Goal: Information Seeking & Learning: Learn about a topic

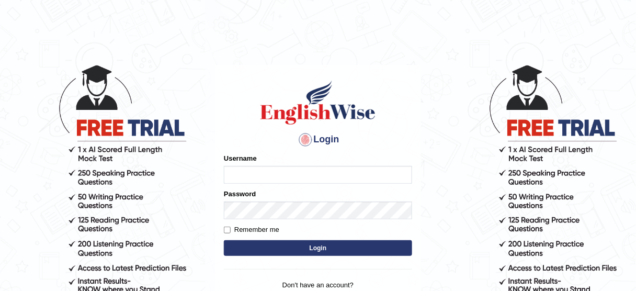
type input "susmitas_parramatta"
click at [263, 248] on button "Login" at bounding box center [318, 248] width 188 height 16
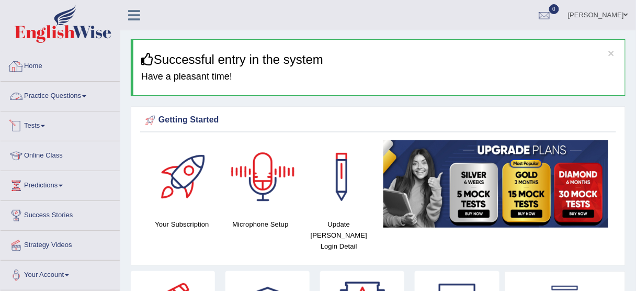
click at [54, 98] on link "Practice Questions" at bounding box center [60, 95] width 119 height 26
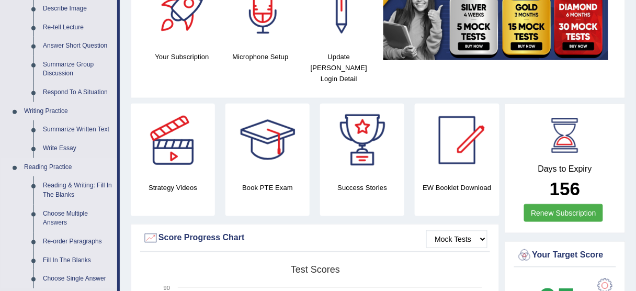
scroll to position [251, 0]
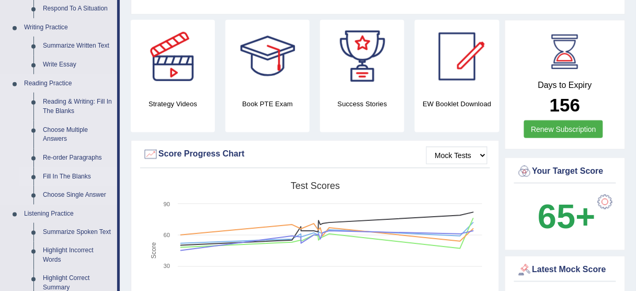
click at [69, 174] on link "Fill In The Blanks" at bounding box center [77, 176] width 79 height 19
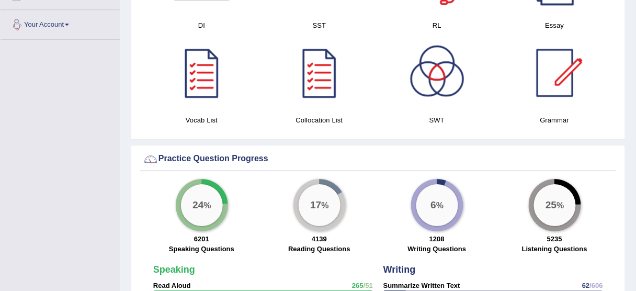
scroll to position [700, 0]
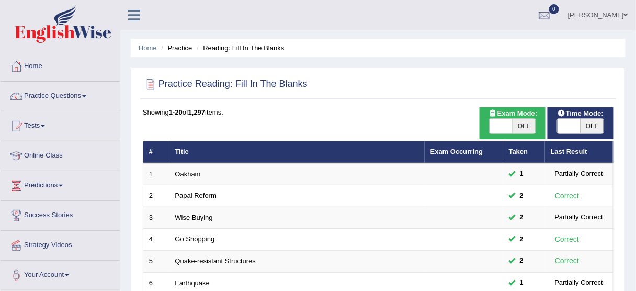
click at [562, 135] on div "Time Mode: ON OFF" at bounding box center [581, 123] width 66 height 32
click at [563, 127] on span at bounding box center [569, 126] width 23 height 15
checkbox input "true"
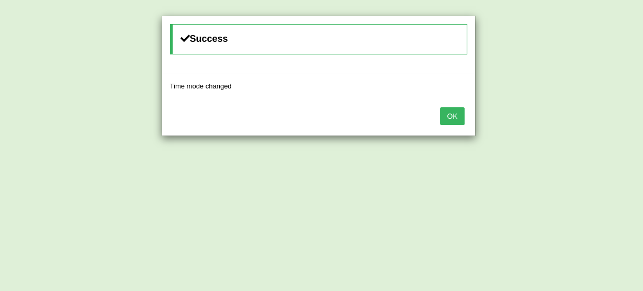
click at [455, 118] on button "OK" at bounding box center [452, 116] width 24 height 18
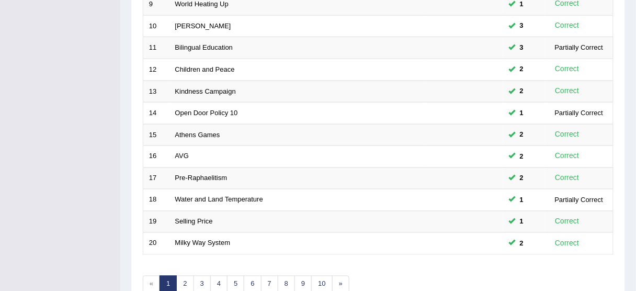
scroll to position [397, 0]
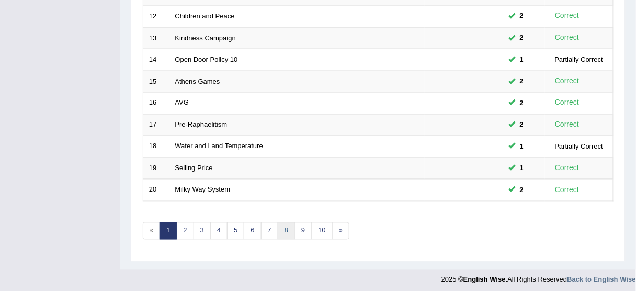
click at [285, 229] on link "8" at bounding box center [286, 230] width 17 height 17
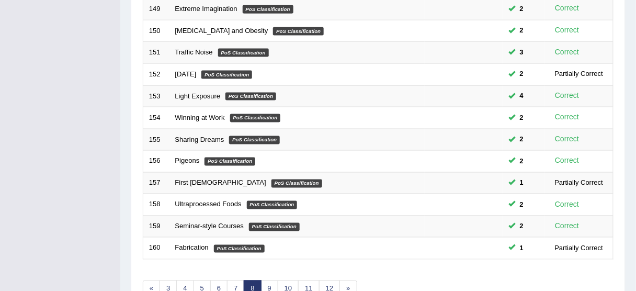
scroll to position [397, 0]
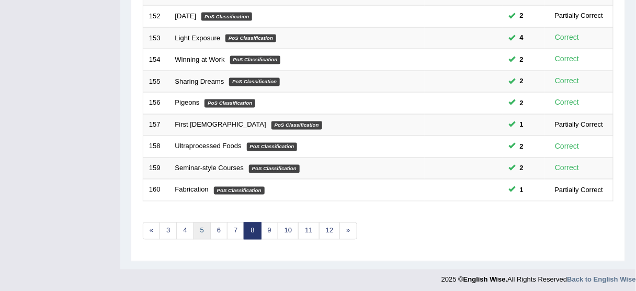
click at [202, 222] on link "5" at bounding box center [202, 230] width 17 height 17
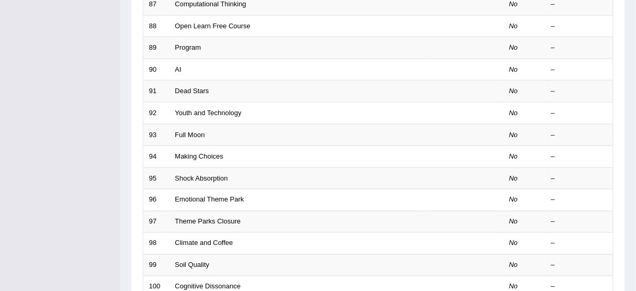
scroll to position [397, 0]
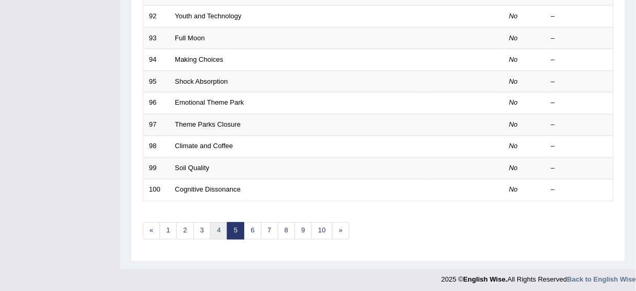
click at [216, 223] on link "4" at bounding box center [218, 230] width 17 height 17
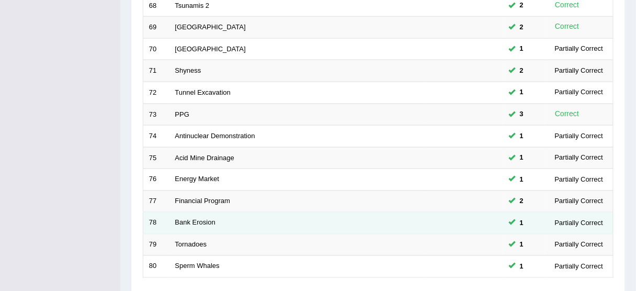
scroll to position [397, 0]
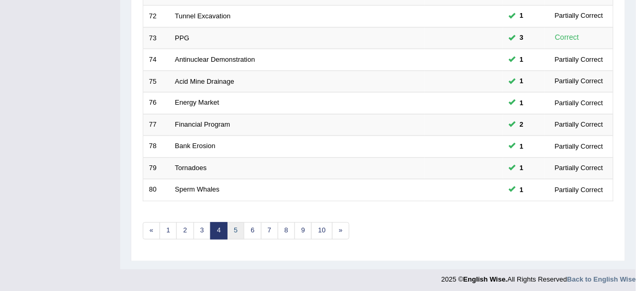
click at [231, 224] on link "5" at bounding box center [235, 230] width 17 height 17
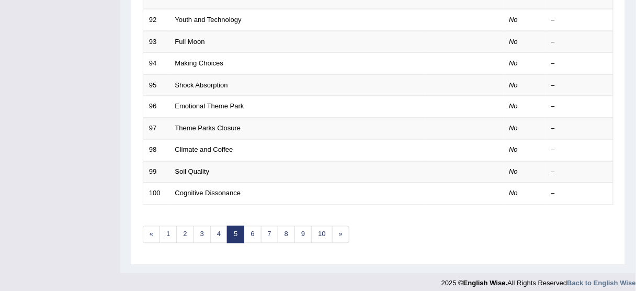
scroll to position [397, 0]
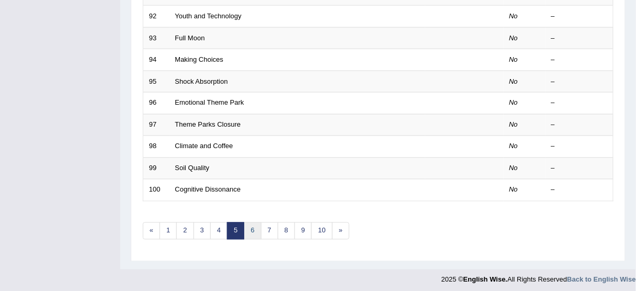
click at [253, 225] on link "6" at bounding box center [252, 230] width 17 height 17
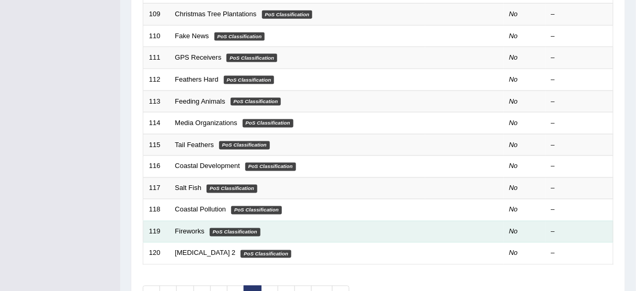
scroll to position [397, 0]
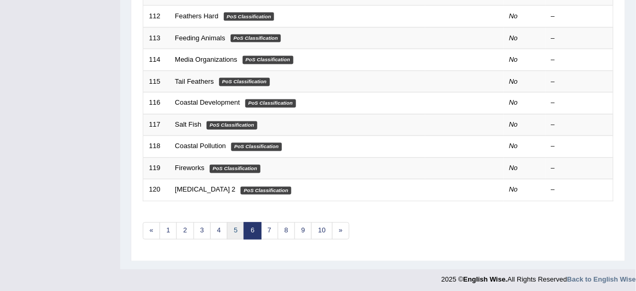
click at [233, 228] on link "5" at bounding box center [235, 230] width 17 height 17
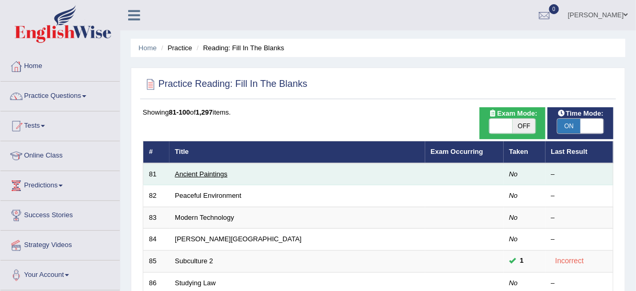
click at [210, 172] on link "Ancient Paintings" at bounding box center [201, 174] width 52 height 8
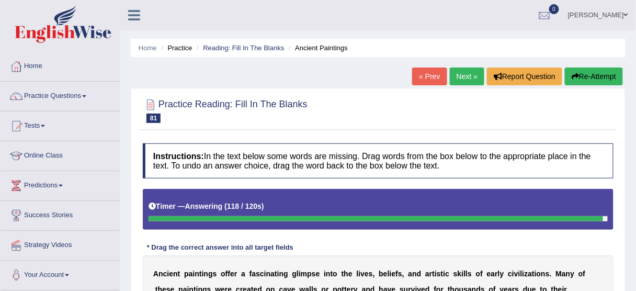
click at [585, 75] on button "Re-Attempt" at bounding box center [594, 76] width 58 height 18
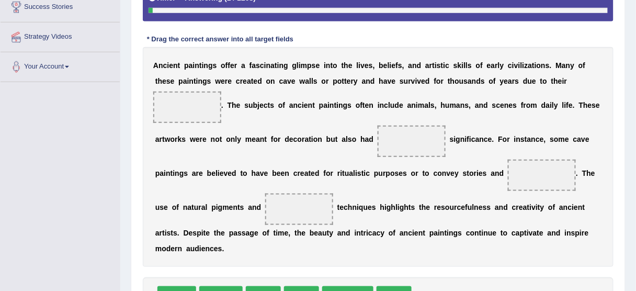
scroll to position [251, 0]
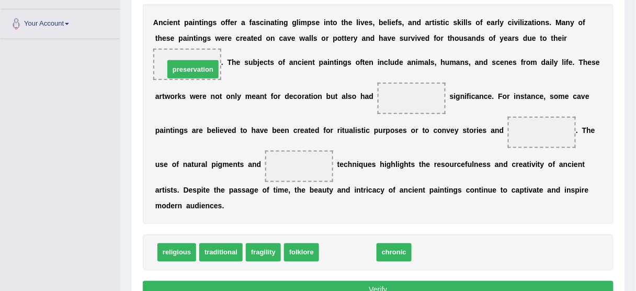
drag, startPoint x: 356, startPoint y: 254, endPoint x: 201, endPoint y: 71, distance: 239.8
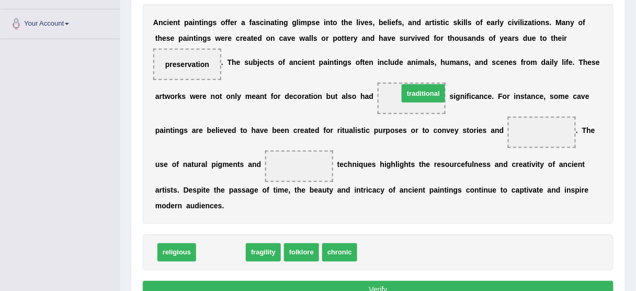
drag, startPoint x: 219, startPoint y: 253, endPoint x: 422, endPoint y: 94, distance: 258.2
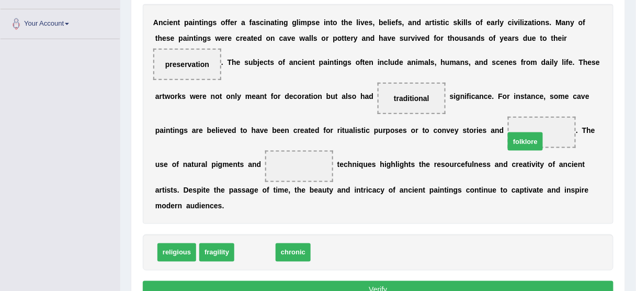
drag, startPoint x: 252, startPoint y: 251, endPoint x: 523, endPoint y: 140, distance: 292.3
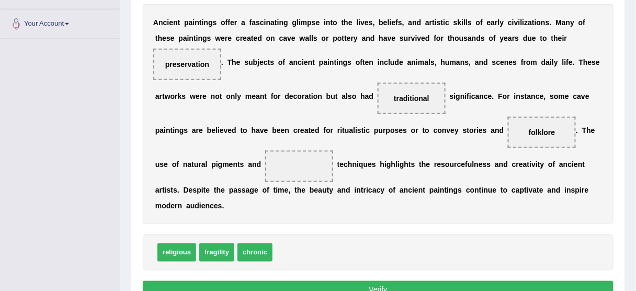
click at [174, 252] on span "religious" at bounding box center [176, 252] width 39 height 18
drag, startPoint x: 216, startPoint y: 251, endPoint x: 313, endPoint y: 167, distance: 128.7
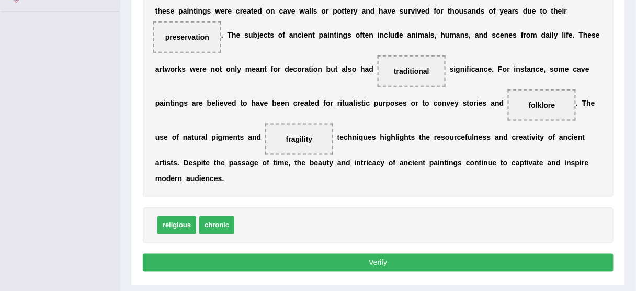
scroll to position [293, 0]
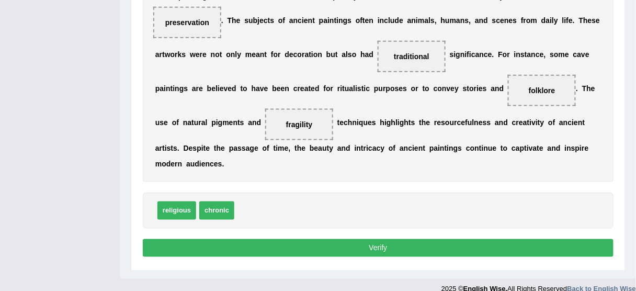
click at [366, 241] on button "Verify" at bounding box center [378, 248] width 471 height 18
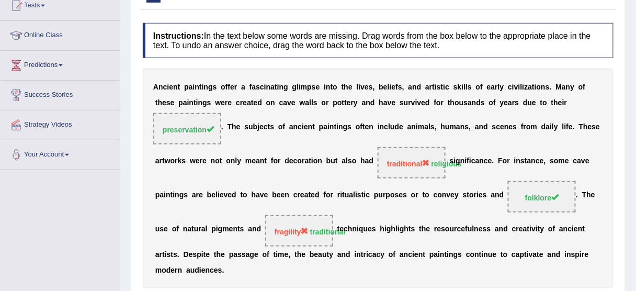
scroll to position [17, 0]
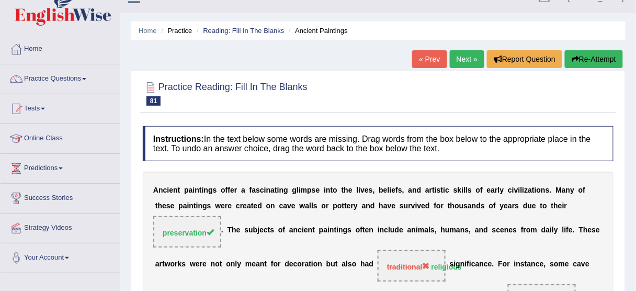
click at [474, 61] on link "Next »" at bounding box center [467, 59] width 35 height 18
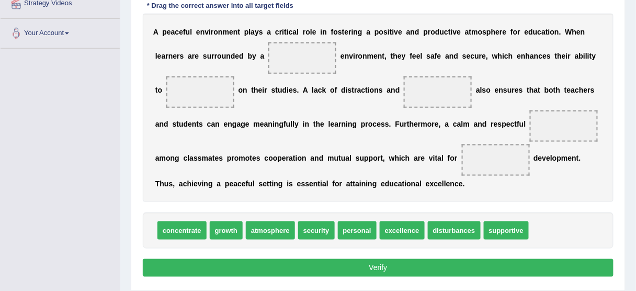
scroll to position [190, 0]
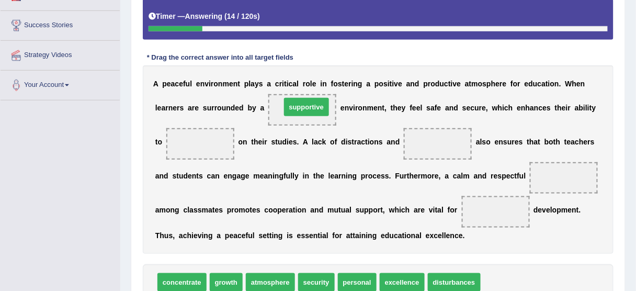
drag, startPoint x: 514, startPoint y: 279, endPoint x: 314, endPoint y: 104, distance: 265.7
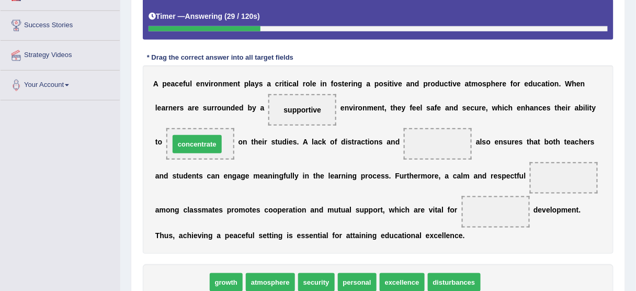
drag, startPoint x: 186, startPoint y: 280, endPoint x: 201, endPoint y: 136, distance: 145.2
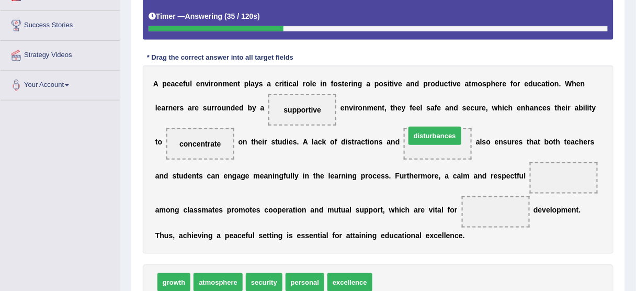
drag, startPoint x: 394, startPoint y: 277, endPoint x: 427, endPoint y: 130, distance: 150.6
drag, startPoint x: 211, startPoint y: 278, endPoint x: 402, endPoint y: 156, distance: 226.3
click at [243, 273] on span "atmosphere" at bounding box center [218, 282] width 49 height 18
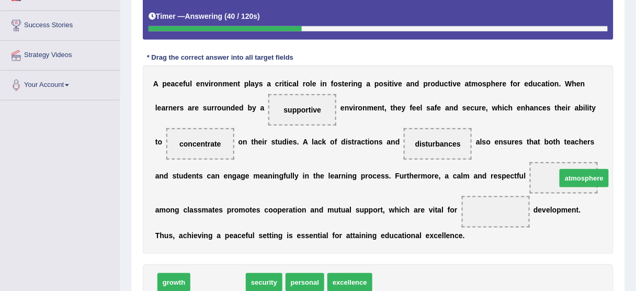
drag, startPoint x: 222, startPoint y: 278, endPoint x: 563, endPoint y: 183, distance: 354.4
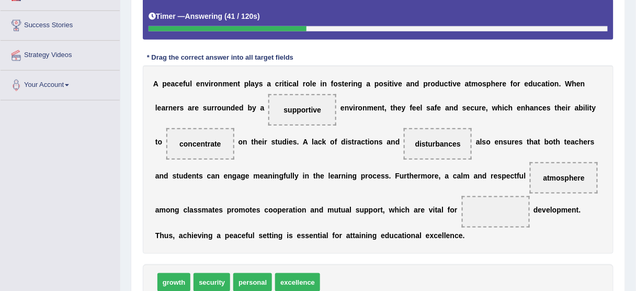
scroll to position [232, 0]
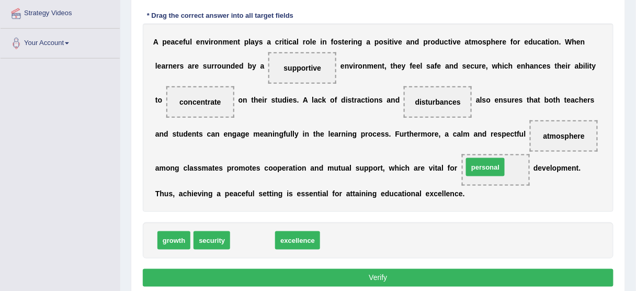
drag, startPoint x: 257, startPoint y: 241, endPoint x: 490, endPoint y: 167, distance: 244.0
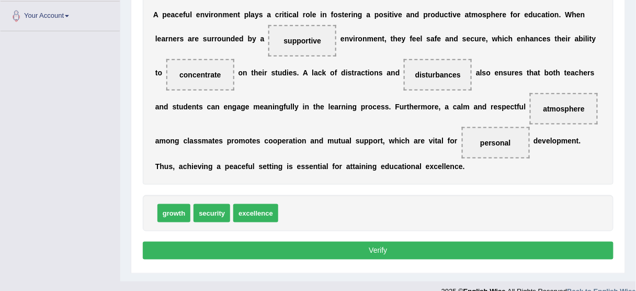
scroll to position [274, 0]
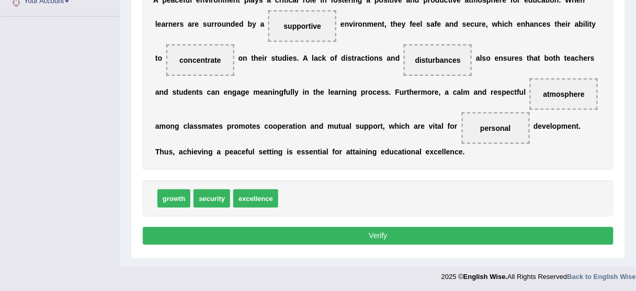
click at [376, 236] on button "Verify" at bounding box center [378, 236] width 471 height 18
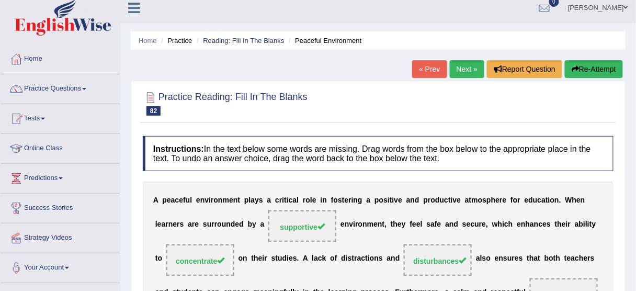
scroll to position [7, 0]
click at [458, 65] on link "Next »" at bounding box center [467, 69] width 35 height 18
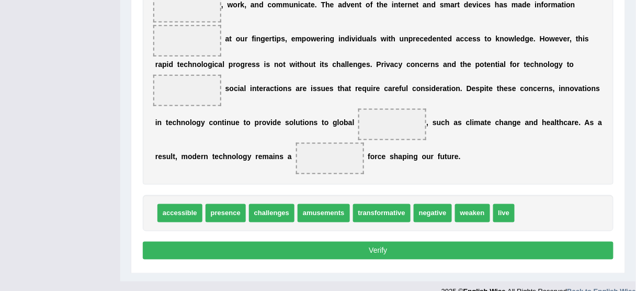
scroll to position [251, 0]
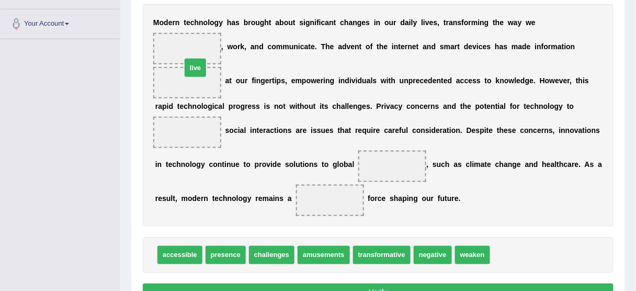
drag, startPoint x: 507, startPoint y: 252, endPoint x: 199, endPoint y: 64, distance: 360.5
drag, startPoint x: 177, startPoint y: 84, endPoint x: 175, endPoint y: 60, distance: 24.2
click at [175, 60] on div "M o d e r n t e c h n o l o g y h a s b r o u g h t a b o u t s i g n i f i c a…" at bounding box center [378, 115] width 471 height 222
drag, startPoint x: 188, startPoint y: 81, endPoint x: 184, endPoint y: 47, distance: 33.7
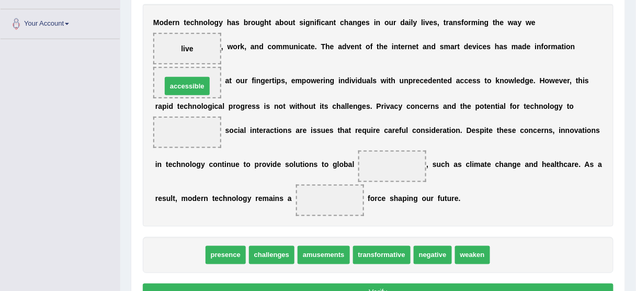
drag, startPoint x: 180, startPoint y: 250, endPoint x: 188, endPoint y: 82, distance: 167.6
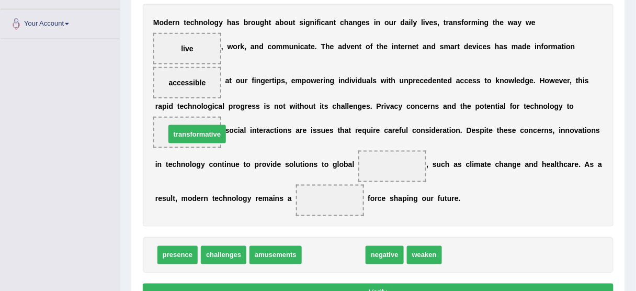
drag, startPoint x: 322, startPoint y: 249, endPoint x: 186, endPoint y: 127, distance: 183.0
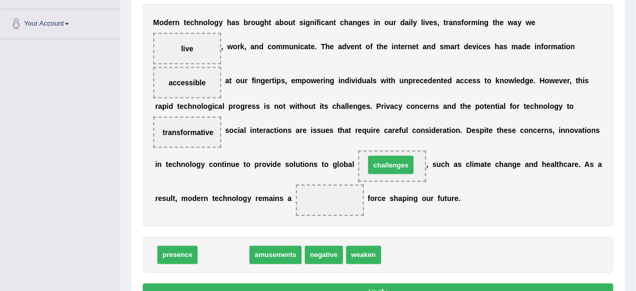
drag, startPoint x: 231, startPoint y: 253, endPoint x: 399, endPoint y: 163, distance: 190.0
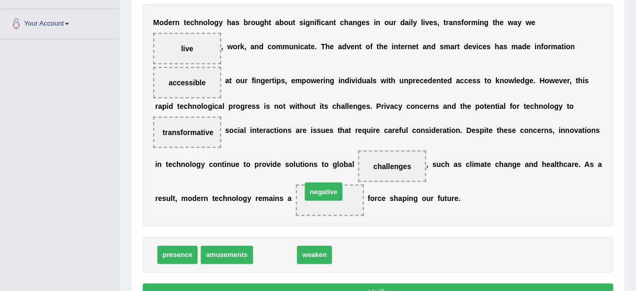
drag, startPoint x: 268, startPoint y: 254, endPoint x: 317, endPoint y: 191, distance: 79.4
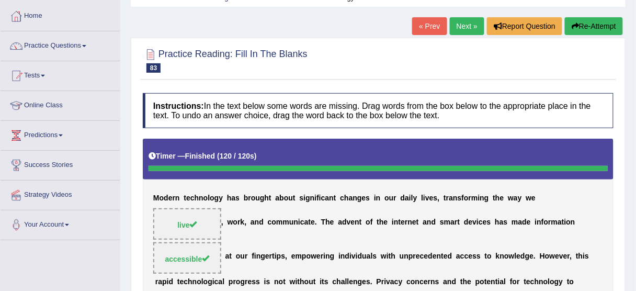
scroll to position [0, 0]
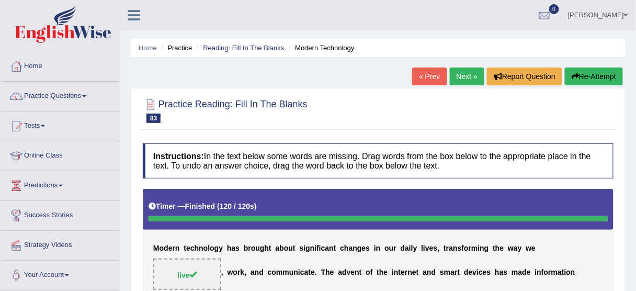
click at [469, 75] on link "Next »" at bounding box center [467, 76] width 35 height 18
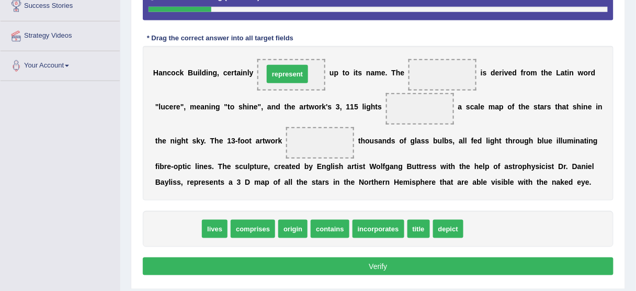
drag, startPoint x: 170, startPoint y: 230, endPoint x: 279, endPoint y: 75, distance: 189.5
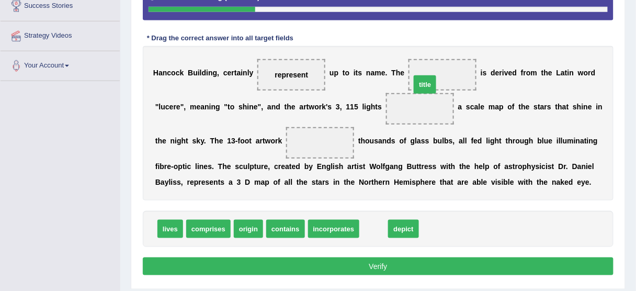
drag, startPoint x: 372, startPoint y: 228, endPoint x: 423, endPoint y: 83, distance: 153.0
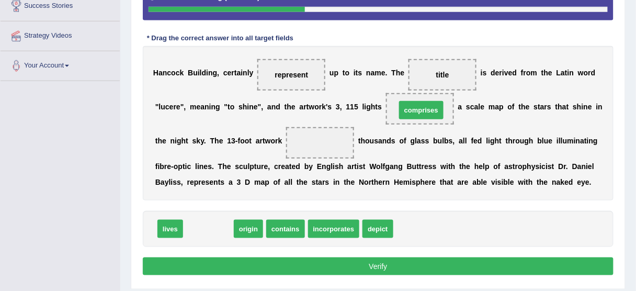
drag, startPoint x: 212, startPoint y: 226, endPoint x: 425, endPoint y: 107, distance: 243.8
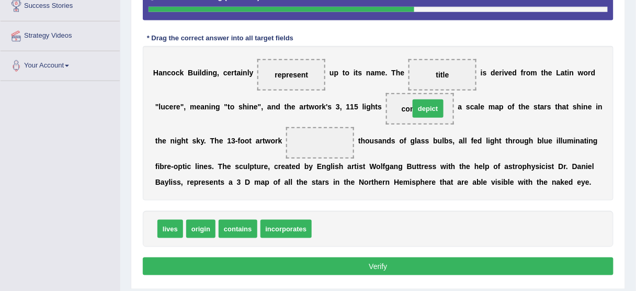
drag, startPoint x: 327, startPoint y: 227, endPoint x: 425, endPoint y: 107, distance: 155.1
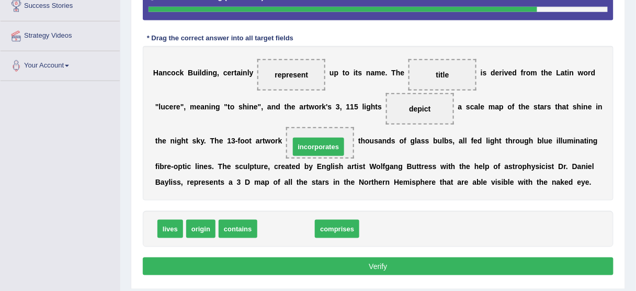
drag, startPoint x: 287, startPoint y: 226, endPoint x: 320, endPoint y: 144, distance: 88.3
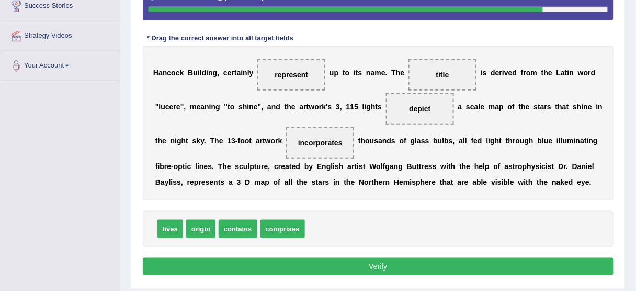
click at [376, 261] on button "Verify" at bounding box center [378, 266] width 471 height 18
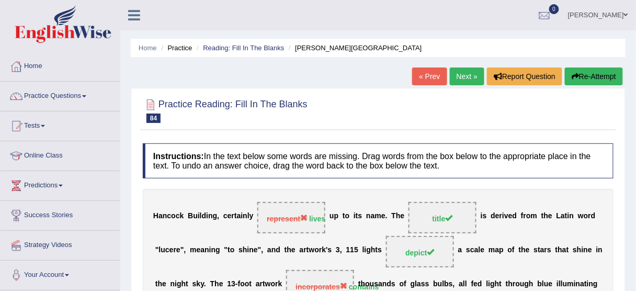
click at [595, 76] on button "Re-Attempt" at bounding box center [594, 76] width 58 height 18
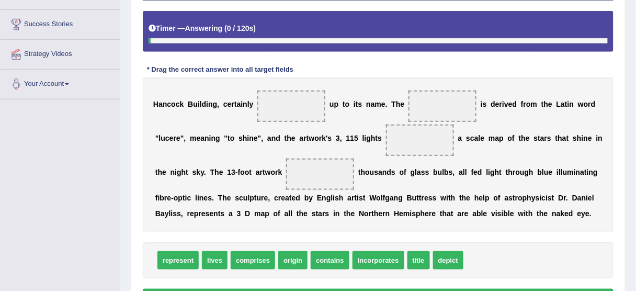
scroll to position [209, 0]
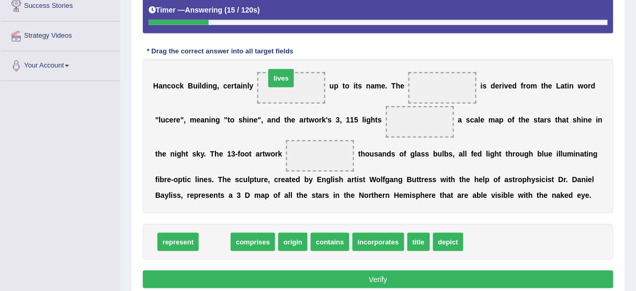
drag, startPoint x: 209, startPoint y: 242, endPoint x: 280, endPoint y: 90, distance: 168.0
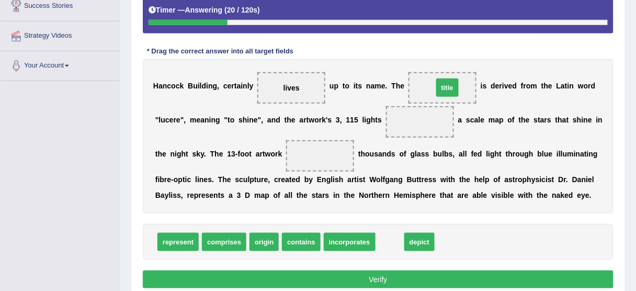
drag, startPoint x: 388, startPoint y: 242, endPoint x: 445, endPoint y: 88, distance: 164.2
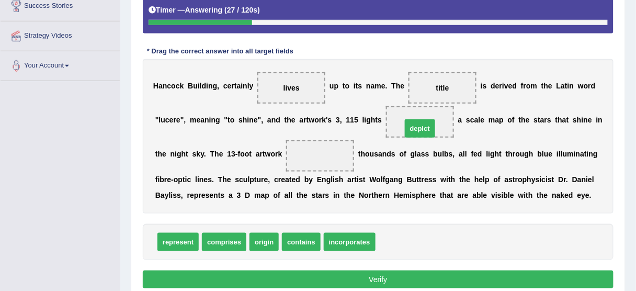
drag, startPoint x: 389, startPoint y: 242, endPoint x: 415, endPoint y: 129, distance: 116.5
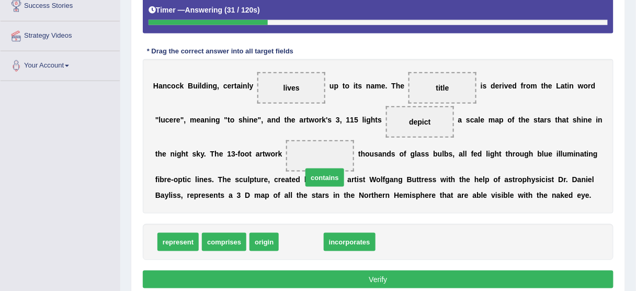
drag, startPoint x: 299, startPoint y: 237, endPoint x: 323, endPoint y: 153, distance: 87.6
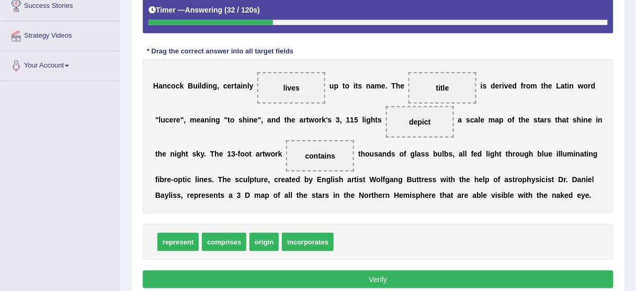
click at [415, 274] on button "Verify" at bounding box center [378, 279] width 471 height 18
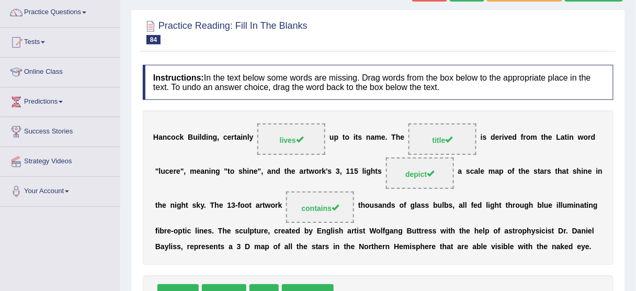
scroll to position [0, 0]
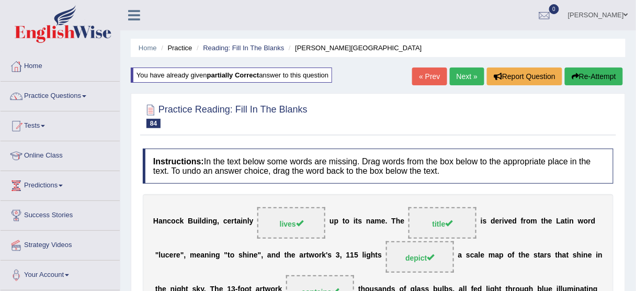
click at [459, 75] on link "Next »" at bounding box center [467, 76] width 35 height 18
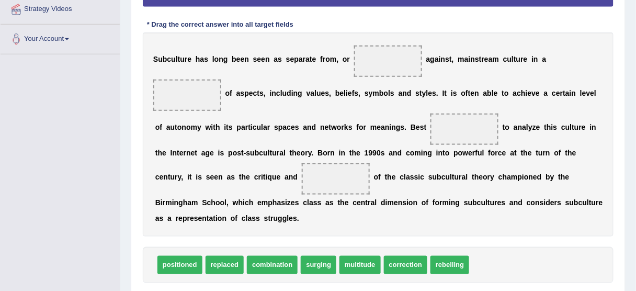
scroll to position [251, 0]
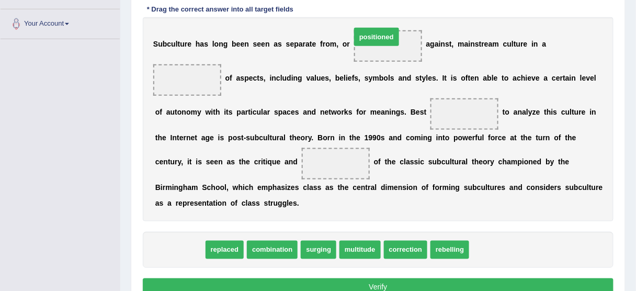
drag, startPoint x: 185, startPoint y: 247, endPoint x: 389, endPoint y: 39, distance: 291.8
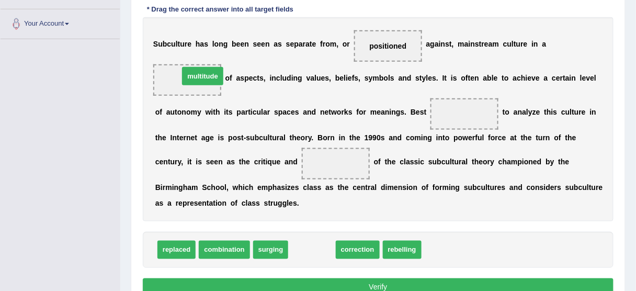
drag, startPoint x: 316, startPoint y: 246, endPoint x: 207, endPoint y: 72, distance: 205.2
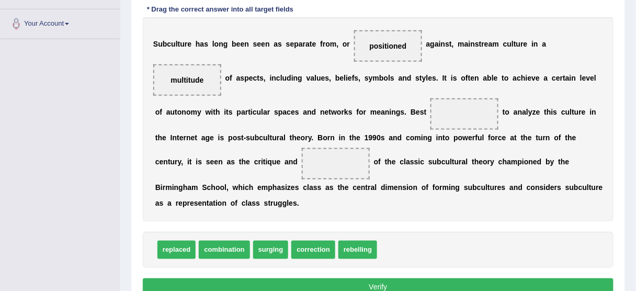
click at [225, 243] on span "combination" at bounding box center [224, 250] width 51 height 18
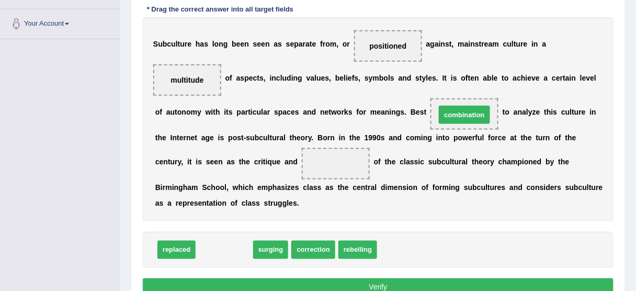
drag, startPoint x: 225, startPoint y: 245, endPoint x: 466, endPoint y: 111, distance: 275.2
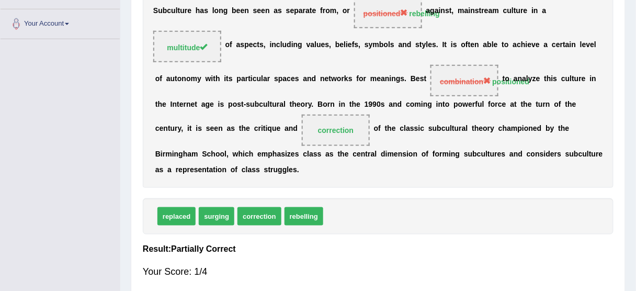
scroll to position [209, 0]
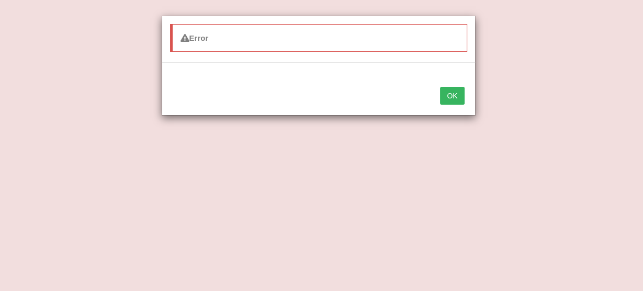
click at [451, 96] on button "OK" at bounding box center [452, 96] width 24 height 18
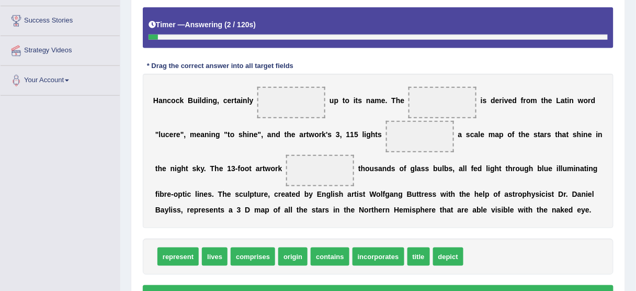
scroll to position [209, 0]
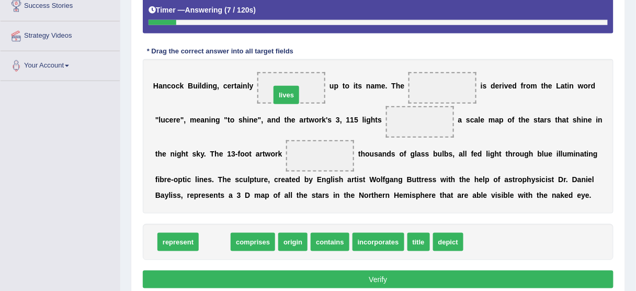
drag, startPoint x: 219, startPoint y: 242, endPoint x: 291, endPoint y: 95, distance: 163.5
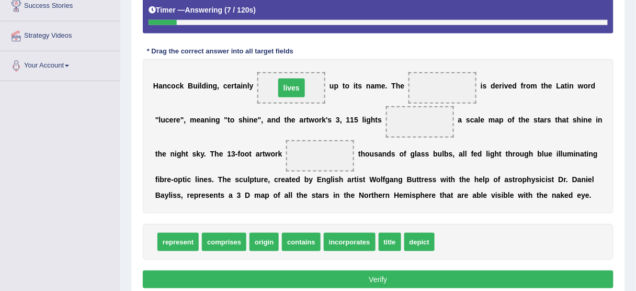
scroll to position [0, 0]
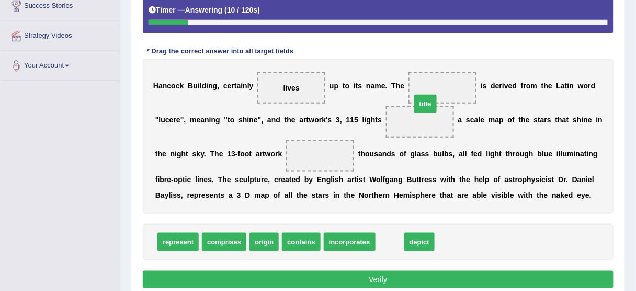
drag, startPoint x: 387, startPoint y: 240, endPoint x: 423, endPoint y: 102, distance: 142.6
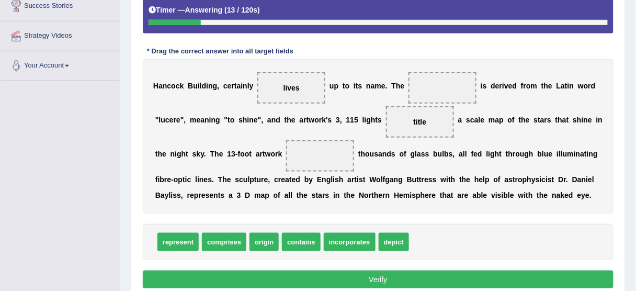
drag, startPoint x: 412, startPoint y: 117, endPoint x: 428, endPoint y: 98, distance: 24.8
click at [428, 98] on div "H a n c o c k B u i l d i n g , c e r t a i n l y lives u p t o i t s n a m e .…" at bounding box center [378, 136] width 471 height 154
drag, startPoint x: 420, startPoint y: 120, endPoint x: 439, endPoint y: 78, distance: 46.1
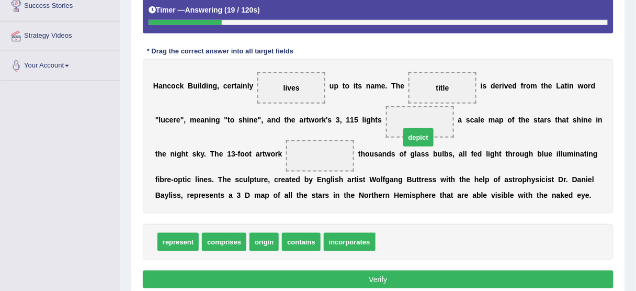
drag, startPoint x: 392, startPoint y: 242, endPoint x: 417, endPoint y: 135, distance: 109.0
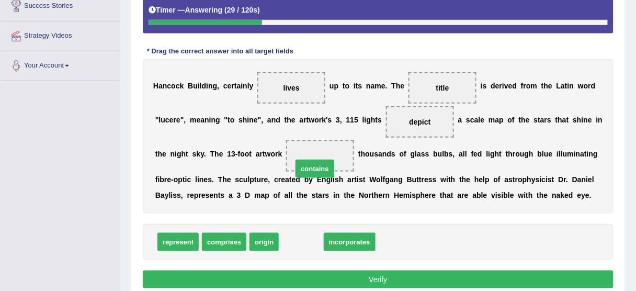
drag, startPoint x: 300, startPoint y: 240, endPoint x: 314, endPoint y: 155, distance: 85.8
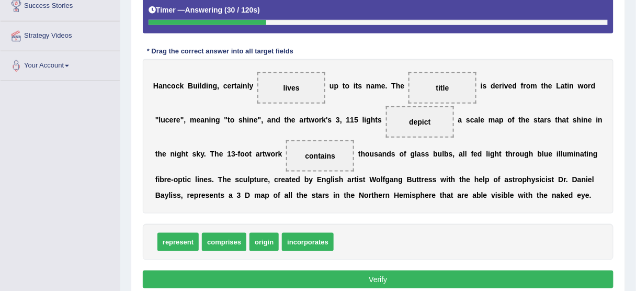
scroll to position [251, 0]
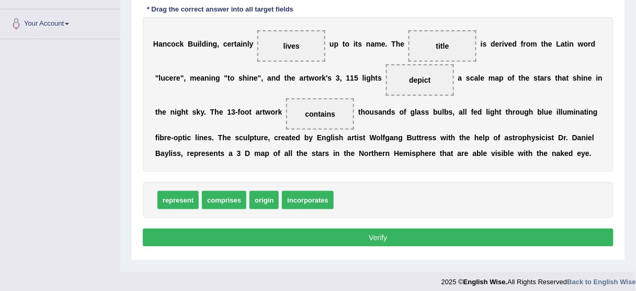
click at [403, 234] on button "Verify" at bounding box center [378, 238] width 471 height 18
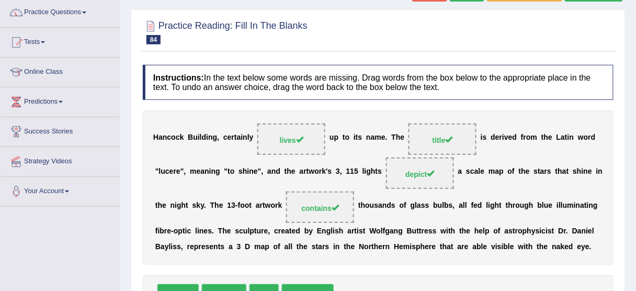
scroll to position [42, 0]
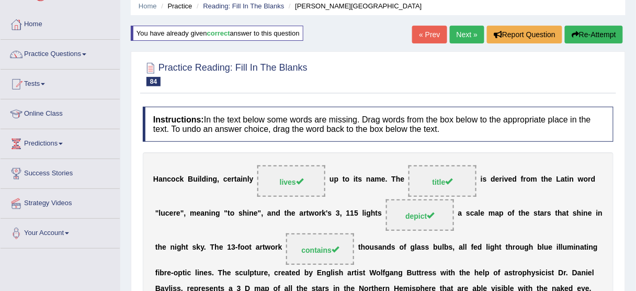
click at [469, 30] on link "Next »" at bounding box center [467, 35] width 35 height 18
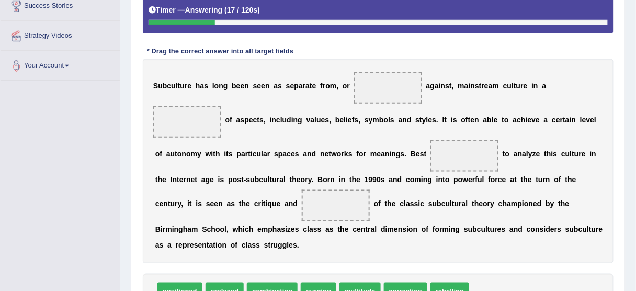
scroll to position [251, 0]
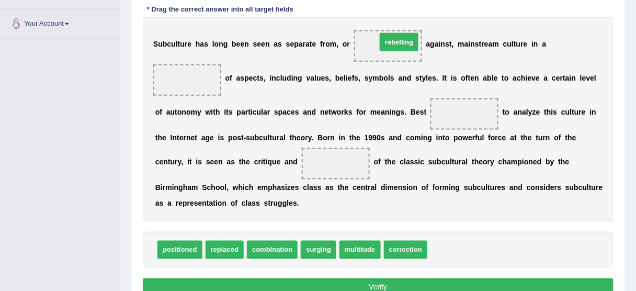
drag, startPoint x: 452, startPoint y: 248, endPoint x: 402, endPoint y: 40, distance: 214.3
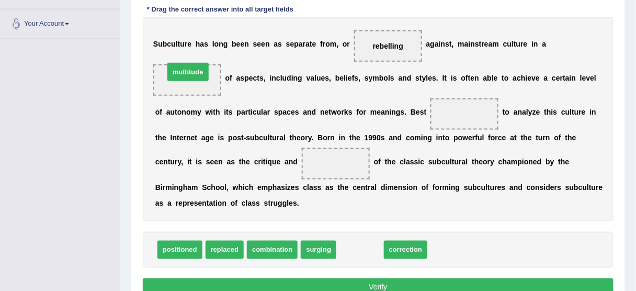
drag, startPoint x: 353, startPoint y: 250, endPoint x: 181, endPoint y: 72, distance: 247.5
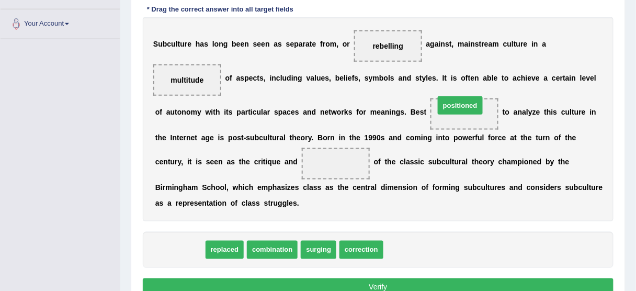
drag, startPoint x: 178, startPoint y: 246, endPoint x: 458, endPoint y: 102, distance: 315.4
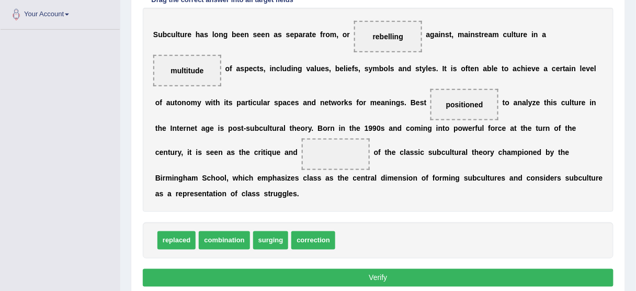
scroll to position [293, 0]
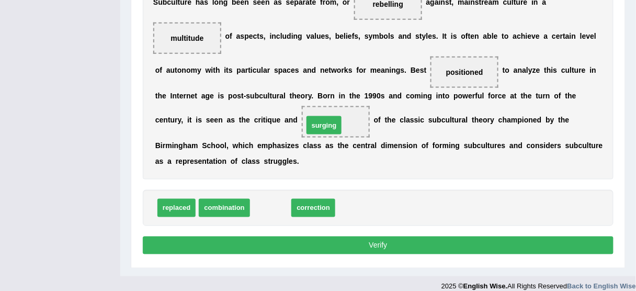
drag, startPoint x: 276, startPoint y: 208, endPoint x: 329, endPoint y: 125, distance: 98.4
drag, startPoint x: 270, startPoint y: 204, endPoint x: 326, endPoint y: 122, distance: 98.9
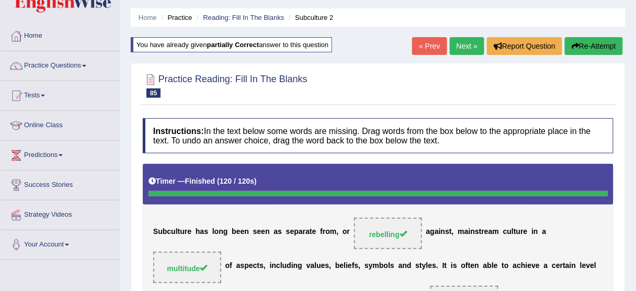
scroll to position [7, 0]
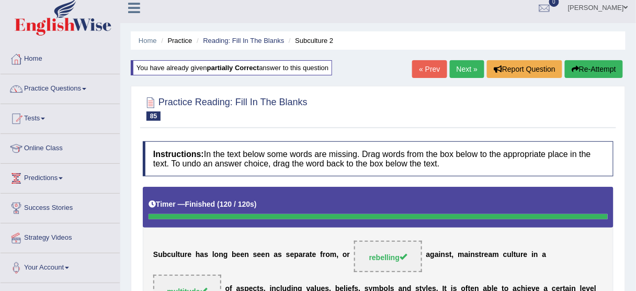
click at [472, 72] on link "Next »" at bounding box center [467, 69] width 35 height 18
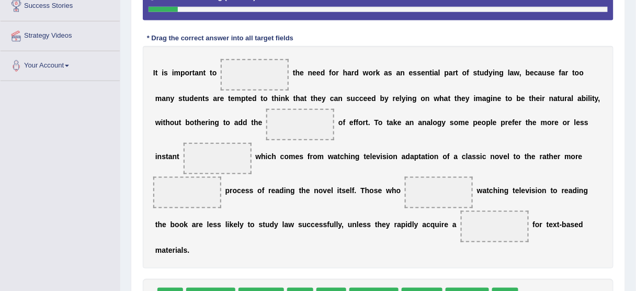
scroll to position [251, 0]
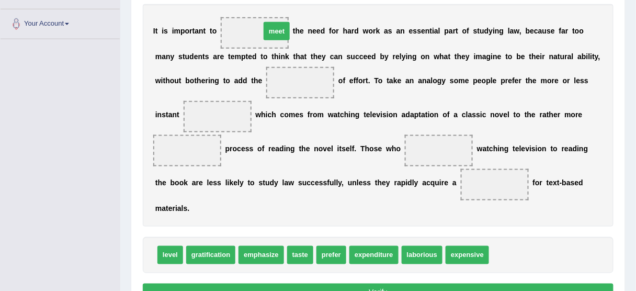
drag, startPoint x: 507, startPoint y: 255, endPoint x: 276, endPoint y: 31, distance: 321.8
click at [169, 255] on span "level" at bounding box center [170, 255] width 26 height 18
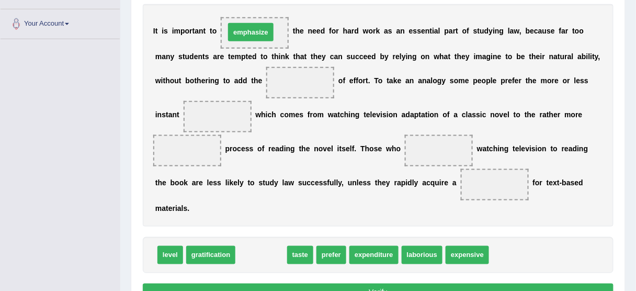
drag, startPoint x: 269, startPoint y: 255, endPoint x: 258, endPoint y: 32, distance: 223.1
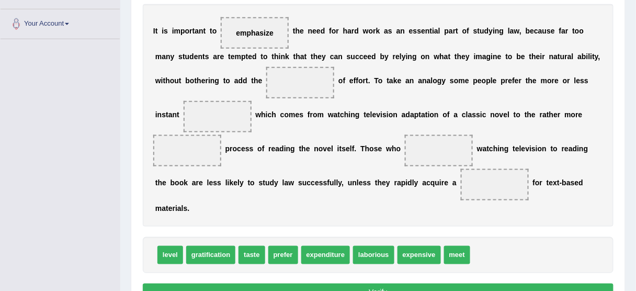
click at [460, 251] on span "meet" at bounding box center [457, 255] width 26 height 18
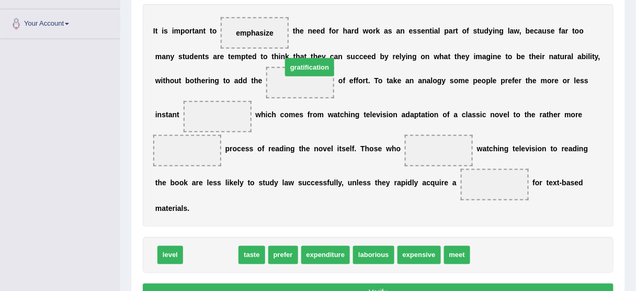
drag, startPoint x: 212, startPoint y: 253, endPoint x: 311, endPoint y: 65, distance: 212.2
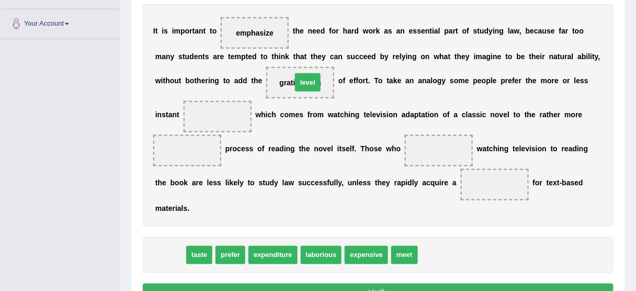
drag, startPoint x: 175, startPoint y: 249, endPoint x: 313, endPoint y: 75, distance: 222.2
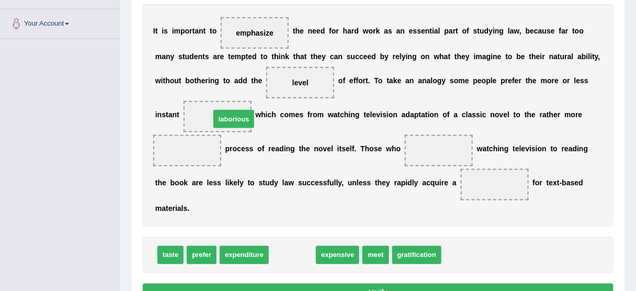
drag, startPoint x: 291, startPoint y: 252, endPoint x: 230, endPoint y: 115, distance: 150.1
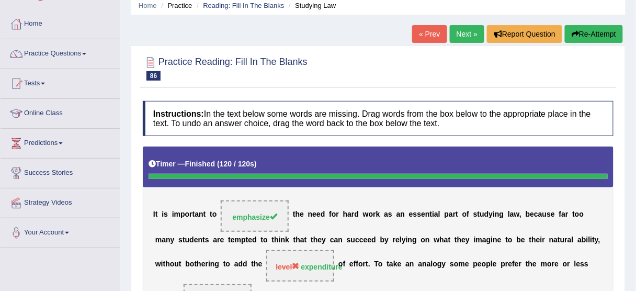
scroll to position [42, 0]
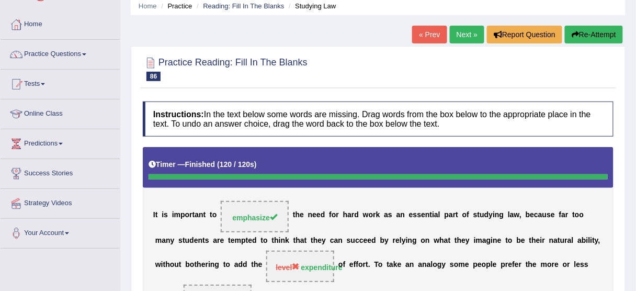
click at [597, 27] on button "Re-Attempt" at bounding box center [594, 35] width 58 height 18
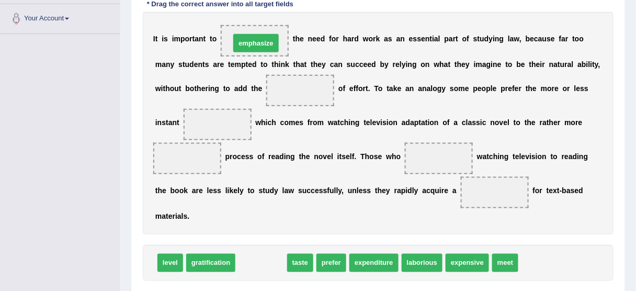
drag, startPoint x: 261, startPoint y: 263, endPoint x: 256, endPoint y: 43, distance: 219.2
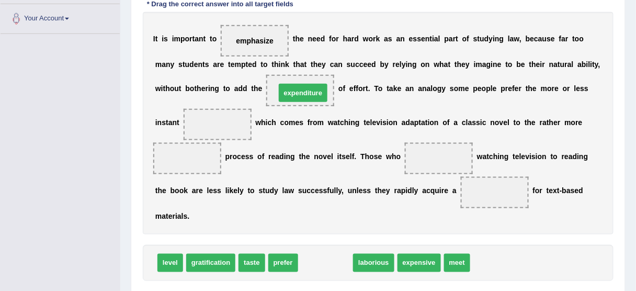
drag, startPoint x: 334, startPoint y: 261, endPoint x: 311, endPoint y: 90, distance: 172.0
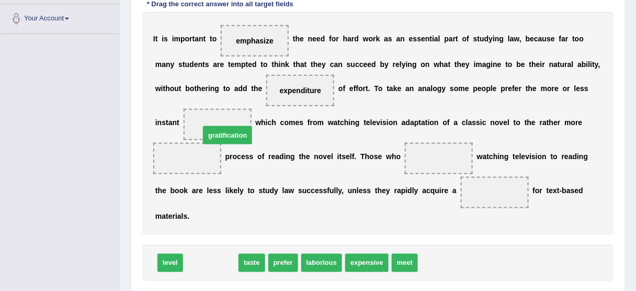
drag, startPoint x: 201, startPoint y: 250, endPoint x: 219, endPoint y: 129, distance: 122.1
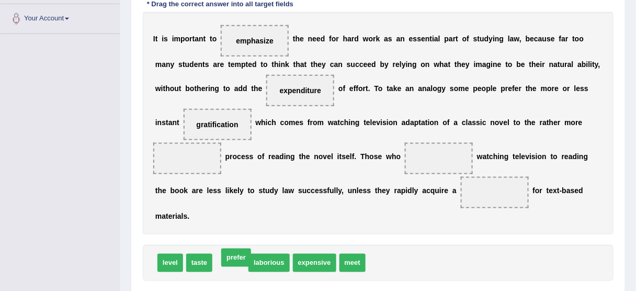
drag, startPoint x: 231, startPoint y: 260, endPoint x: 237, endPoint y: 254, distance: 8.1
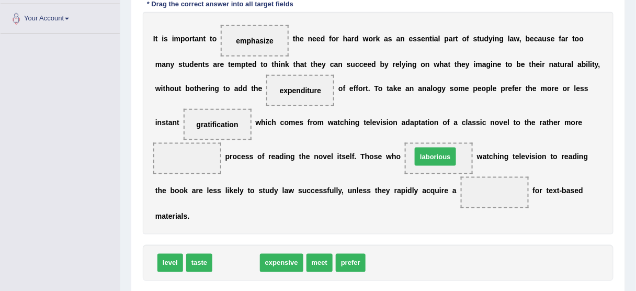
drag, startPoint x: 240, startPoint y: 259, endPoint x: 439, endPoint y: 153, distance: 225.8
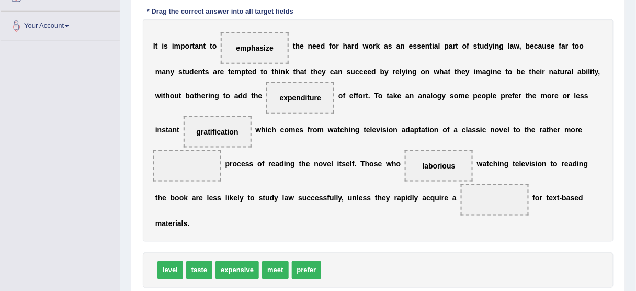
scroll to position [256, 0]
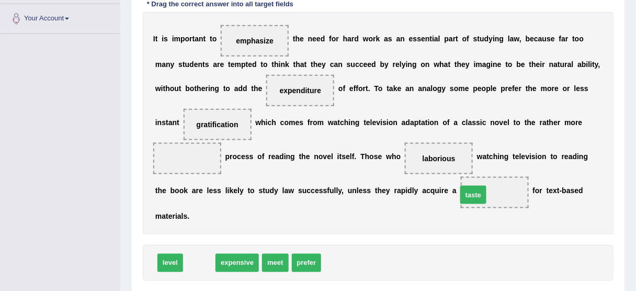
drag, startPoint x: 195, startPoint y: 259, endPoint x: 472, endPoint y: 190, distance: 285.6
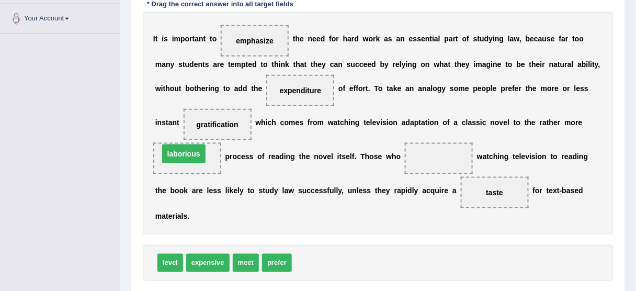
drag, startPoint x: 448, startPoint y: 154, endPoint x: 214, endPoint y: 151, distance: 233.3
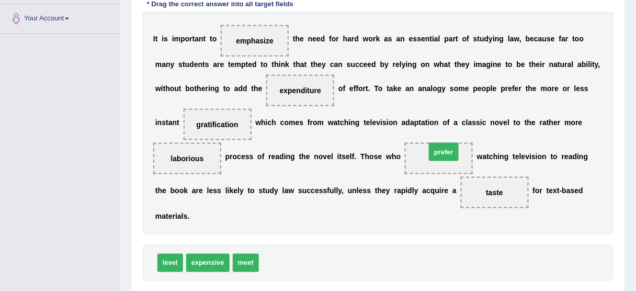
drag, startPoint x: 274, startPoint y: 260, endPoint x: 440, endPoint y: 149, distance: 200.6
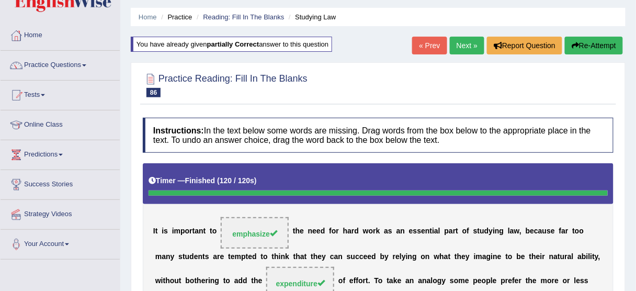
scroll to position [0, 0]
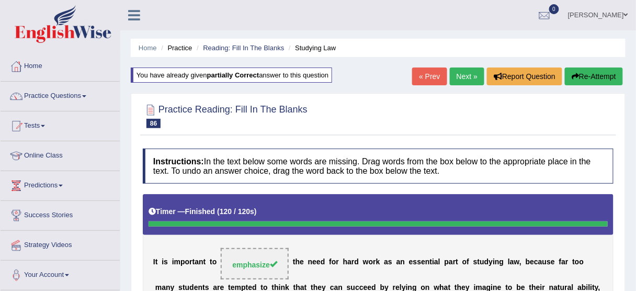
click at [465, 77] on link "Next »" at bounding box center [467, 76] width 35 height 18
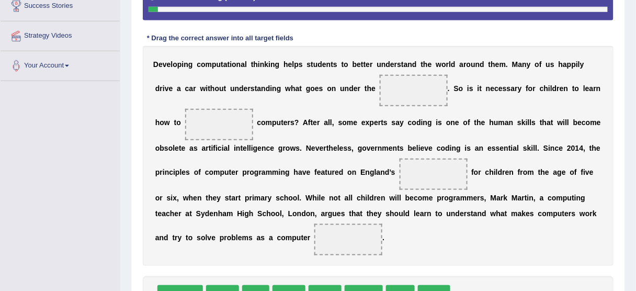
scroll to position [251, 0]
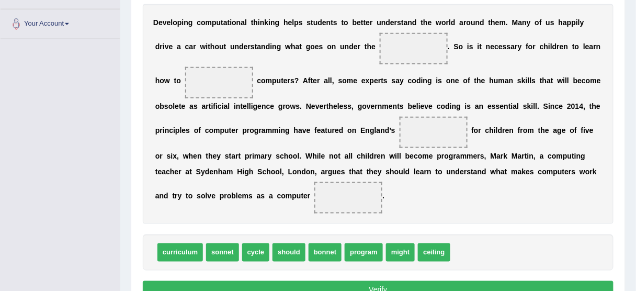
click at [252, 254] on span "cycle" at bounding box center [256, 252] width 28 height 18
drag, startPoint x: 252, startPoint y: 254, endPoint x: 412, endPoint y: 52, distance: 258.1
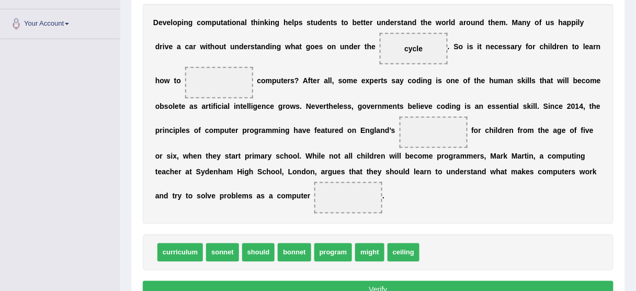
click at [330, 253] on span "program" at bounding box center [333, 252] width 38 height 18
drag, startPoint x: 409, startPoint y: 250, endPoint x: 426, endPoint y: 43, distance: 207.3
drag, startPoint x: 288, startPoint y: 252, endPoint x: 411, endPoint y: 133, distance: 171.3
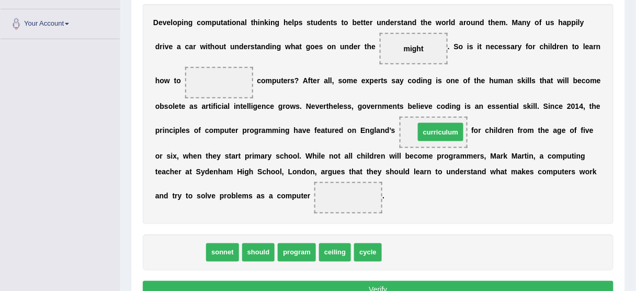
drag, startPoint x: 183, startPoint y: 253, endPoint x: 443, endPoint y: 132, distance: 286.5
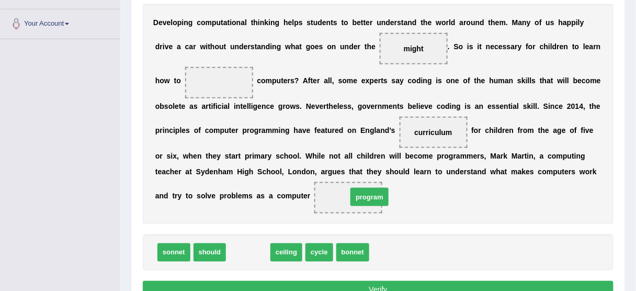
drag, startPoint x: 254, startPoint y: 251, endPoint x: 376, endPoint y: 195, distance: 133.4
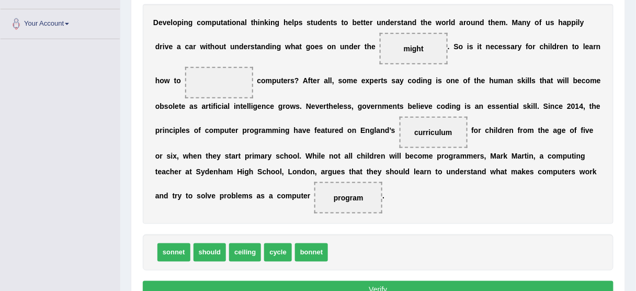
click at [167, 247] on span "sonnet" at bounding box center [173, 252] width 33 height 18
drag, startPoint x: 318, startPoint y: 250, endPoint x: 245, endPoint y: 82, distance: 183.7
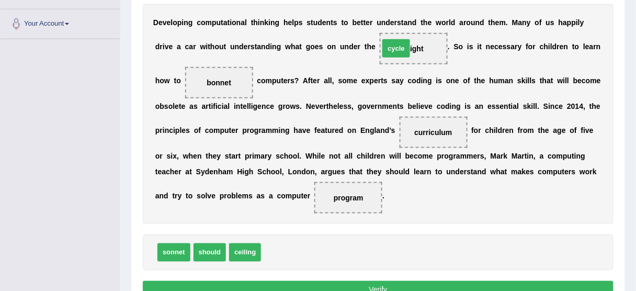
drag, startPoint x: 281, startPoint y: 255, endPoint x: 400, endPoint y: 50, distance: 236.2
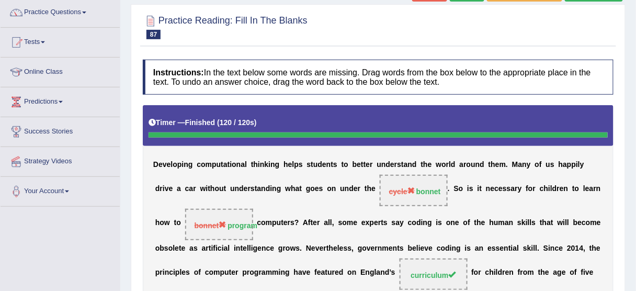
scroll to position [0, 0]
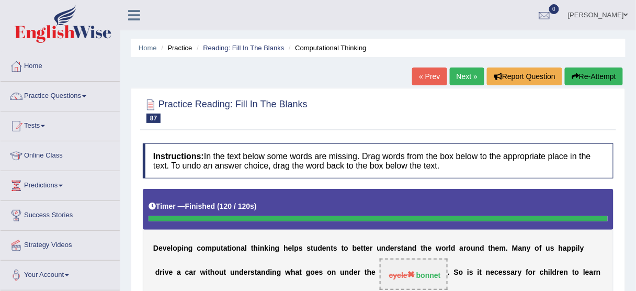
click at [584, 82] on button "Re-Attempt" at bounding box center [594, 76] width 58 height 18
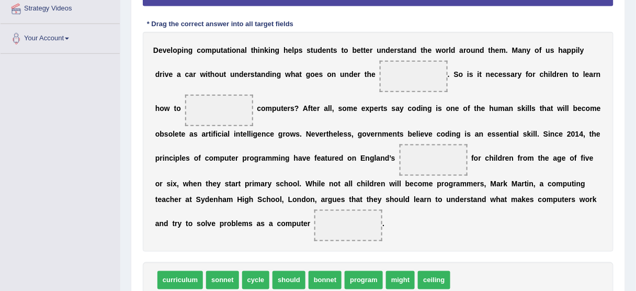
scroll to position [251, 0]
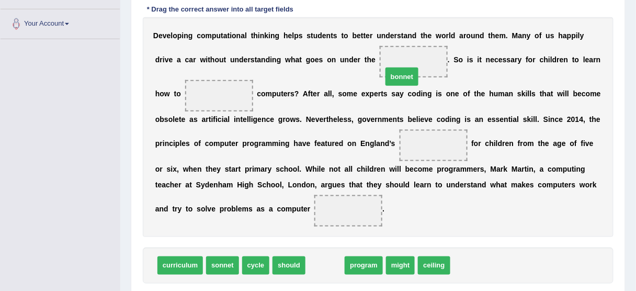
drag, startPoint x: 327, startPoint y: 264, endPoint x: 409, endPoint y: 58, distance: 221.2
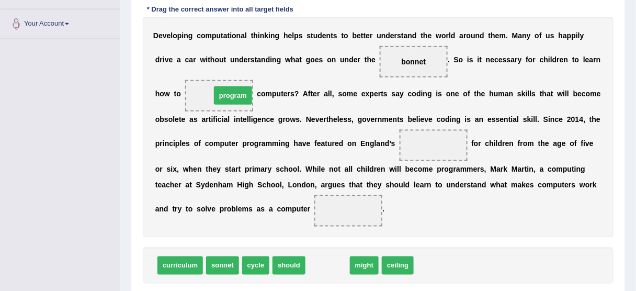
drag, startPoint x: 328, startPoint y: 263, endPoint x: 234, endPoint y: 93, distance: 194.6
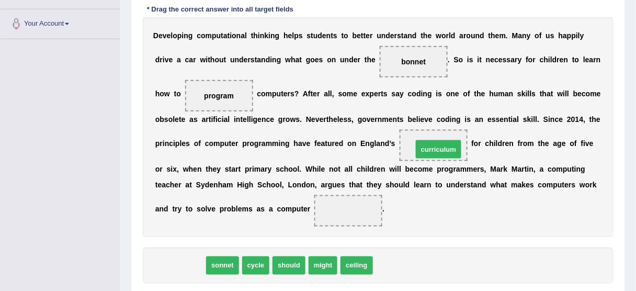
drag, startPoint x: 185, startPoint y: 267, endPoint x: 448, endPoint y: 145, distance: 290.4
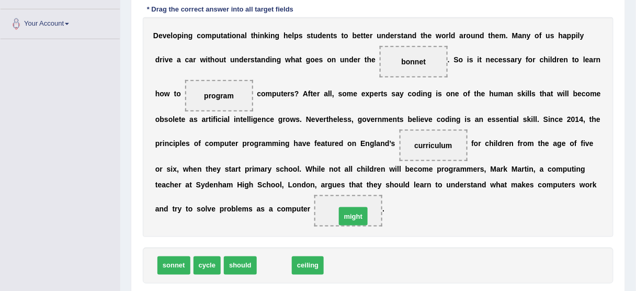
drag, startPoint x: 273, startPoint y: 266, endPoint x: 354, endPoint y: 216, distance: 95.6
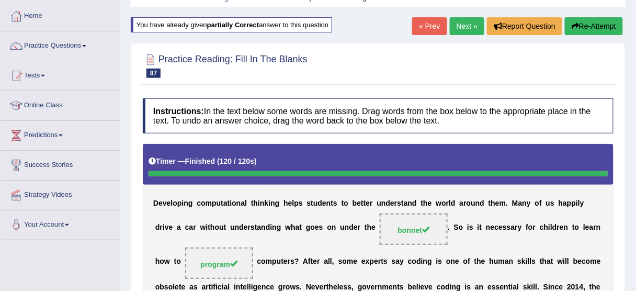
scroll to position [0, 0]
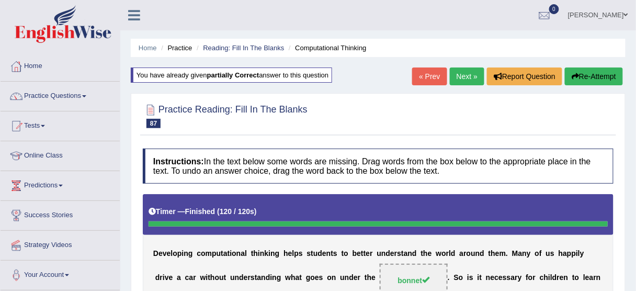
click at [469, 65] on div "Home Practice Reading: Fill In The Blanks Computational Thinking You have alrea…" at bounding box center [378, 286] width 516 height 573
click at [464, 78] on link "Next »" at bounding box center [467, 76] width 35 height 18
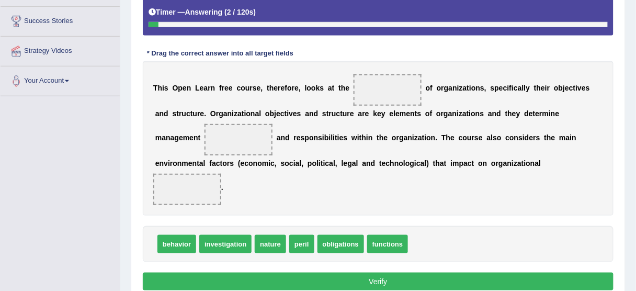
scroll to position [209, 0]
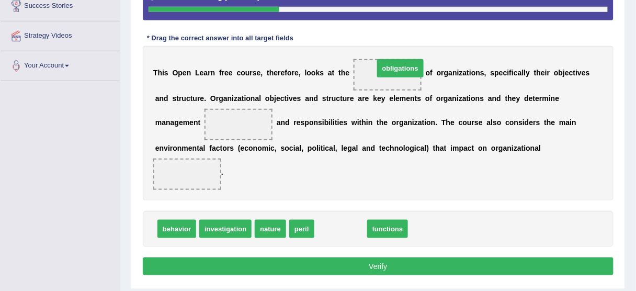
drag, startPoint x: 337, startPoint y: 232, endPoint x: 399, endPoint y: 70, distance: 173.0
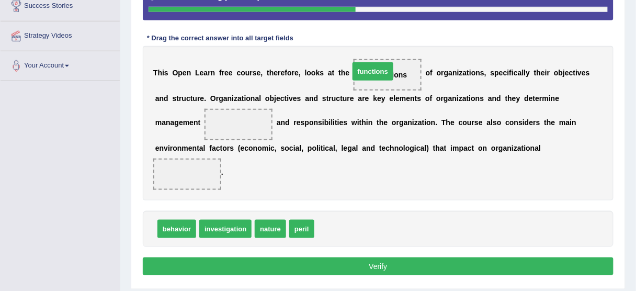
drag, startPoint x: 339, startPoint y: 225, endPoint x: 374, endPoint y: 67, distance: 161.3
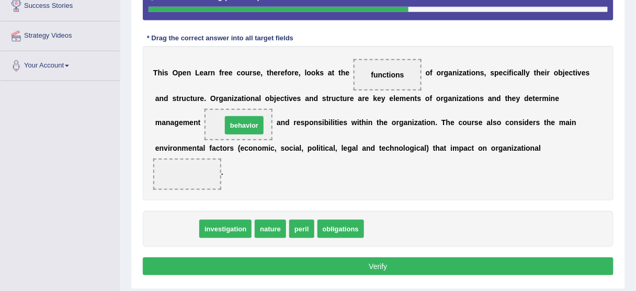
drag, startPoint x: 182, startPoint y: 231, endPoint x: 249, endPoint y: 127, distance: 123.6
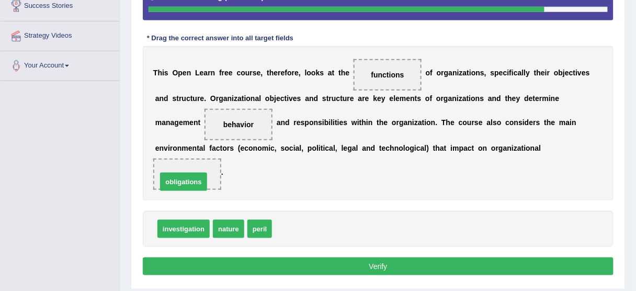
drag, startPoint x: 291, startPoint y: 230, endPoint x: 176, endPoint y: 183, distance: 124.3
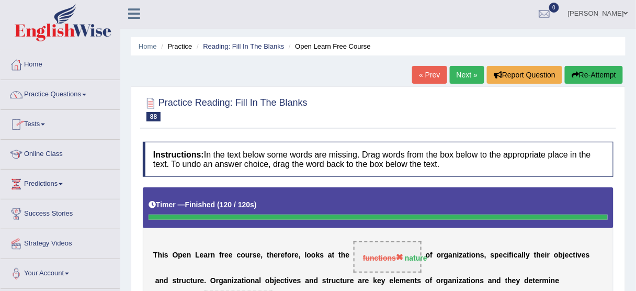
scroll to position [0, 0]
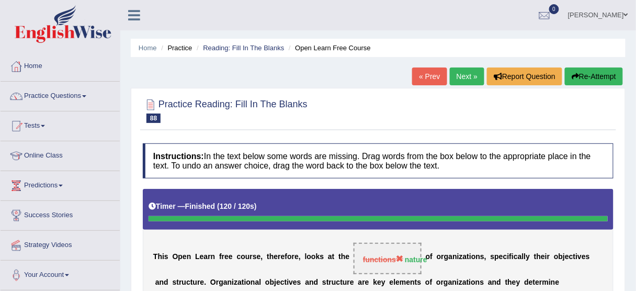
click at [609, 72] on button "Re-Attempt" at bounding box center [594, 76] width 58 height 18
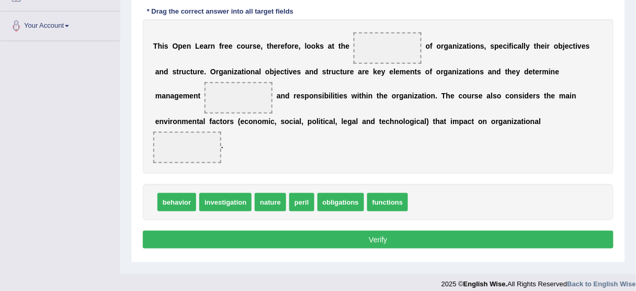
scroll to position [251, 0]
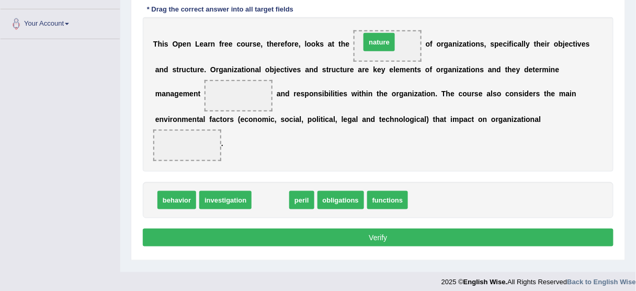
drag, startPoint x: 270, startPoint y: 197, endPoint x: 379, endPoint y: 40, distance: 191.4
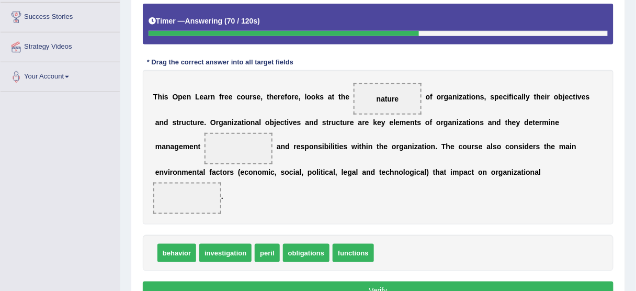
scroll to position [258, 0]
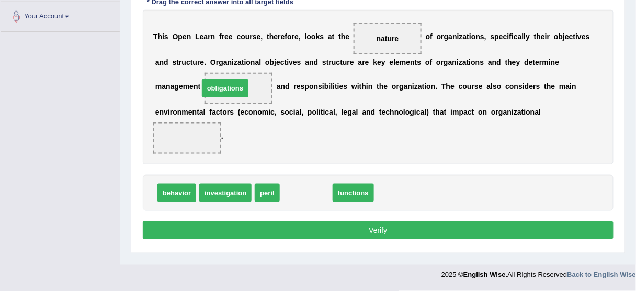
drag, startPoint x: 293, startPoint y: 192, endPoint x: 230, endPoint y: 94, distance: 117.1
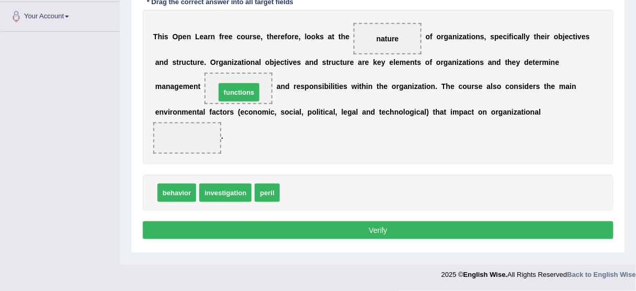
drag, startPoint x: 307, startPoint y: 190, endPoint x: 242, endPoint y: 90, distance: 119.3
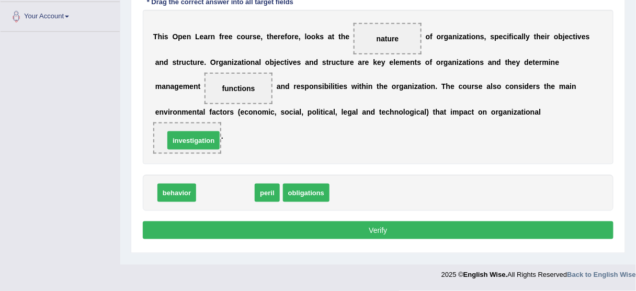
drag, startPoint x: 228, startPoint y: 194, endPoint x: 190, endPoint y: 135, distance: 69.4
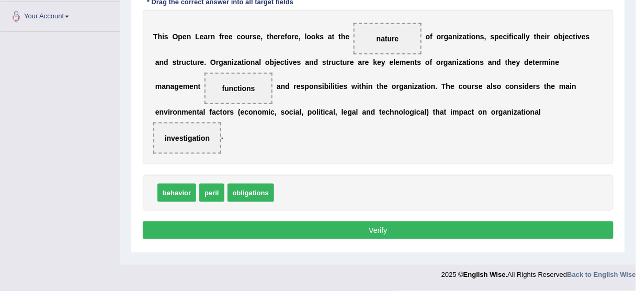
click at [285, 226] on button "Verify" at bounding box center [378, 230] width 471 height 18
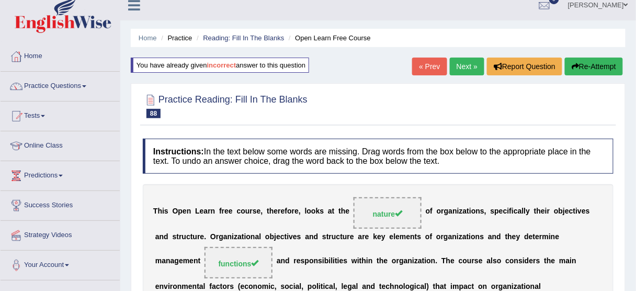
scroll to position [7, 0]
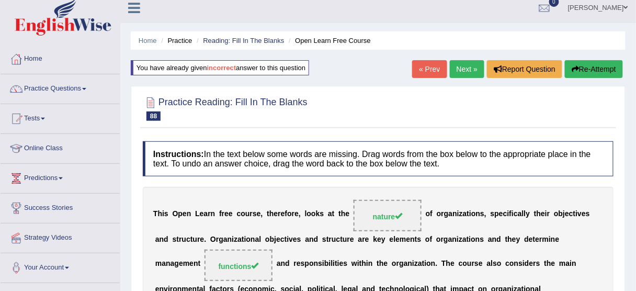
click at [466, 65] on link "Next »" at bounding box center [467, 69] width 35 height 18
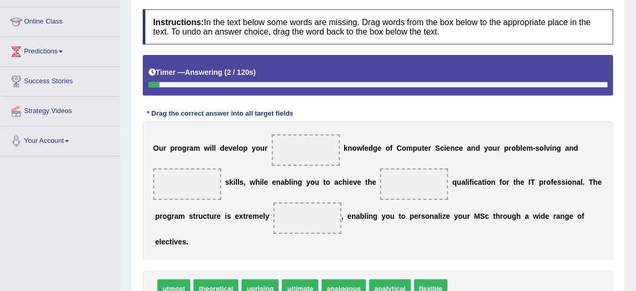
scroll to position [167, 0]
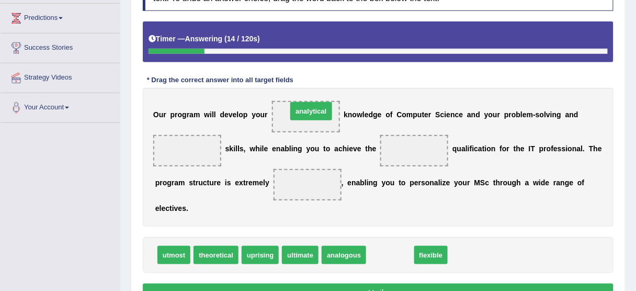
drag, startPoint x: 393, startPoint y: 256, endPoint x: 313, endPoint y: 112, distance: 164.2
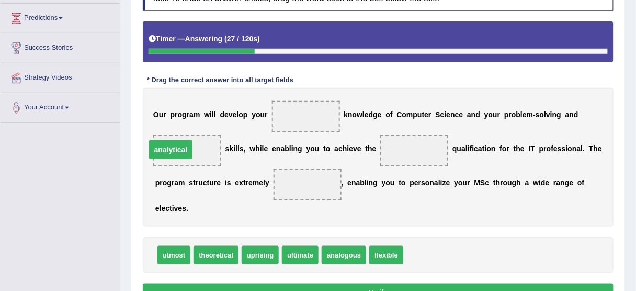
drag, startPoint x: 307, startPoint y: 116, endPoint x: 175, endPoint y: 153, distance: 136.9
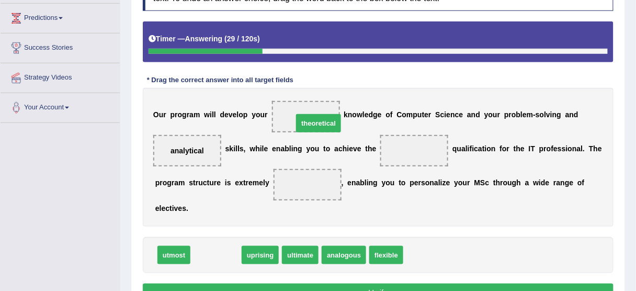
drag, startPoint x: 224, startPoint y: 255, endPoint x: 326, endPoint y: 123, distance: 167.0
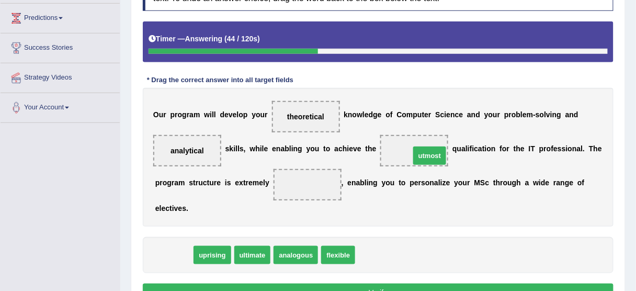
drag, startPoint x: 166, startPoint y: 252, endPoint x: 422, endPoint y: 151, distance: 274.8
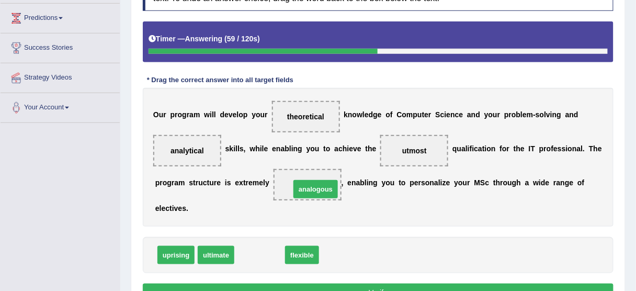
drag, startPoint x: 256, startPoint y: 260, endPoint x: 312, endPoint y: 194, distance: 86.5
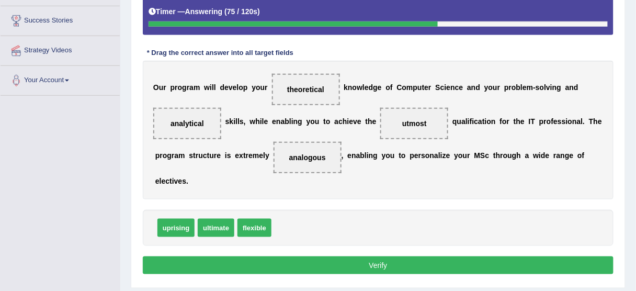
scroll to position [209, 0]
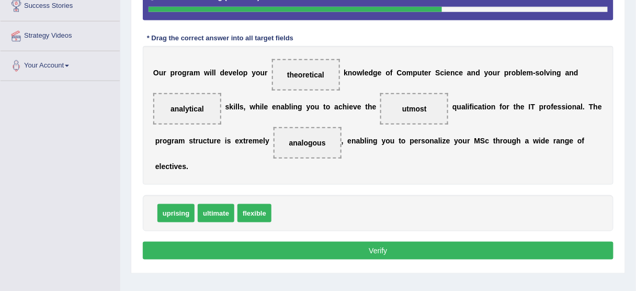
click at [360, 249] on button "Verify" at bounding box center [378, 251] width 471 height 18
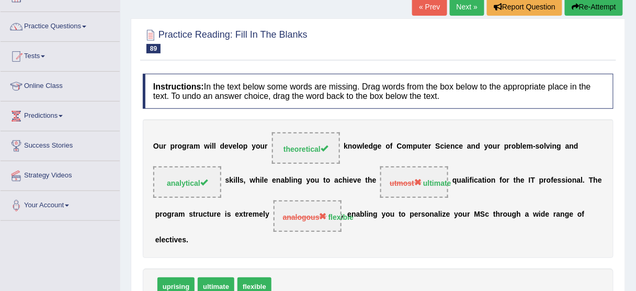
scroll to position [0, 0]
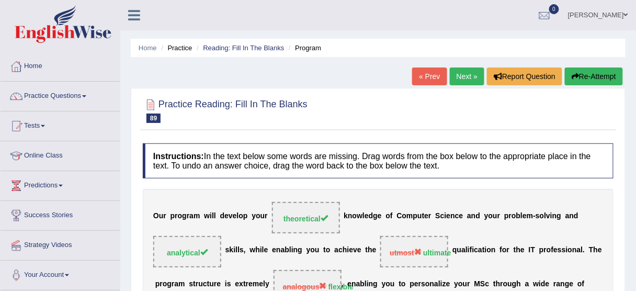
click at [471, 80] on link "Next »" at bounding box center [467, 76] width 35 height 18
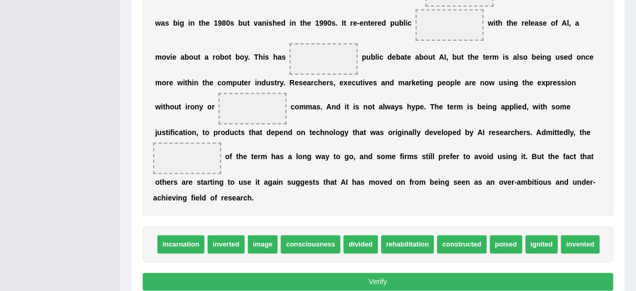
scroll to position [251, 0]
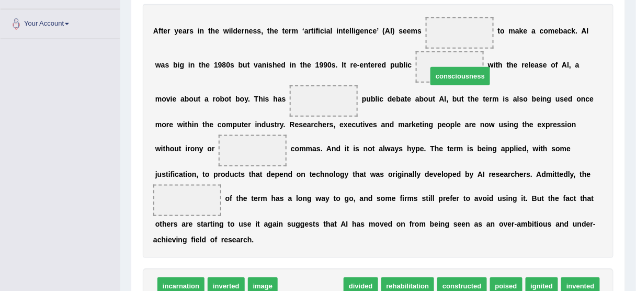
drag, startPoint x: 317, startPoint y: 279, endPoint x: 468, endPoint y: 69, distance: 259.1
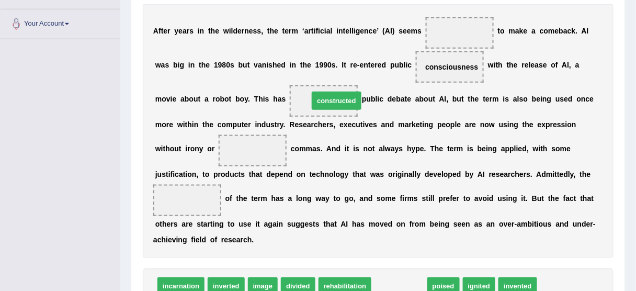
drag, startPoint x: 408, startPoint y: 286, endPoint x: 345, endPoint y: 100, distance: 196.0
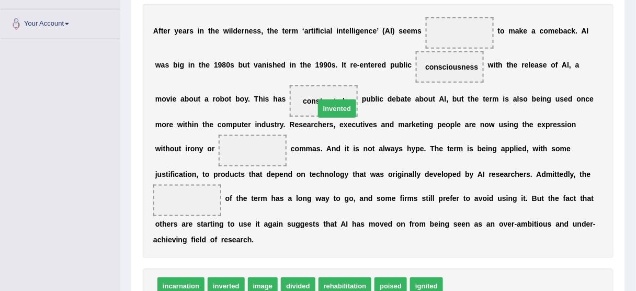
drag, startPoint x: 456, startPoint y: 285, endPoint x: 327, endPoint y: 107, distance: 219.8
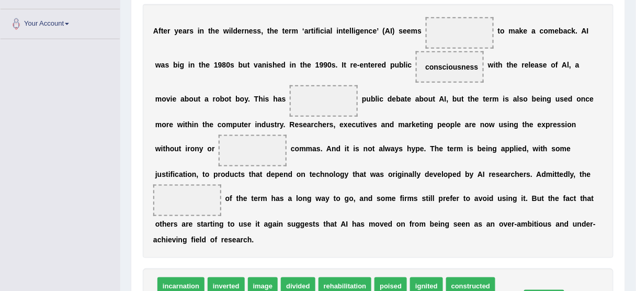
drag, startPoint x: 324, startPoint y: 98, endPoint x: 544, endPoint y: 296, distance: 296.3
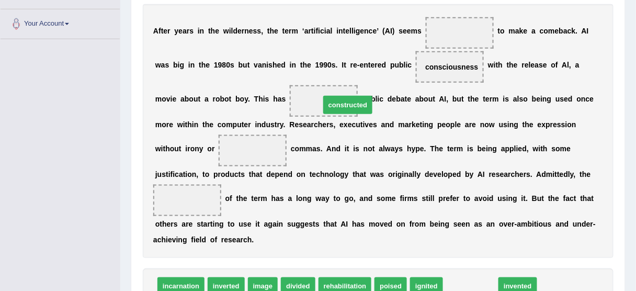
drag, startPoint x: 478, startPoint y: 279, endPoint x: 355, endPoint y: 101, distance: 216.6
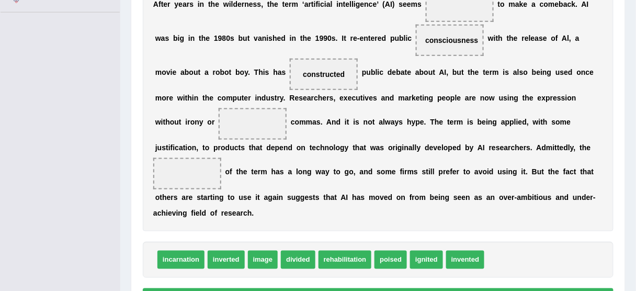
scroll to position [293, 0]
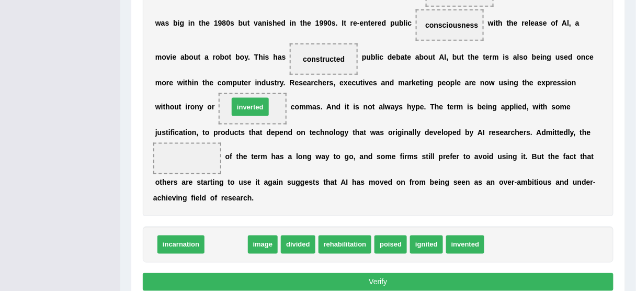
drag, startPoint x: 224, startPoint y: 247, endPoint x: 248, endPoint y: 109, distance: 139.7
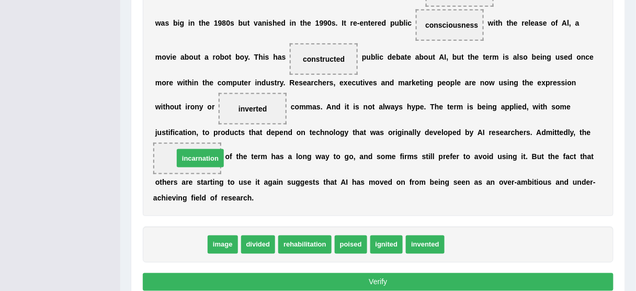
drag, startPoint x: 186, startPoint y: 244, endPoint x: 206, endPoint y: 157, distance: 88.4
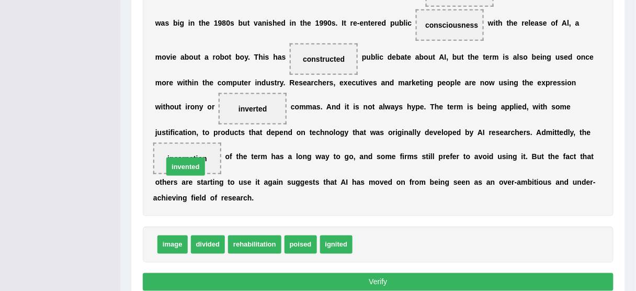
drag, startPoint x: 379, startPoint y: 241, endPoint x: 189, endPoint y: 163, distance: 204.8
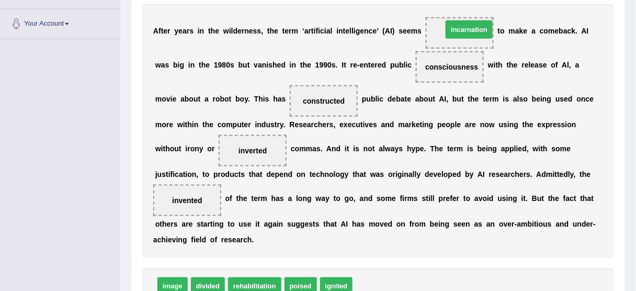
drag, startPoint x: 371, startPoint y: 282, endPoint x: 459, endPoint y: 29, distance: 267.5
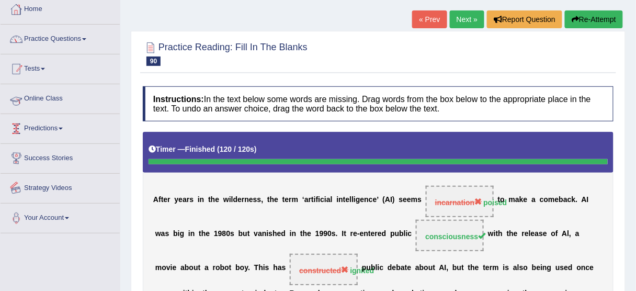
scroll to position [42, 0]
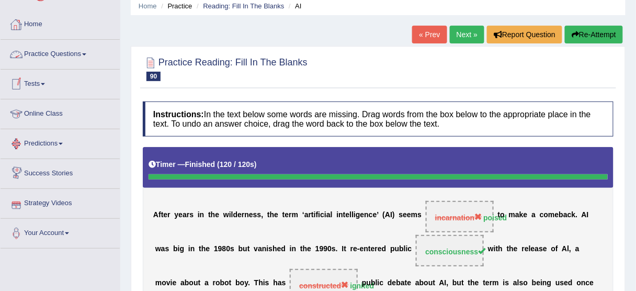
click at [38, 48] on link "Practice Questions" at bounding box center [60, 53] width 119 height 26
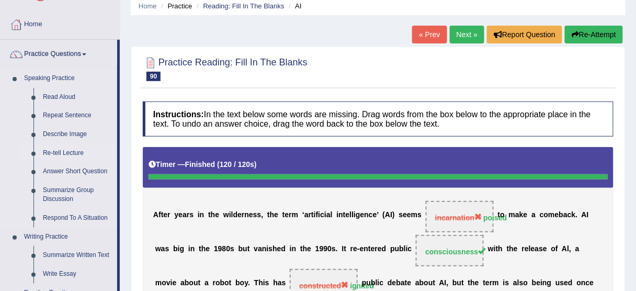
click at [65, 152] on link "Re-tell Lecture" at bounding box center [77, 153] width 79 height 19
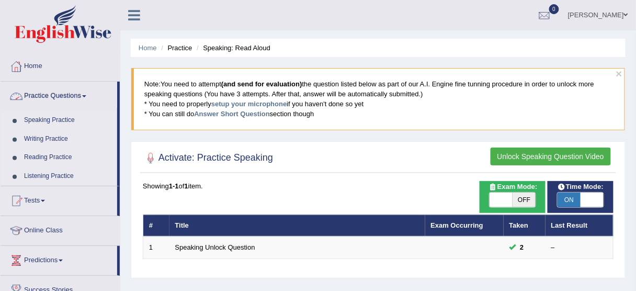
click at [71, 88] on link "Practice Questions" at bounding box center [59, 95] width 117 height 26
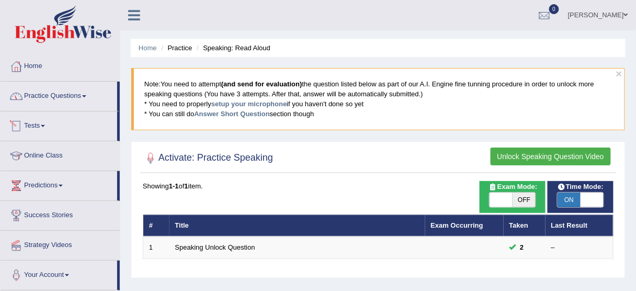
click at [63, 90] on link "Practice Questions" at bounding box center [59, 95] width 117 height 26
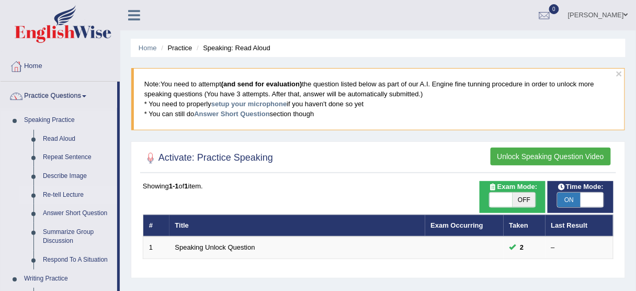
click at [62, 194] on link "Re-tell Lecture" at bounding box center [77, 195] width 79 height 19
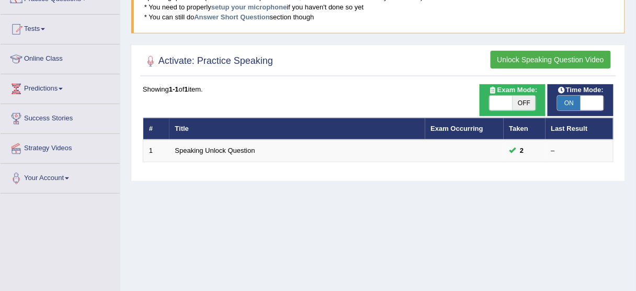
scroll to position [42, 0]
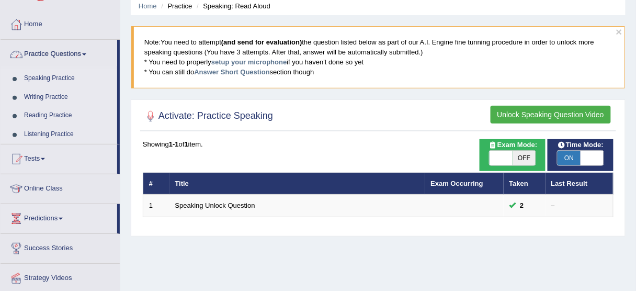
click at [54, 81] on link "Speaking Practice" at bounding box center [68, 78] width 98 height 19
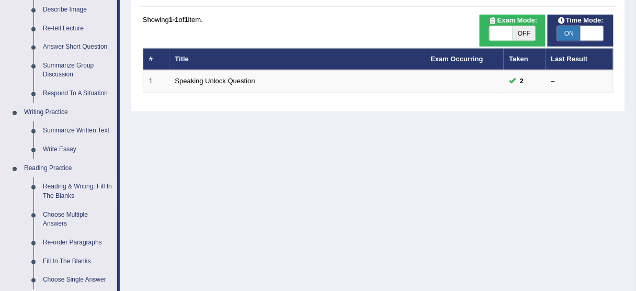
scroll to position [167, 0]
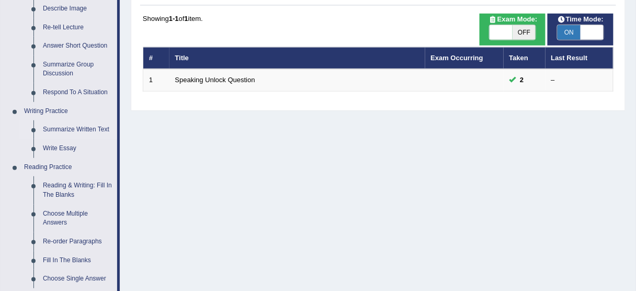
click at [92, 129] on link "Summarize Written Text" at bounding box center [77, 129] width 79 height 19
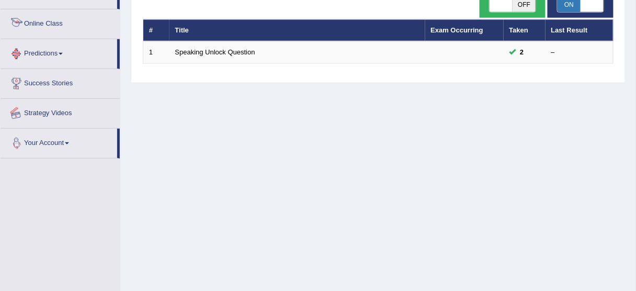
scroll to position [258, 0]
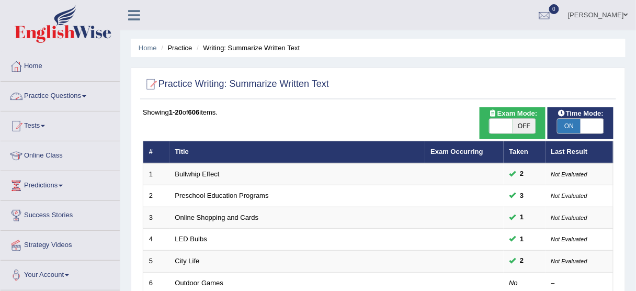
click at [70, 95] on link "Practice Questions" at bounding box center [60, 95] width 119 height 26
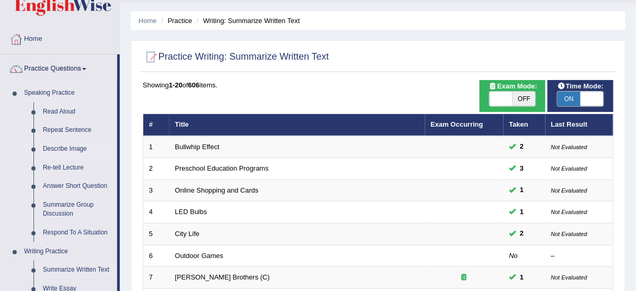
scroll to position [42, 0]
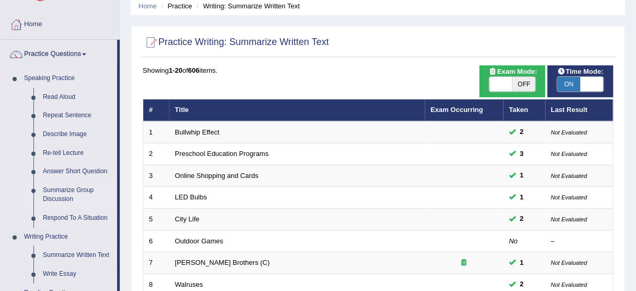
click at [71, 195] on link "Summarize Group Discussion" at bounding box center [77, 195] width 79 height 28
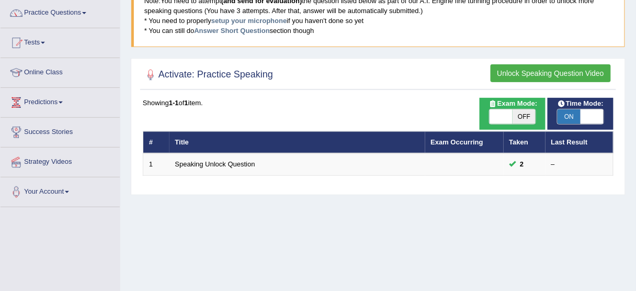
scroll to position [84, 0]
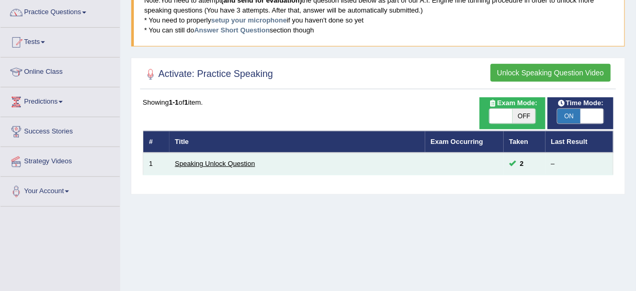
click at [239, 160] on link "Speaking Unlock Question" at bounding box center [215, 164] width 80 height 8
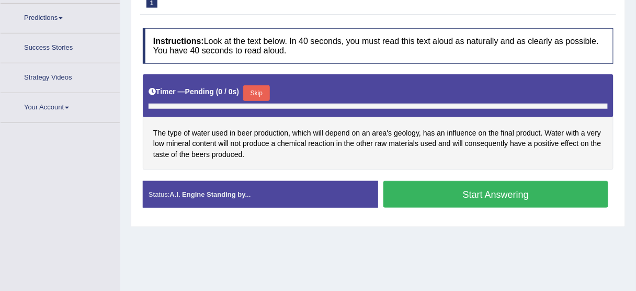
scroll to position [190, 0]
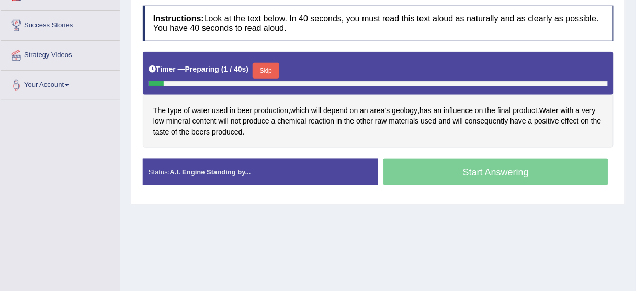
click at [466, 173] on div "Start Answering" at bounding box center [495, 172] width 235 height 29
click at [268, 65] on button "Skip" at bounding box center [266, 71] width 26 height 16
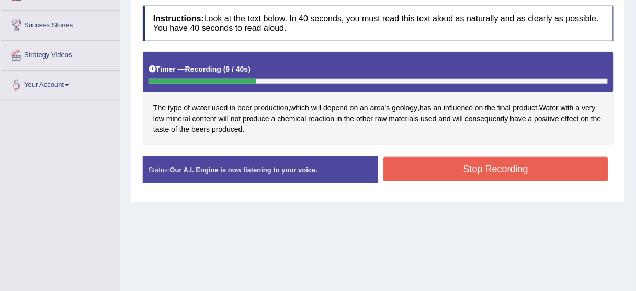
click at [530, 162] on button "Stop Recording" at bounding box center [495, 169] width 225 height 24
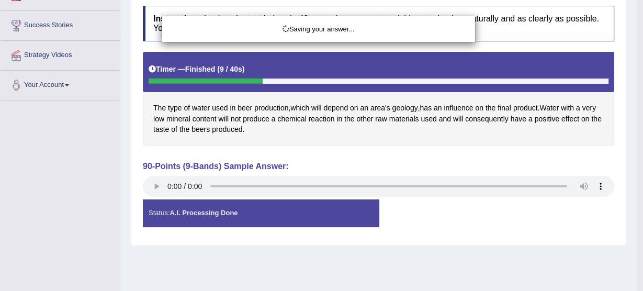
click at [152, 187] on div "Saving your answer..." at bounding box center [321, 145] width 643 height 291
click at [163, 183] on div "Comparing text to speech..." at bounding box center [321, 145] width 643 height 291
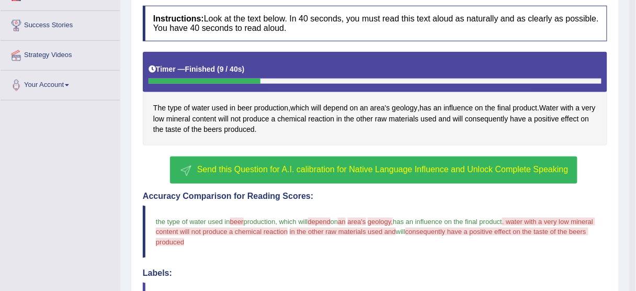
click at [304, 165] on span "Send this Question for A.I. calibration for Native Language Influence and Unloc…" at bounding box center [382, 169] width 371 height 9
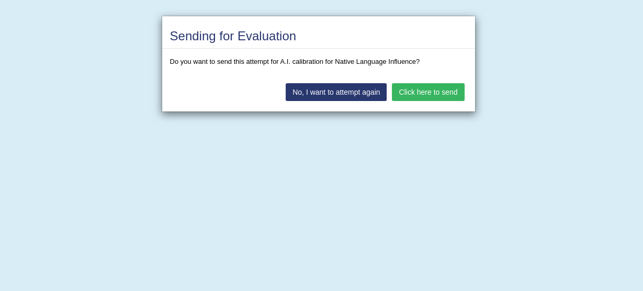
click at [431, 87] on button "Click here to send" at bounding box center [428, 92] width 72 height 18
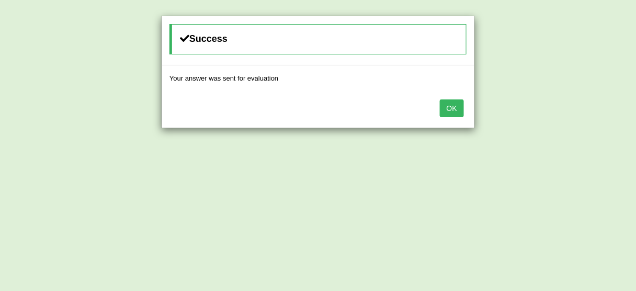
click at [459, 103] on button "OK" at bounding box center [452, 108] width 24 height 18
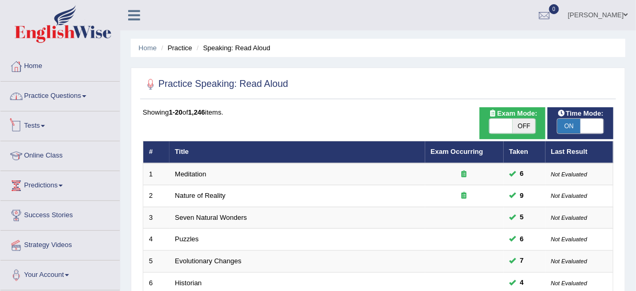
click at [62, 91] on link "Practice Questions" at bounding box center [60, 95] width 119 height 26
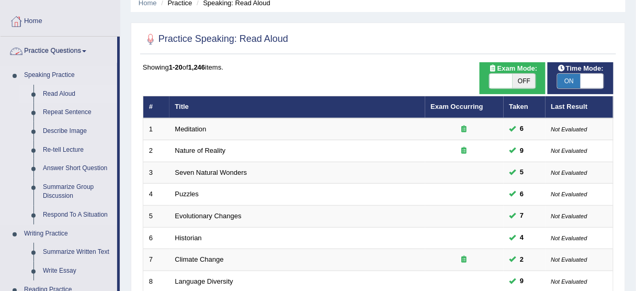
scroll to position [126, 0]
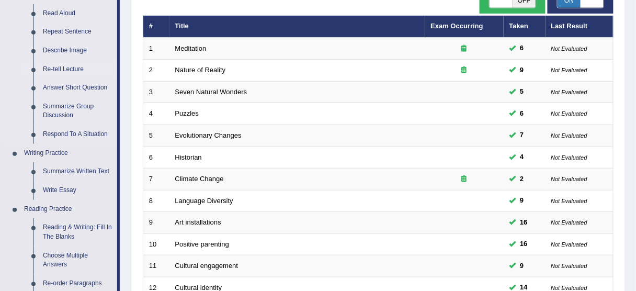
click at [60, 68] on link "Re-tell Lecture" at bounding box center [77, 69] width 79 height 19
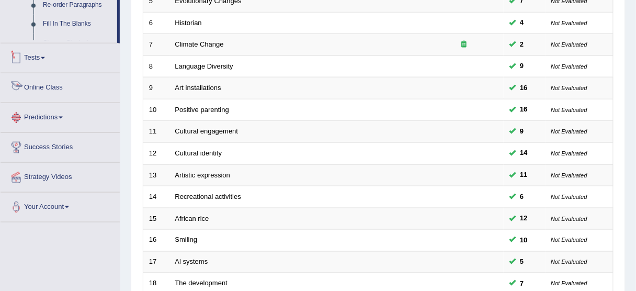
scroll to position [332, 0]
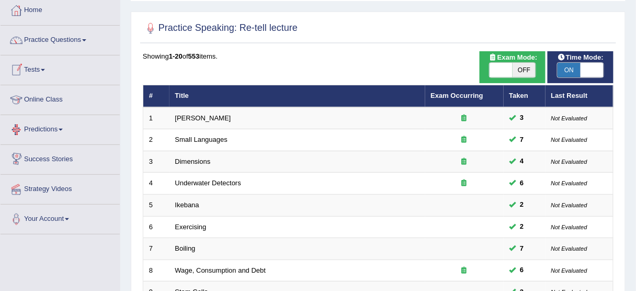
scroll to position [42, 0]
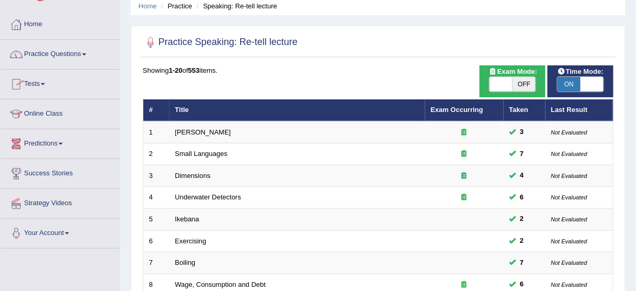
click at [57, 50] on link "Practice Questions" at bounding box center [60, 53] width 119 height 26
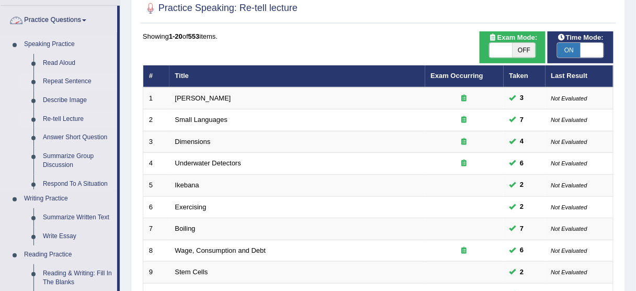
scroll to position [126, 0]
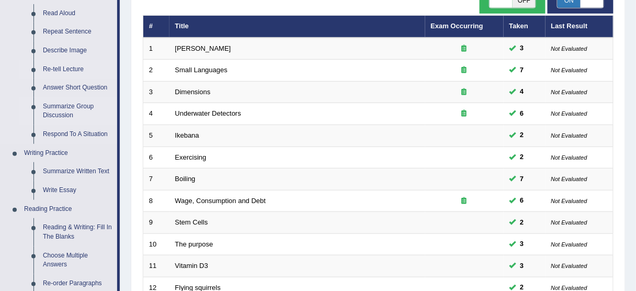
click at [62, 102] on link "Summarize Group Discussion" at bounding box center [77, 111] width 79 height 28
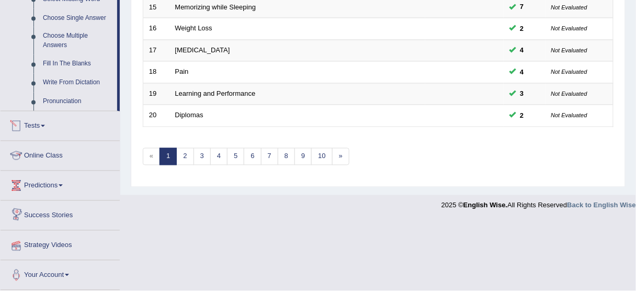
scroll to position [423, 0]
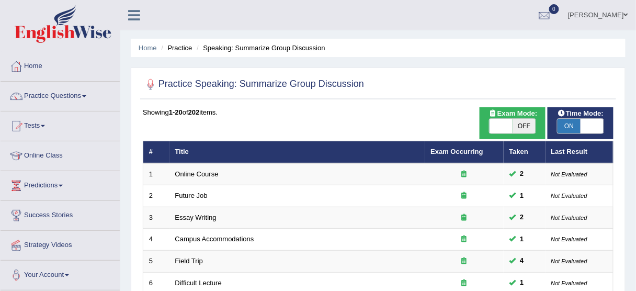
drag, startPoint x: 71, startPoint y: 111, endPoint x: 386, endPoint y: 105, distance: 314.4
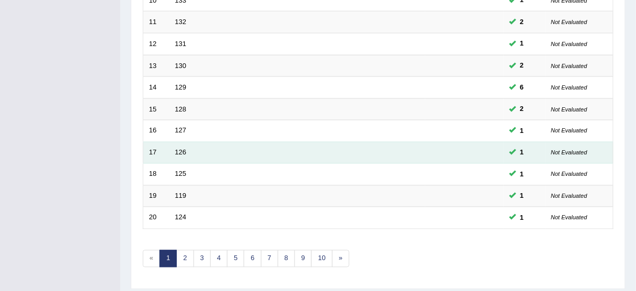
scroll to position [397, 0]
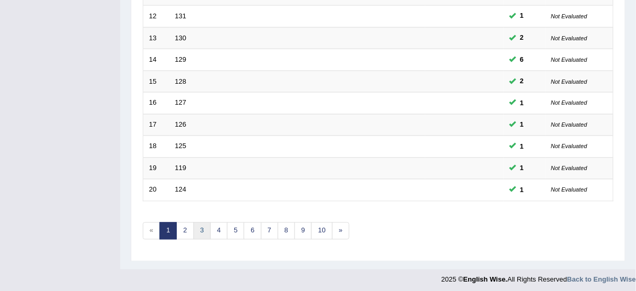
click at [194, 225] on link "3" at bounding box center [202, 230] width 17 height 17
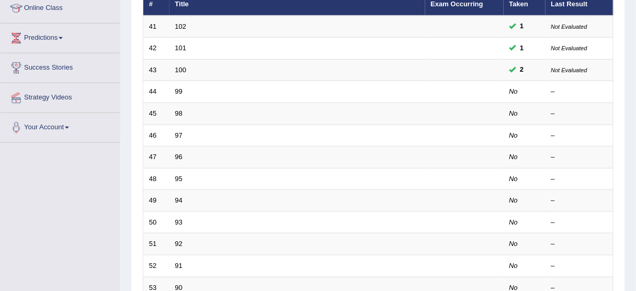
scroll to position [167, 0]
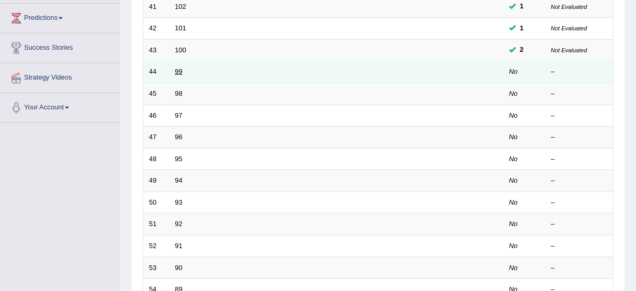
click at [182, 74] on link "99" at bounding box center [178, 71] width 7 height 8
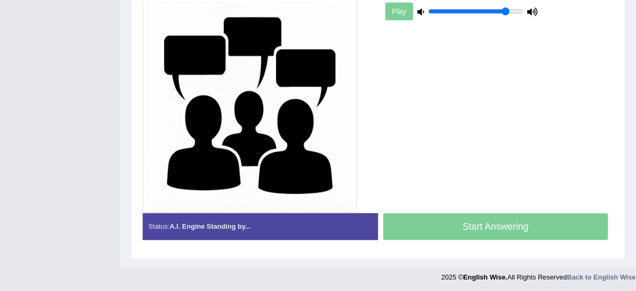
scroll to position [304, 0]
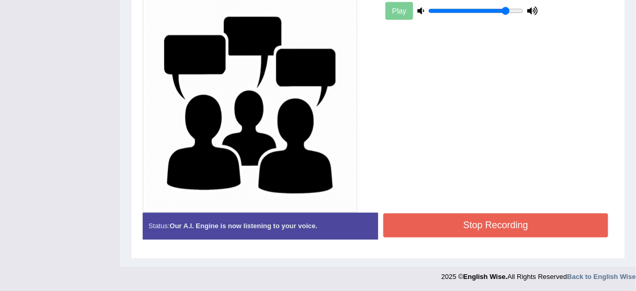
click at [479, 217] on button "Stop Recording" at bounding box center [495, 225] width 225 height 24
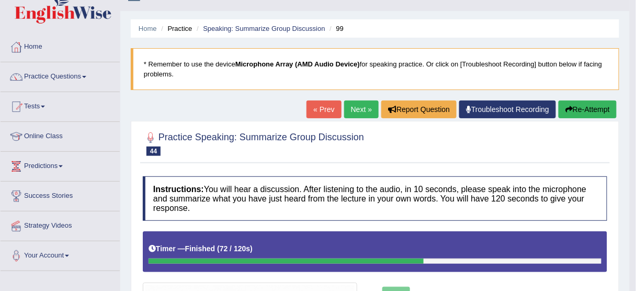
scroll to position [0, 0]
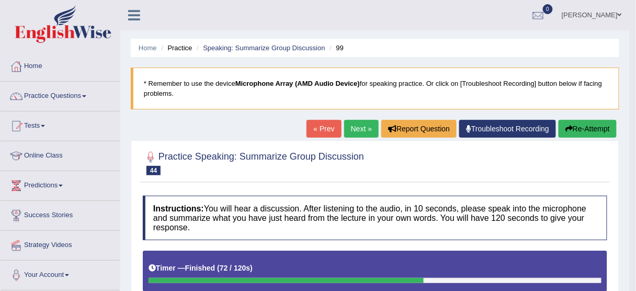
click at [358, 133] on link "Next »" at bounding box center [361, 129] width 35 height 18
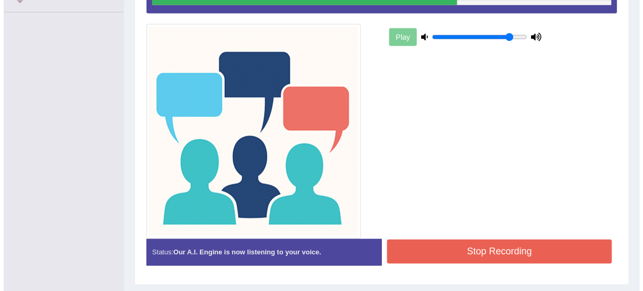
scroll to position [293, 0]
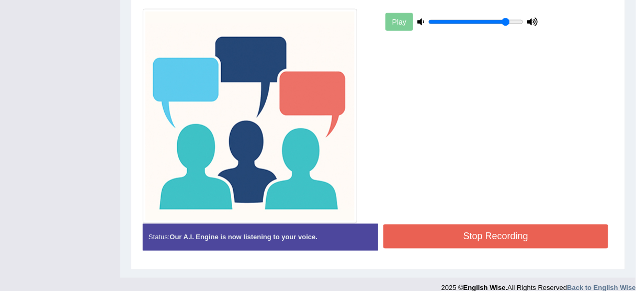
click at [458, 241] on button "Stop Recording" at bounding box center [495, 236] width 225 height 24
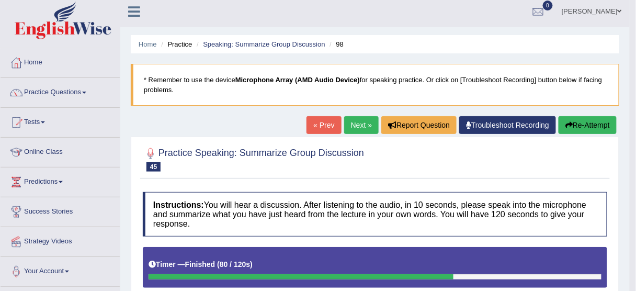
scroll to position [0, 0]
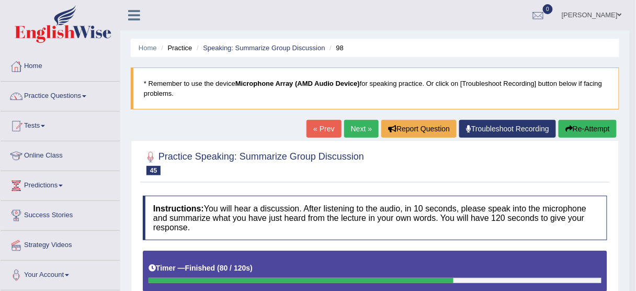
click at [360, 124] on link "Next »" at bounding box center [361, 129] width 35 height 18
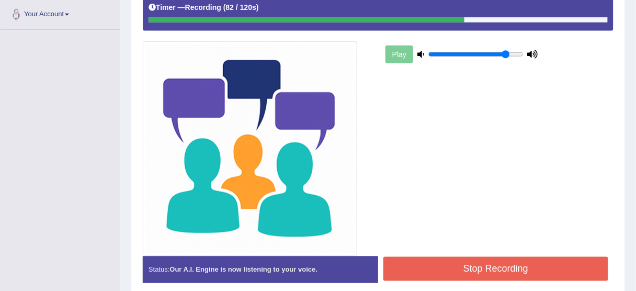
scroll to position [304, 0]
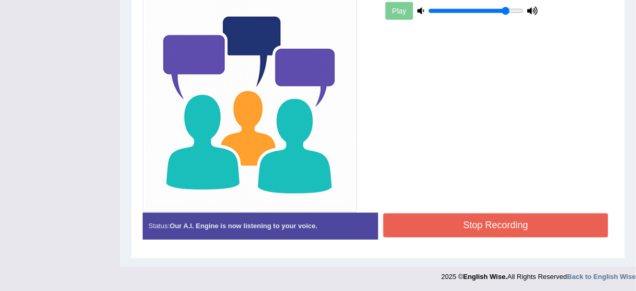
click at [458, 224] on button "Stop Recording" at bounding box center [495, 225] width 225 height 24
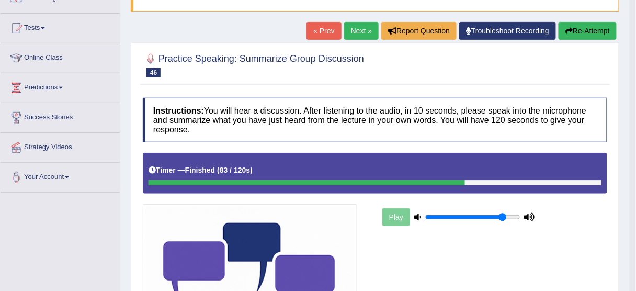
scroll to position [95, 0]
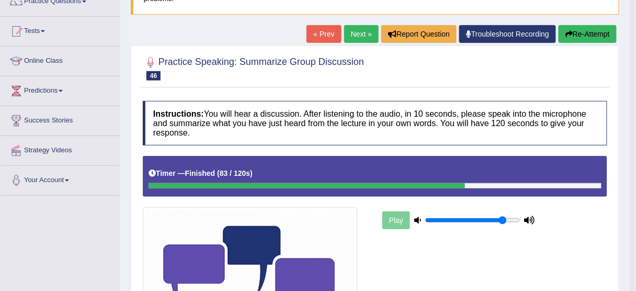
click at [579, 40] on button "Re-Attempt" at bounding box center [588, 34] width 58 height 18
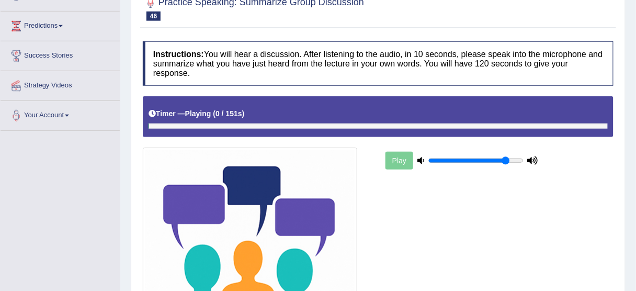
scroll to position [178, 0]
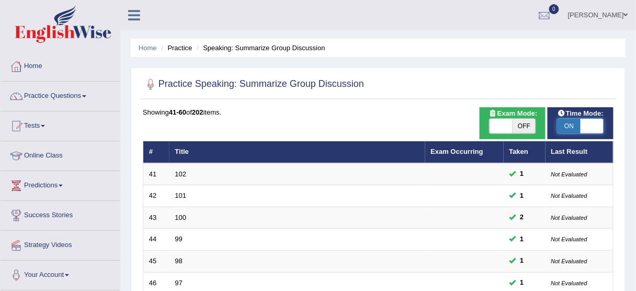
click at [599, 126] on span at bounding box center [592, 126] width 23 height 15
checkbox input "false"
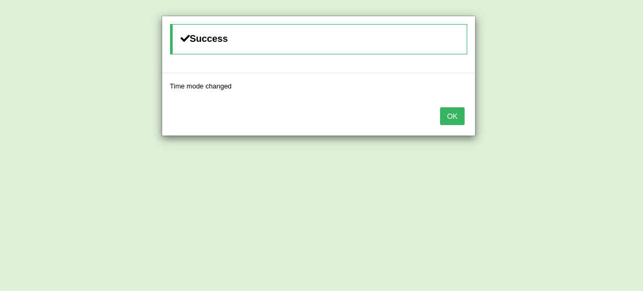
click at [452, 114] on button "OK" at bounding box center [452, 116] width 24 height 18
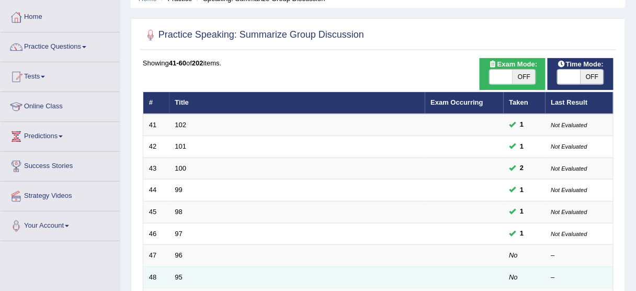
scroll to position [167, 0]
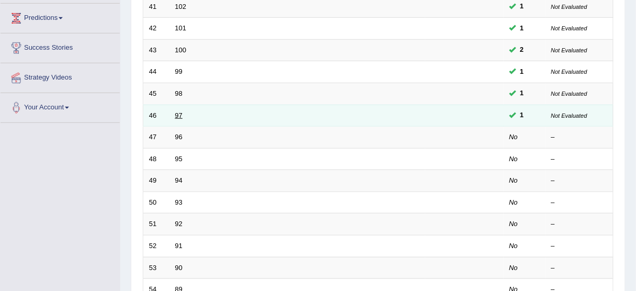
click at [179, 113] on link "97" at bounding box center [178, 115] width 7 height 8
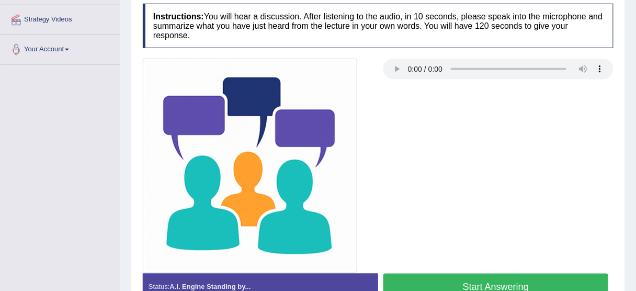
scroll to position [286, 0]
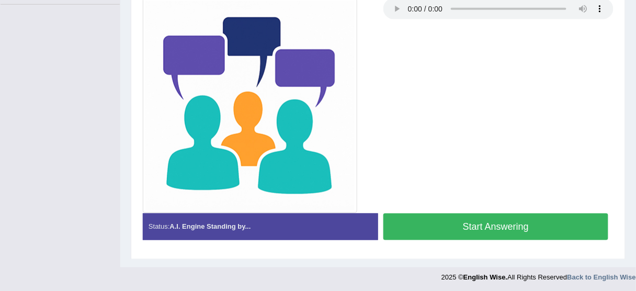
click at [502, 228] on button "Start Answering" at bounding box center [495, 226] width 225 height 27
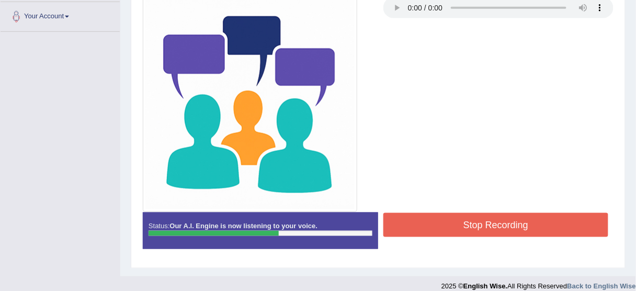
click at [502, 227] on button "Stop Recording" at bounding box center [495, 225] width 225 height 24
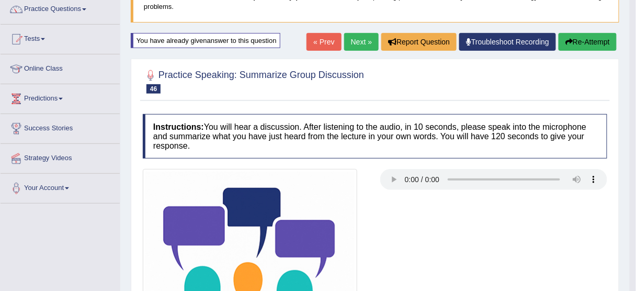
scroll to position [85, 0]
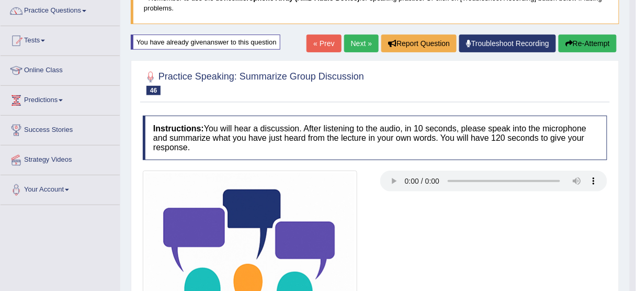
click at [344, 38] on link "Next »" at bounding box center [361, 44] width 35 height 18
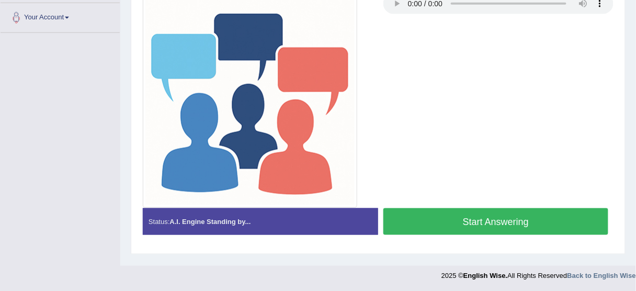
scroll to position [258, 0]
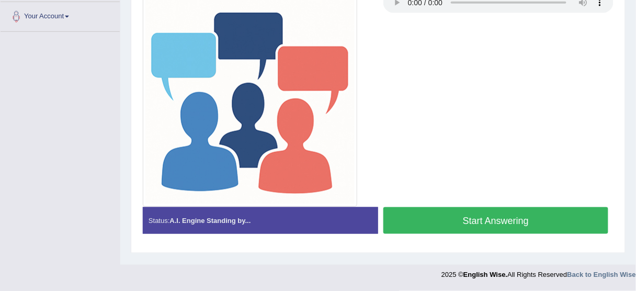
click at [451, 228] on button "Start Answering" at bounding box center [495, 220] width 225 height 27
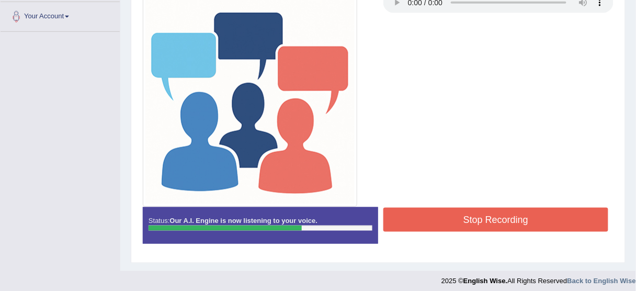
click at [454, 228] on button "Stop Recording" at bounding box center [495, 220] width 225 height 24
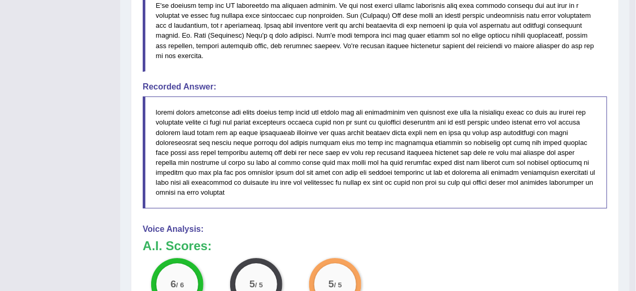
scroll to position [518, 0]
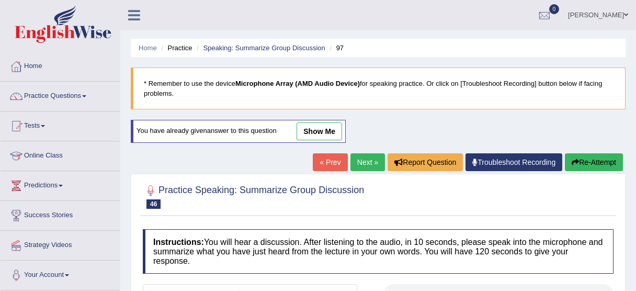
scroll to position [89, 0]
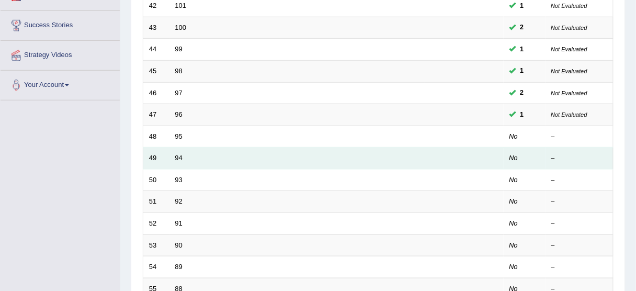
scroll to position [232, 0]
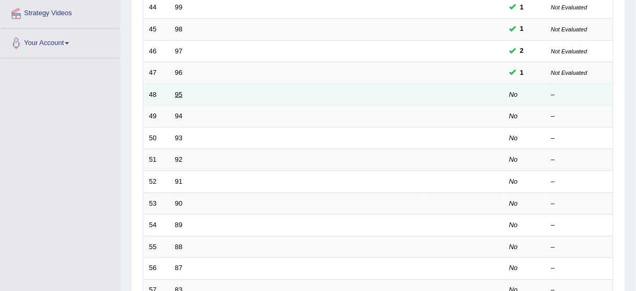
click at [179, 95] on link "95" at bounding box center [178, 94] width 7 height 8
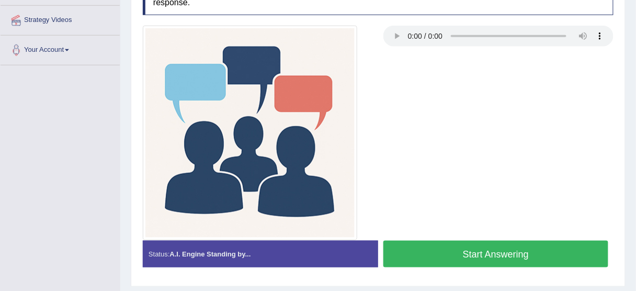
scroll to position [251, 0]
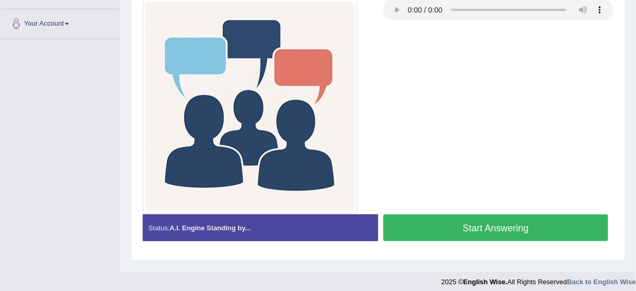
click at [464, 231] on button "Start Answering" at bounding box center [495, 227] width 225 height 27
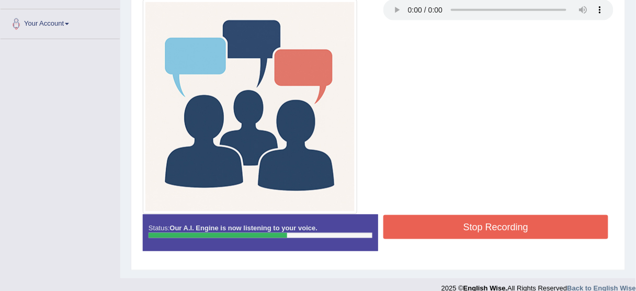
click at [511, 228] on button "Stop Recording" at bounding box center [495, 227] width 225 height 24
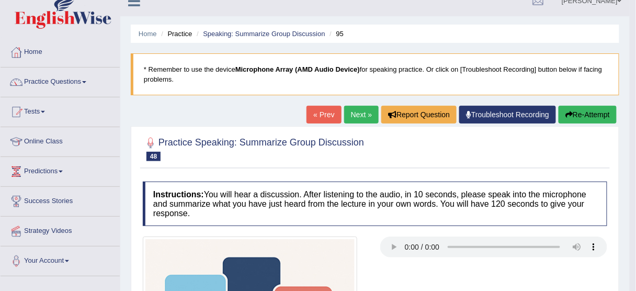
scroll to position [0, 0]
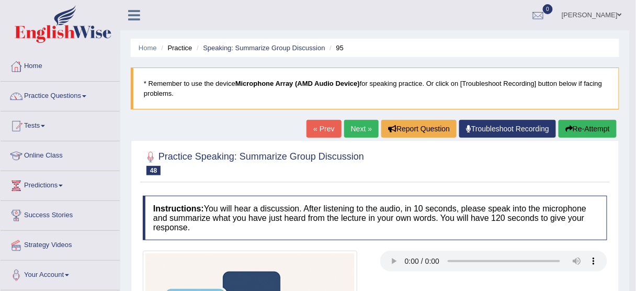
click at [362, 133] on link "Next »" at bounding box center [361, 129] width 35 height 18
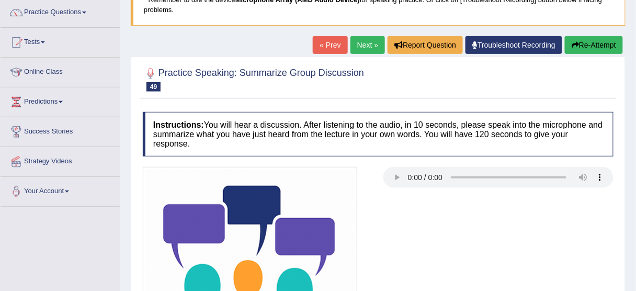
scroll to position [126, 0]
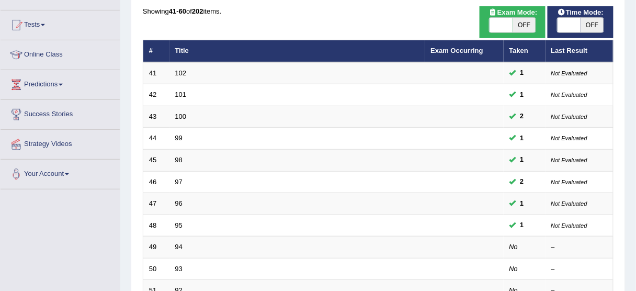
scroll to position [23, 0]
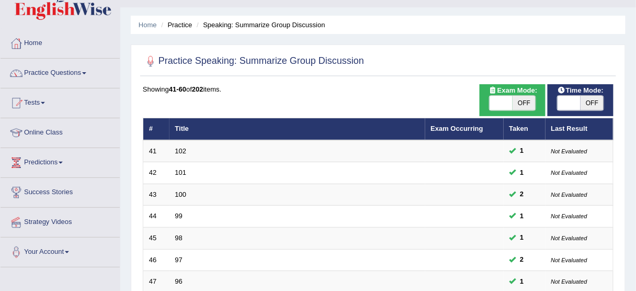
click at [557, 103] on div "ON OFF" at bounding box center [580, 103] width 55 height 16
click at [557, 105] on div "ON OFF" at bounding box center [580, 103] width 55 height 16
click at [562, 103] on span at bounding box center [569, 103] width 23 height 15
checkbox input "true"
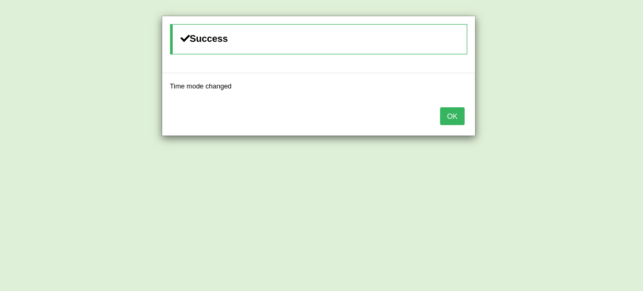
click at [454, 111] on button "OK" at bounding box center [452, 116] width 24 height 18
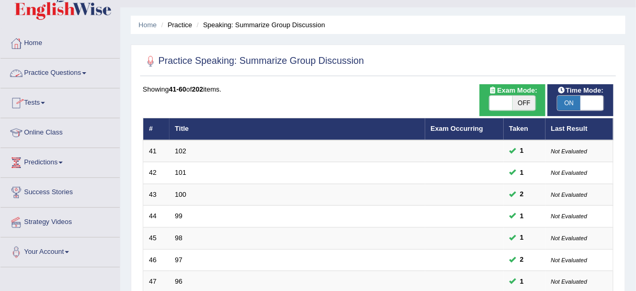
click at [55, 70] on link "Practice Questions" at bounding box center [60, 72] width 119 height 26
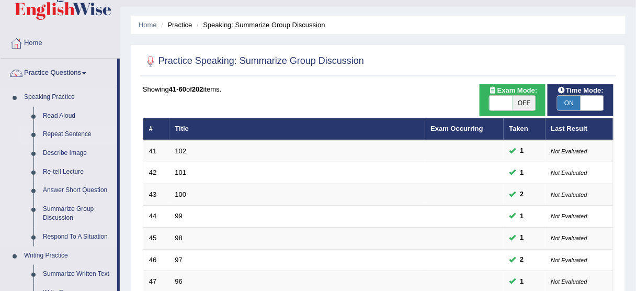
click at [70, 136] on link "Repeat Sentence" at bounding box center [77, 134] width 79 height 19
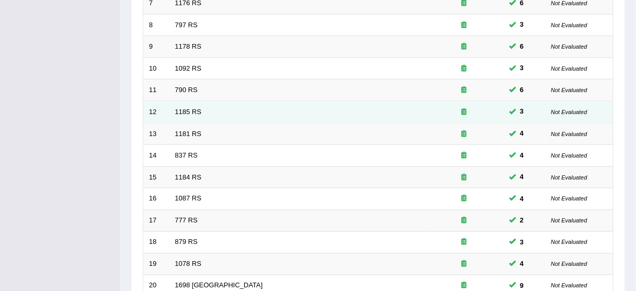
scroll to position [397, 0]
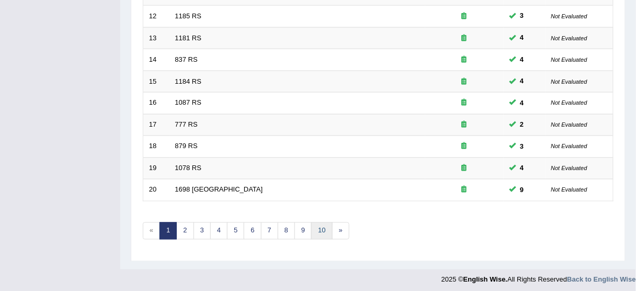
click at [321, 224] on link "10" at bounding box center [321, 230] width 21 height 17
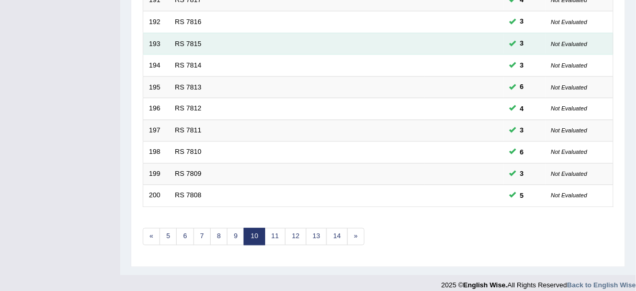
scroll to position [397, 0]
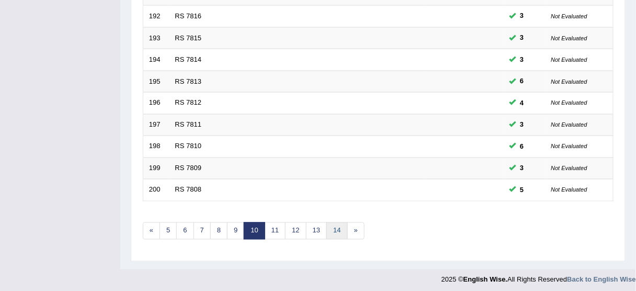
click at [334, 223] on link "14" at bounding box center [336, 230] width 21 height 17
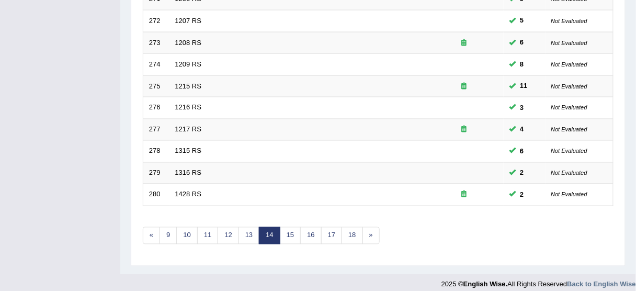
scroll to position [397, 0]
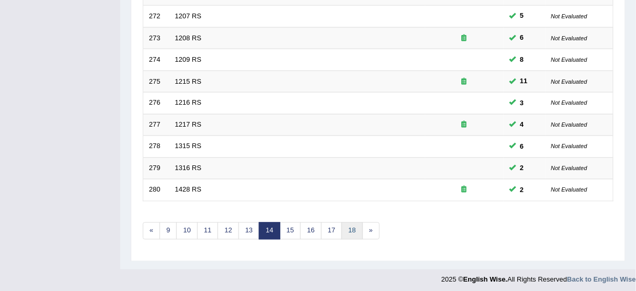
click at [353, 229] on link "18" at bounding box center [352, 230] width 21 height 17
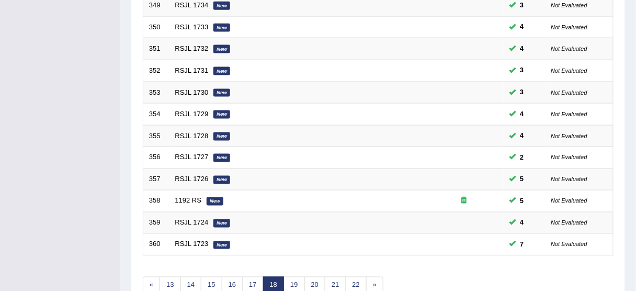
scroll to position [397, 0]
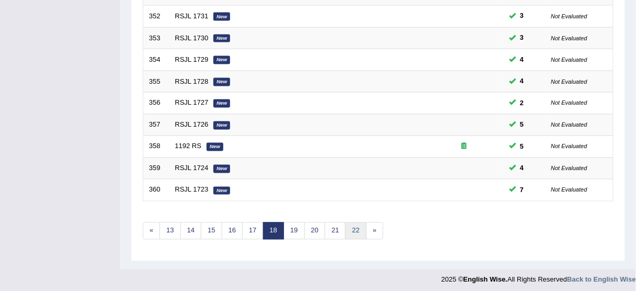
click at [355, 223] on link "22" at bounding box center [355, 230] width 21 height 17
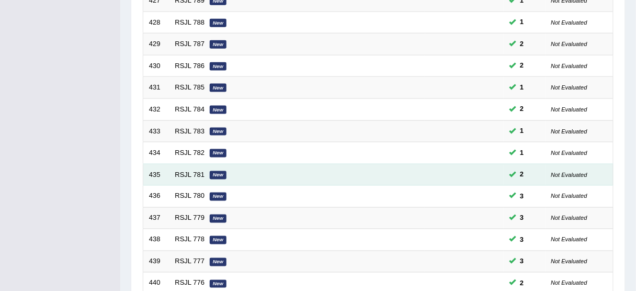
scroll to position [397, 0]
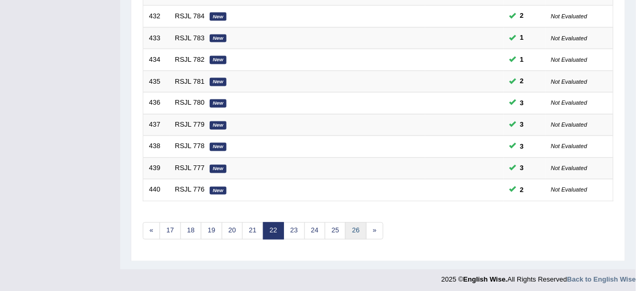
click at [354, 229] on link "26" at bounding box center [355, 230] width 21 height 17
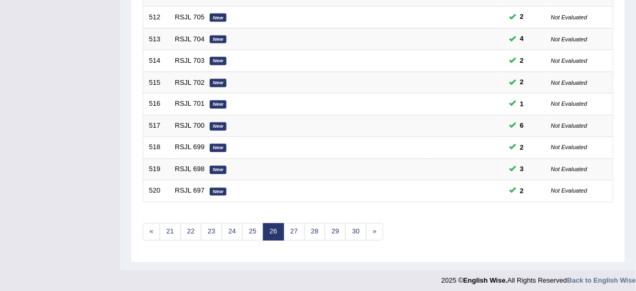
scroll to position [397, 0]
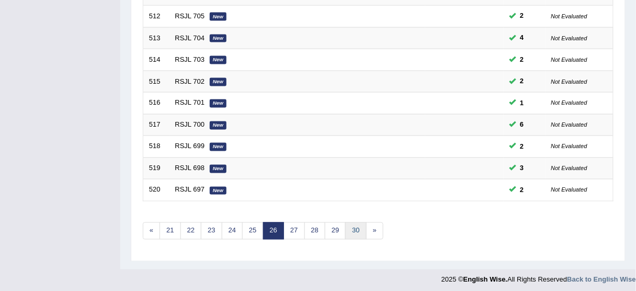
click at [354, 229] on link "30" at bounding box center [355, 230] width 21 height 17
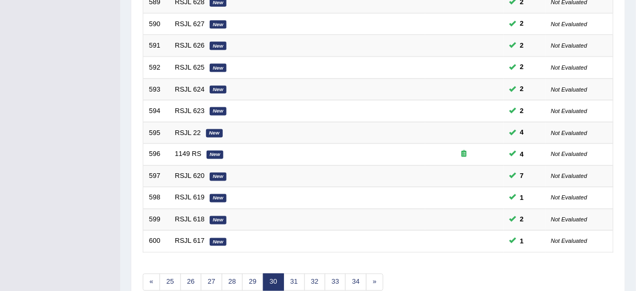
scroll to position [397, 0]
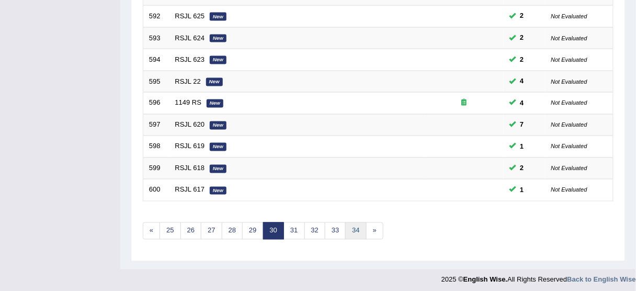
click at [354, 229] on link "34" at bounding box center [355, 230] width 21 height 17
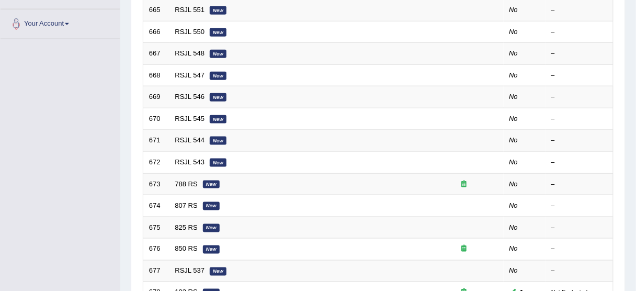
scroll to position [397, 0]
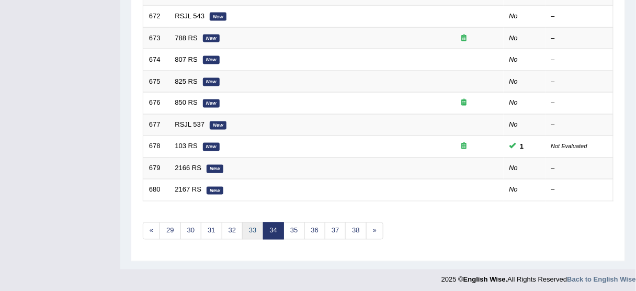
click at [248, 224] on link "33" at bounding box center [252, 230] width 21 height 17
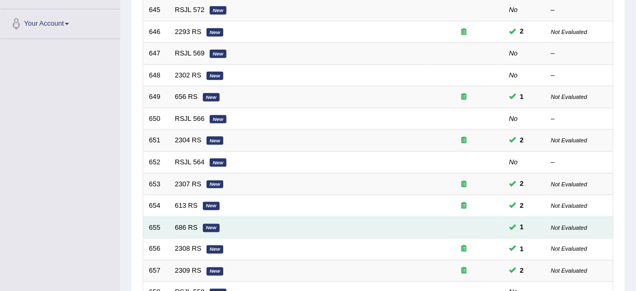
scroll to position [397, 0]
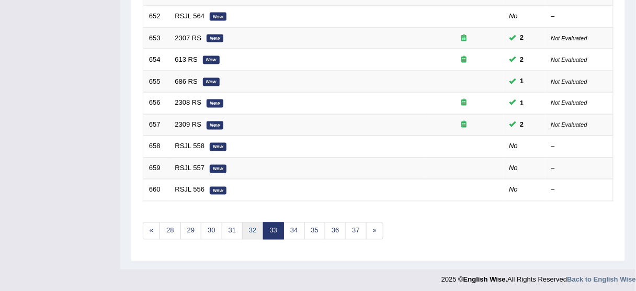
click at [245, 224] on link "32" at bounding box center [252, 230] width 21 height 17
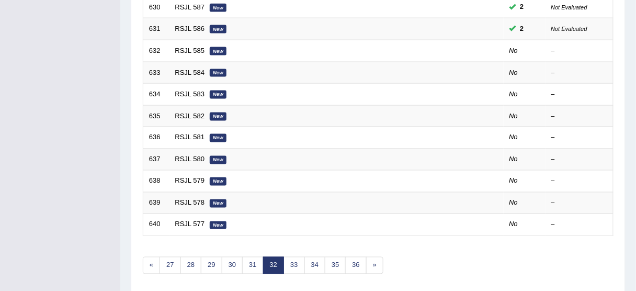
scroll to position [377, 0]
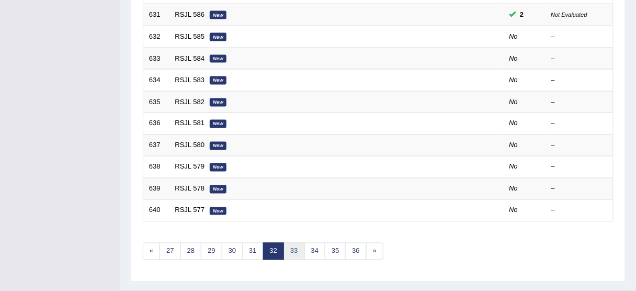
click at [294, 249] on link "33" at bounding box center [294, 251] width 21 height 17
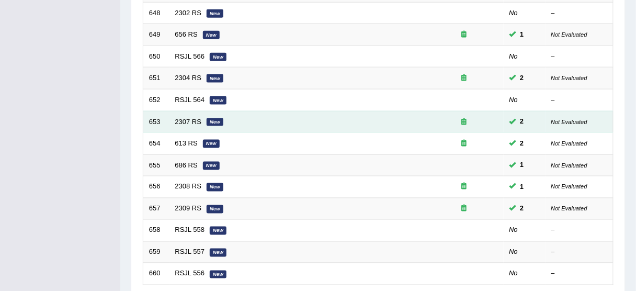
scroll to position [397, 0]
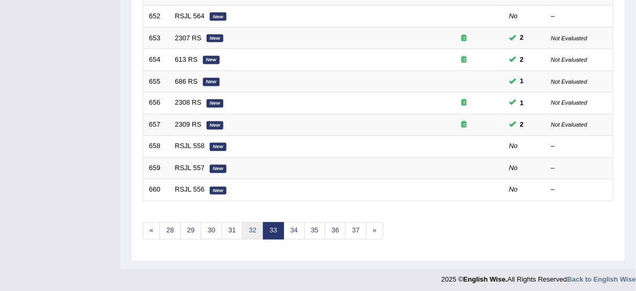
click at [254, 223] on link "32" at bounding box center [252, 230] width 21 height 17
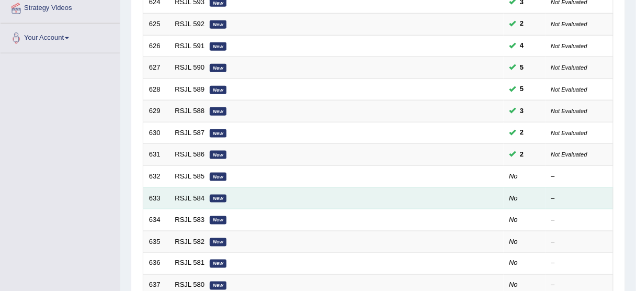
scroll to position [251, 0]
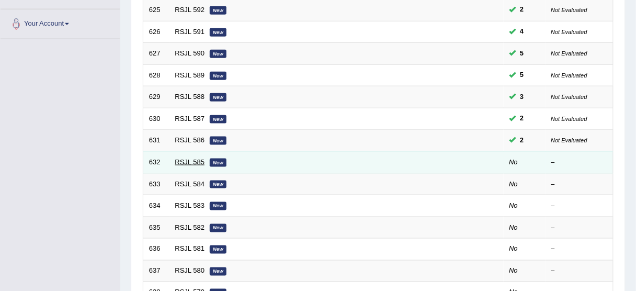
click at [195, 160] on link "RSJL 585" at bounding box center [190, 162] width 30 height 8
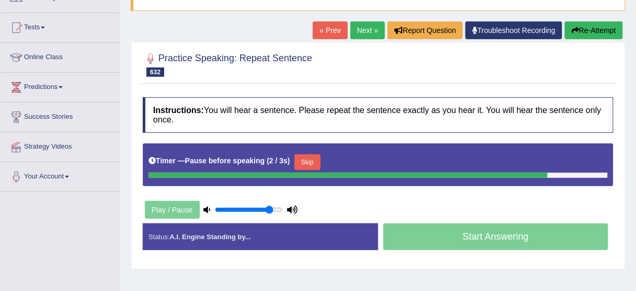
scroll to position [84, 0]
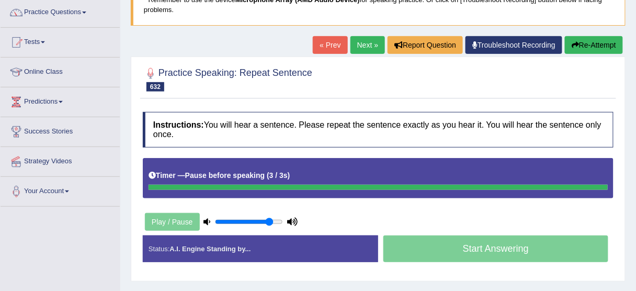
click at [588, 45] on button "Re-Attempt" at bounding box center [594, 45] width 58 height 18
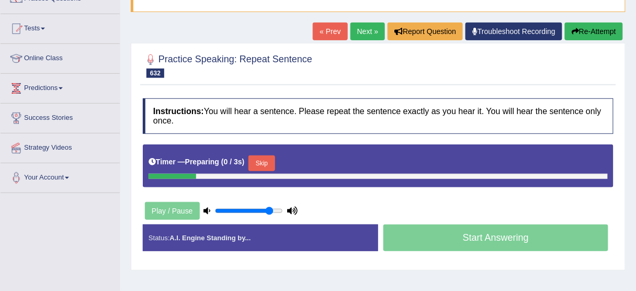
scroll to position [129, 0]
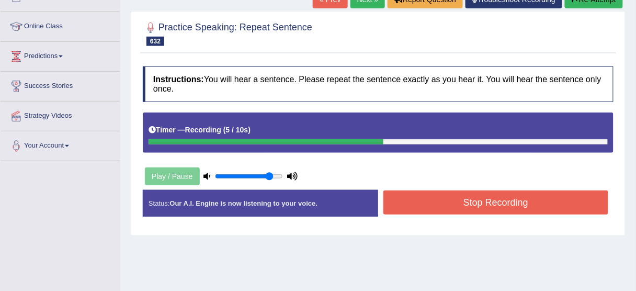
click at [406, 200] on button "Stop Recording" at bounding box center [495, 202] width 225 height 24
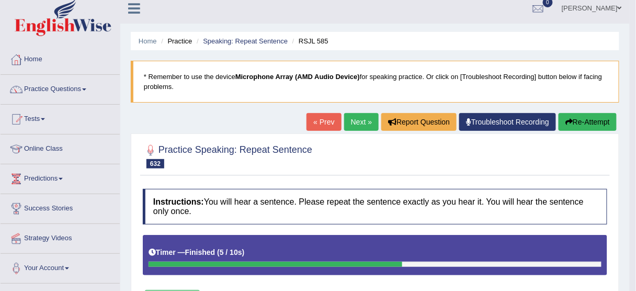
scroll to position [4, 0]
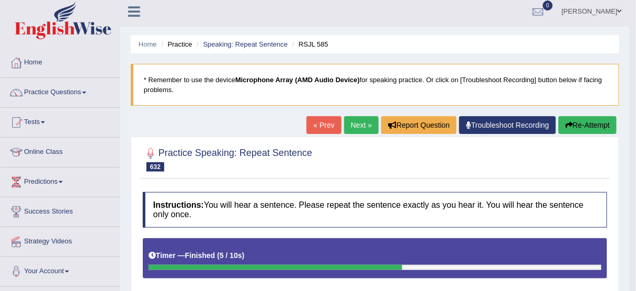
click at [582, 123] on button "Re-Attempt" at bounding box center [588, 125] width 58 height 18
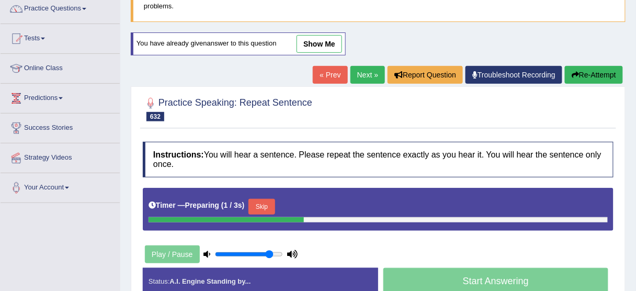
click at [267, 203] on button "Skip" at bounding box center [261, 207] width 26 height 16
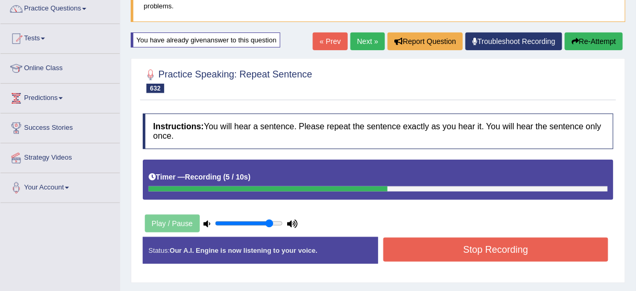
click at [413, 251] on button "Stop Recording" at bounding box center [495, 249] width 225 height 24
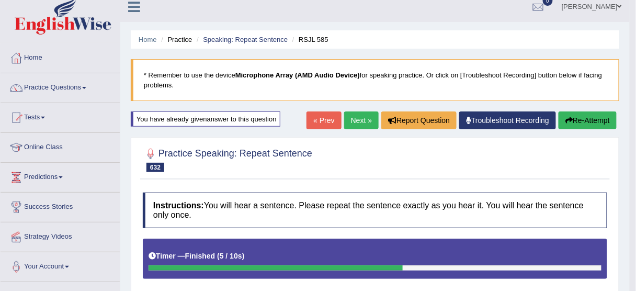
scroll to position [4, 0]
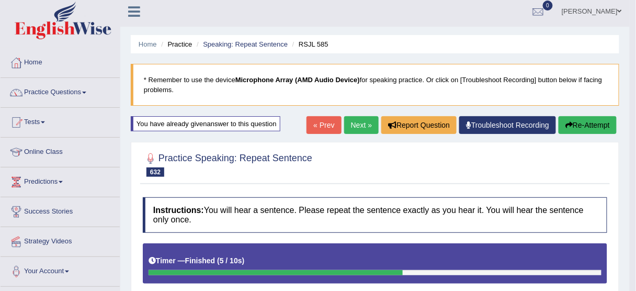
click at [613, 128] on button "Re-Attempt" at bounding box center [588, 125] width 58 height 18
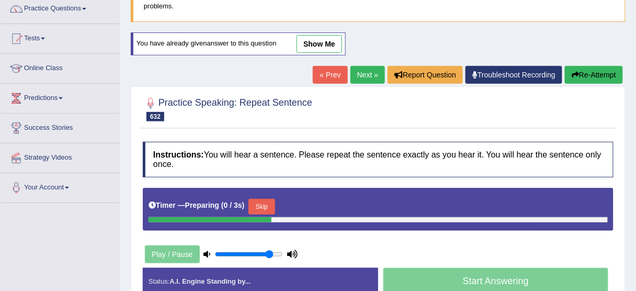
click at [272, 199] on button "Skip" at bounding box center [261, 207] width 26 height 16
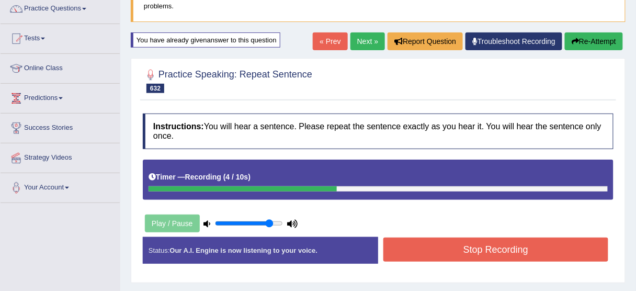
click at [451, 244] on button "Stop Recording" at bounding box center [495, 249] width 225 height 24
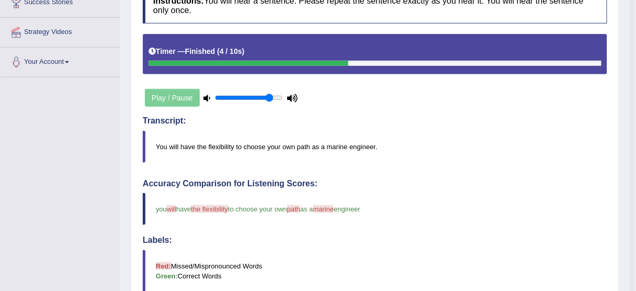
scroll to position [4, 0]
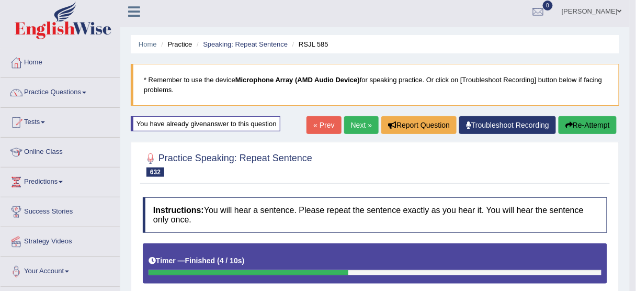
click at [360, 119] on link "Next »" at bounding box center [361, 125] width 35 height 18
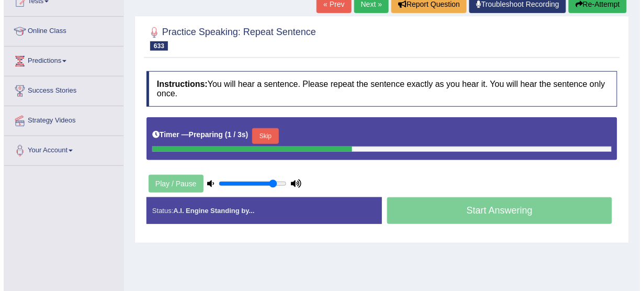
scroll to position [126, 0]
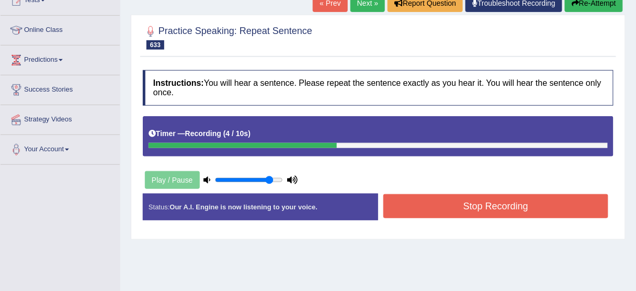
click at [409, 204] on button "Stop Recording" at bounding box center [495, 206] width 225 height 24
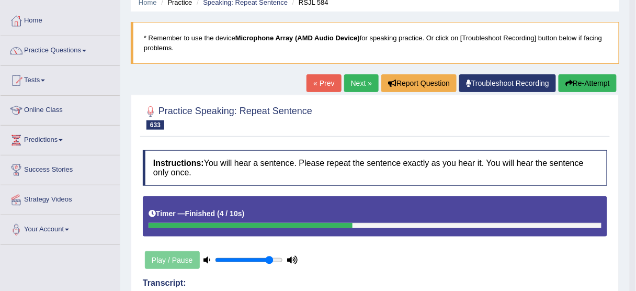
scroll to position [42, 0]
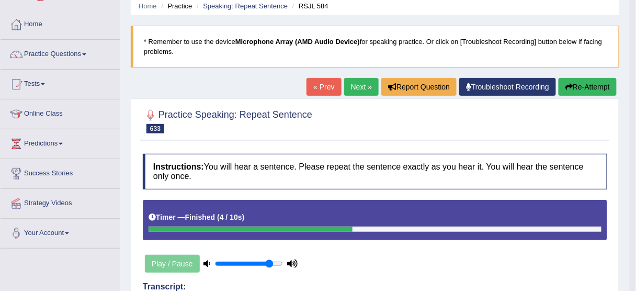
click at [578, 89] on button "Re-Attempt" at bounding box center [588, 87] width 58 height 18
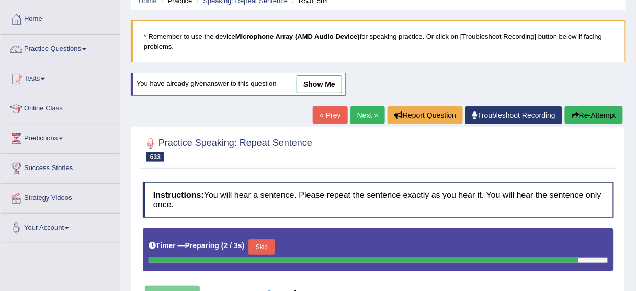
scroll to position [126, 0]
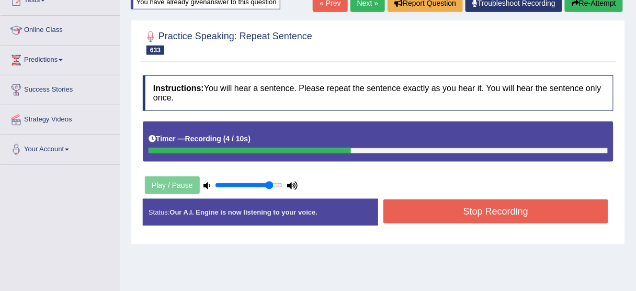
click at [423, 206] on button "Stop Recording" at bounding box center [495, 211] width 225 height 24
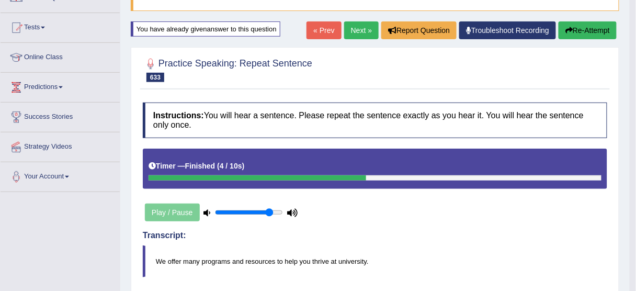
scroll to position [84, 0]
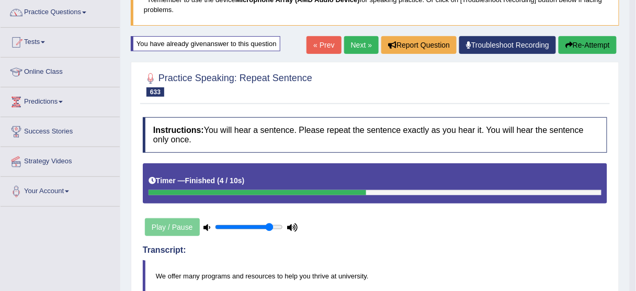
click at [581, 43] on button "Re-Attempt" at bounding box center [588, 45] width 58 height 18
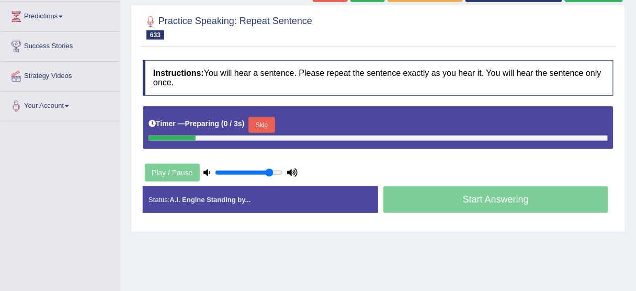
scroll to position [171, 0]
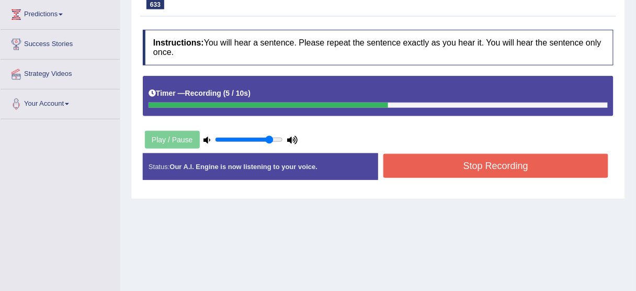
click at [404, 156] on button "Stop Recording" at bounding box center [495, 166] width 225 height 24
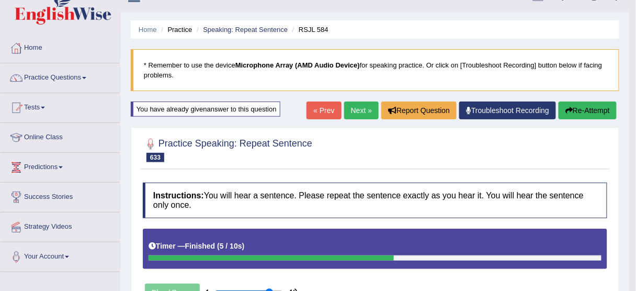
scroll to position [4, 0]
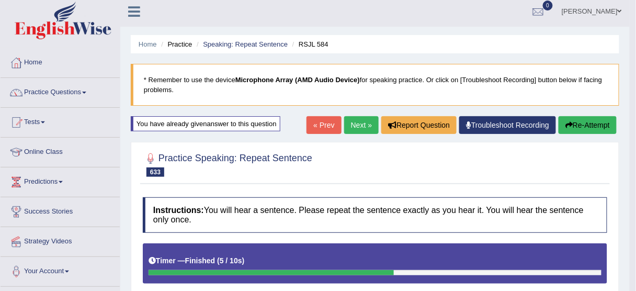
click at [356, 120] on link "Next »" at bounding box center [361, 125] width 35 height 18
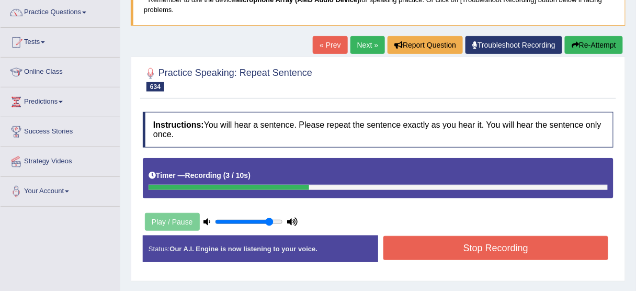
click at [421, 256] on button "Stop Recording" at bounding box center [495, 248] width 225 height 24
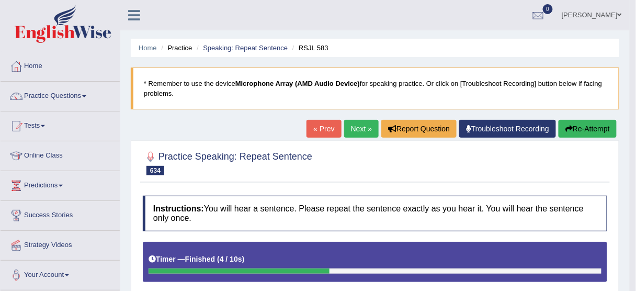
click at [572, 133] on button "Re-Attempt" at bounding box center [588, 129] width 58 height 18
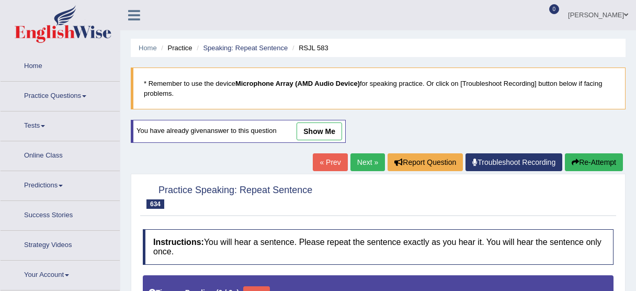
scroll to position [84, 0]
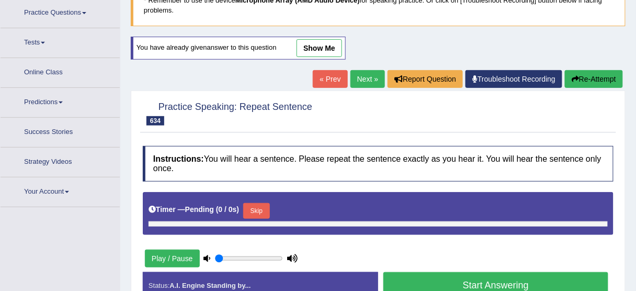
type input "0.85"
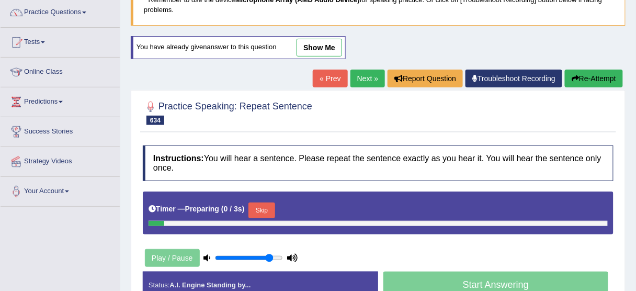
scroll to position [0, 0]
click at [268, 207] on button "Skip" at bounding box center [261, 210] width 26 height 16
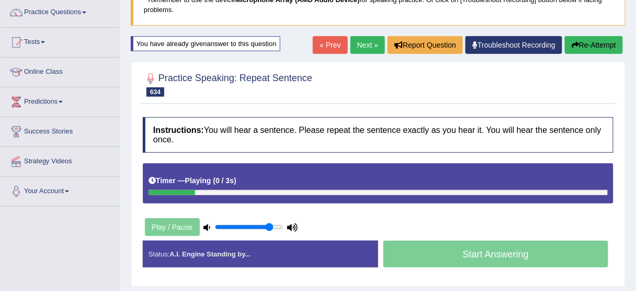
scroll to position [167, 0]
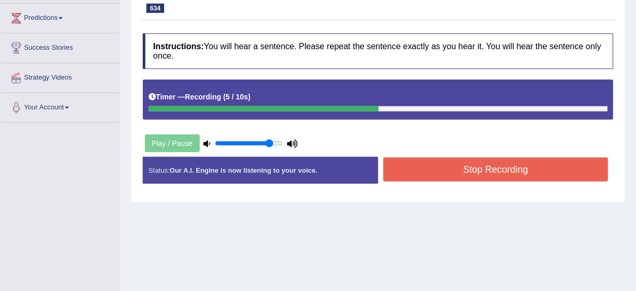
click at [483, 163] on button "Stop Recording" at bounding box center [495, 169] width 225 height 24
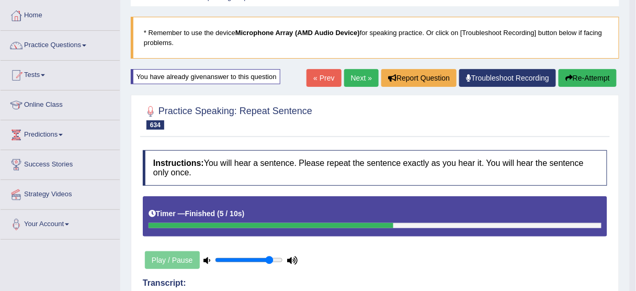
scroll to position [0, 0]
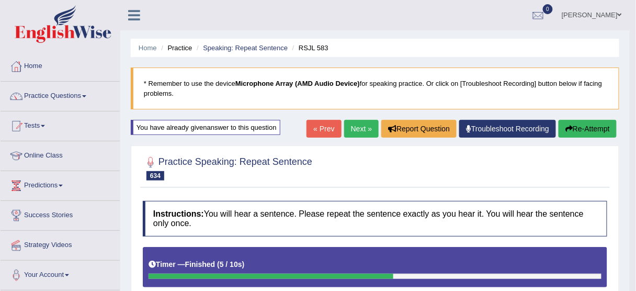
click at [588, 121] on button "Re-Attempt" at bounding box center [588, 129] width 58 height 18
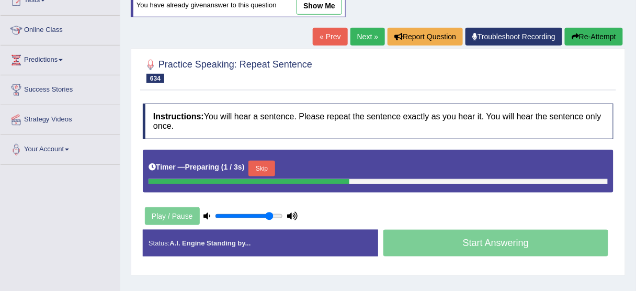
click at [275, 162] on button "Skip" at bounding box center [261, 169] width 26 height 16
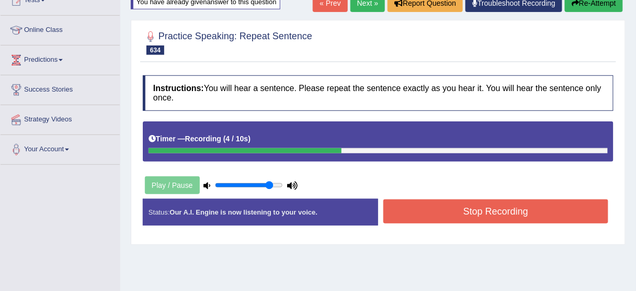
click at [423, 206] on button "Stop Recording" at bounding box center [495, 211] width 225 height 24
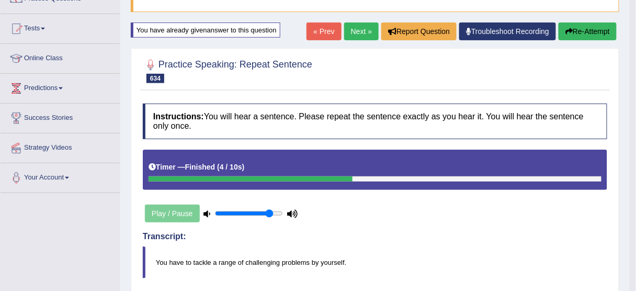
scroll to position [42, 0]
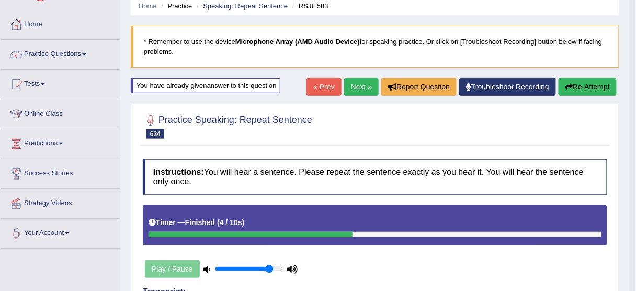
click at [602, 84] on button "Re-Attempt" at bounding box center [588, 87] width 58 height 18
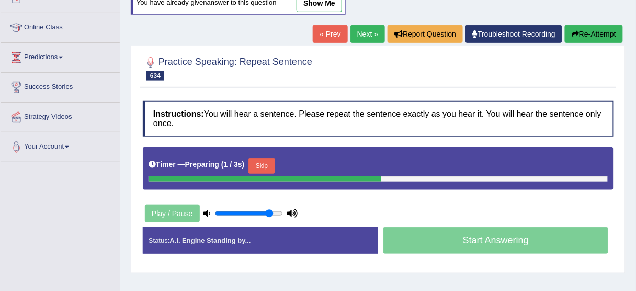
click at [266, 162] on button "Skip" at bounding box center [261, 166] width 26 height 16
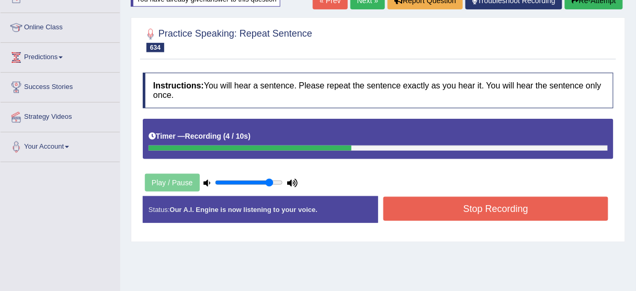
click at [427, 209] on button "Stop Recording" at bounding box center [495, 209] width 225 height 24
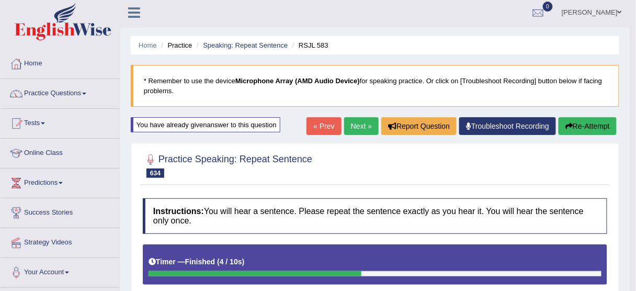
scroll to position [3, 0]
click at [354, 120] on link "Next »" at bounding box center [361, 126] width 35 height 18
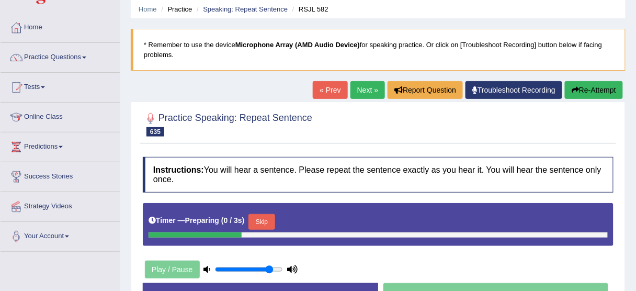
scroll to position [84, 0]
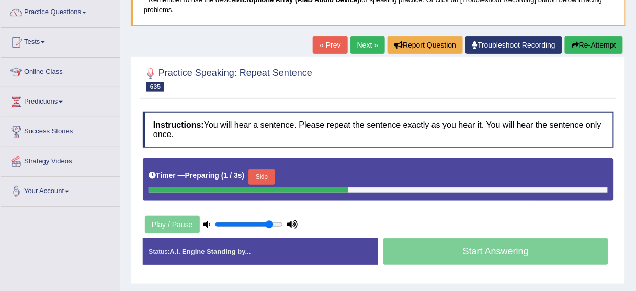
click at [268, 173] on button "Skip" at bounding box center [261, 177] width 26 height 16
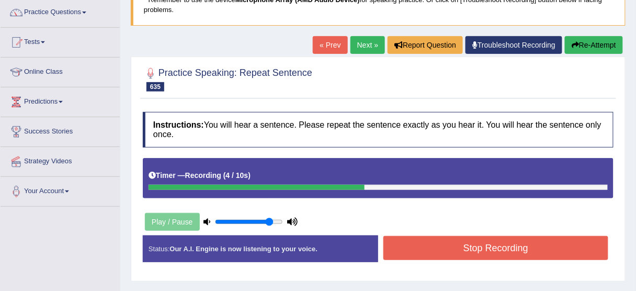
click at [439, 242] on button "Stop Recording" at bounding box center [495, 248] width 225 height 24
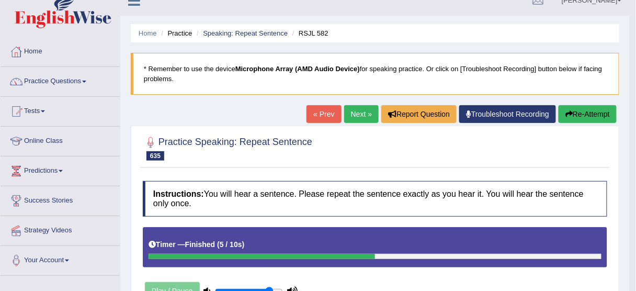
scroll to position [0, 0]
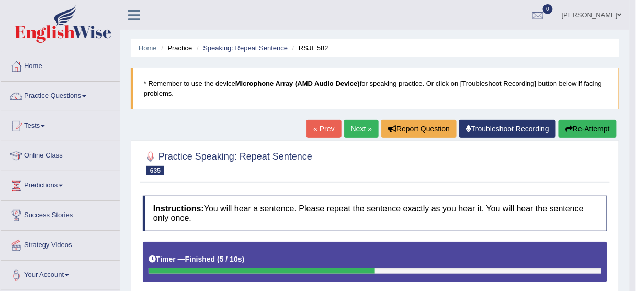
click at [355, 132] on link "Next »" at bounding box center [361, 129] width 35 height 18
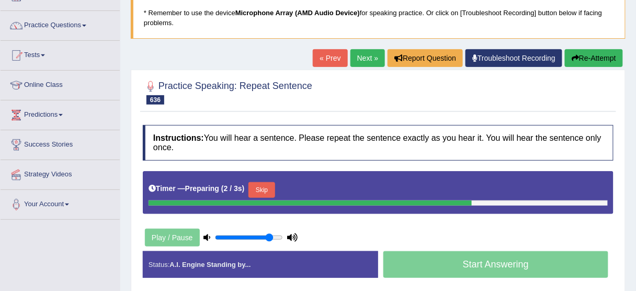
scroll to position [126, 0]
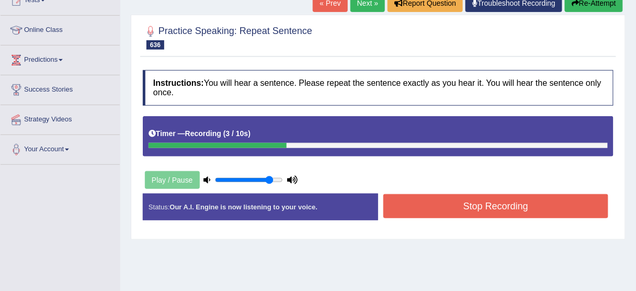
click at [416, 197] on button "Stop Recording" at bounding box center [495, 206] width 225 height 24
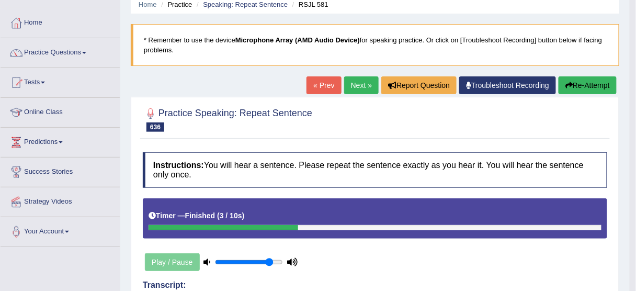
scroll to position [42, 0]
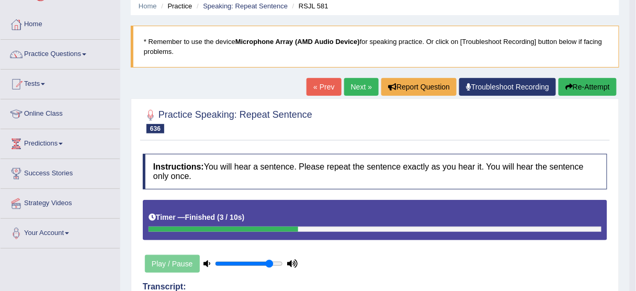
click at [596, 89] on button "Re-Attempt" at bounding box center [588, 87] width 58 height 18
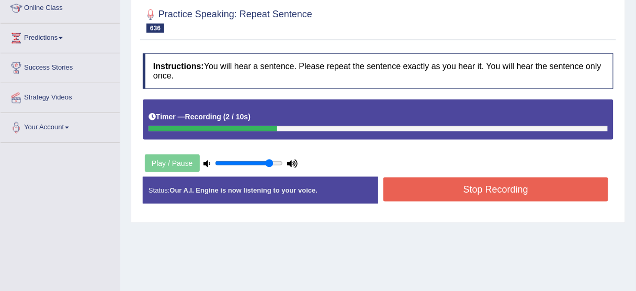
scroll to position [167, 0]
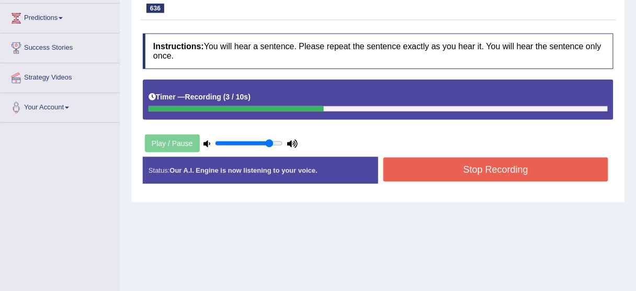
click at [452, 172] on button "Stop Recording" at bounding box center [495, 169] width 225 height 24
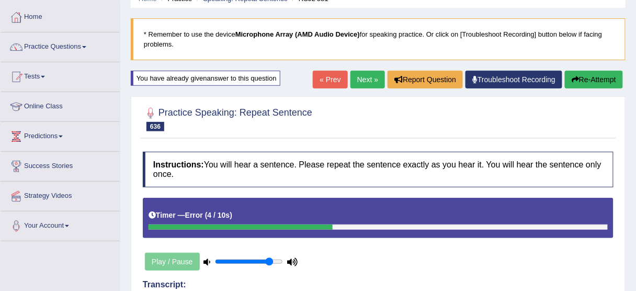
scroll to position [42, 0]
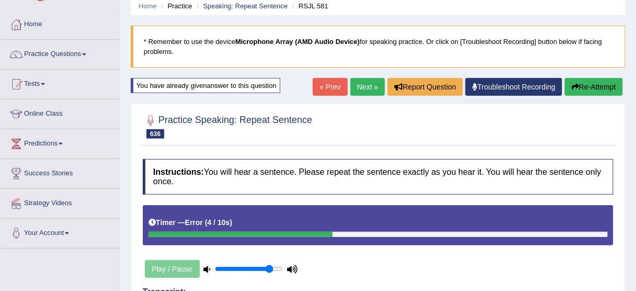
click at [599, 90] on button "Re-Attempt" at bounding box center [594, 87] width 58 height 18
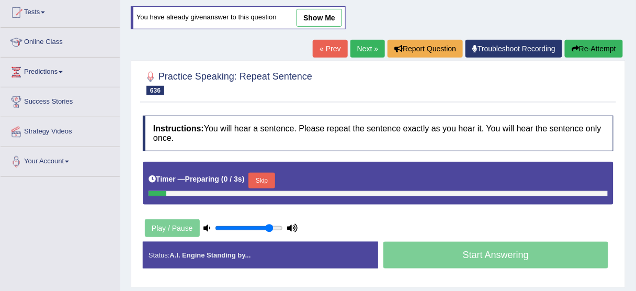
scroll to position [126, 0]
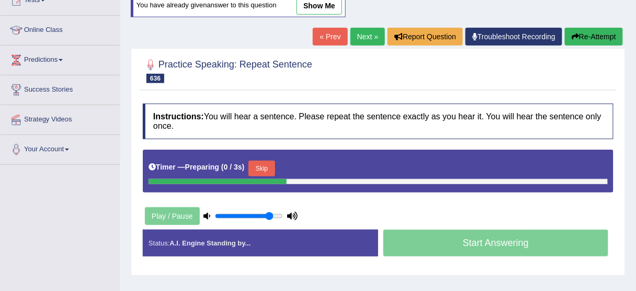
click at [264, 162] on button "Skip" at bounding box center [261, 169] width 26 height 16
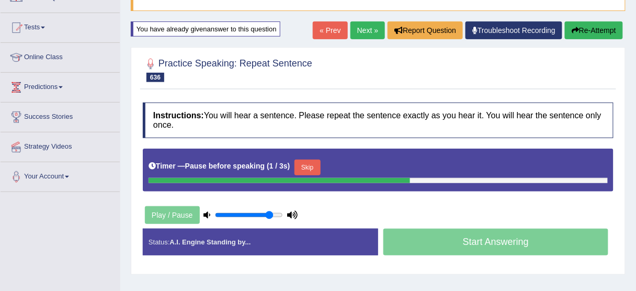
scroll to position [84, 0]
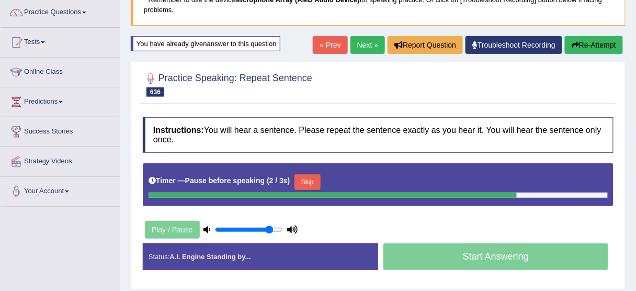
click at [594, 41] on button "Re-Attempt" at bounding box center [594, 45] width 58 height 18
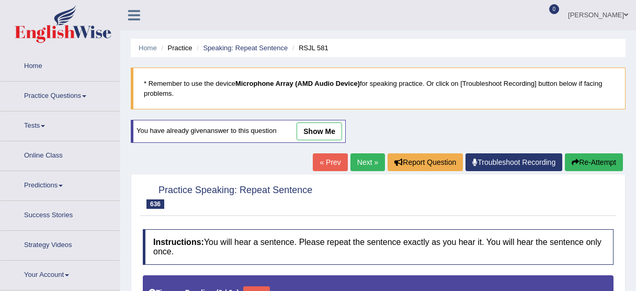
type input "0.85"
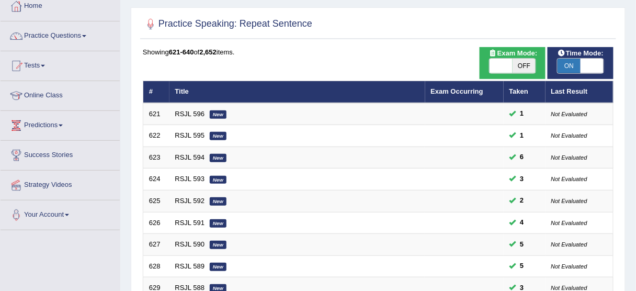
scroll to position [50, 0]
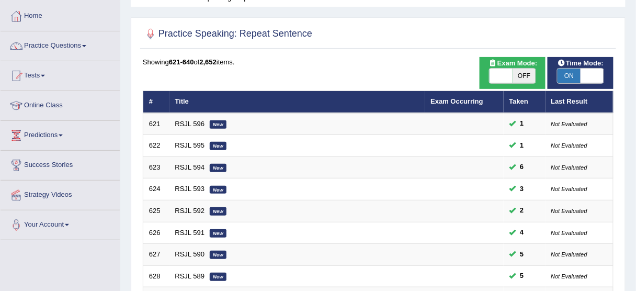
click at [598, 74] on span at bounding box center [592, 76] width 23 height 15
checkbox input "false"
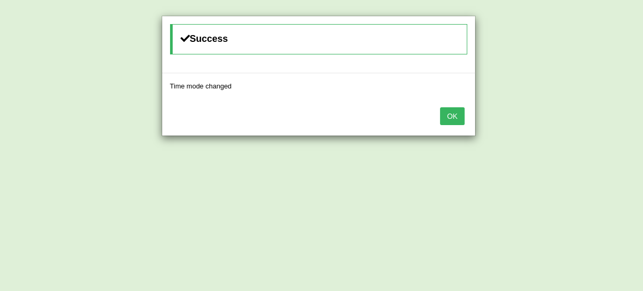
click at [451, 115] on button "OK" at bounding box center [452, 116] width 24 height 18
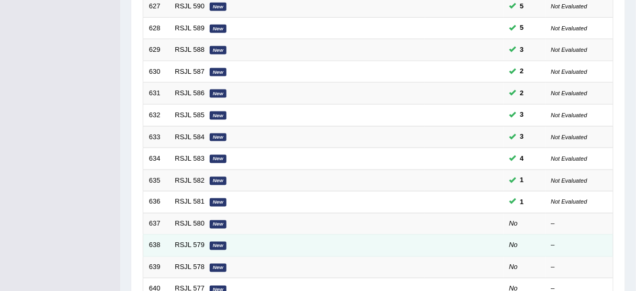
scroll to position [343, 0]
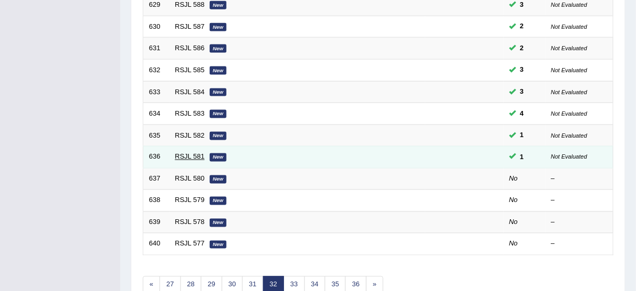
click at [185, 153] on link "RSJL 581" at bounding box center [190, 157] width 30 height 8
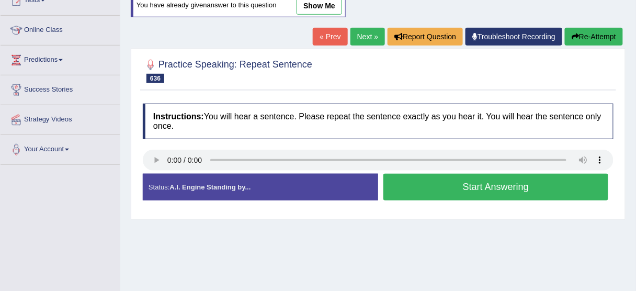
click at [433, 180] on button "Start Answering" at bounding box center [495, 187] width 225 height 27
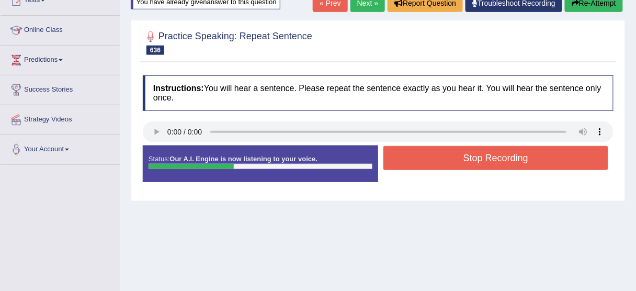
click at [454, 155] on button "Stop Recording" at bounding box center [495, 158] width 225 height 24
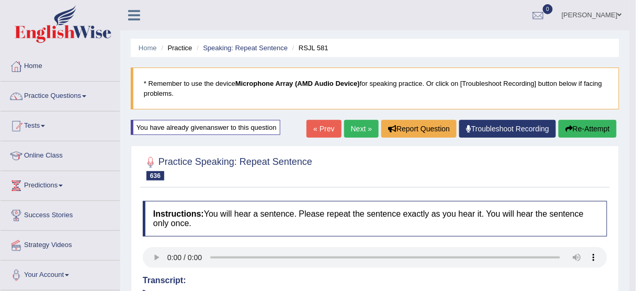
click at [356, 130] on link "Next »" at bounding box center [361, 129] width 35 height 18
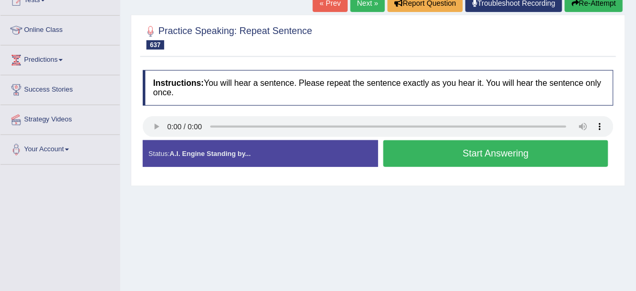
click at [425, 151] on button "Start Answering" at bounding box center [495, 153] width 225 height 27
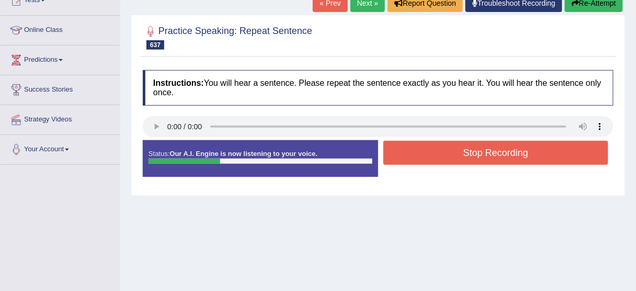
click at [451, 156] on button "Stop Recording" at bounding box center [495, 153] width 225 height 24
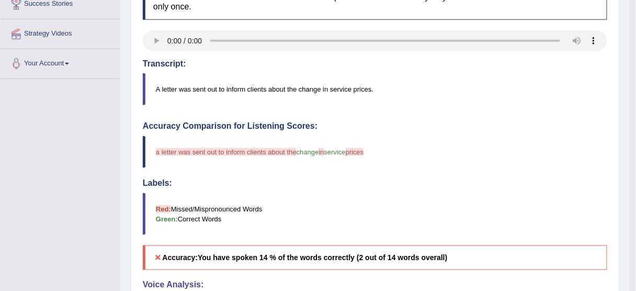
scroll to position [335, 0]
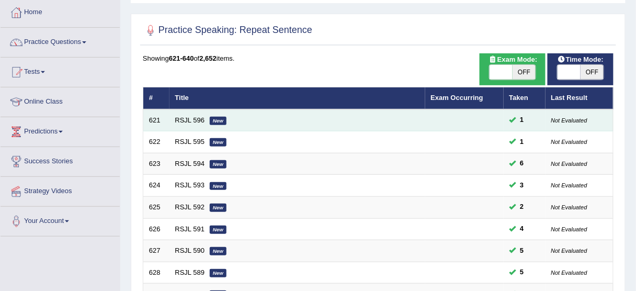
scroll to position [43, 0]
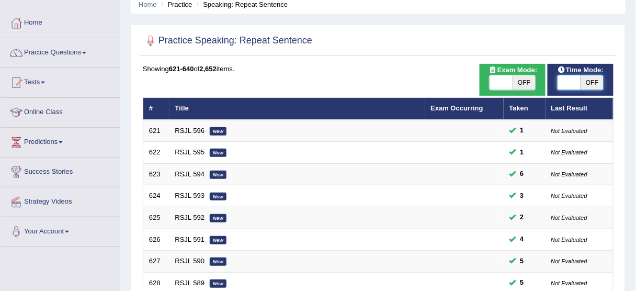
click at [572, 85] on span at bounding box center [569, 82] width 23 height 15
checkbox input "true"
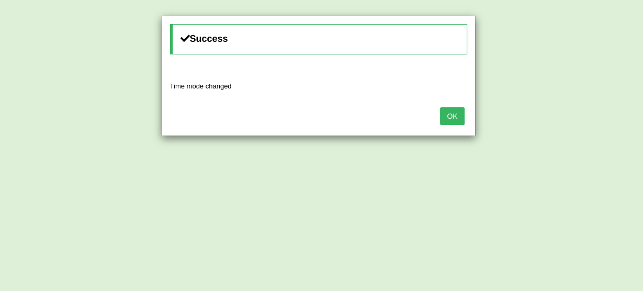
click at [452, 114] on button "OK" at bounding box center [452, 116] width 24 height 18
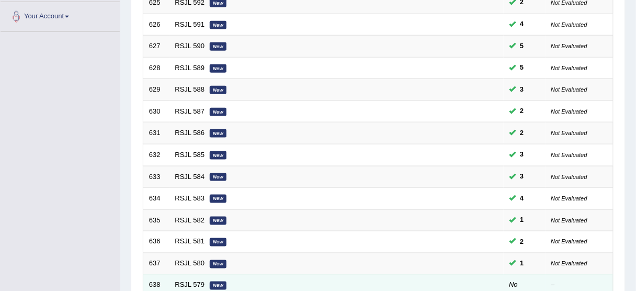
scroll to position [378, 0]
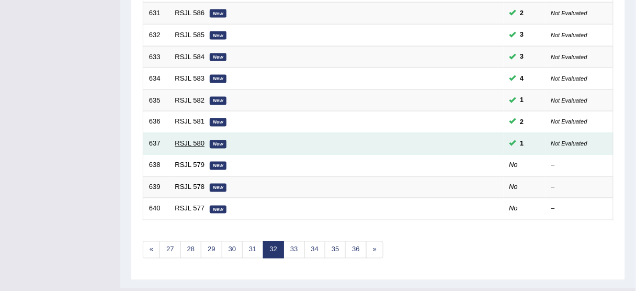
click at [178, 140] on link "RSJL 580" at bounding box center [190, 144] width 30 height 8
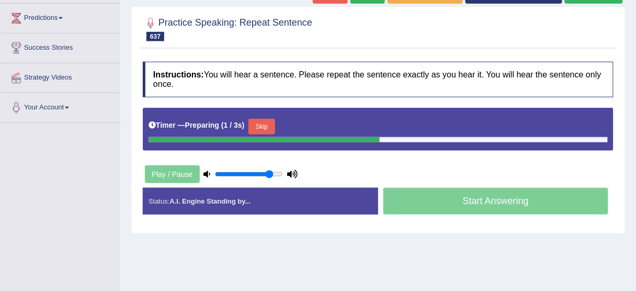
click at [270, 120] on button "Skip" at bounding box center [261, 127] width 26 height 16
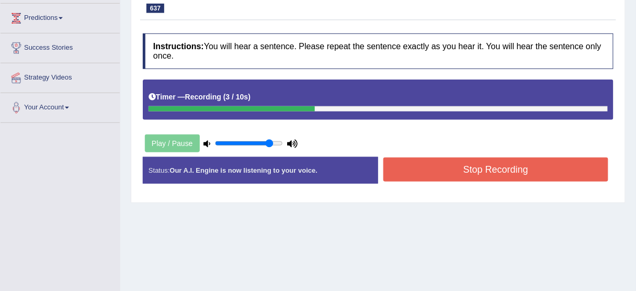
click at [471, 174] on button "Stop Recording" at bounding box center [495, 169] width 225 height 24
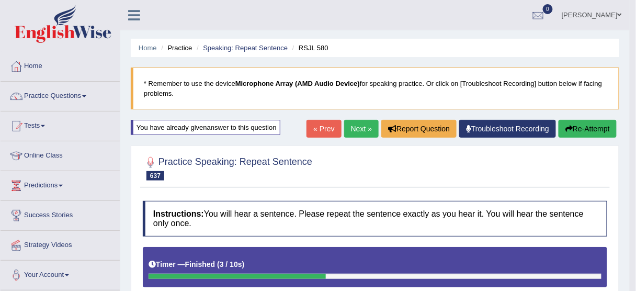
click at [566, 132] on icon "button" at bounding box center [568, 128] width 7 height 7
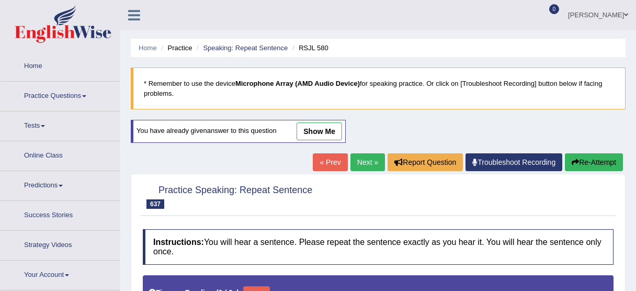
type input "0.85"
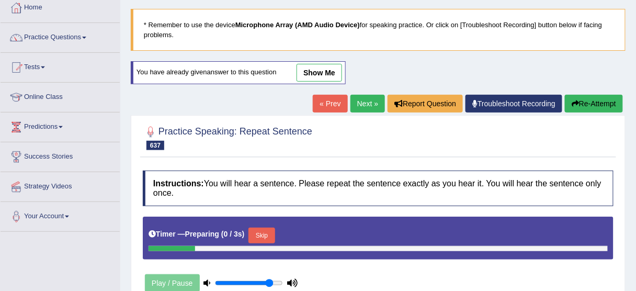
scroll to position [84, 0]
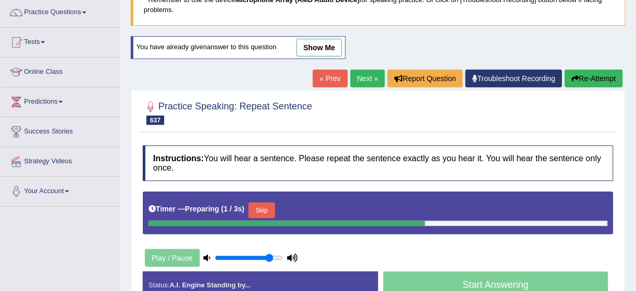
click at [257, 205] on button "Skip" at bounding box center [261, 210] width 26 height 16
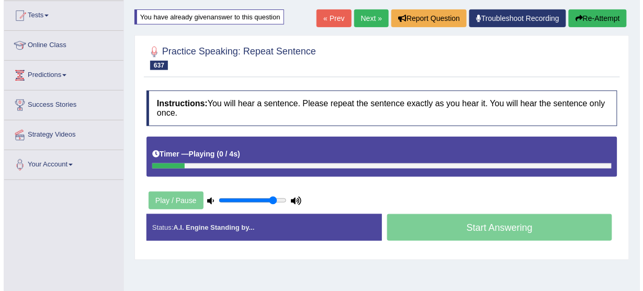
scroll to position [126, 0]
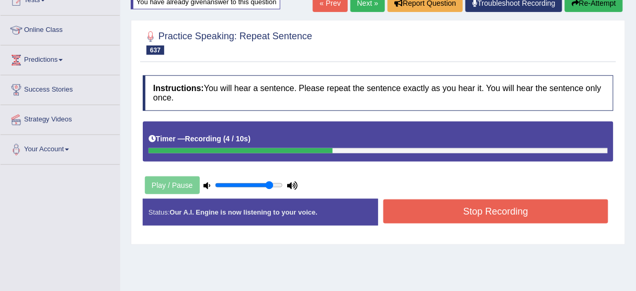
click at [400, 216] on button "Stop Recording" at bounding box center [495, 211] width 225 height 24
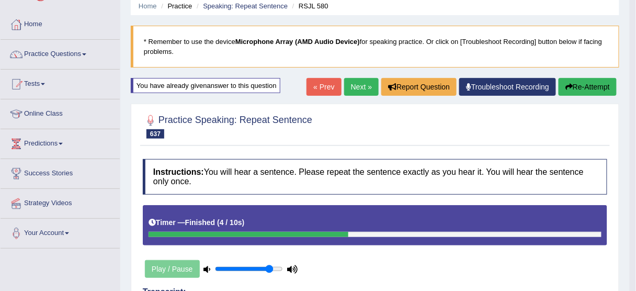
scroll to position [42, 0]
click at [600, 82] on button "Re-Attempt" at bounding box center [588, 87] width 58 height 18
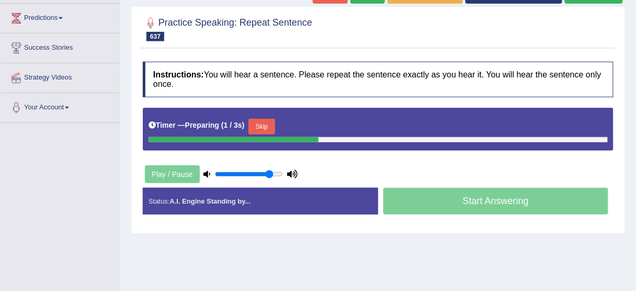
click at [268, 119] on button "Skip" at bounding box center [261, 127] width 26 height 16
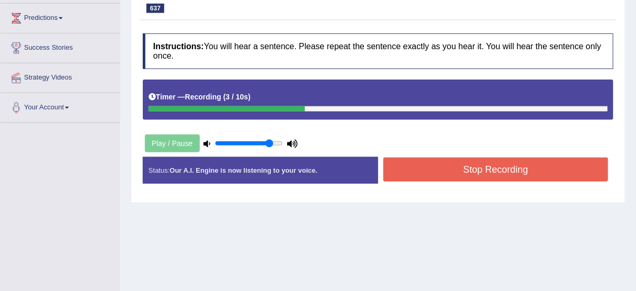
click at [448, 169] on button "Stop Recording" at bounding box center [495, 169] width 225 height 24
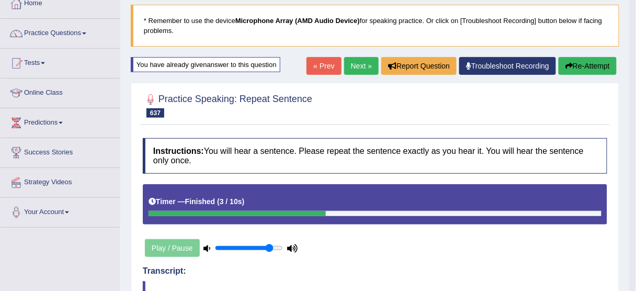
scroll to position [42, 0]
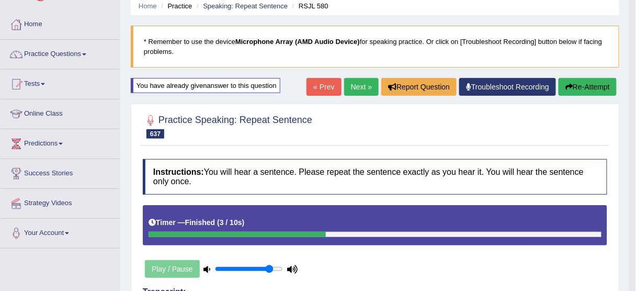
click at [364, 82] on link "Next »" at bounding box center [361, 87] width 35 height 18
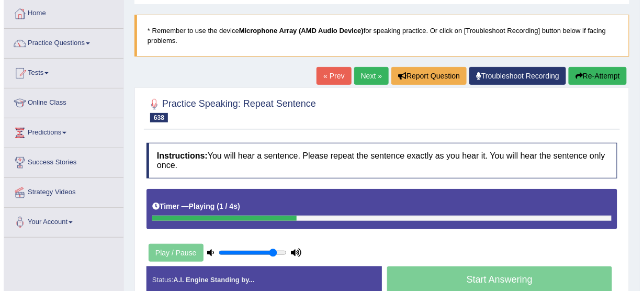
scroll to position [126, 0]
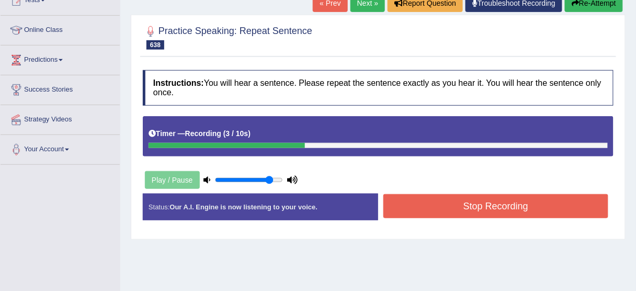
click at [514, 194] on button "Stop Recording" at bounding box center [495, 206] width 225 height 24
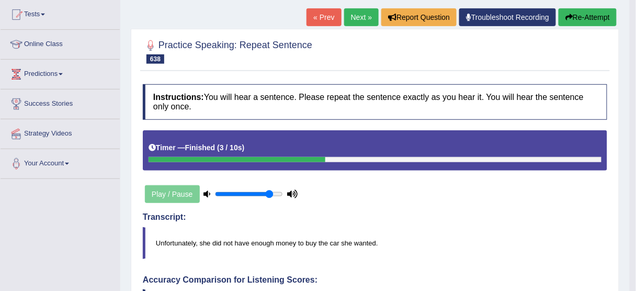
scroll to position [42, 0]
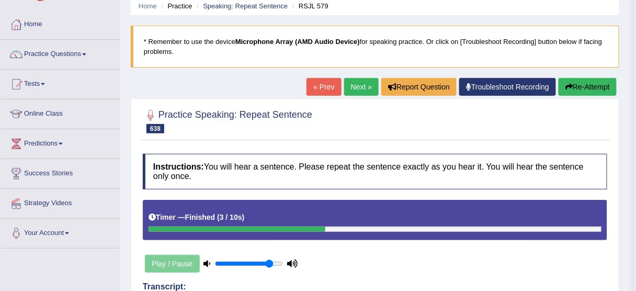
click at [349, 81] on link "Next »" at bounding box center [361, 87] width 35 height 18
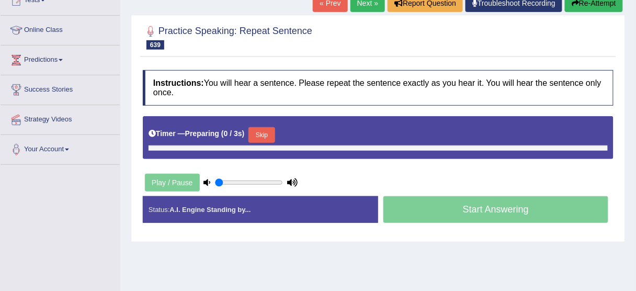
type input "0.85"
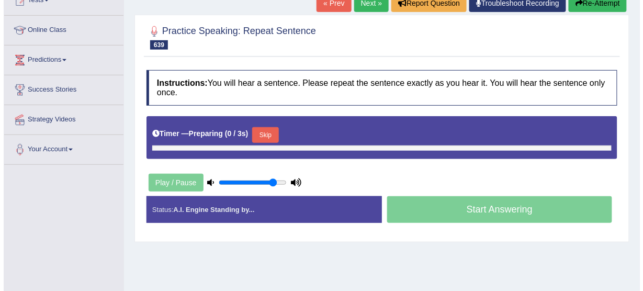
scroll to position [145, 0]
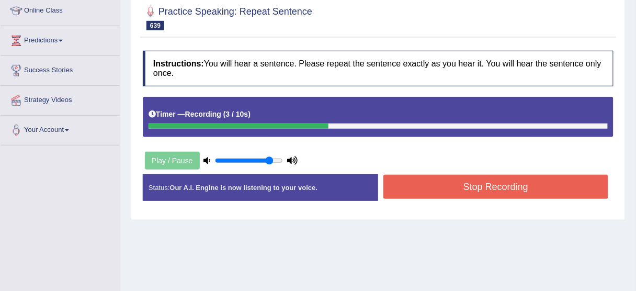
click at [451, 185] on button "Stop Recording" at bounding box center [495, 187] width 225 height 24
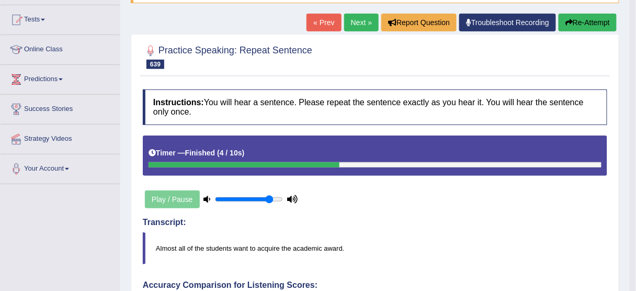
scroll to position [103, 0]
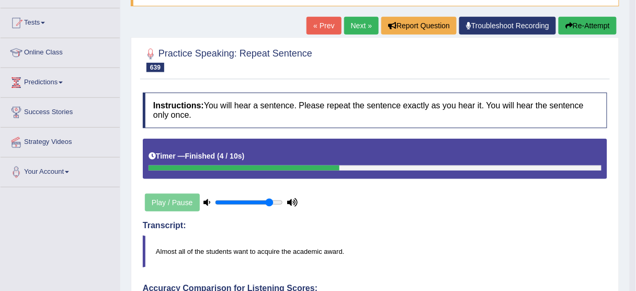
click at [584, 26] on button "Re-Attempt" at bounding box center [588, 26] width 58 height 18
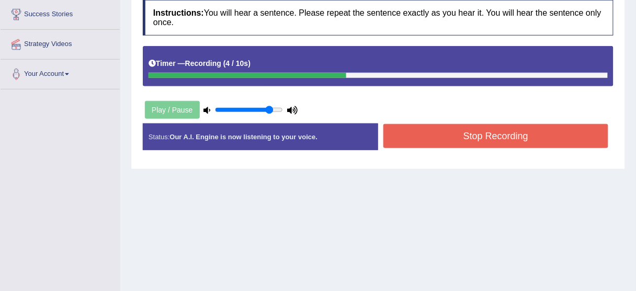
click at [437, 130] on button "Stop Recording" at bounding box center [495, 136] width 225 height 24
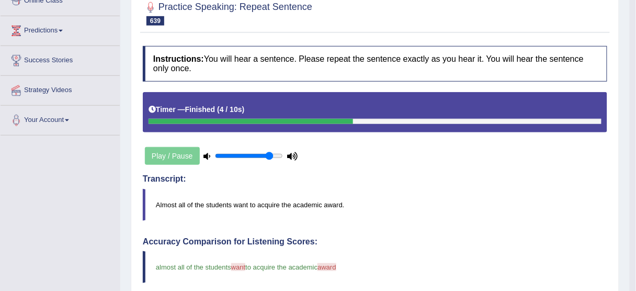
scroll to position [146, 0]
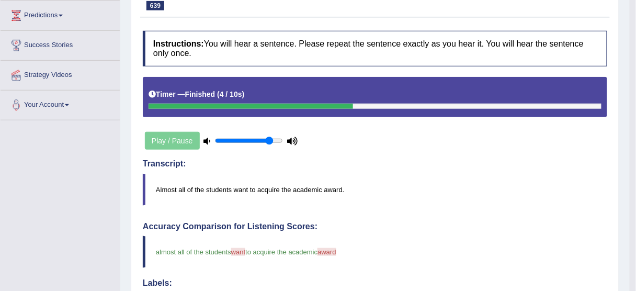
scroll to position [66, 0]
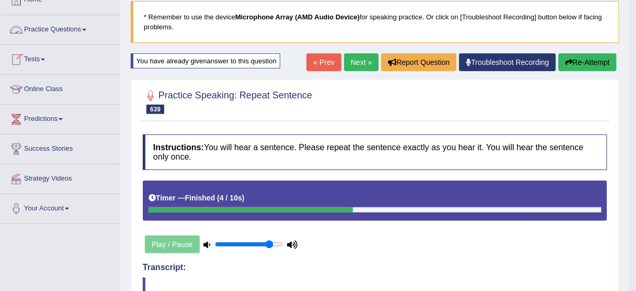
click at [63, 28] on link "Practice Questions" at bounding box center [60, 28] width 119 height 26
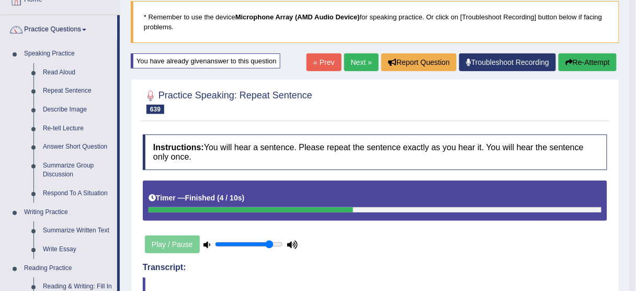
click at [359, 63] on link "Next »" at bounding box center [361, 62] width 35 height 18
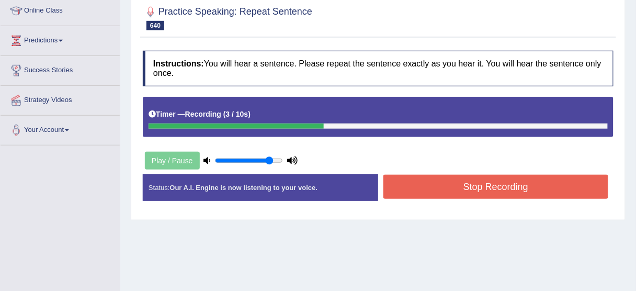
click at [449, 182] on button "Stop Recording" at bounding box center [495, 187] width 225 height 24
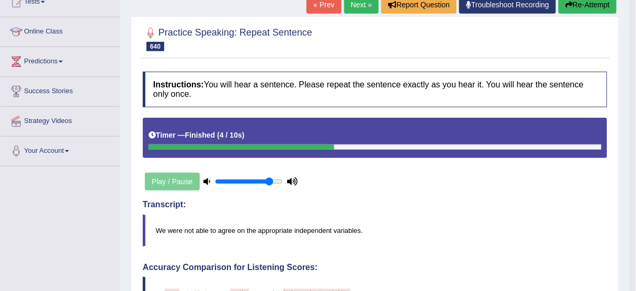
scroll to position [103, 0]
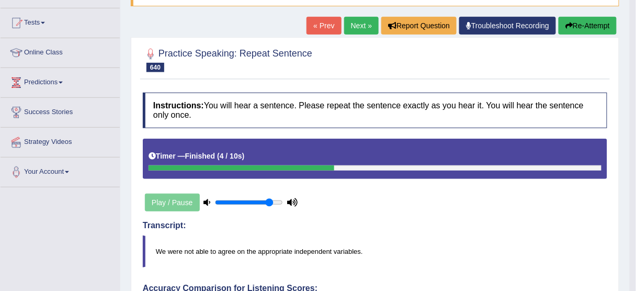
click at [582, 17] on button "Re-Attempt" at bounding box center [588, 26] width 58 height 18
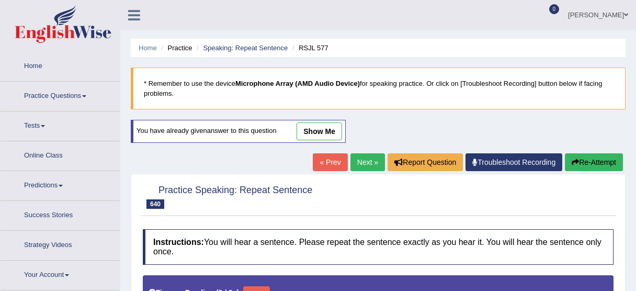
type input "0.85"
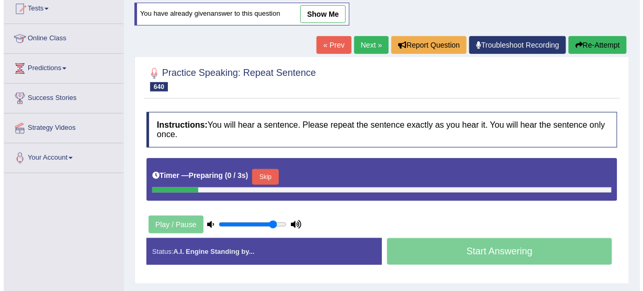
scroll to position [103, 0]
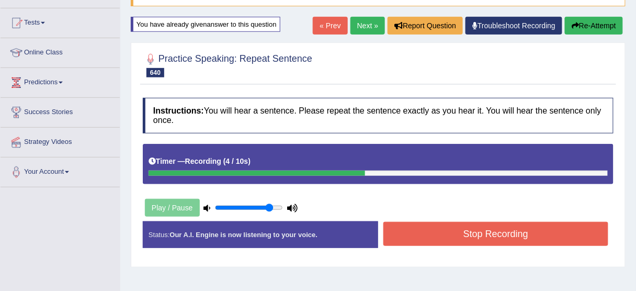
click at [476, 233] on button "Stop Recording" at bounding box center [495, 234] width 225 height 24
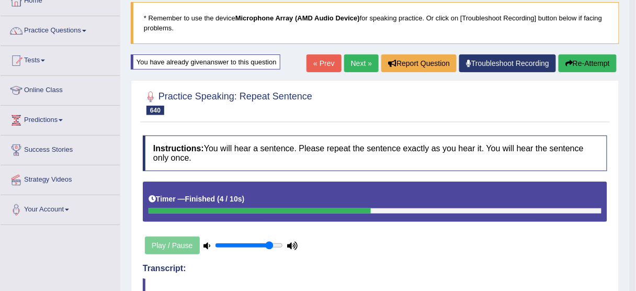
scroll to position [19, 0]
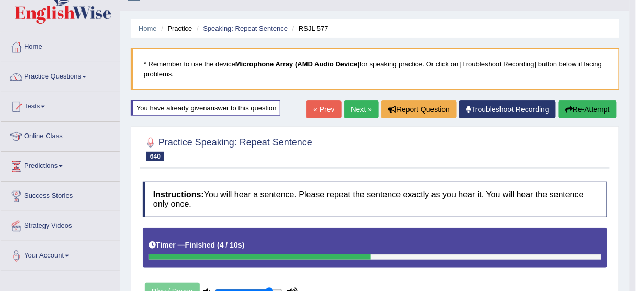
click at [364, 107] on link "Next »" at bounding box center [361, 109] width 35 height 18
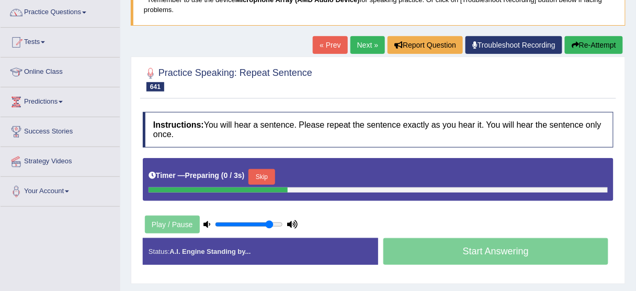
scroll to position [126, 0]
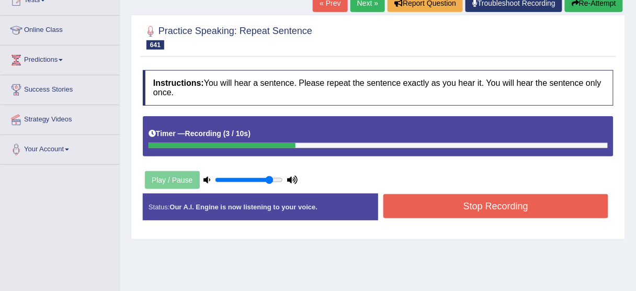
click at [424, 206] on button "Stop Recording" at bounding box center [495, 206] width 225 height 24
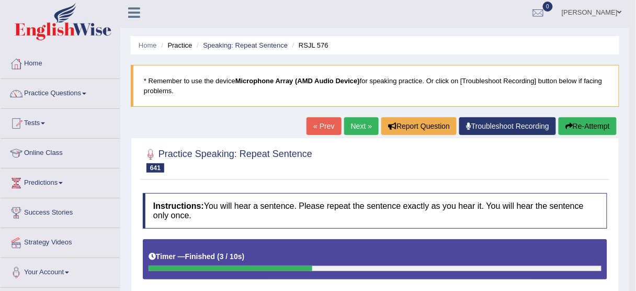
scroll to position [0, 0]
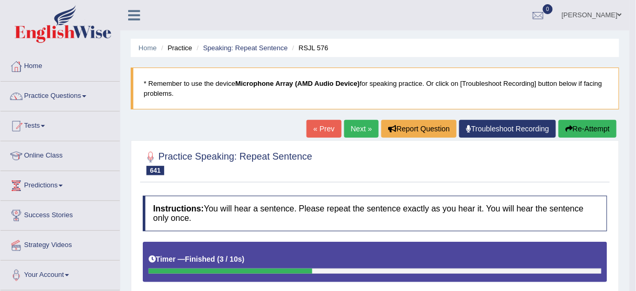
click at [576, 134] on button "Re-Attempt" at bounding box center [588, 129] width 58 height 18
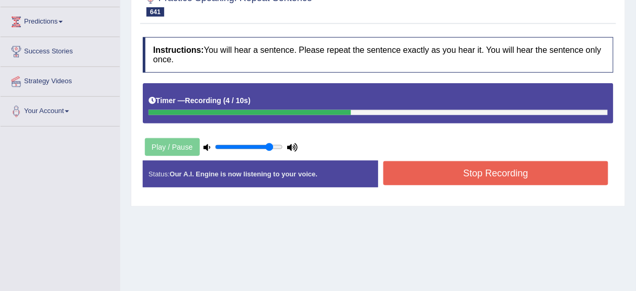
scroll to position [167, 0]
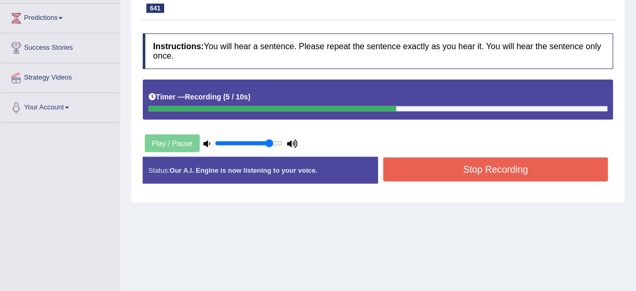
click at [523, 171] on button "Stop Recording" at bounding box center [495, 169] width 225 height 24
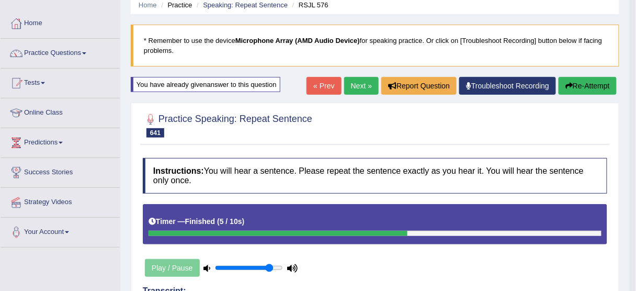
scroll to position [42, 0]
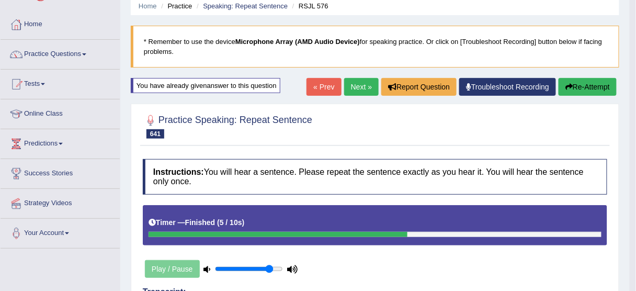
click at [359, 86] on link "Next »" at bounding box center [361, 87] width 35 height 18
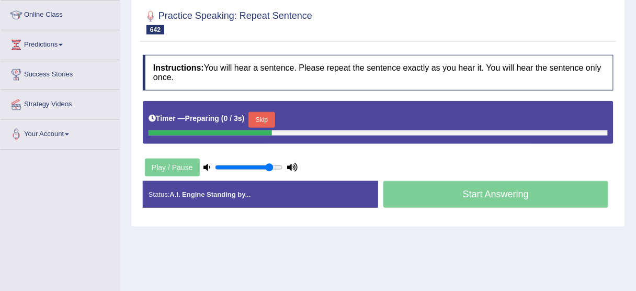
scroll to position [167, 0]
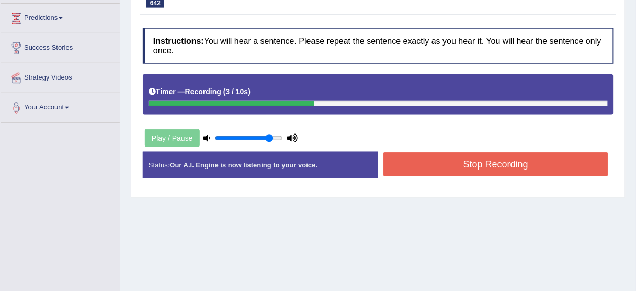
click at [452, 166] on button "Stop Recording" at bounding box center [495, 164] width 225 height 24
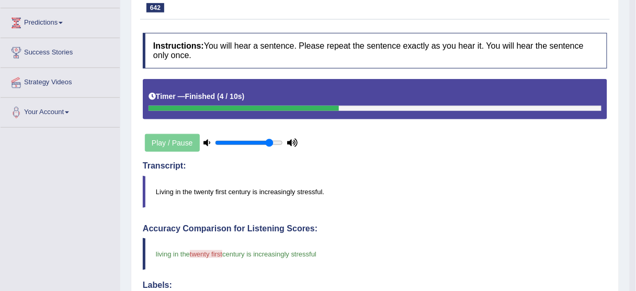
scroll to position [84, 0]
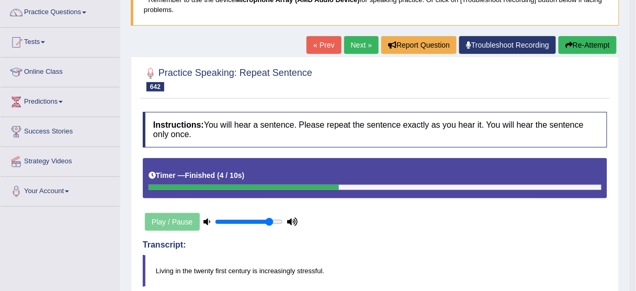
click at [577, 42] on button "Re-Attempt" at bounding box center [588, 45] width 58 height 18
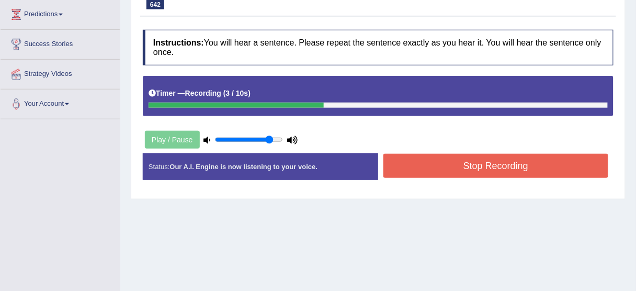
click at [478, 160] on button "Stop Recording" at bounding box center [495, 166] width 225 height 24
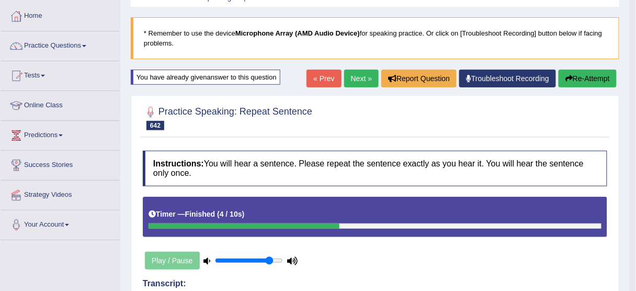
scroll to position [46, 0]
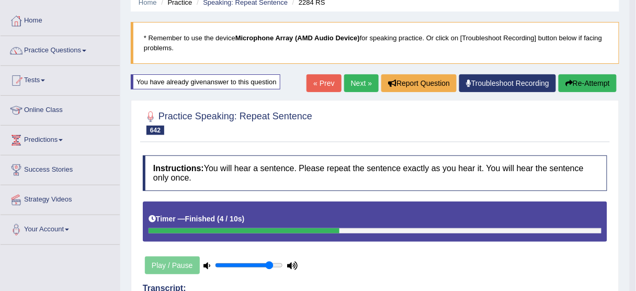
click at [360, 87] on link "Next »" at bounding box center [361, 83] width 35 height 18
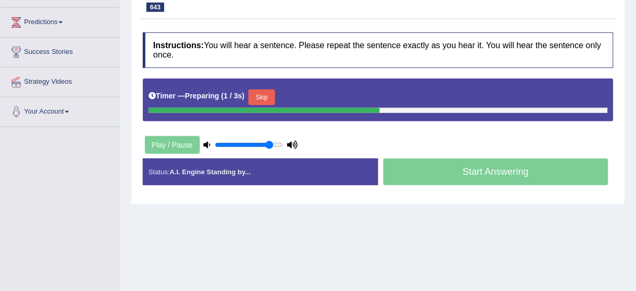
scroll to position [167, 0]
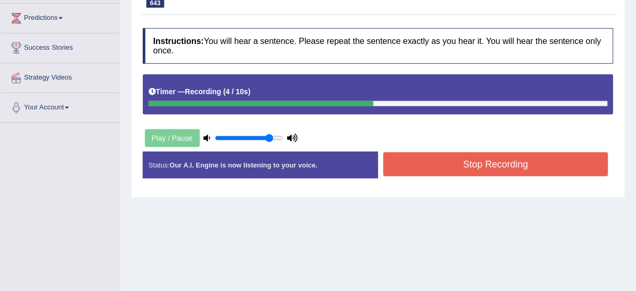
click at [420, 160] on button "Stop Recording" at bounding box center [495, 164] width 225 height 24
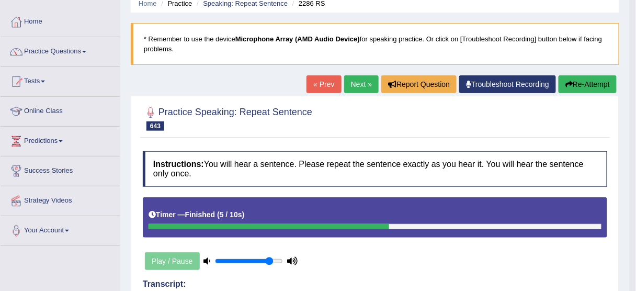
scroll to position [42, 0]
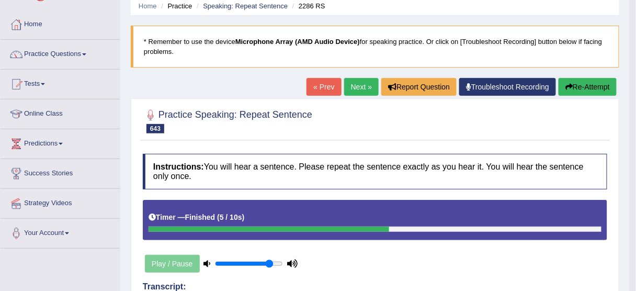
click at [583, 88] on button "Re-Attempt" at bounding box center [588, 87] width 58 height 18
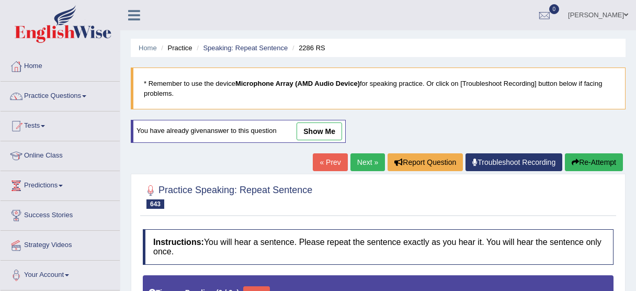
type input "0.85"
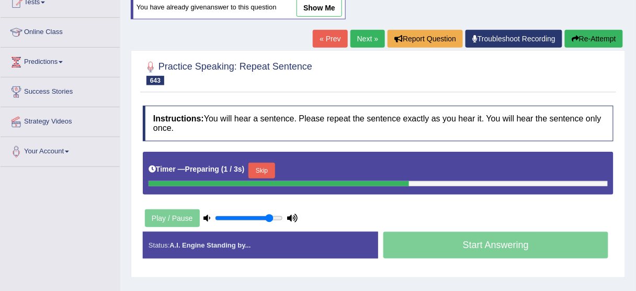
scroll to position [126, 0]
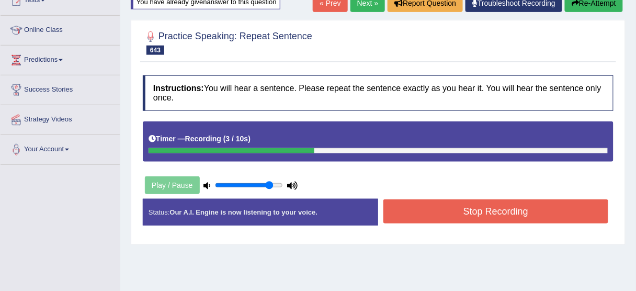
click at [492, 206] on button "Stop Recording" at bounding box center [495, 211] width 225 height 24
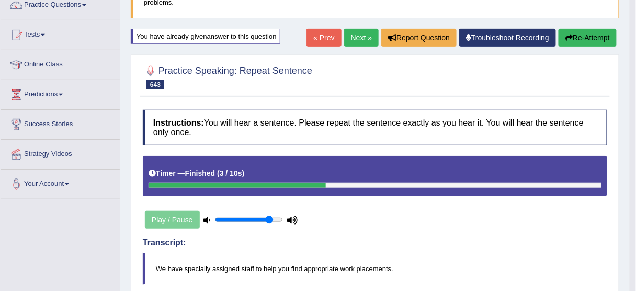
scroll to position [84, 0]
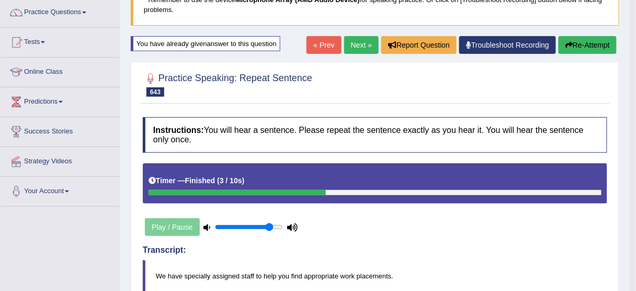
click at [581, 47] on button "Re-Attempt" at bounding box center [588, 45] width 58 height 18
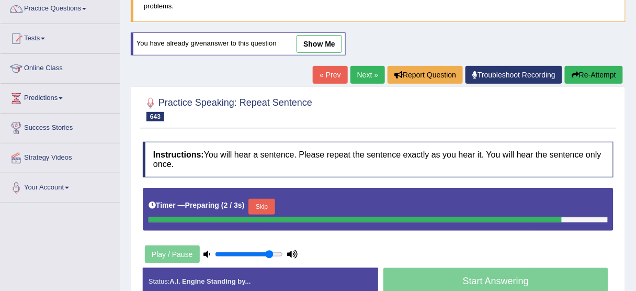
scroll to position [171, 0]
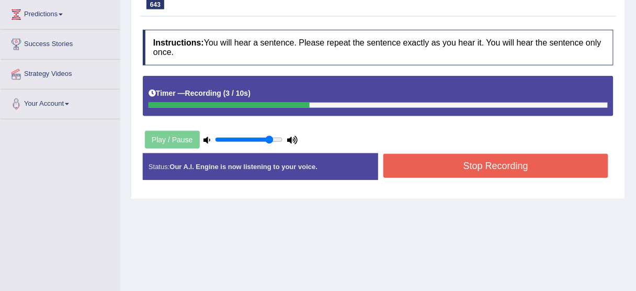
click at [456, 162] on button "Stop Recording" at bounding box center [495, 166] width 225 height 24
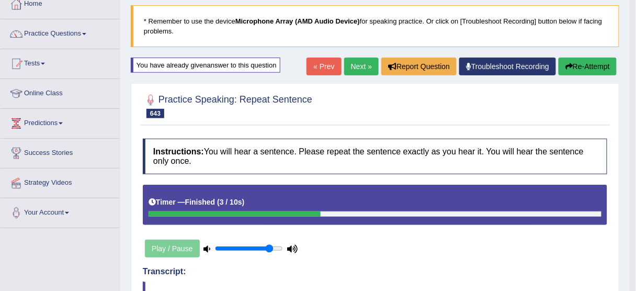
scroll to position [4, 0]
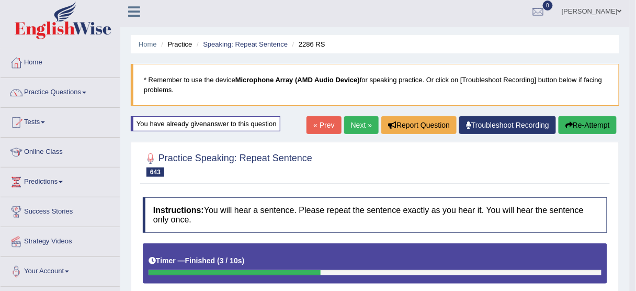
click at [578, 126] on button "Re-Attempt" at bounding box center [588, 125] width 58 height 18
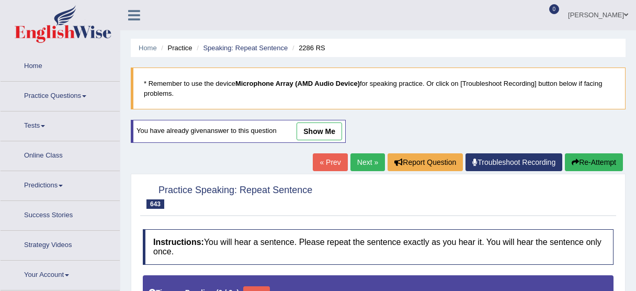
type input "0.85"
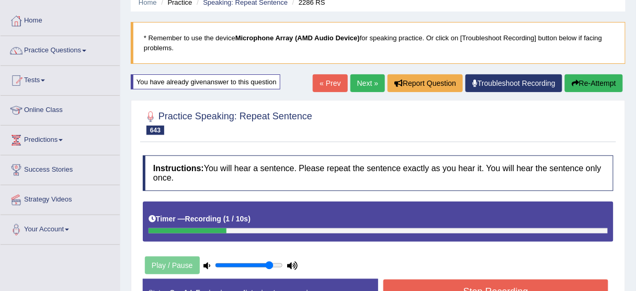
scroll to position [87, 0]
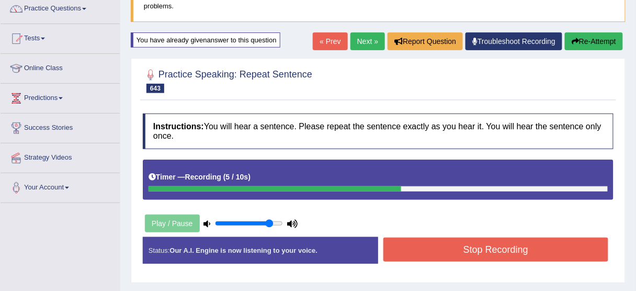
click at [484, 239] on button "Stop Recording" at bounding box center [495, 249] width 225 height 24
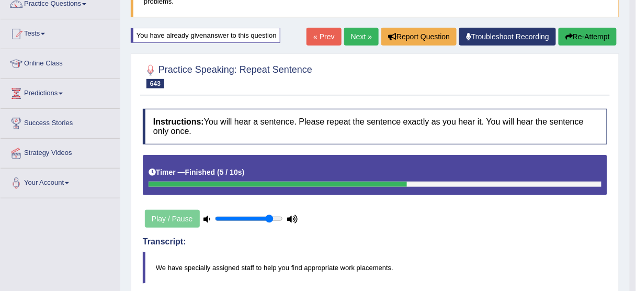
scroll to position [0, 0]
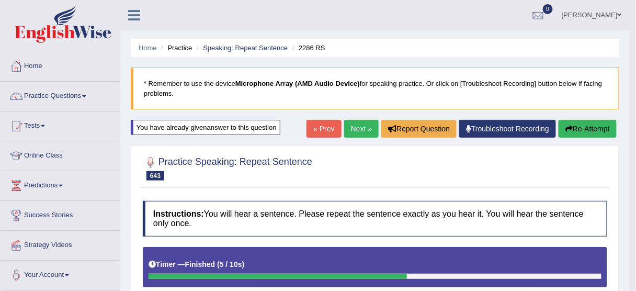
click at [582, 121] on button "Re-Attempt" at bounding box center [588, 129] width 58 height 18
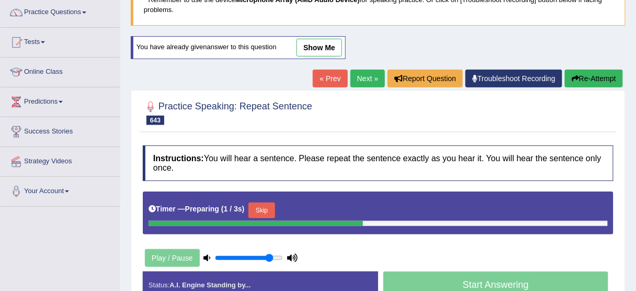
click at [261, 207] on button "Skip" at bounding box center [261, 210] width 26 height 16
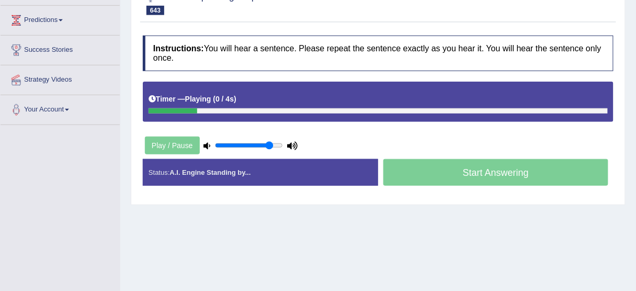
scroll to position [167, 0]
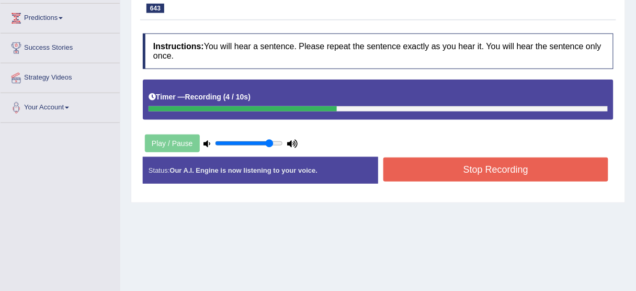
click at [427, 162] on button "Stop Recording" at bounding box center [495, 169] width 225 height 24
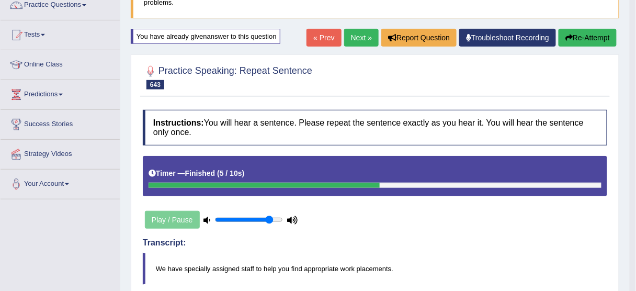
scroll to position [87, 0]
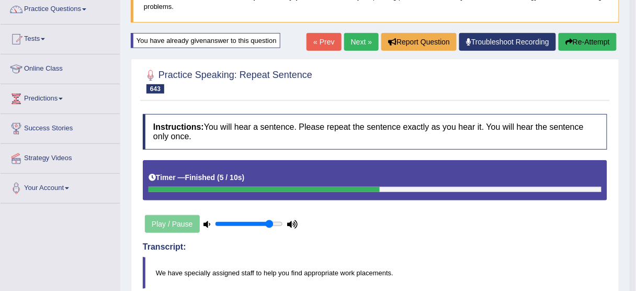
click at [593, 36] on button "Re-Attempt" at bounding box center [588, 42] width 58 height 18
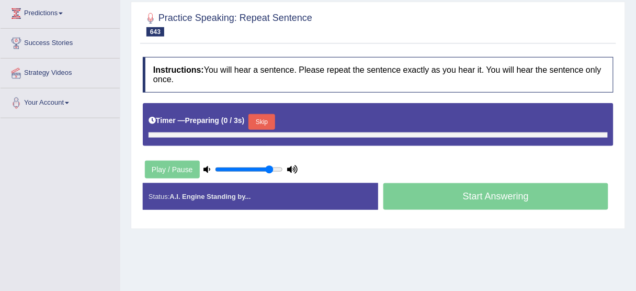
scroll to position [216, 0]
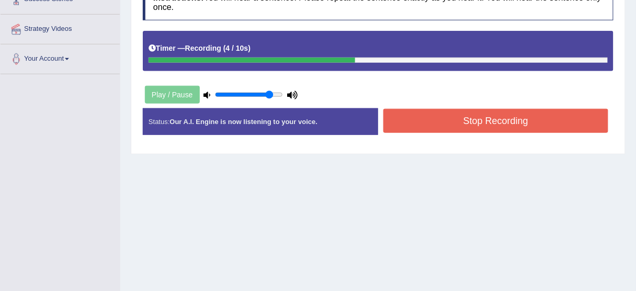
click at [566, 110] on button "Stop Recording" at bounding box center [495, 121] width 225 height 24
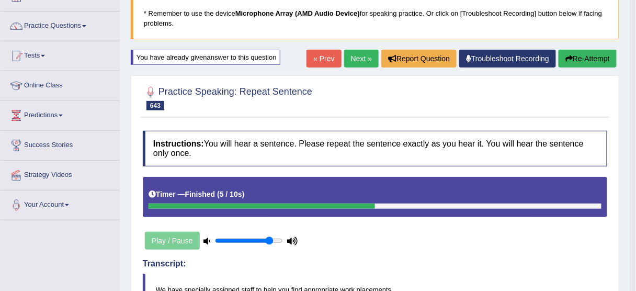
scroll to position [49, 0]
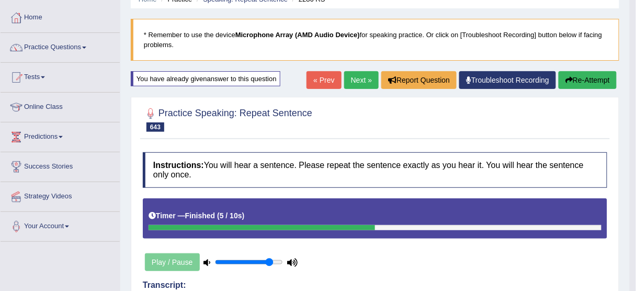
click at [350, 75] on link "Next »" at bounding box center [361, 80] width 35 height 18
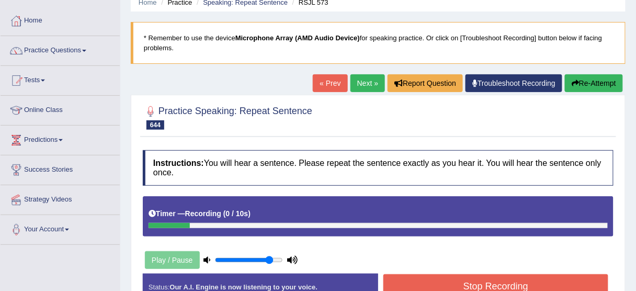
scroll to position [42, 0]
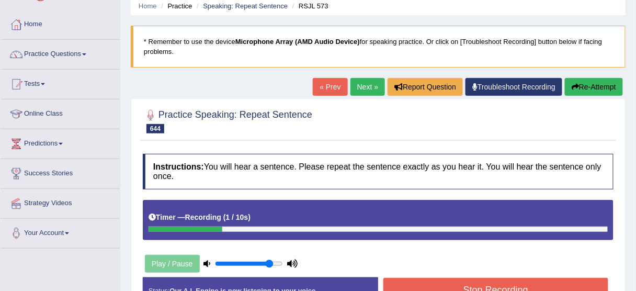
click at [576, 83] on icon "button" at bounding box center [575, 86] width 7 height 7
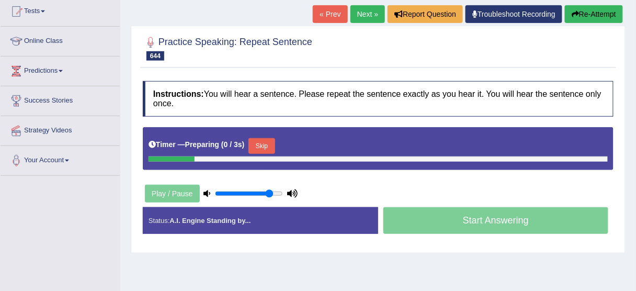
scroll to position [126, 0]
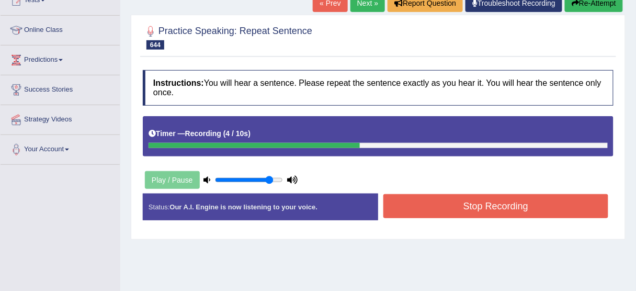
click at [471, 205] on button "Stop Recording" at bounding box center [495, 206] width 225 height 24
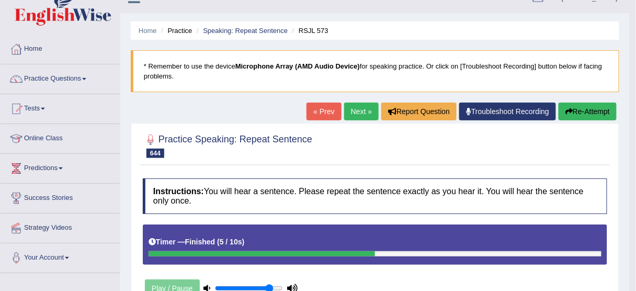
scroll to position [0, 0]
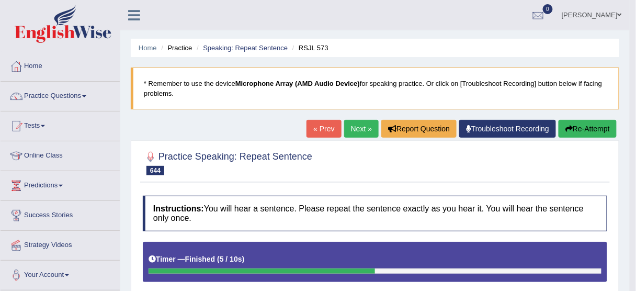
click at [588, 128] on button "Re-Attempt" at bounding box center [588, 129] width 58 height 18
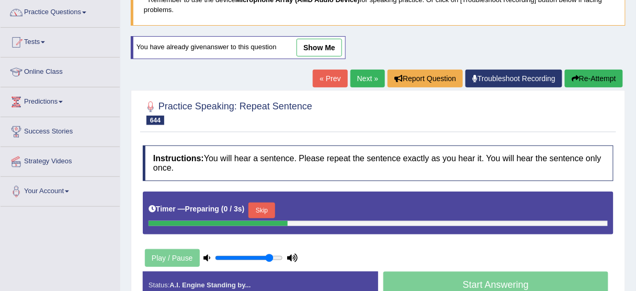
click at [263, 202] on button "Skip" at bounding box center [261, 210] width 26 height 16
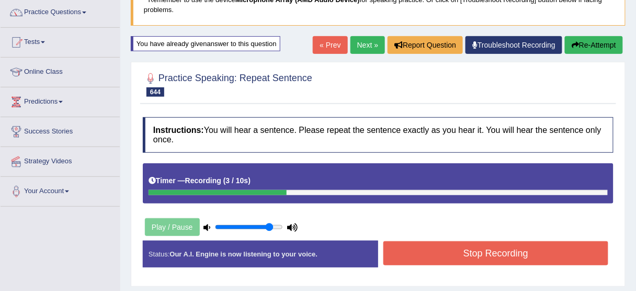
click at [430, 248] on button "Stop Recording" at bounding box center [495, 253] width 225 height 24
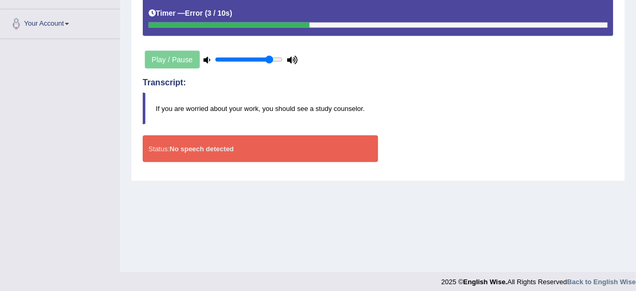
scroll to position [84, 0]
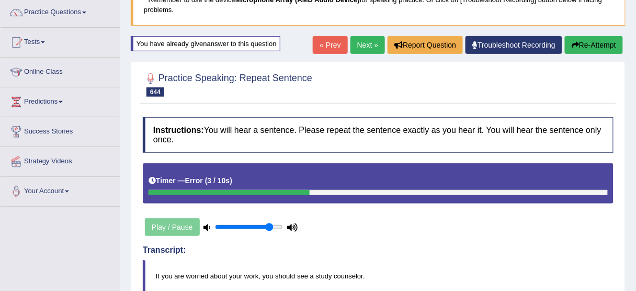
click at [607, 49] on button "Re-Attempt" at bounding box center [594, 45] width 58 height 18
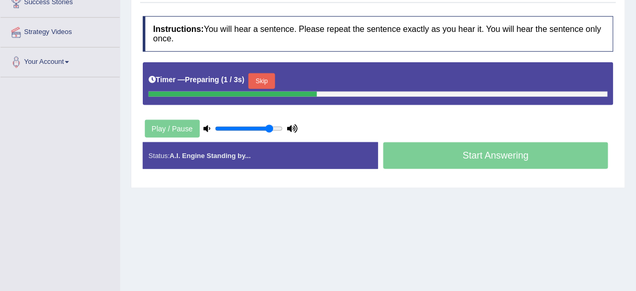
click at [262, 80] on button "Skip" at bounding box center [261, 81] width 26 height 16
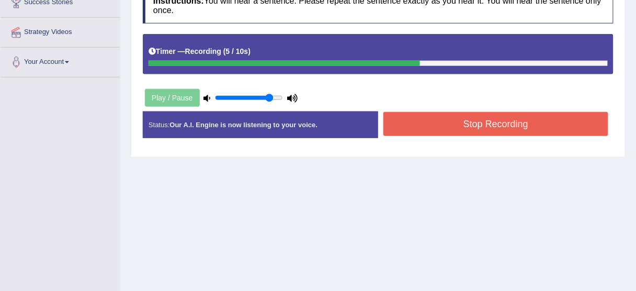
click at [414, 119] on button "Stop Recording" at bounding box center [495, 124] width 225 height 24
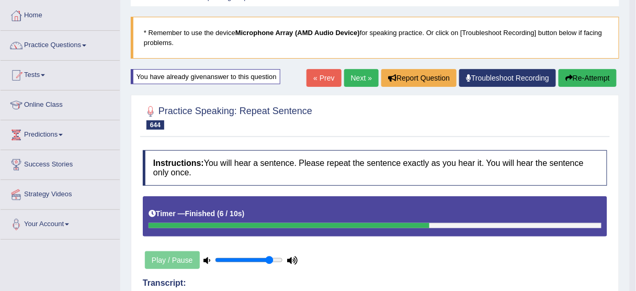
scroll to position [46, 0]
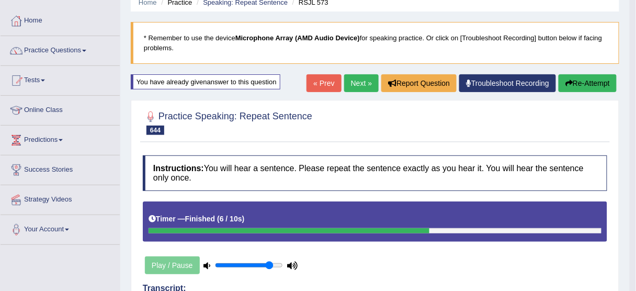
click at [593, 79] on button "Re-Attempt" at bounding box center [588, 83] width 58 height 18
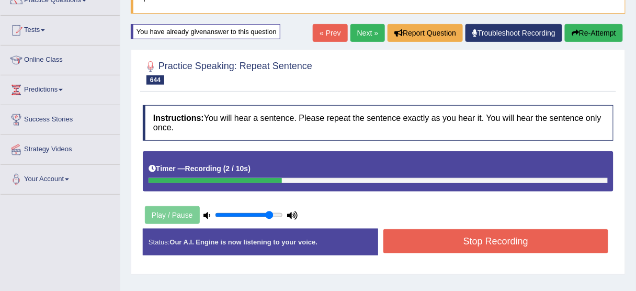
scroll to position [129, 0]
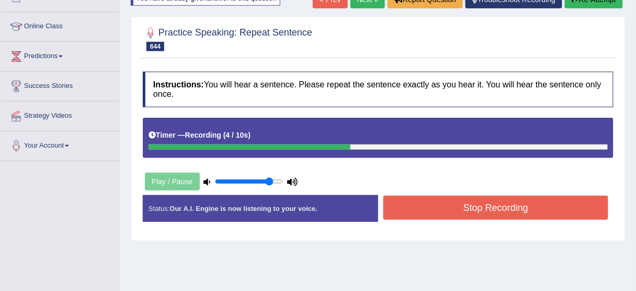
click at [514, 201] on button "Stop Recording" at bounding box center [495, 208] width 225 height 24
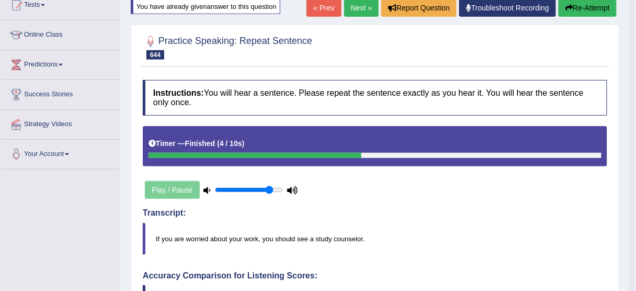
scroll to position [4, 0]
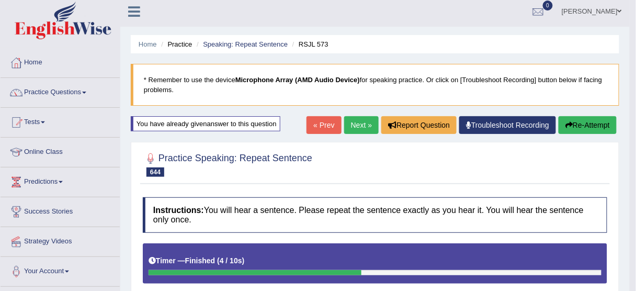
click at [353, 129] on link "Next »" at bounding box center [361, 125] width 35 height 18
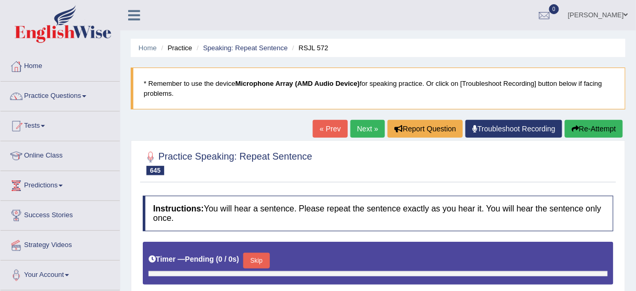
type input "0.85"
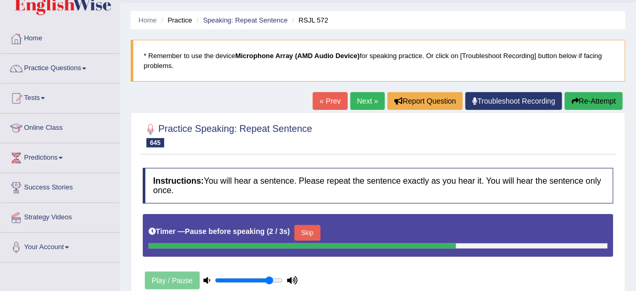
scroll to position [84, 0]
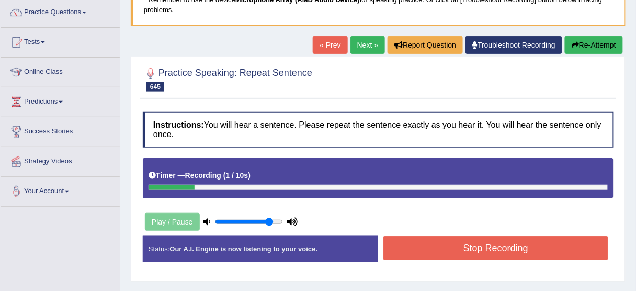
click at [607, 47] on button "Re-Attempt" at bounding box center [594, 45] width 58 height 18
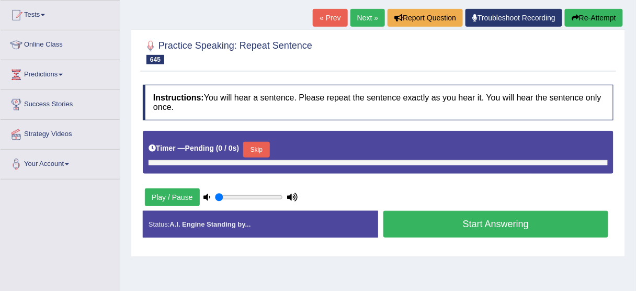
scroll to position [160, 0]
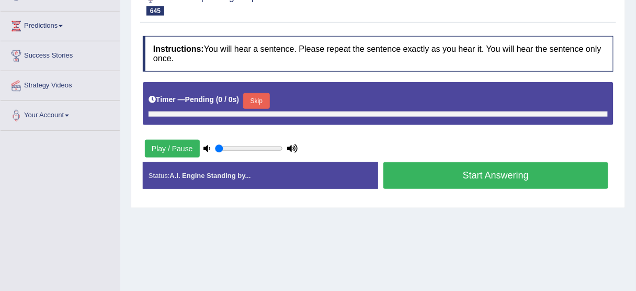
type input "0.85"
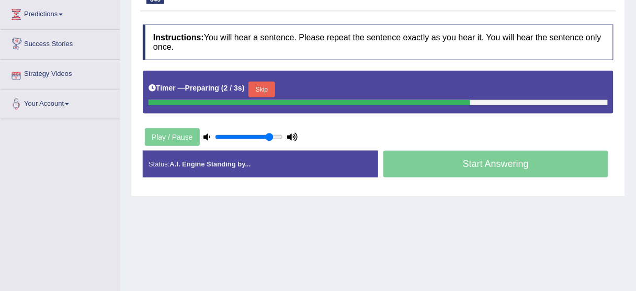
click at [270, 82] on button "Skip" at bounding box center [261, 90] width 26 height 16
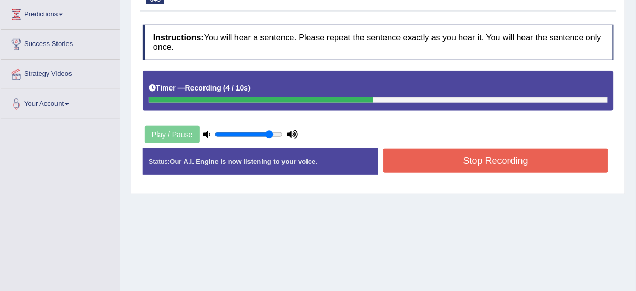
click at [435, 153] on button "Stop Recording" at bounding box center [495, 161] width 225 height 24
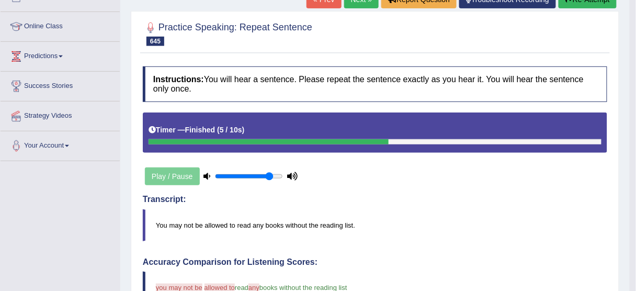
scroll to position [87, 0]
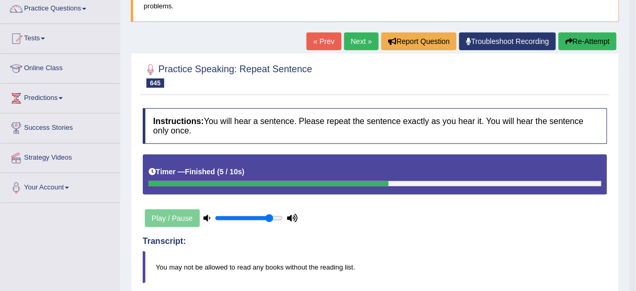
click at [586, 43] on button "Re-Attempt" at bounding box center [588, 41] width 58 height 18
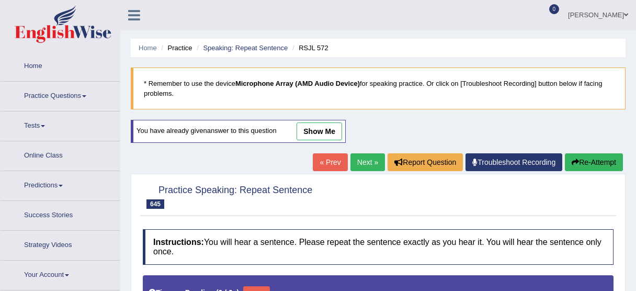
type input "0.85"
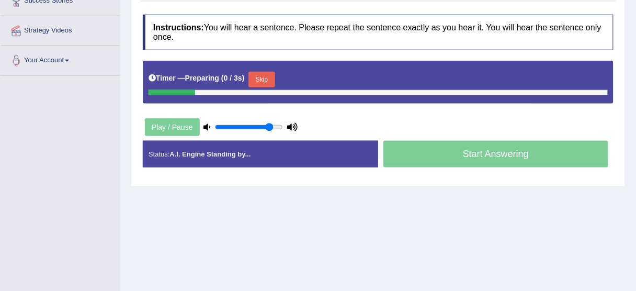
scroll to position [217, 0]
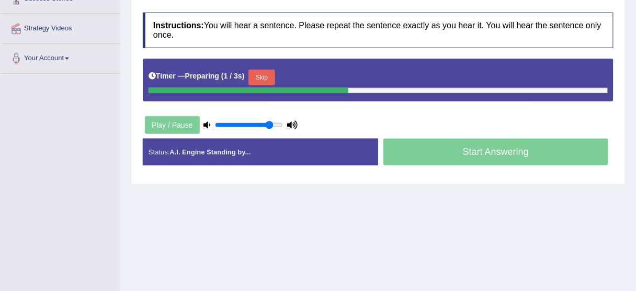
click at [274, 81] on button "Skip" at bounding box center [261, 78] width 26 height 16
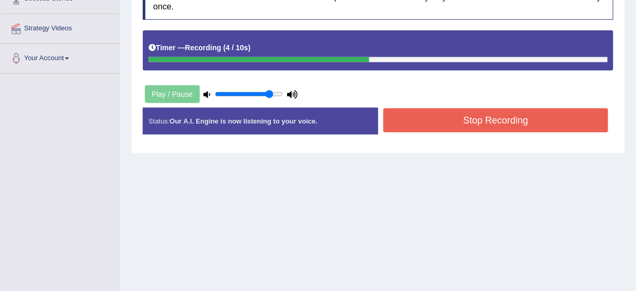
click at [440, 125] on button "Stop Recording" at bounding box center [495, 120] width 225 height 24
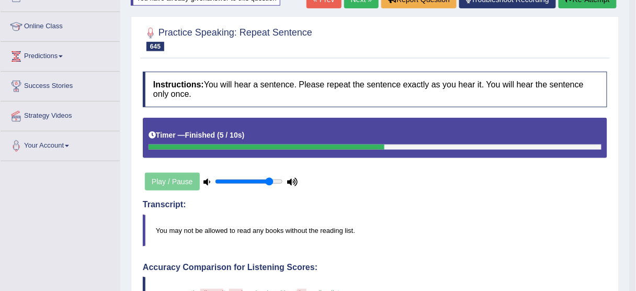
scroll to position [49, 0]
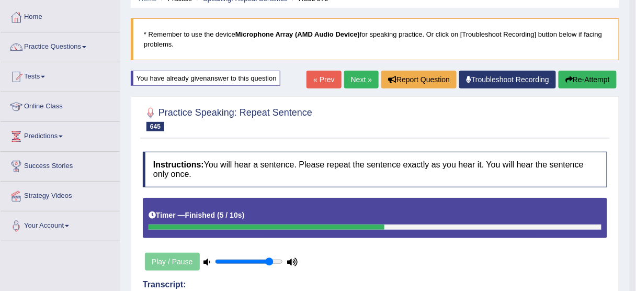
click at [360, 82] on link "Next »" at bounding box center [361, 80] width 35 height 18
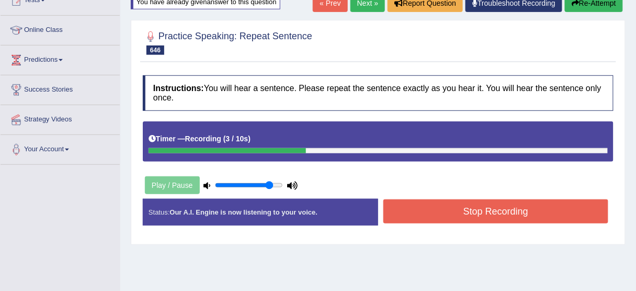
click at [424, 203] on button "Stop Recording" at bounding box center [495, 211] width 225 height 24
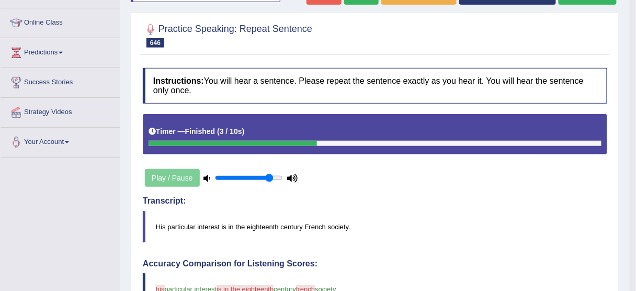
scroll to position [84, 0]
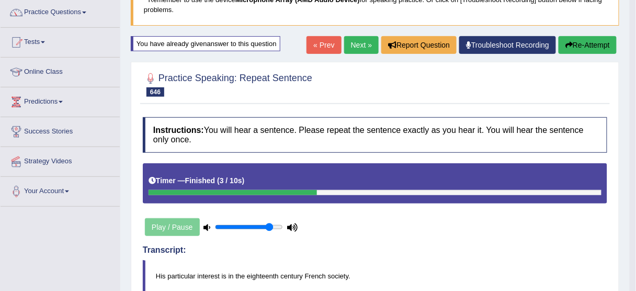
click at [591, 38] on button "Re-Attempt" at bounding box center [588, 45] width 58 height 18
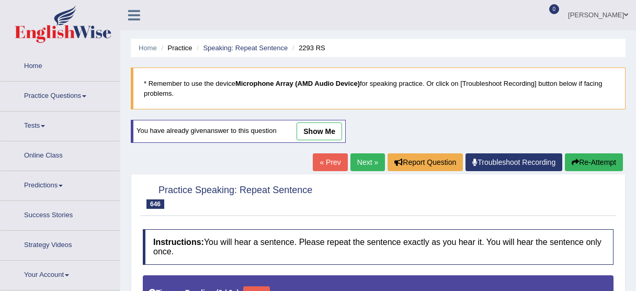
scroll to position [176, 0]
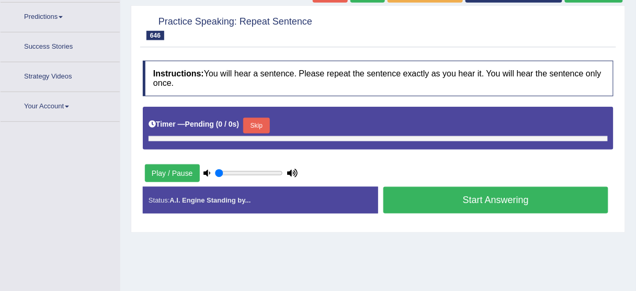
type input "0.85"
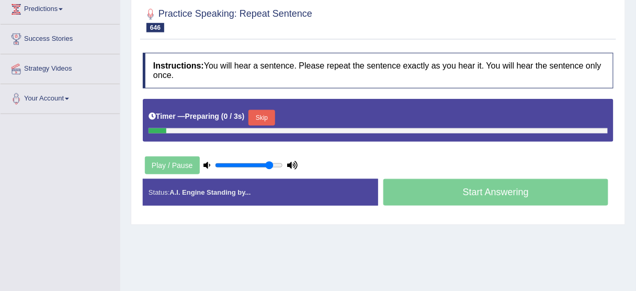
scroll to position [0, 0]
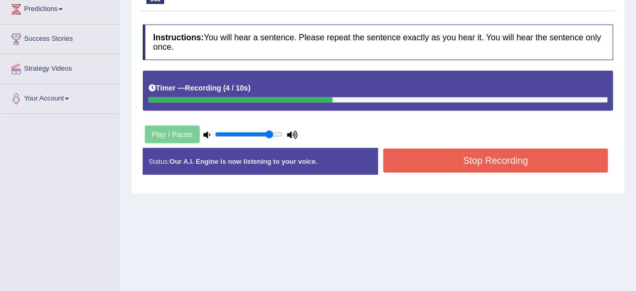
click at [470, 157] on button "Stop Recording" at bounding box center [495, 161] width 225 height 24
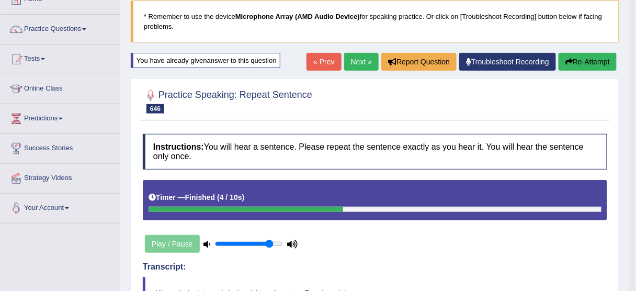
scroll to position [9, 0]
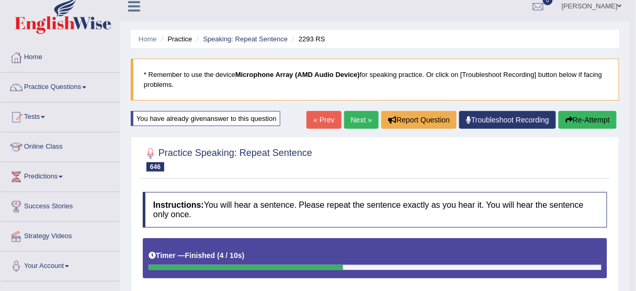
click at [599, 111] on button "Re-Attempt" at bounding box center [588, 120] width 58 height 18
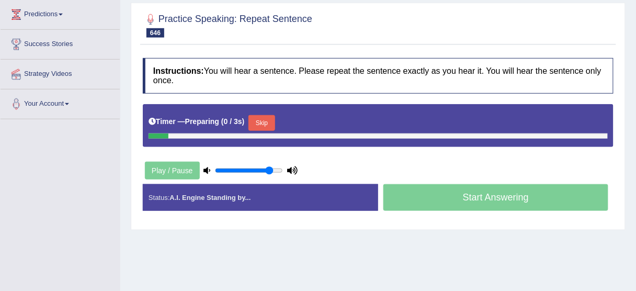
scroll to position [176, 0]
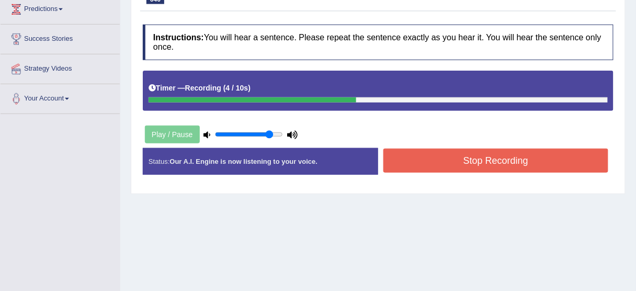
click at [422, 153] on button "Stop Recording" at bounding box center [495, 161] width 225 height 24
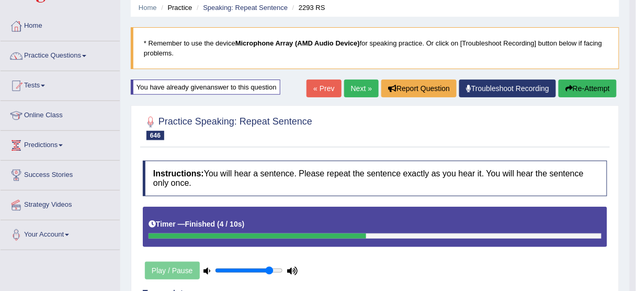
scroll to position [9, 0]
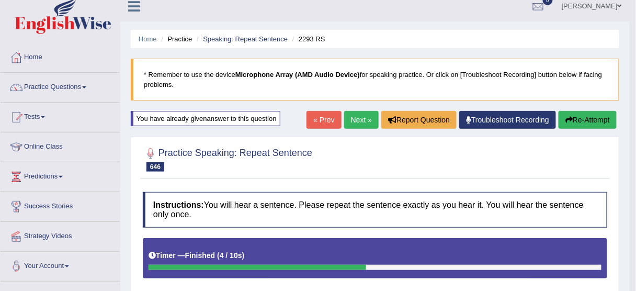
click at [348, 119] on link "Next »" at bounding box center [361, 120] width 35 height 18
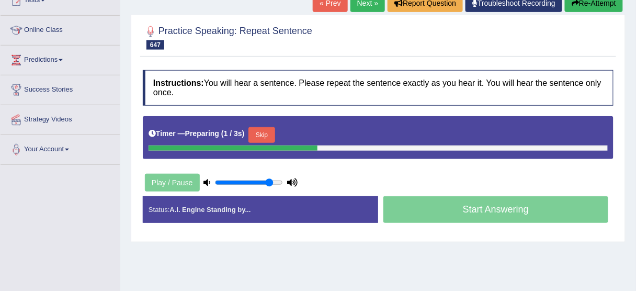
click at [268, 133] on button "Skip" at bounding box center [261, 135] width 26 height 16
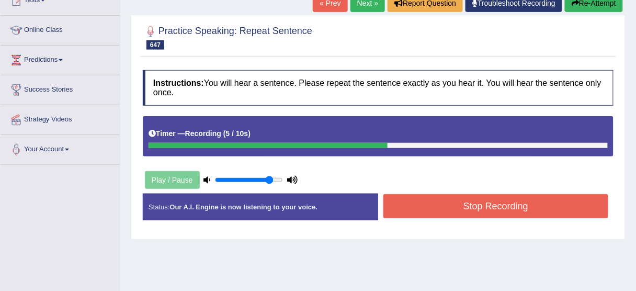
click at [458, 209] on button "Stop Recording" at bounding box center [495, 206] width 225 height 24
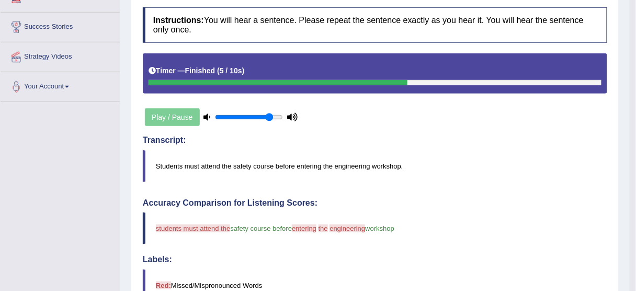
scroll to position [84, 0]
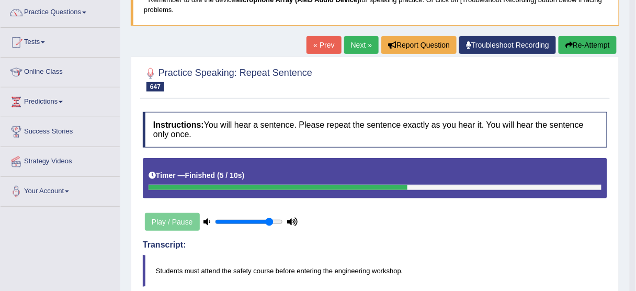
click at [581, 49] on button "Re-Attempt" at bounding box center [588, 45] width 58 height 18
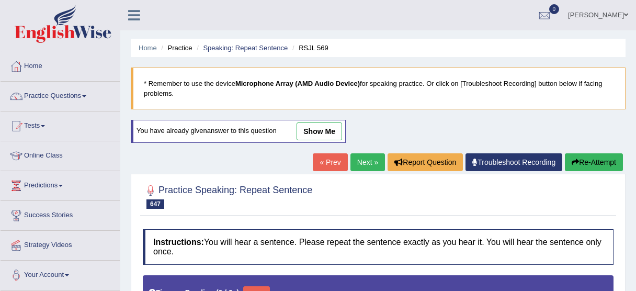
type input "0.85"
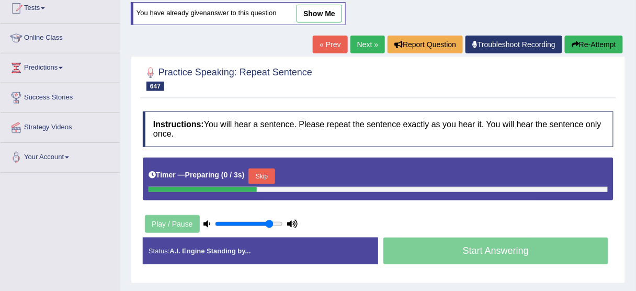
scroll to position [171, 0]
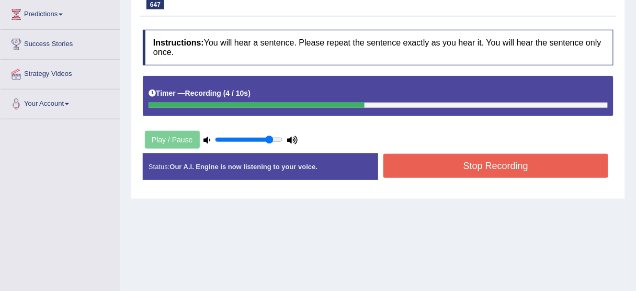
click at [537, 163] on button "Stop Recording" at bounding box center [495, 166] width 225 height 24
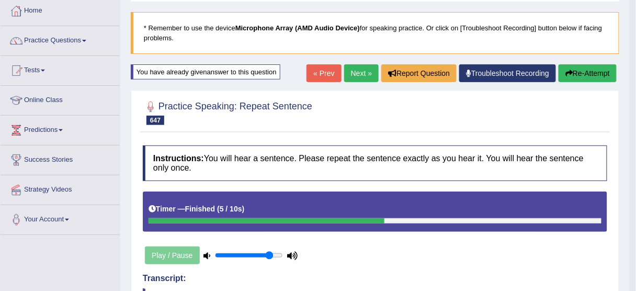
scroll to position [46, 0]
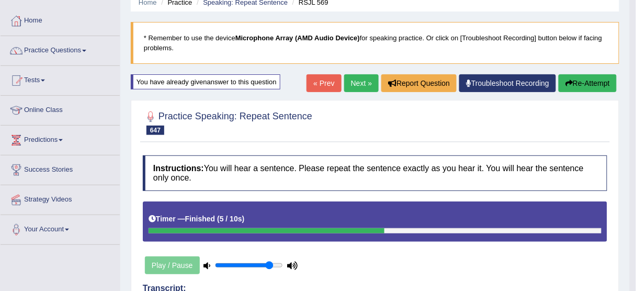
click at [580, 80] on button "Re-Attempt" at bounding box center [588, 83] width 58 height 18
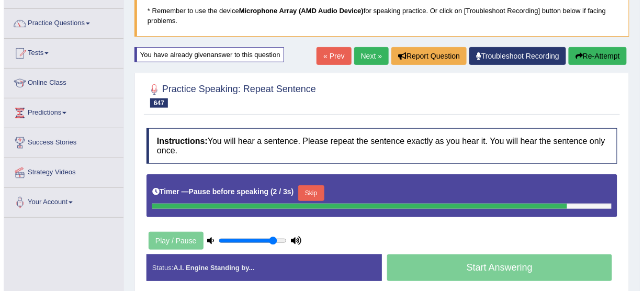
scroll to position [87, 0]
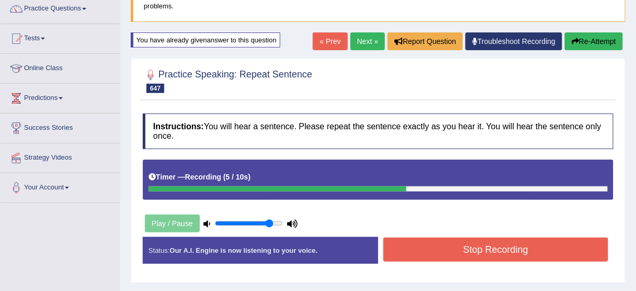
click at [584, 236] on div "Created with Highcharts 7.1.2 Great Too slow Too fast Time Speech pace meter: 0…" at bounding box center [498, 236] width 241 height 1
click at [584, 240] on button "Stop Recording" at bounding box center [495, 249] width 225 height 24
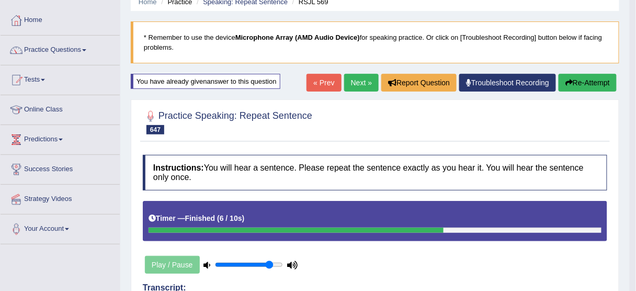
scroll to position [46, 0]
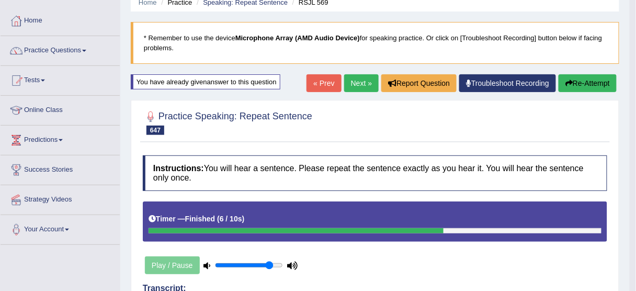
click at [367, 82] on link "Next »" at bounding box center [361, 83] width 35 height 18
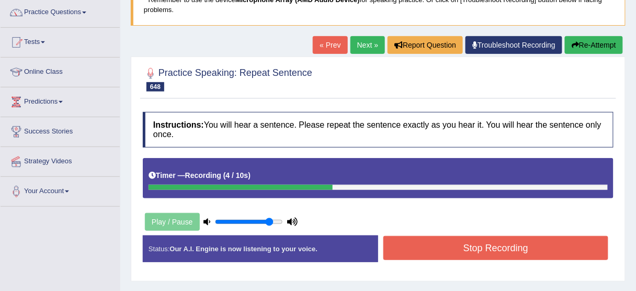
click at [473, 253] on button "Stop Recording" at bounding box center [495, 248] width 225 height 24
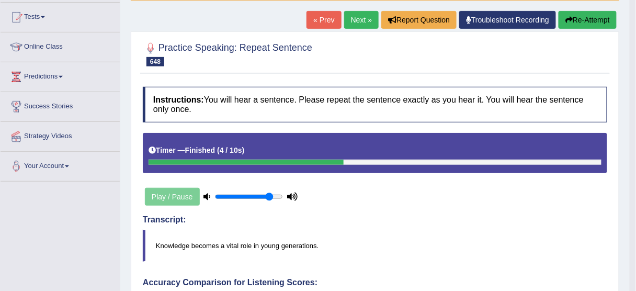
scroll to position [84, 0]
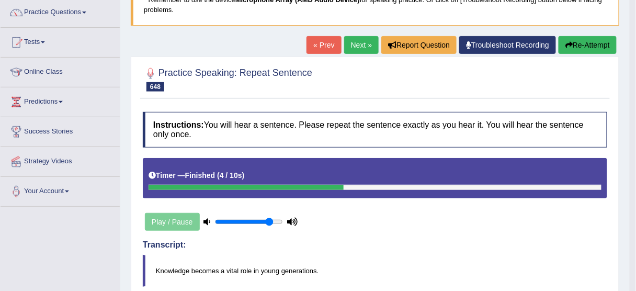
click at [593, 47] on button "Re-Attempt" at bounding box center [588, 45] width 58 height 18
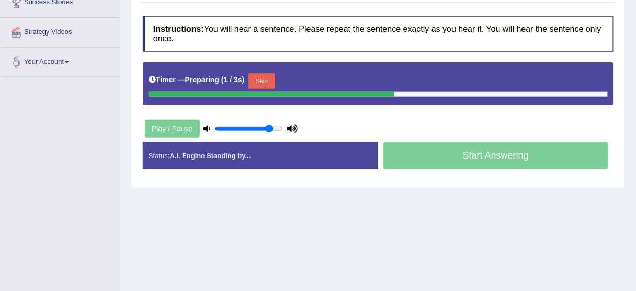
click at [266, 80] on button "Skip" at bounding box center [261, 81] width 26 height 16
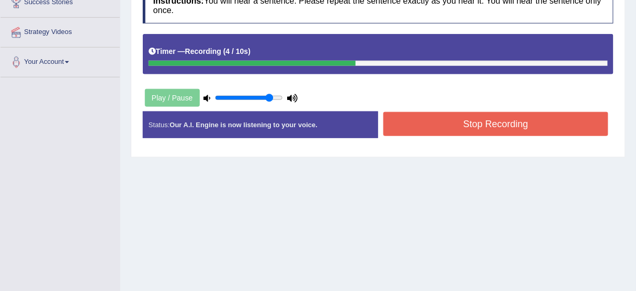
click at [433, 123] on button "Stop Recording" at bounding box center [495, 124] width 225 height 24
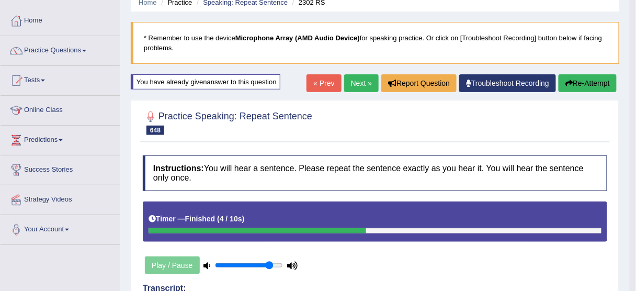
scroll to position [46, 0]
click at [576, 87] on button "Re-Attempt" at bounding box center [588, 83] width 58 height 18
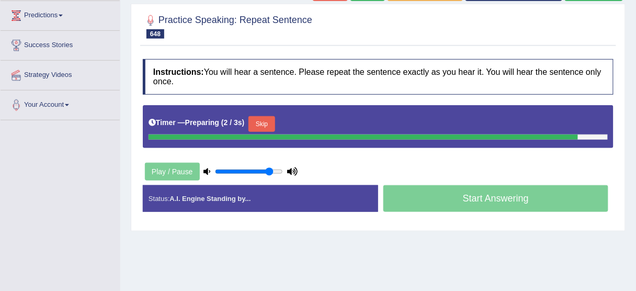
scroll to position [171, 0]
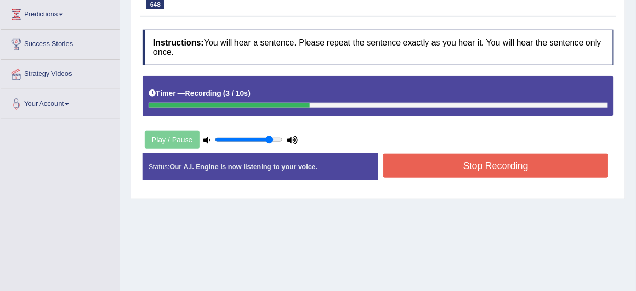
click at [452, 167] on button "Stop Recording" at bounding box center [495, 166] width 225 height 24
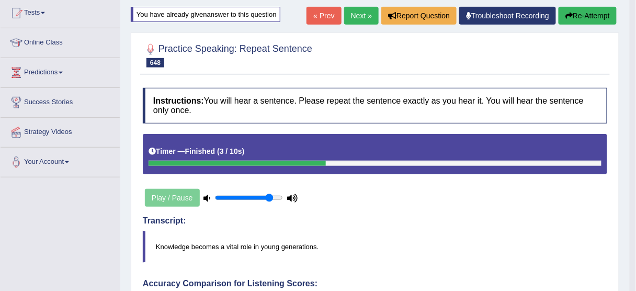
scroll to position [42, 0]
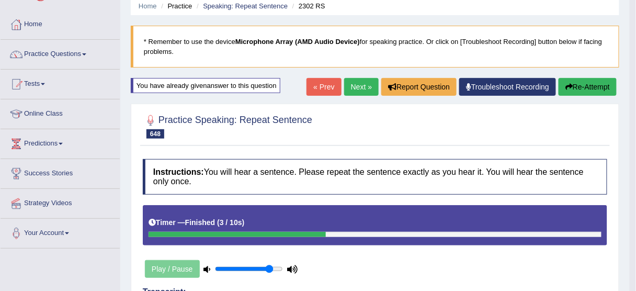
click at [355, 90] on link "Next »" at bounding box center [361, 87] width 35 height 18
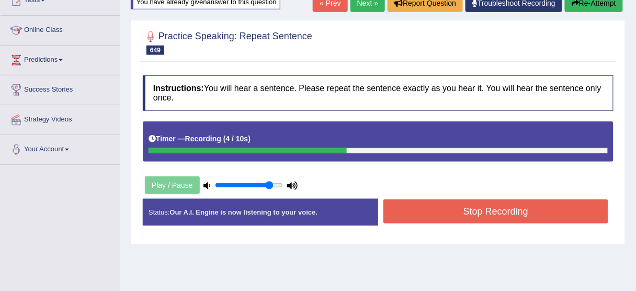
click at [418, 213] on button "Stop Recording" at bounding box center [495, 211] width 225 height 24
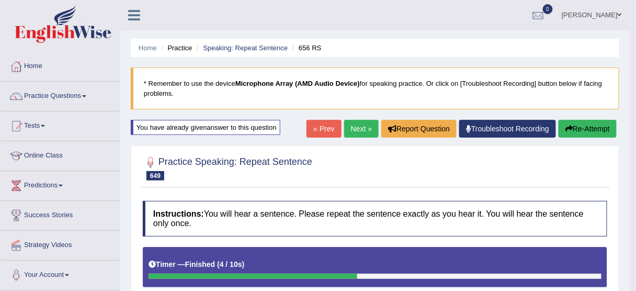
click at [585, 128] on button "Re-Attempt" at bounding box center [588, 129] width 58 height 18
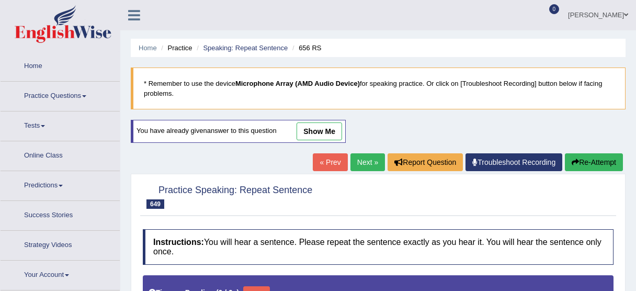
type input "0.85"
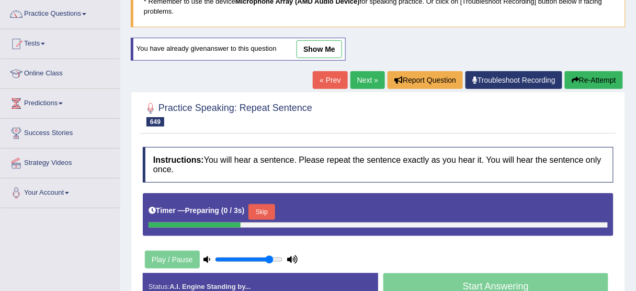
scroll to position [84, 0]
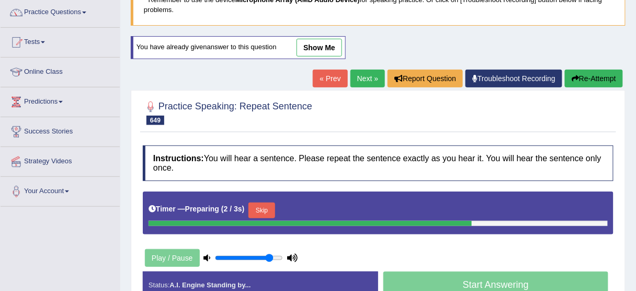
click at [267, 211] on button "Skip" at bounding box center [261, 210] width 26 height 16
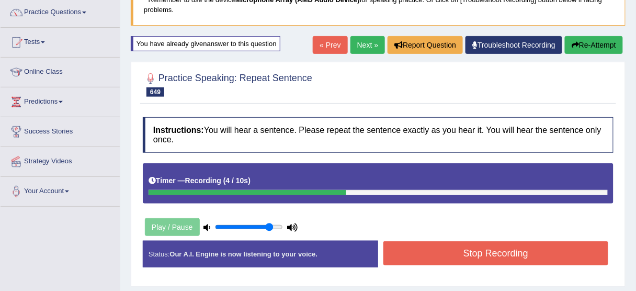
click at [421, 252] on button "Stop Recording" at bounding box center [495, 253] width 225 height 24
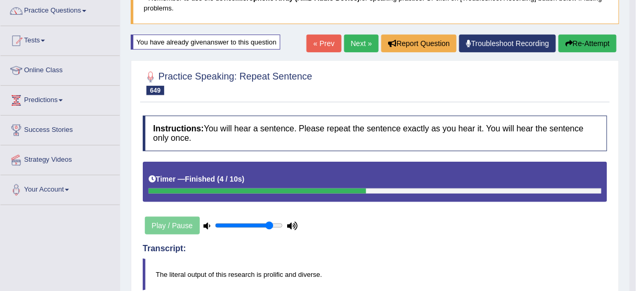
scroll to position [63, 0]
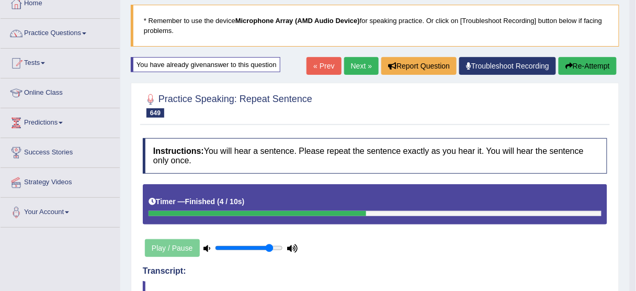
click at [584, 65] on button "Re-Attempt" at bounding box center [588, 66] width 58 height 18
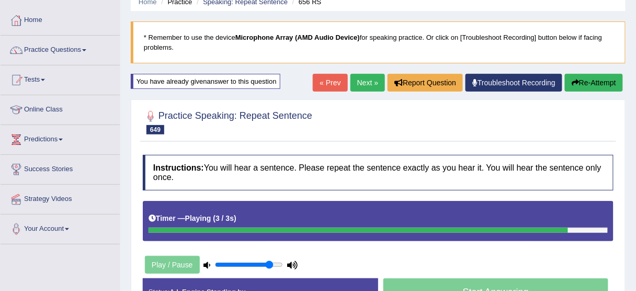
scroll to position [167, 0]
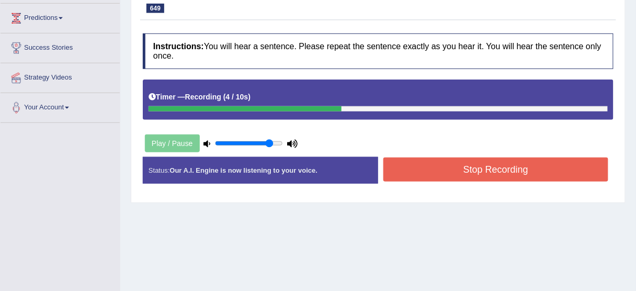
click at [463, 174] on button "Stop Recording" at bounding box center [495, 169] width 225 height 24
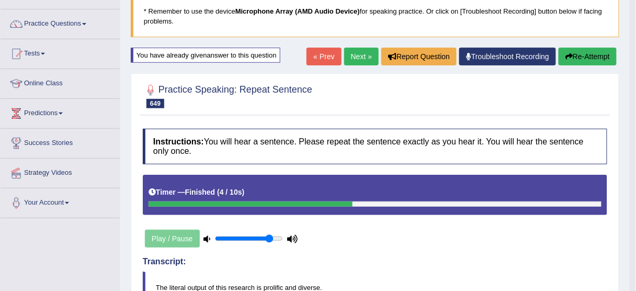
scroll to position [0, 0]
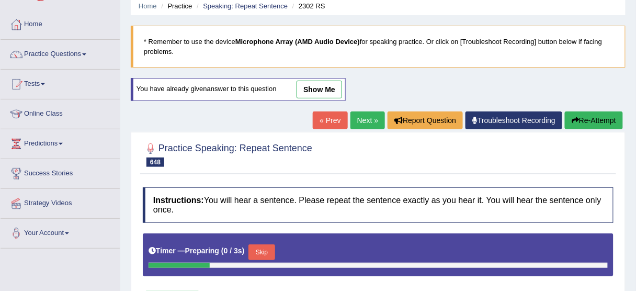
click at [328, 83] on link "show me" at bounding box center [320, 90] width 46 height 18
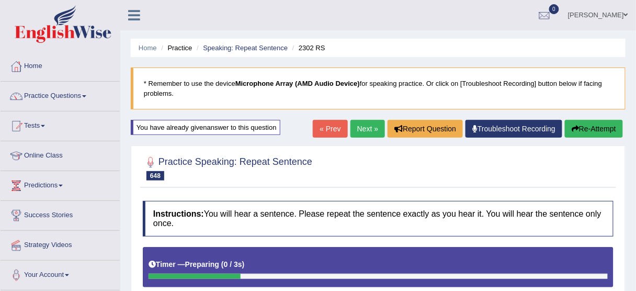
click at [367, 133] on link "Next »" at bounding box center [367, 129] width 35 height 18
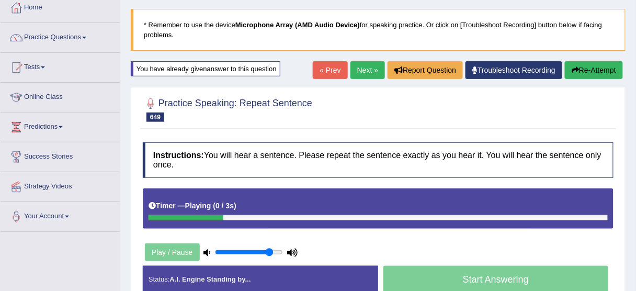
scroll to position [42, 0]
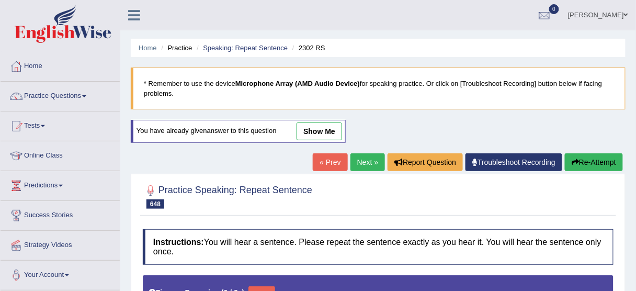
click at [323, 132] on link "show me" at bounding box center [320, 131] width 46 height 18
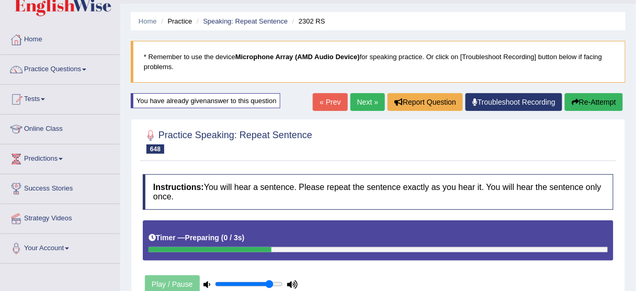
scroll to position [42, 0]
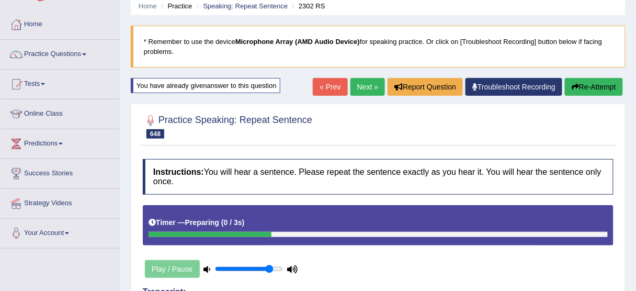
click at [365, 87] on link "Next »" at bounding box center [367, 87] width 35 height 18
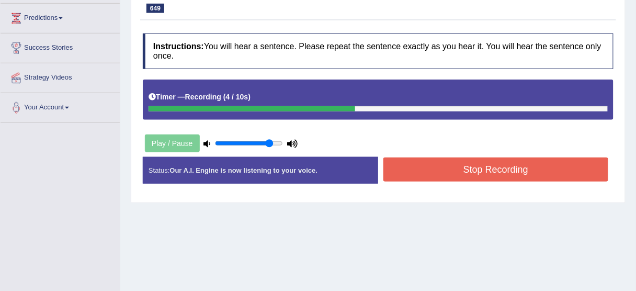
click at [396, 165] on button "Stop Recording" at bounding box center [495, 169] width 225 height 24
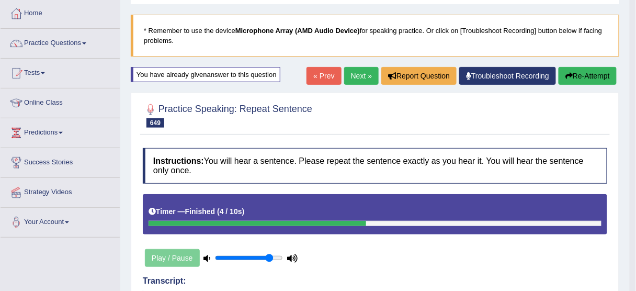
scroll to position [42, 0]
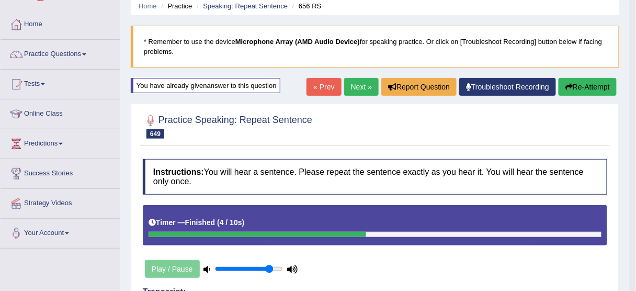
click at [576, 87] on button "Re-Attempt" at bounding box center [588, 87] width 58 height 18
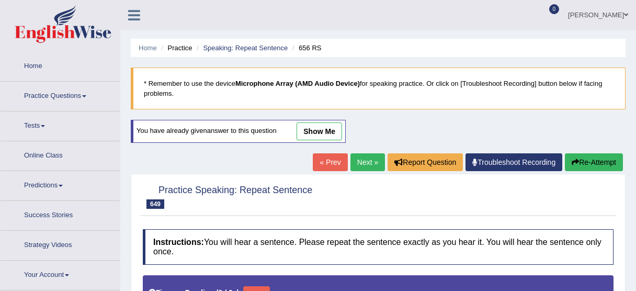
type input "0.85"
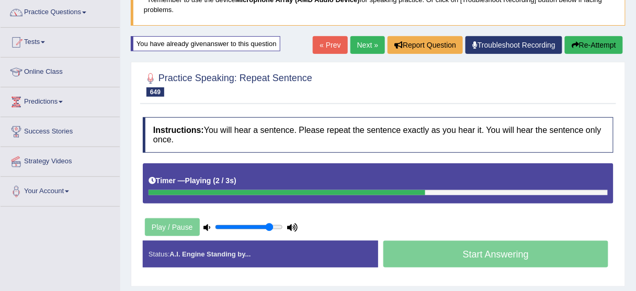
scroll to position [126, 0]
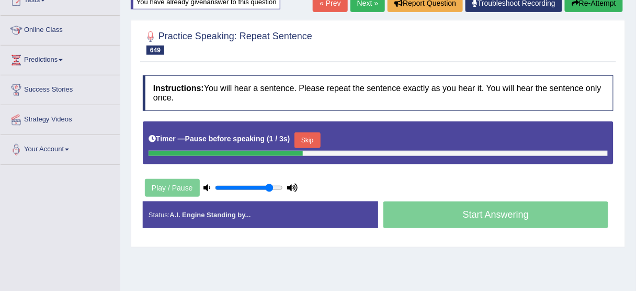
click at [305, 138] on button "Skip" at bounding box center [307, 140] width 26 height 16
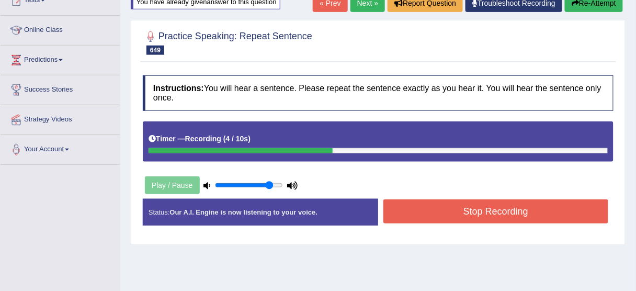
click at [433, 205] on button "Stop Recording" at bounding box center [495, 211] width 225 height 24
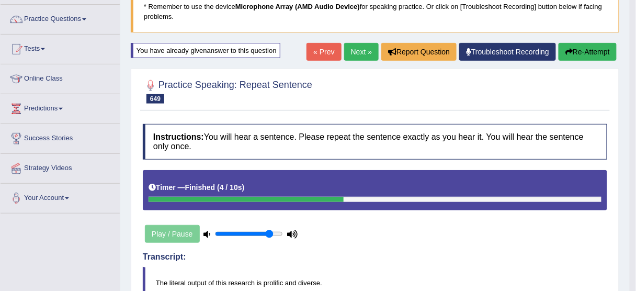
scroll to position [42, 0]
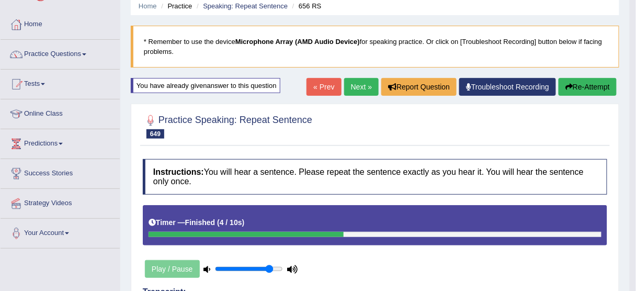
click at [355, 90] on link "Next »" at bounding box center [361, 87] width 35 height 18
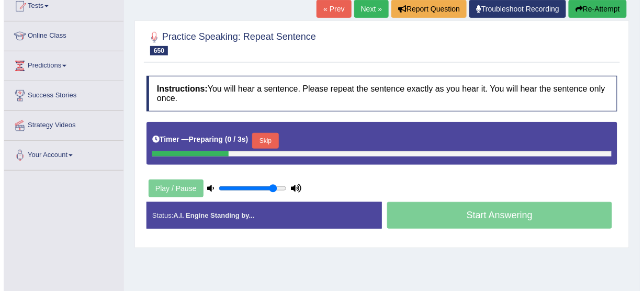
scroll to position [126, 0]
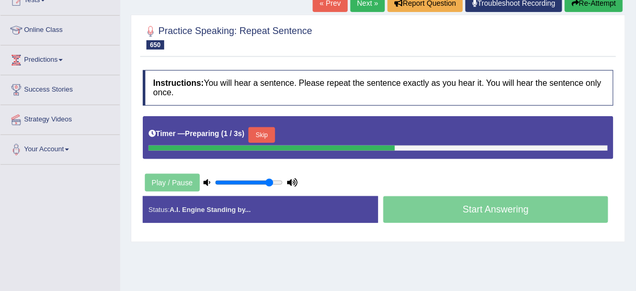
click at [268, 134] on button "Skip" at bounding box center [261, 135] width 26 height 16
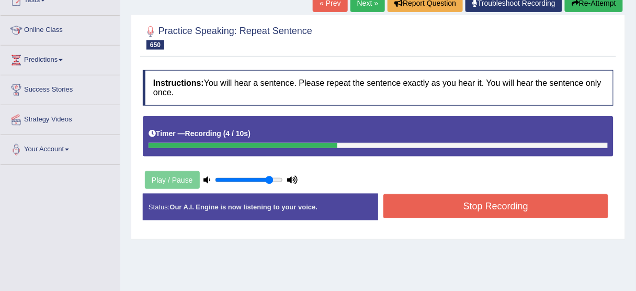
click at [465, 211] on button "Stop Recording" at bounding box center [495, 206] width 225 height 24
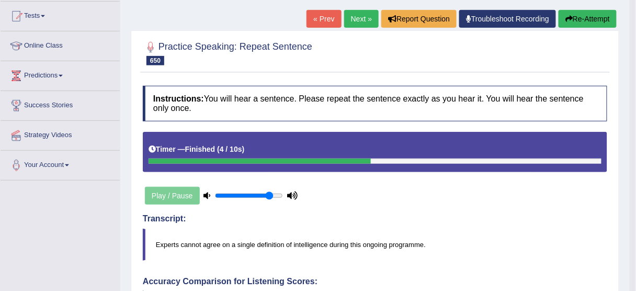
scroll to position [84, 0]
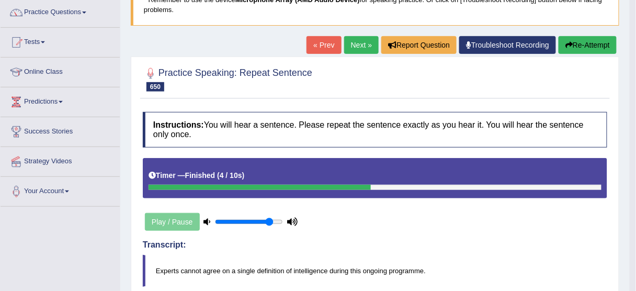
click at [583, 43] on button "Re-Attempt" at bounding box center [588, 45] width 58 height 18
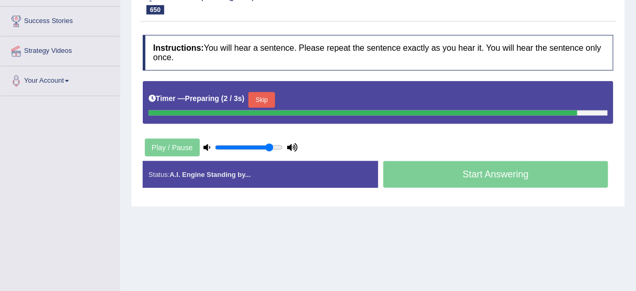
scroll to position [213, 0]
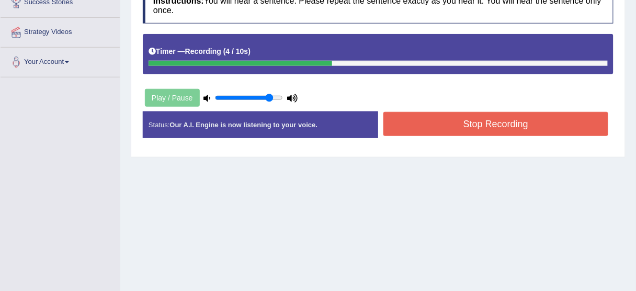
click at [501, 114] on button "Stop Recording" at bounding box center [495, 124] width 225 height 24
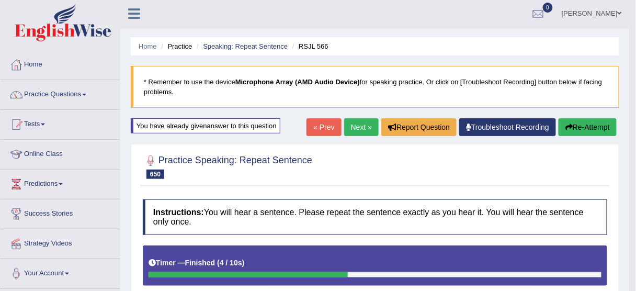
scroll to position [0, 0]
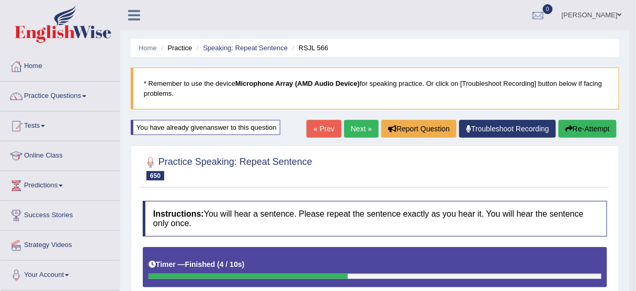
click at [582, 122] on button "Re-Attempt" at bounding box center [588, 129] width 58 height 18
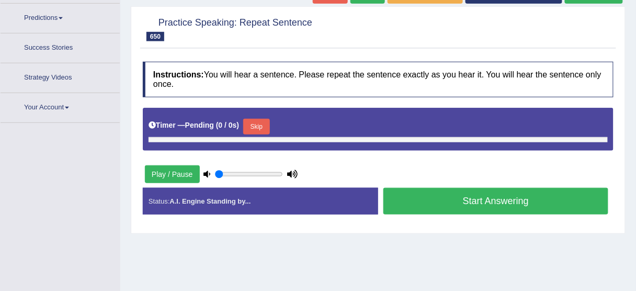
scroll to position [190, 0]
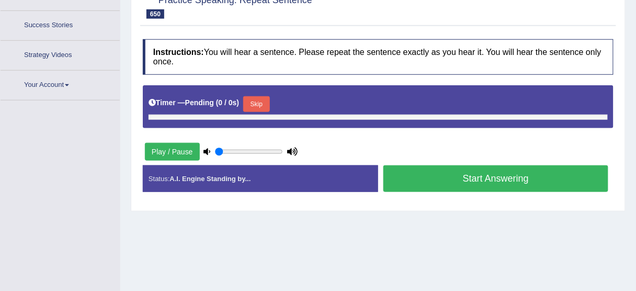
type input "0.85"
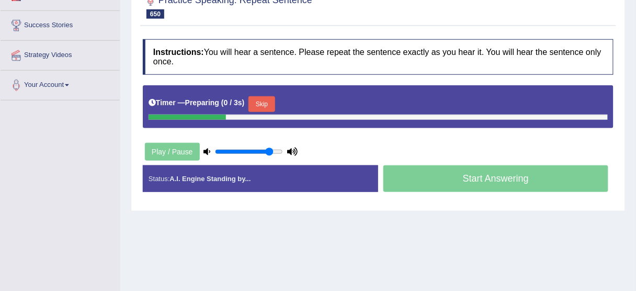
click at [263, 118] on div "Timer — Preparing ( 0 / 3s ) Skip" at bounding box center [378, 106] width 471 height 43
click at [266, 100] on button "Skip" at bounding box center [261, 104] width 26 height 16
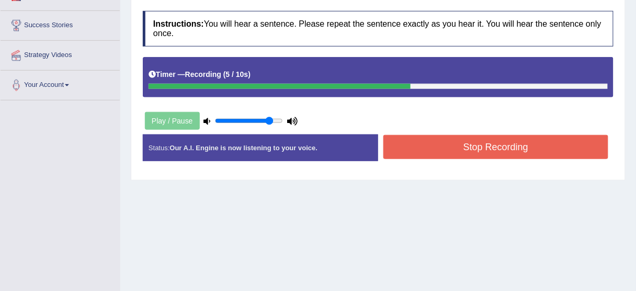
click at [503, 141] on button "Stop Recording" at bounding box center [495, 147] width 225 height 24
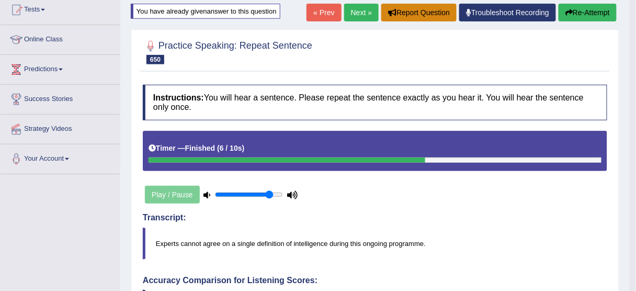
scroll to position [22, 0]
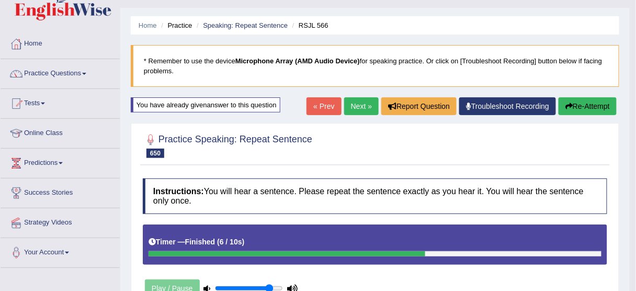
click at [355, 99] on link "Next »" at bounding box center [361, 106] width 35 height 18
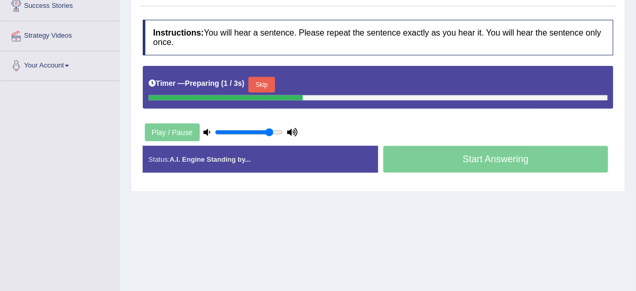
click at [263, 78] on button "Skip" at bounding box center [261, 85] width 26 height 16
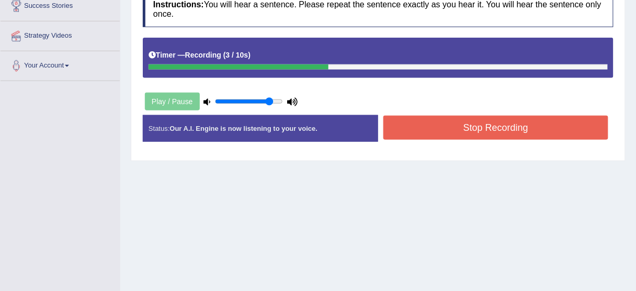
click at [478, 130] on button "Stop Recording" at bounding box center [495, 128] width 225 height 24
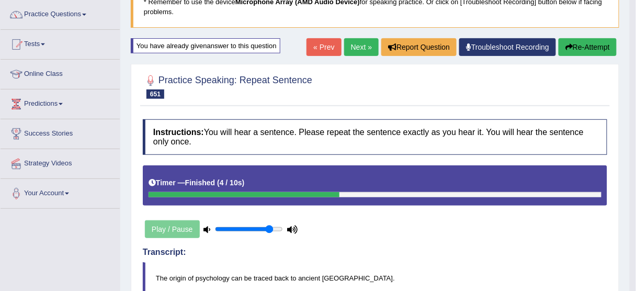
scroll to position [42, 0]
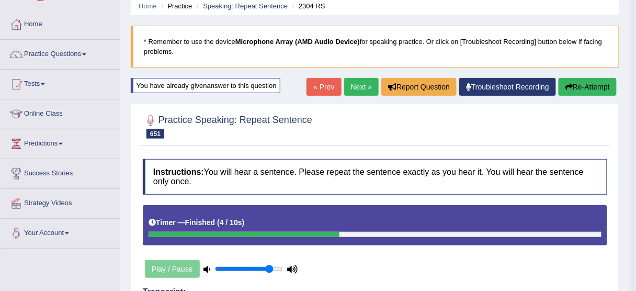
click at [358, 86] on link "Next »" at bounding box center [361, 87] width 35 height 18
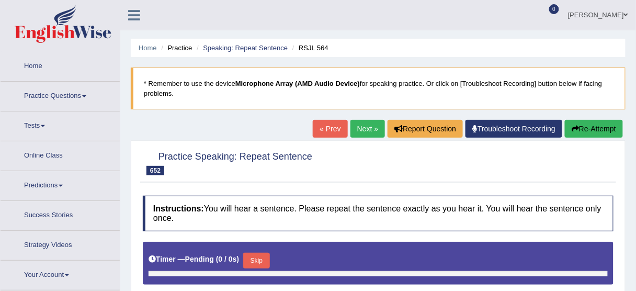
type input "0.85"
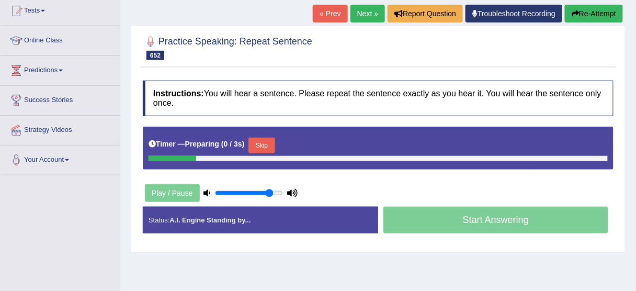
scroll to position [167, 0]
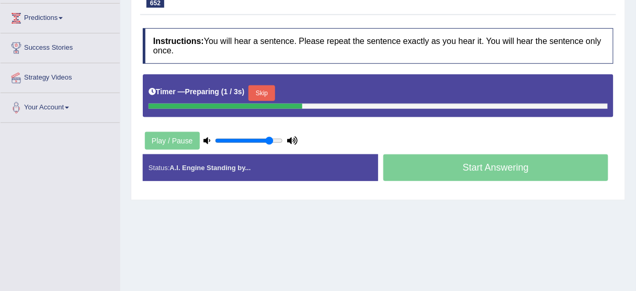
click at [275, 91] on button "Skip" at bounding box center [261, 93] width 26 height 16
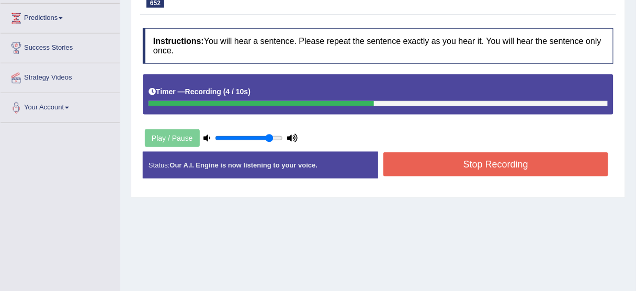
click at [451, 166] on button "Stop Recording" at bounding box center [495, 164] width 225 height 24
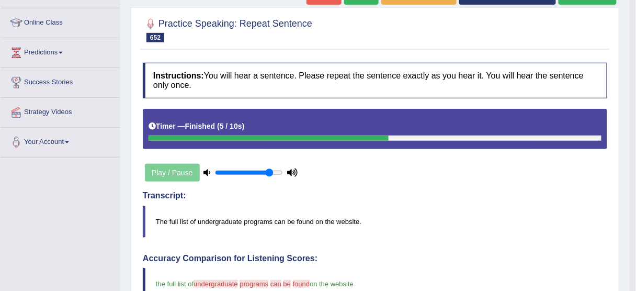
scroll to position [84, 0]
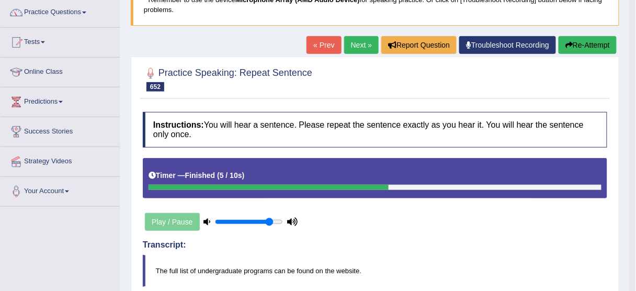
click at [592, 43] on button "Re-Attempt" at bounding box center [588, 45] width 58 height 18
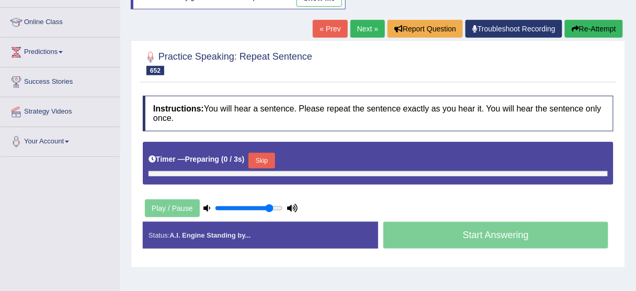
scroll to position [171, 0]
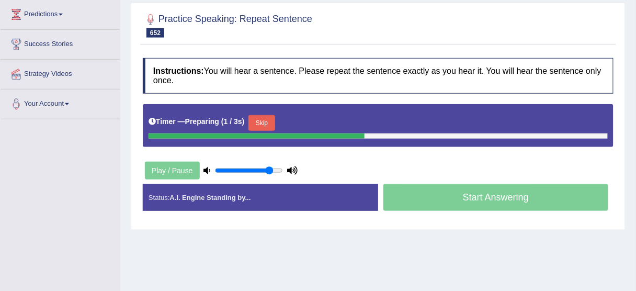
click at [273, 120] on button "Skip" at bounding box center [261, 123] width 26 height 16
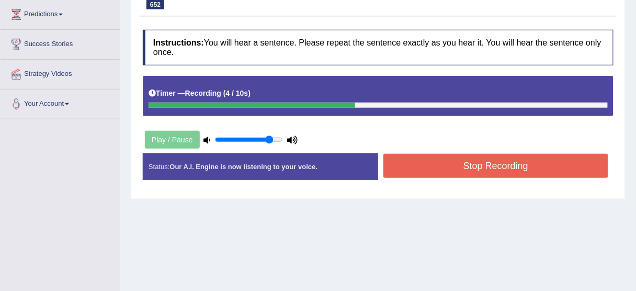
click at [467, 163] on button "Stop Recording" at bounding box center [495, 166] width 225 height 24
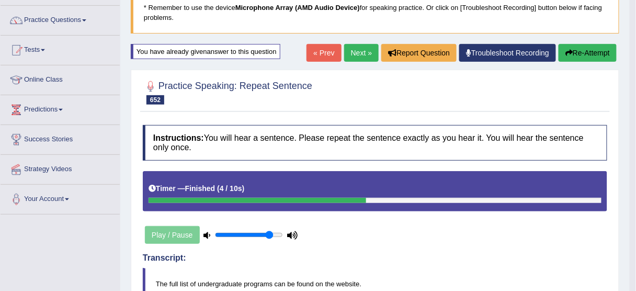
scroll to position [46, 0]
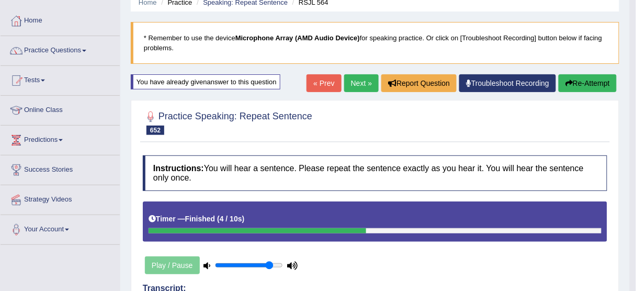
click at [362, 80] on link "Next »" at bounding box center [361, 83] width 35 height 18
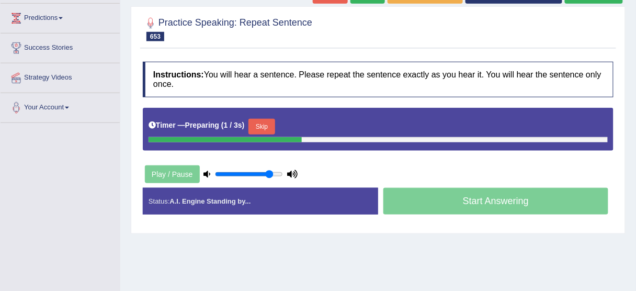
click at [271, 122] on button "Skip" at bounding box center [261, 127] width 26 height 16
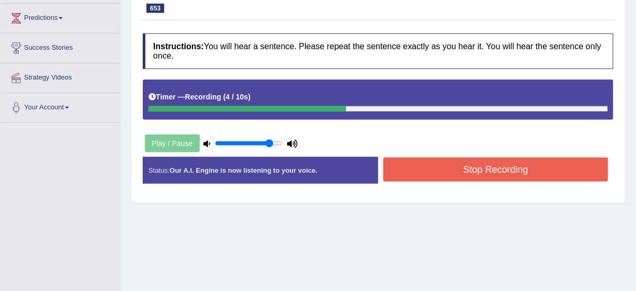
click at [464, 166] on button "Stop Recording" at bounding box center [495, 169] width 225 height 24
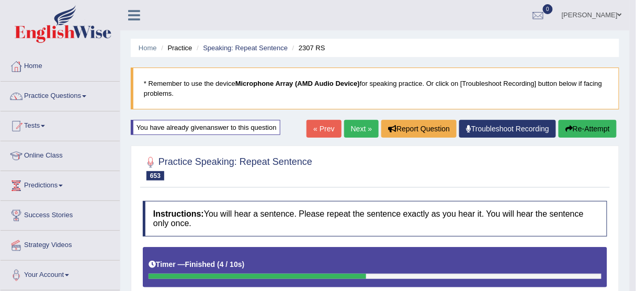
click at [362, 128] on link "Next »" at bounding box center [361, 129] width 35 height 18
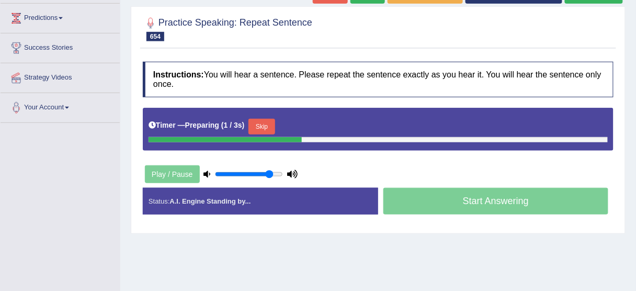
click at [271, 122] on button "Skip" at bounding box center [261, 127] width 26 height 16
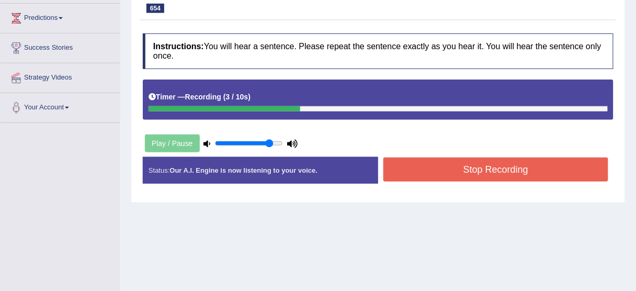
click at [467, 169] on button "Stop Recording" at bounding box center [495, 169] width 225 height 24
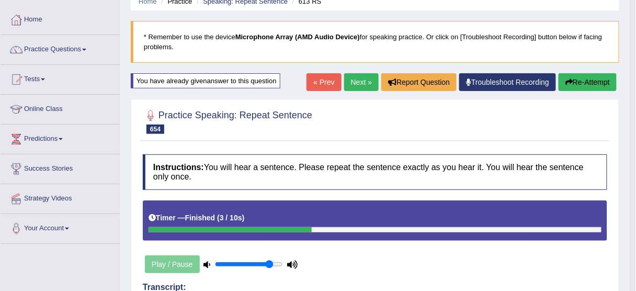
scroll to position [42, 0]
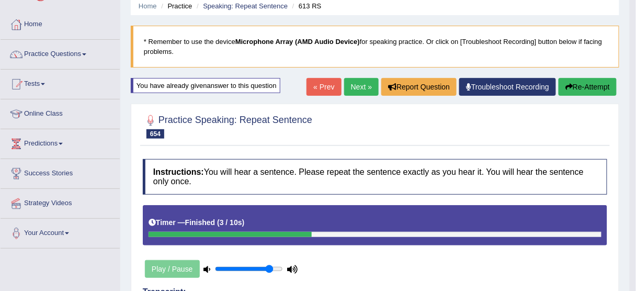
click at [585, 89] on button "Re-Attempt" at bounding box center [588, 87] width 58 height 18
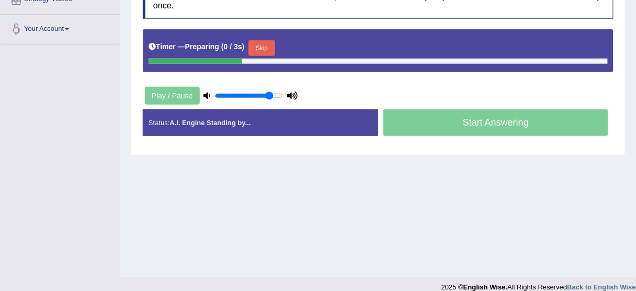
click at [268, 54] on div "Skip" at bounding box center [261, 49] width 26 height 18
click at [270, 48] on button "Skip" at bounding box center [261, 48] width 26 height 16
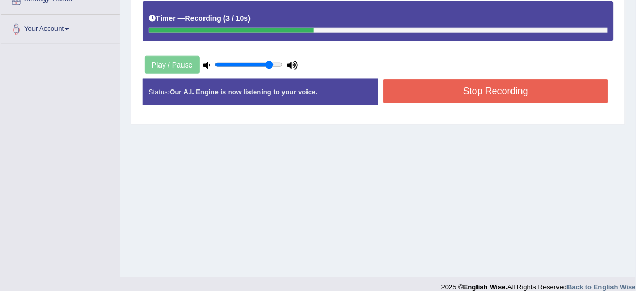
click at [456, 88] on button "Stop Recording" at bounding box center [495, 91] width 225 height 24
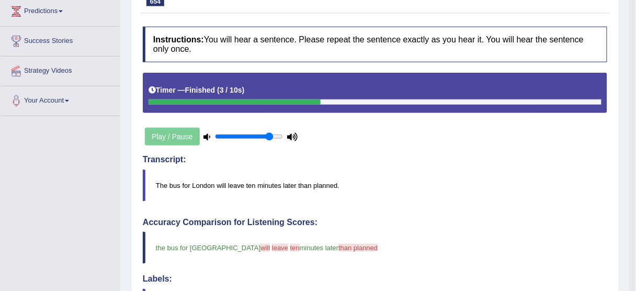
scroll to position [78, 0]
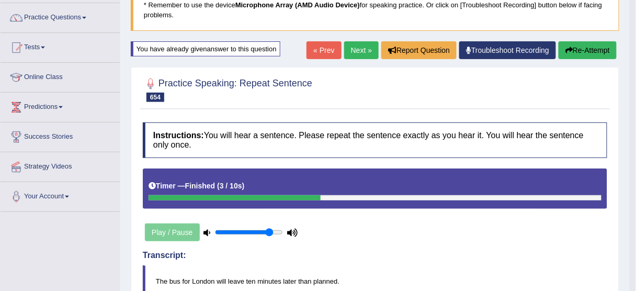
click at [360, 46] on link "Next »" at bounding box center [361, 50] width 35 height 18
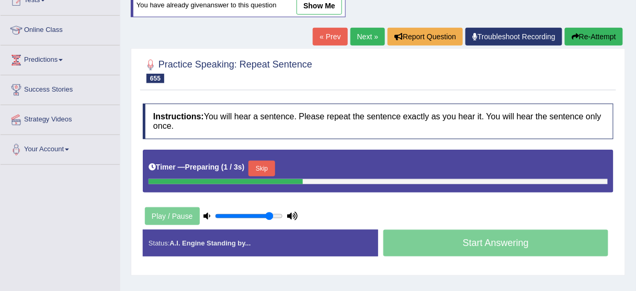
click at [271, 166] on button "Skip" at bounding box center [261, 169] width 26 height 16
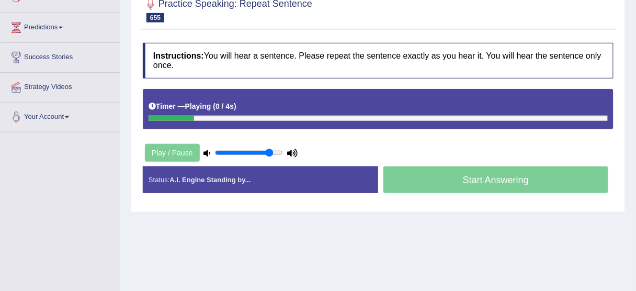
scroll to position [209, 0]
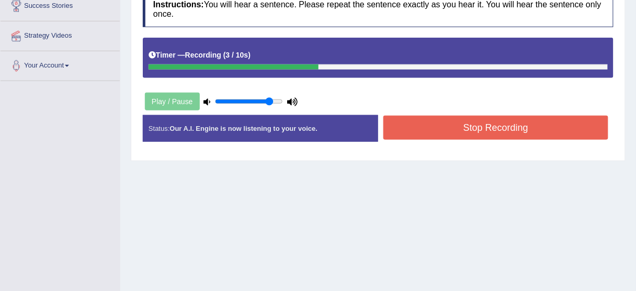
click at [432, 128] on button "Stop Recording" at bounding box center [495, 128] width 225 height 24
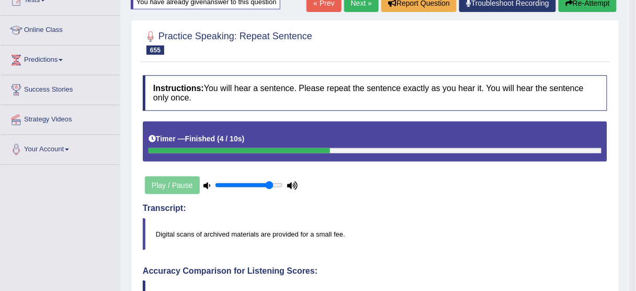
scroll to position [84, 0]
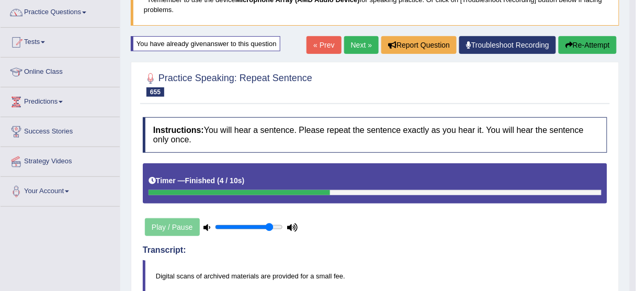
click at [592, 49] on button "Re-Attempt" at bounding box center [588, 45] width 58 height 18
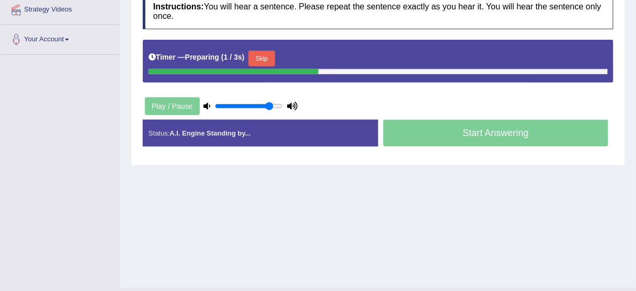
click at [271, 56] on button "Skip" at bounding box center [261, 59] width 26 height 16
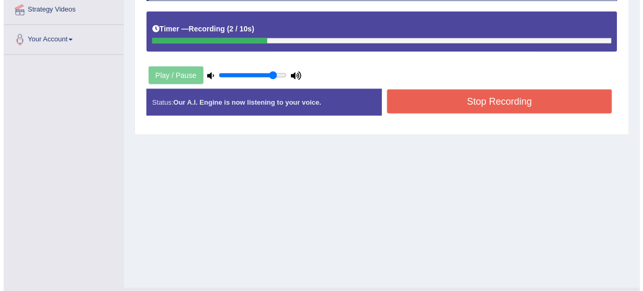
scroll to position [194, 0]
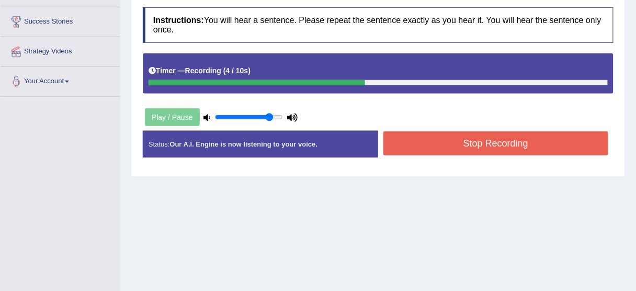
click at [476, 146] on button "Stop Recording" at bounding box center [495, 143] width 225 height 24
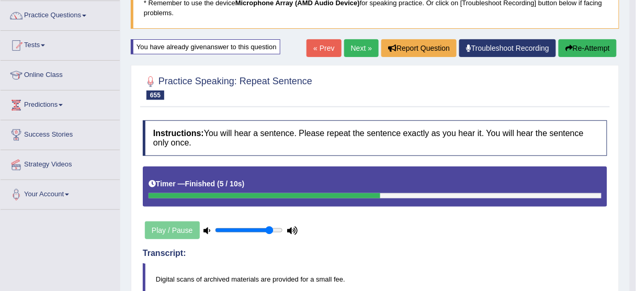
scroll to position [68, 0]
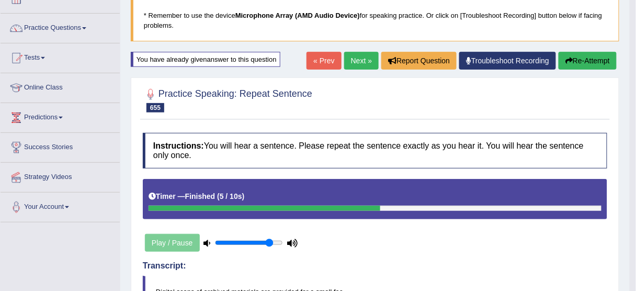
click at [353, 63] on link "Next »" at bounding box center [361, 61] width 35 height 18
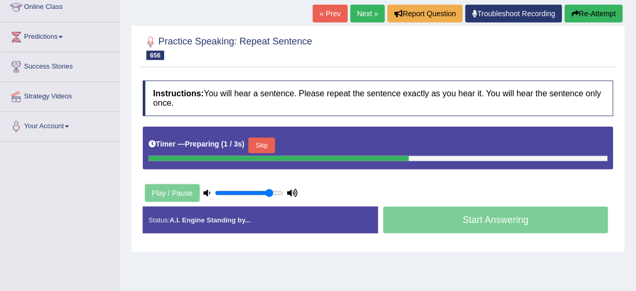
scroll to position [167, 0]
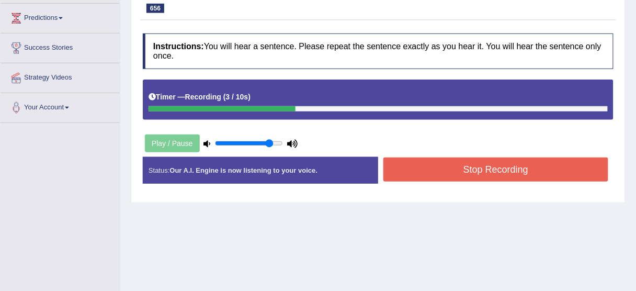
click at [429, 168] on button "Stop Recording" at bounding box center [495, 169] width 225 height 24
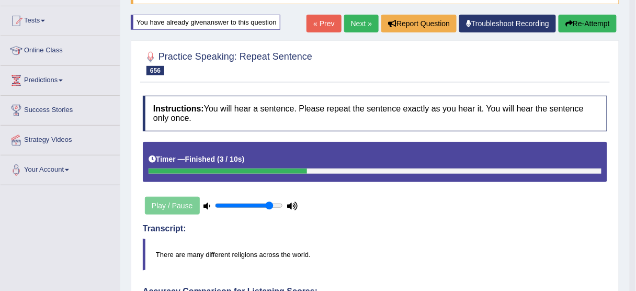
scroll to position [84, 0]
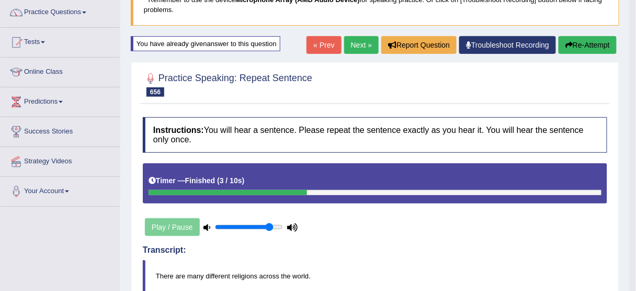
click at [357, 43] on link "Next »" at bounding box center [361, 45] width 35 height 18
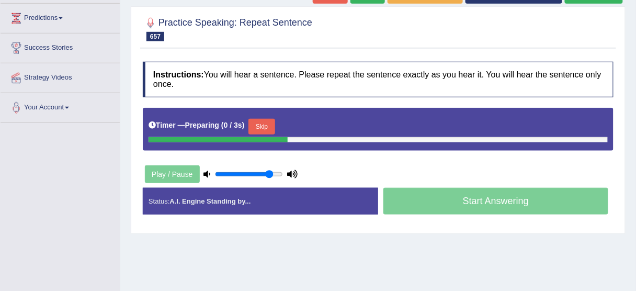
click at [265, 120] on button "Skip" at bounding box center [261, 127] width 26 height 16
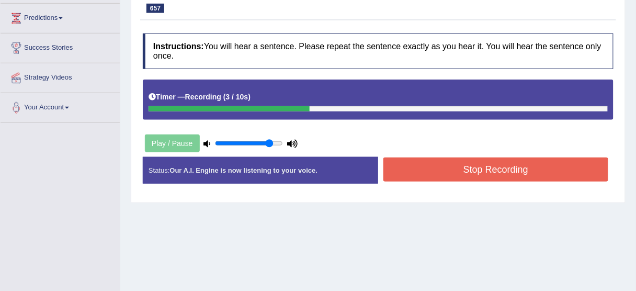
click at [445, 166] on button "Stop Recording" at bounding box center [495, 169] width 225 height 24
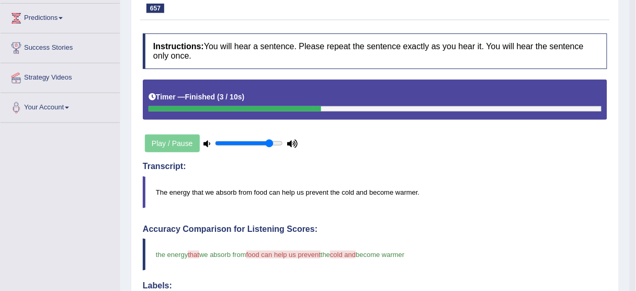
scroll to position [42, 0]
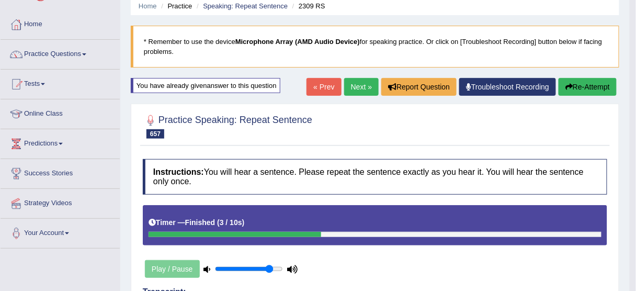
click at [353, 90] on link "Next »" at bounding box center [361, 87] width 35 height 18
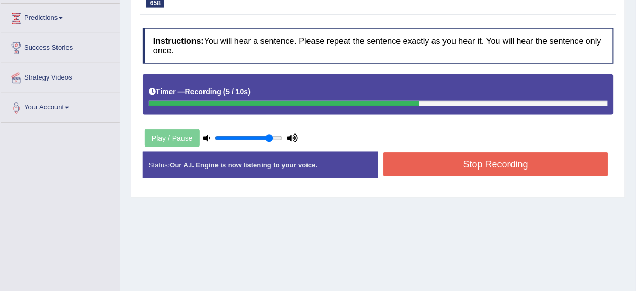
click at [472, 163] on button "Stop Recording" at bounding box center [495, 164] width 225 height 24
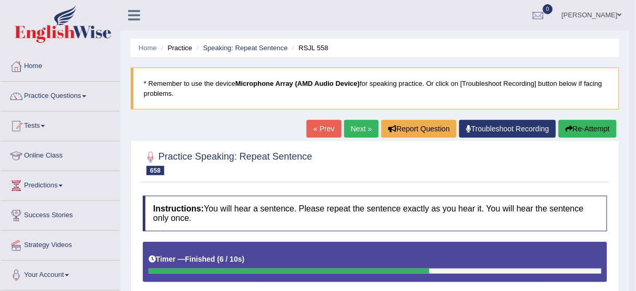
click at [593, 127] on button "Re-Attempt" at bounding box center [588, 129] width 58 height 18
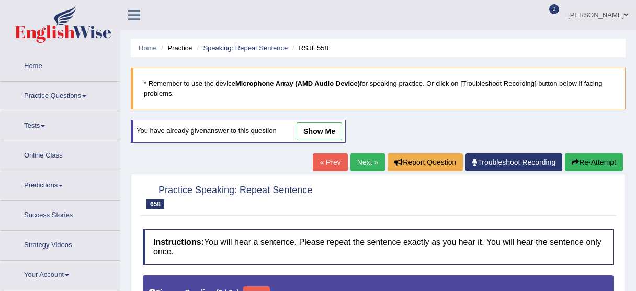
type input "0.85"
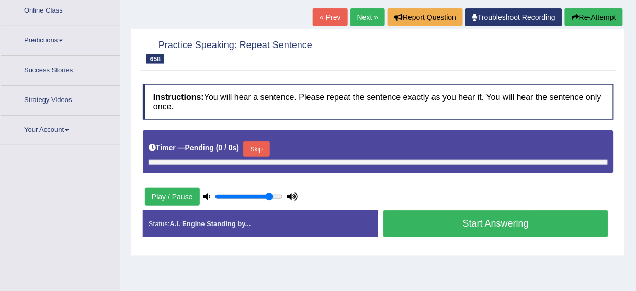
scroll to position [145, 0]
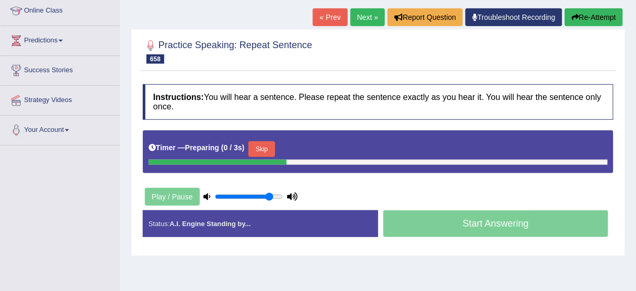
click at [274, 149] on button "Skip" at bounding box center [261, 149] width 26 height 16
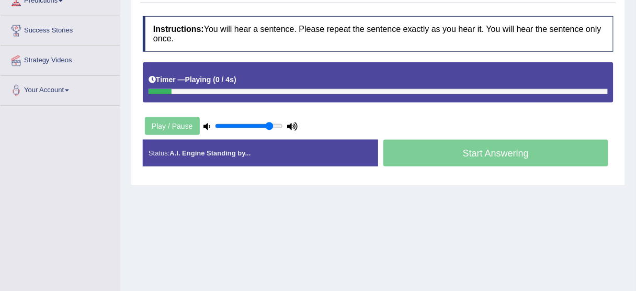
scroll to position [229, 0]
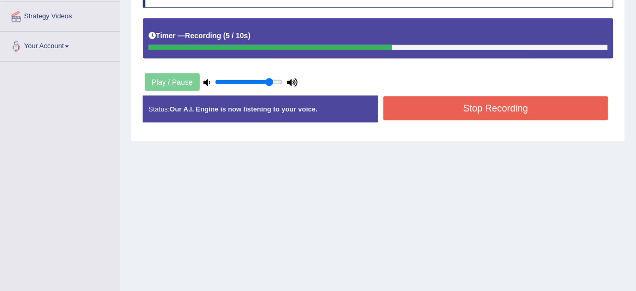
click at [428, 113] on button "Stop Recording" at bounding box center [495, 108] width 225 height 24
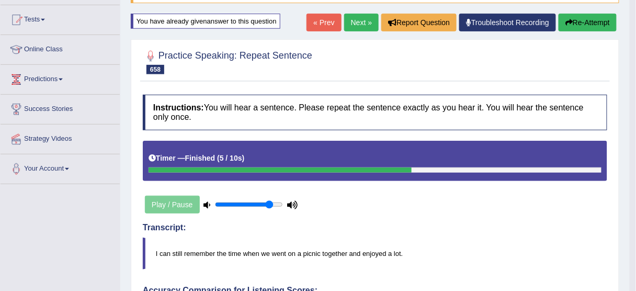
scroll to position [61, 0]
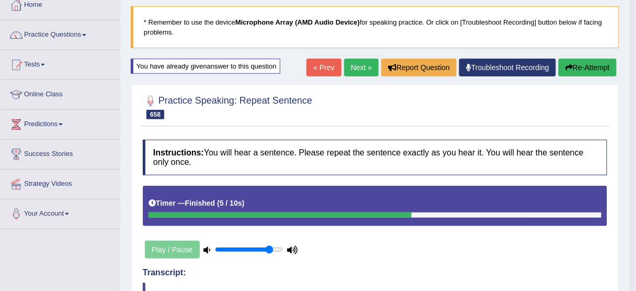
click at [581, 73] on button "Re-Attempt" at bounding box center [588, 68] width 58 height 18
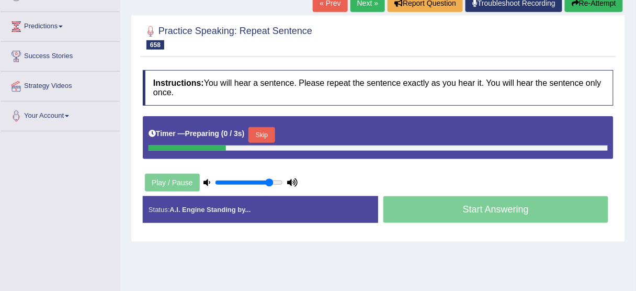
click at [264, 135] on button "Skip" at bounding box center [261, 135] width 26 height 16
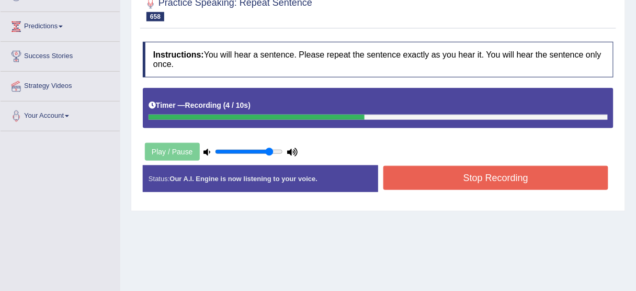
click at [432, 167] on button "Stop Recording" at bounding box center [495, 178] width 225 height 24
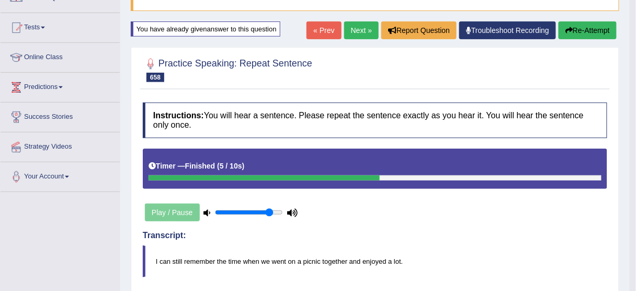
scroll to position [75, 0]
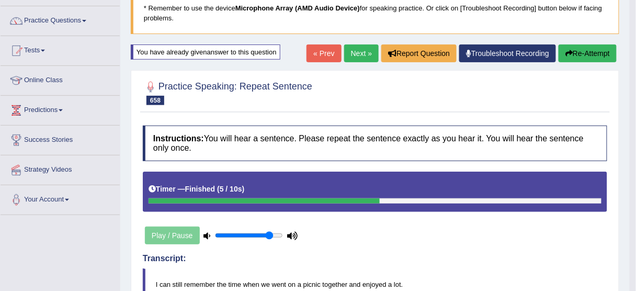
click at [355, 57] on link "Next »" at bounding box center [361, 53] width 35 height 18
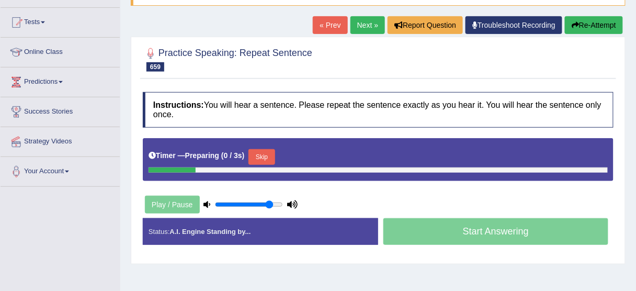
scroll to position [126, 0]
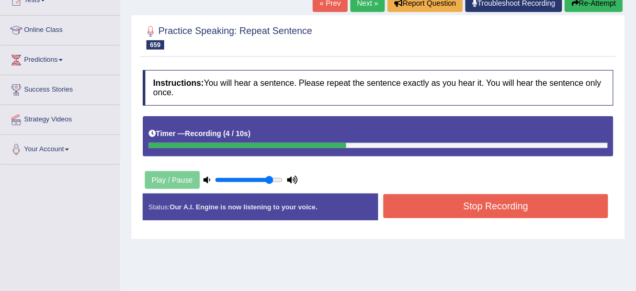
click at [456, 205] on button "Stop Recording" at bounding box center [495, 206] width 225 height 24
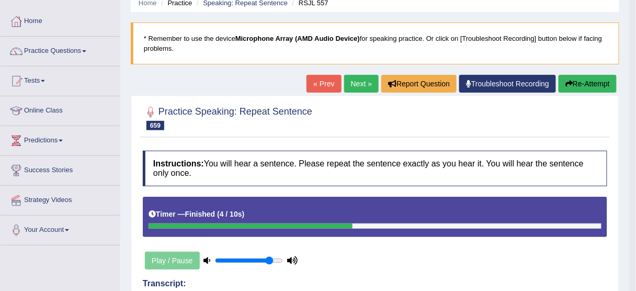
scroll to position [42, 0]
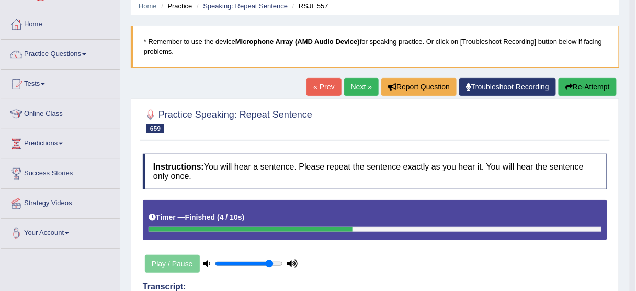
click at [592, 85] on button "Re-Attempt" at bounding box center [588, 87] width 58 height 18
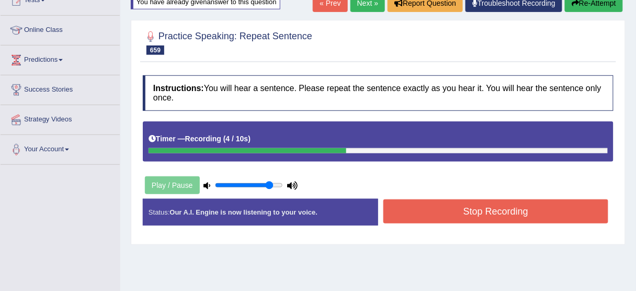
click at [449, 215] on button "Stop Recording" at bounding box center [495, 211] width 225 height 24
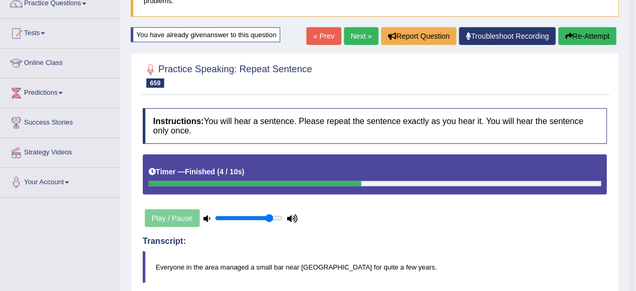
scroll to position [84, 0]
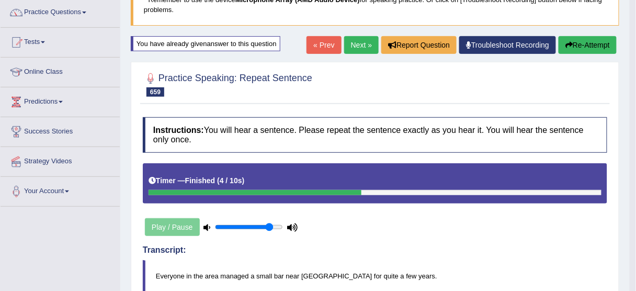
click at [582, 40] on button "Re-Attempt" at bounding box center [588, 45] width 58 height 18
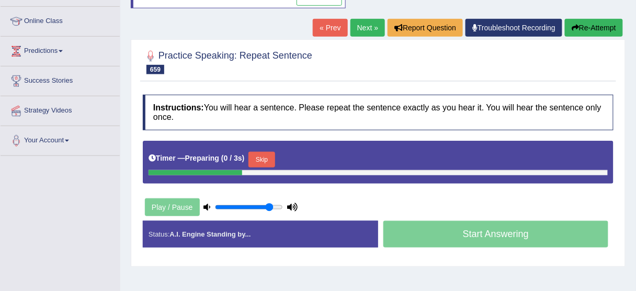
click at [275, 158] on button "Skip" at bounding box center [261, 160] width 26 height 16
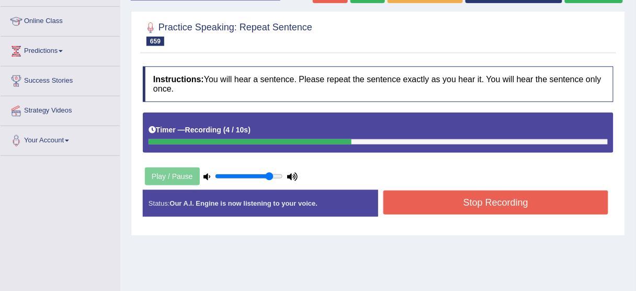
click at [425, 200] on button "Stop Recording" at bounding box center [495, 202] width 225 height 24
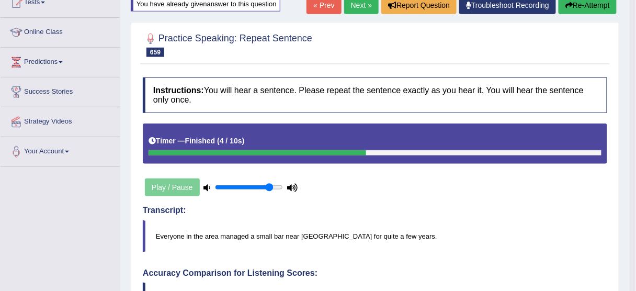
scroll to position [105, 0]
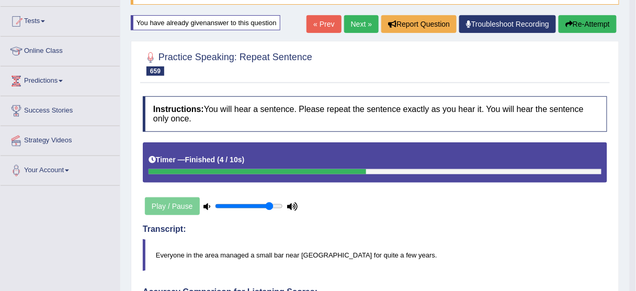
click at [581, 26] on button "Re-Attempt" at bounding box center [588, 24] width 58 height 18
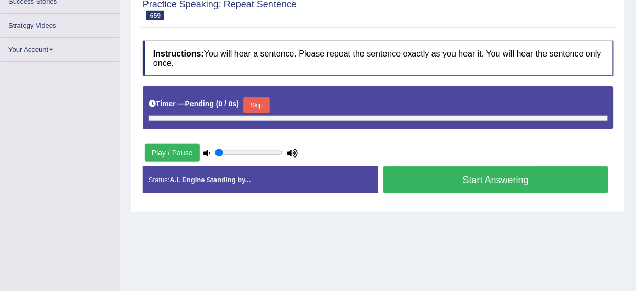
scroll to position [214, 0]
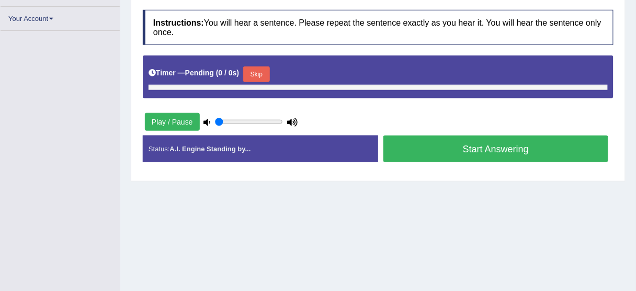
type input "0.85"
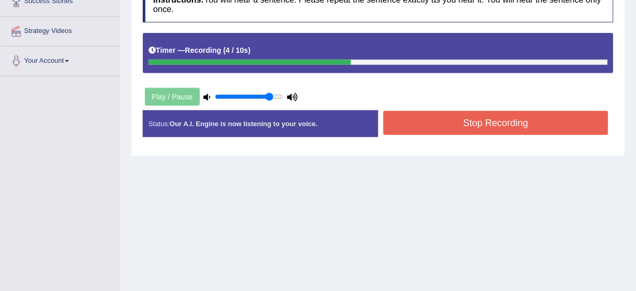
click at [478, 107] on div "Instructions: You will hear a sentence. Please repeat the sentence exactly as y…" at bounding box center [378, 66] width 476 height 169
click at [479, 121] on button "Stop Recording" at bounding box center [495, 123] width 225 height 24
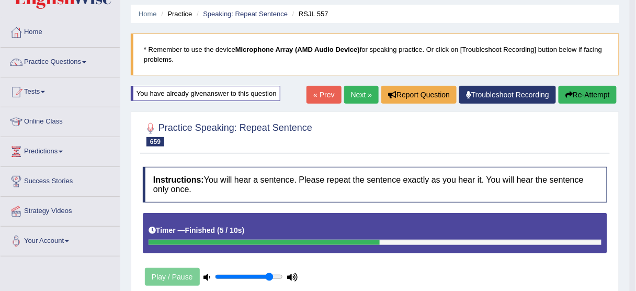
scroll to position [5, 0]
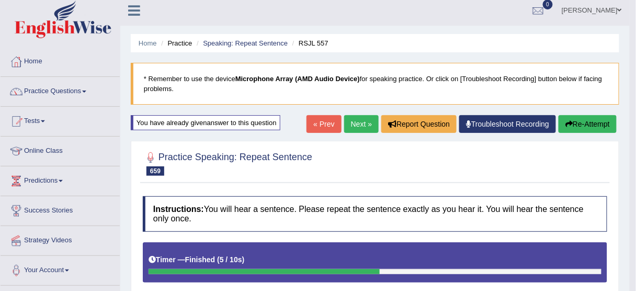
click at [571, 121] on icon "button" at bounding box center [568, 123] width 7 height 7
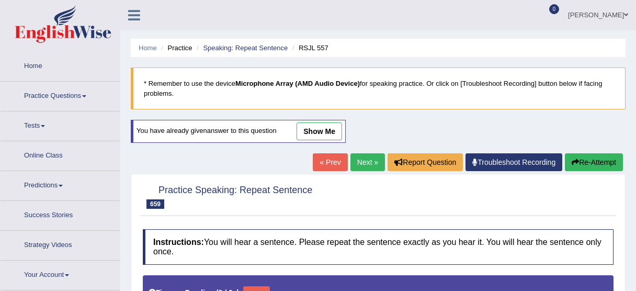
type input "0.85"
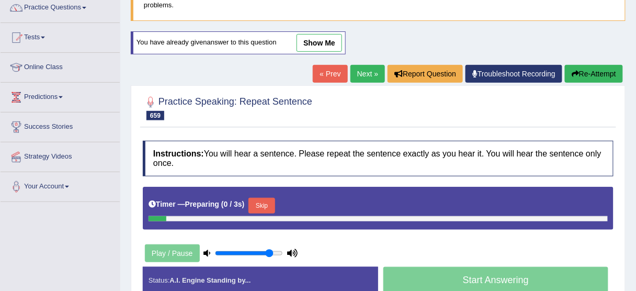
scroll to position [88, 0]
click at [263, 201] on button "Skip" at bounding box center [261, 206] width 26 height 16
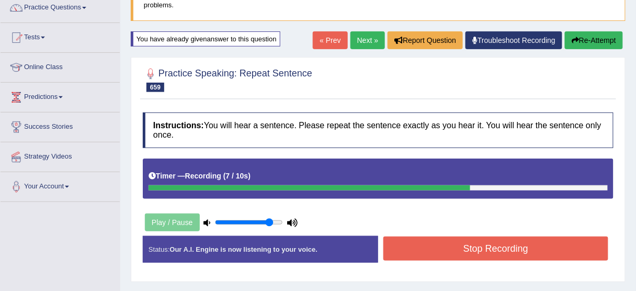
click at [429, 249] on button "Stop Recording" at bounding box center [495, 248] width 225 height 24
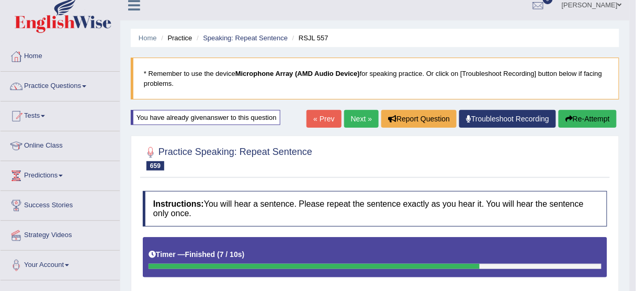
scroll to position [5, 0]
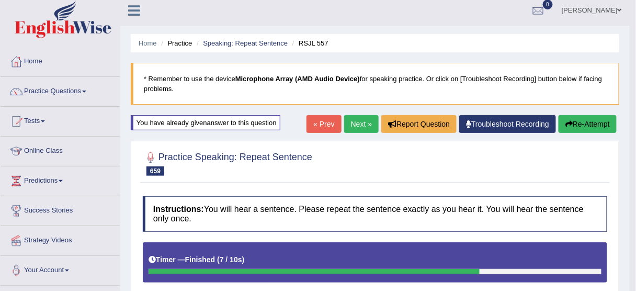
click at [359, 119] on link "Next »" at bounding box center [361, 124] width 35 height 18
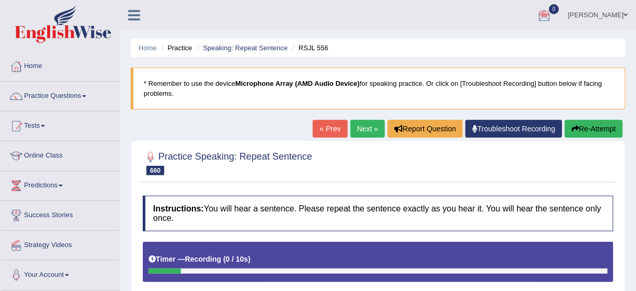
click at [583, 123] on button "Re-Attempt" at bounding box center [594, 129] width 58 height 18
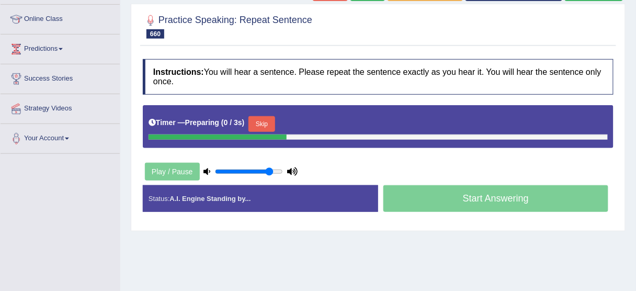
click at [267, 123] on button "Skip" at bounding box center [261, 124] width 26 height 16
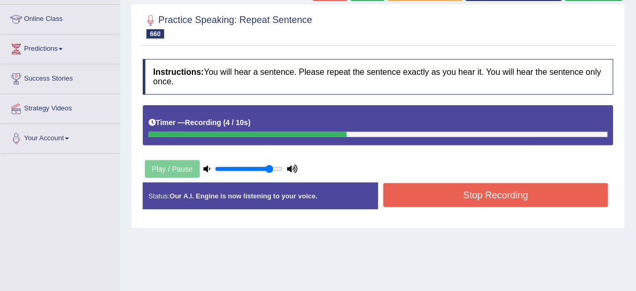
click at [432, 196] on button "Stop Recording" at bounding box center [495, 195] width 225 height 24
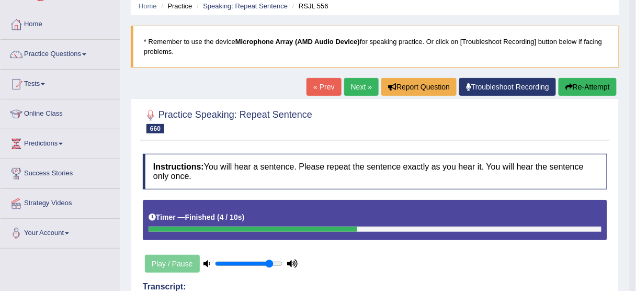
scroll to position [42, 0]
click at [572, 89] on button "Re-Attempt" at bounding box center [588, 87] width 58 height 18
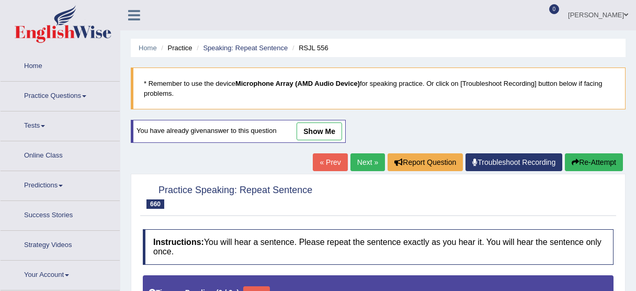
type input "0.85"
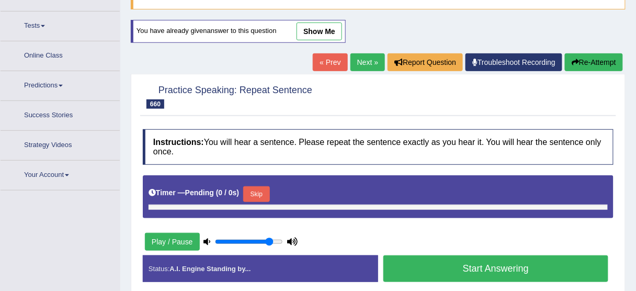
scroll to position [167, 0]
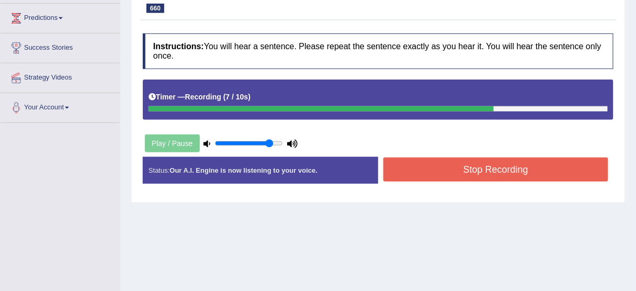
click at [494, 173] on button "Stop Recording" at bounding box center [495, 169] width 225 height 24
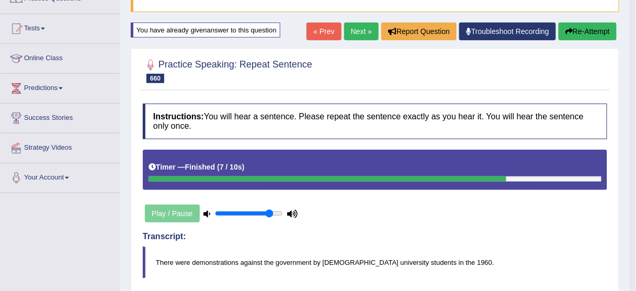
scroll to position [84, 0]
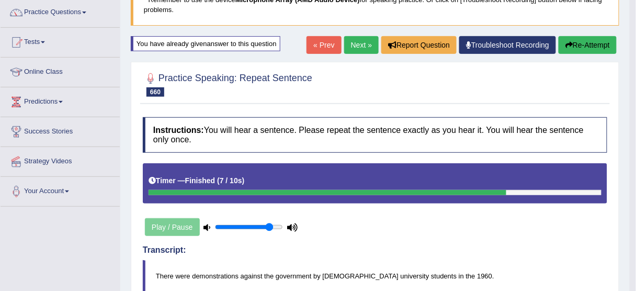
click at [603, 44] on button "Re-Attempt" at bounding box center [588, 45] width 58 height 18
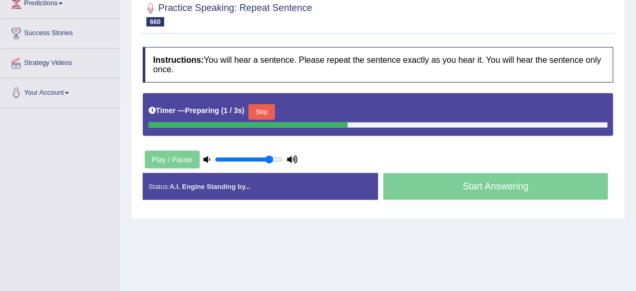
click at [265, 104] on button "Skip" at bounding box center [261, 112] width 26 height 16
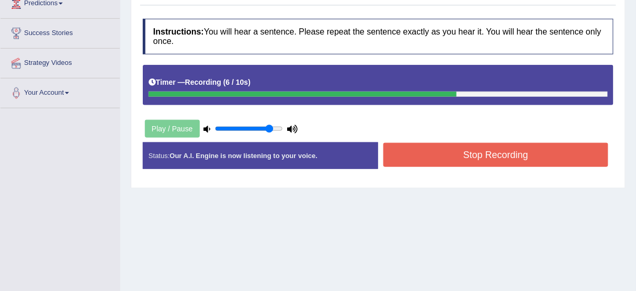
click at [479, 155] on button "Stop Recording" at bounding box center [495, 155] width 225 height 24
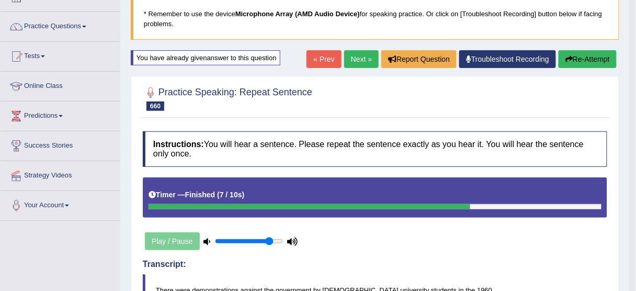
scroll to position [56, 0]
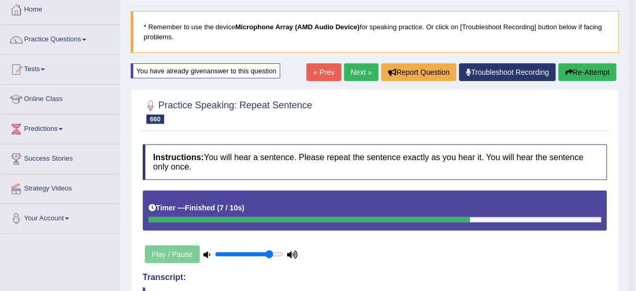
click at [354, 67] on link "Next »" at bounding box center [361, 72] width 35 height 18
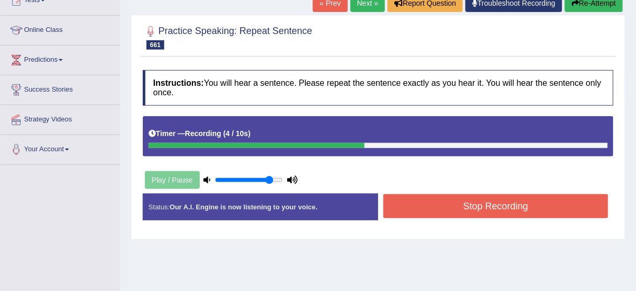
click at [516, 206] on button "Stop Recording" at bounding box center [495, 206] width 225 height 24
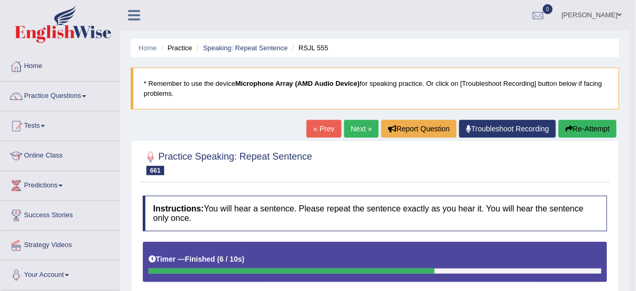
click at [589, 129] on button "Re-Attempt" at bounding box center [588, 129] width 58 height 18
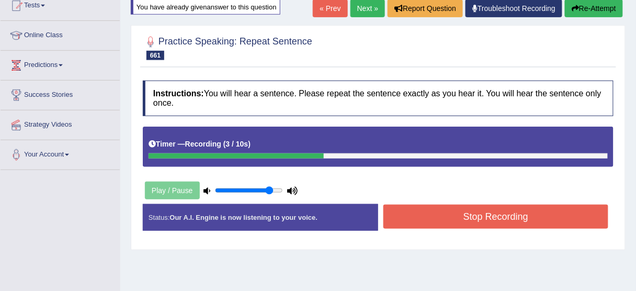
scroll to position [126, 0]
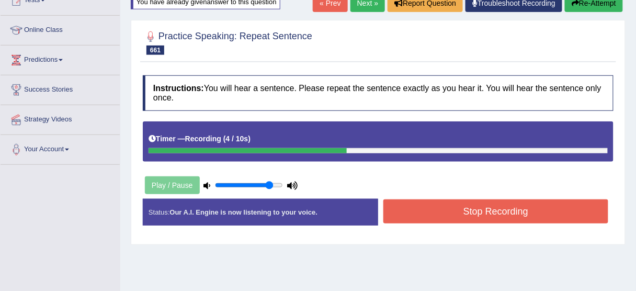
click at [514, 214] on button "Stop Recording" at bounding box center [495, 211] width 225 height 24
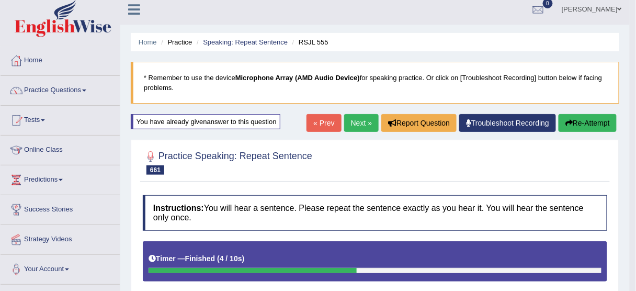
scroll to position [0, 0]
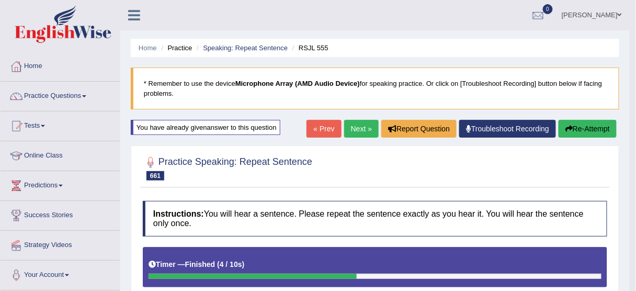
click at [582, 132] on button "Re-Attempt" at bounding box center [588, 129] width 58 height 18
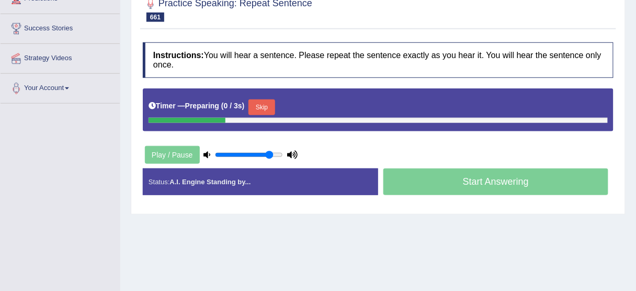
click at [261, 102] on button "Skip" at bounding box center [261, 107] width 26 height 16
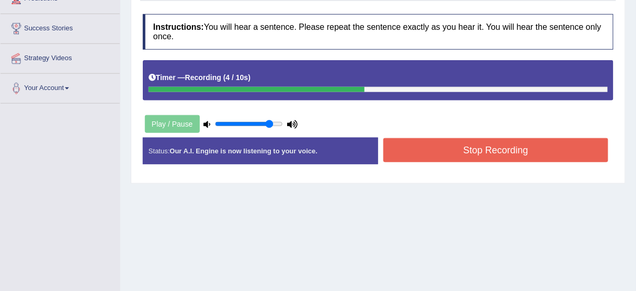
click at [458, 149] on button "Stop Recording" at bounding box center [495, 150] width 225 height 24
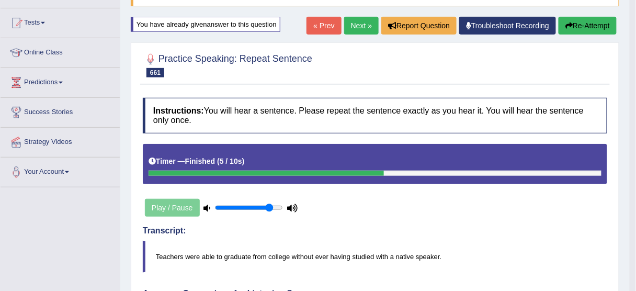
scroll to position [19, 0]
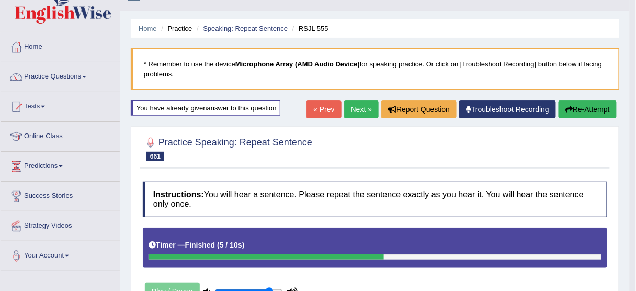
click at [576, 110] on button "Re-Attempt" at bounding box center [588, 109] width 58 height 18
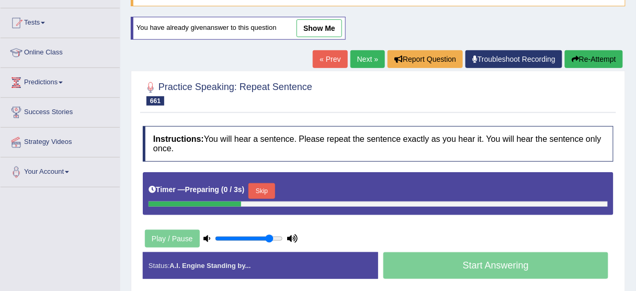
click at [260, 191] on button "Skip" at bounding box center [261, 191] width 26 height 16
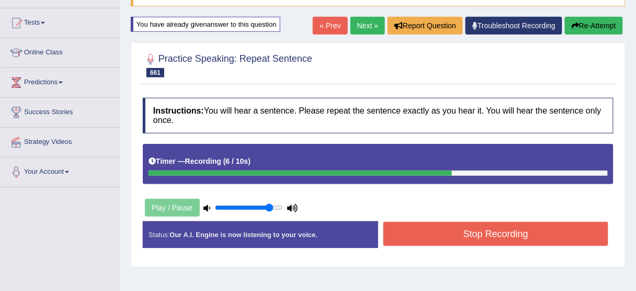
click at [429, 233] on button "Stop Recording" at bounding box center [495, 234] width 225 height 24
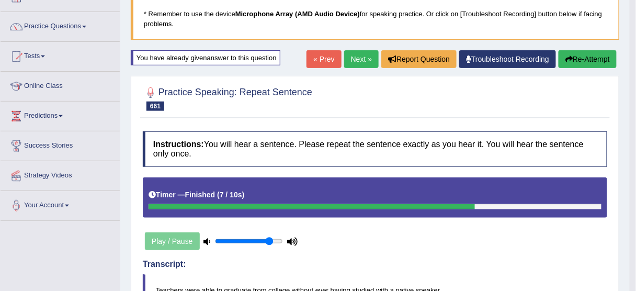
scroll to position [61, 0]
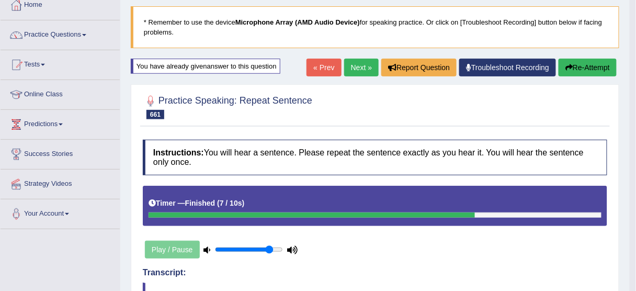
click at [356, 65] on link "Next »" at bounding box center [361, 68] width 35 height 18
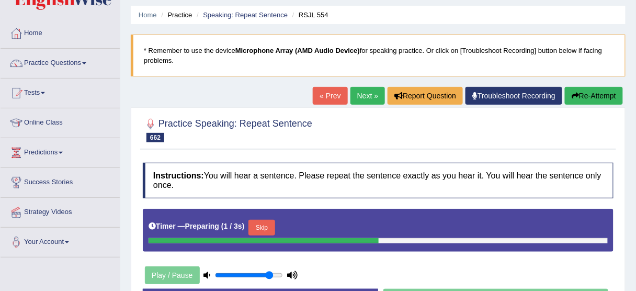
scroll to position [84, 0]
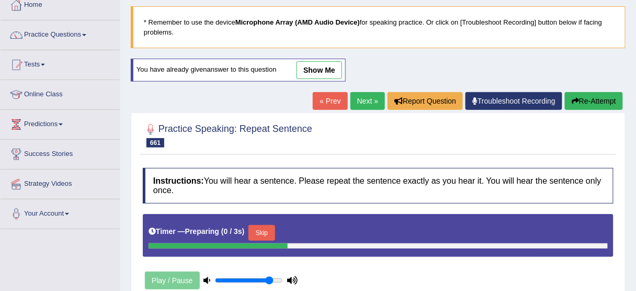
click at [318, 65] on link "show me" at bounding box center [320, 70] width 46 height 18
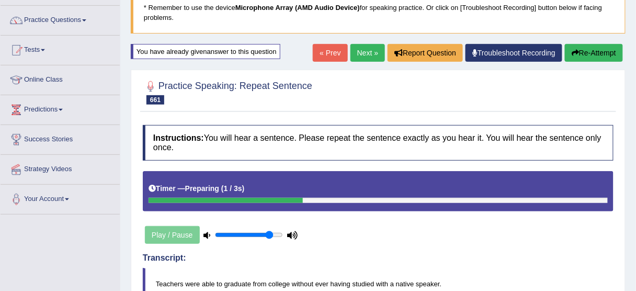
scroll to position [61, 0]
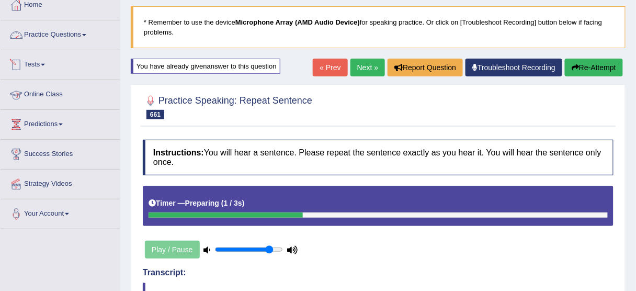
click at [64, 34] on link "Practice Questions" at bounding box center [60, 33] width 119 height 26
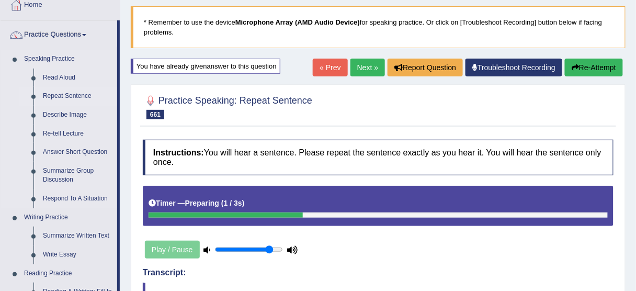
click at [72, 95] on link "Repeat Sentence" at bounding box center [77, 96] width 79 height 19
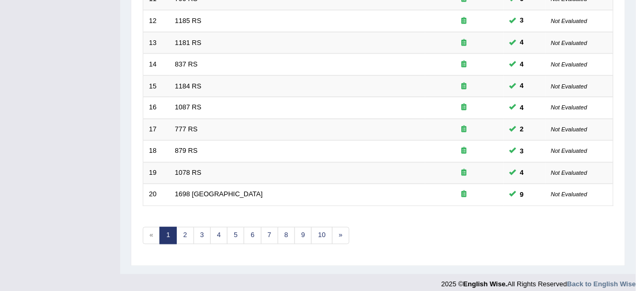
scroll to position [397, 0]
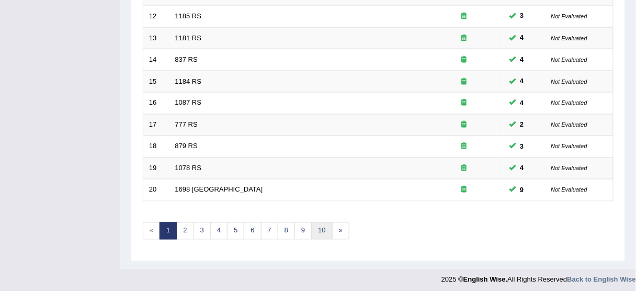
click at [318, 226] on link "10" at bounding box center [321, 230] width 21 height 17
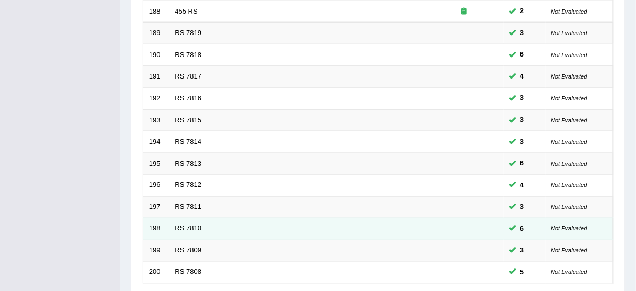
scroll to position [397, 0]
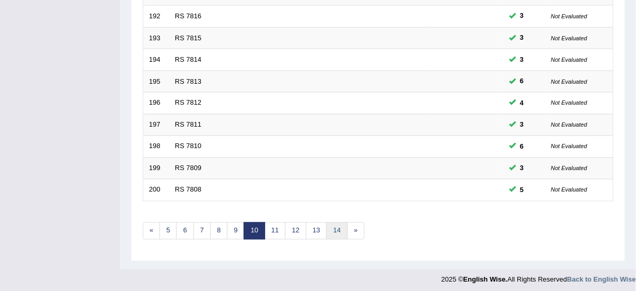
click at [338, 228] on link "14" at bounding box center [336, 230] width 21 height 17
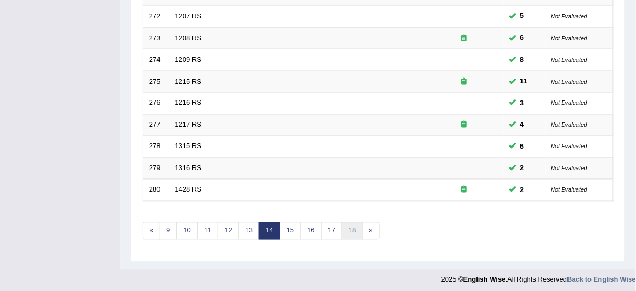
click at [349, 226] on link "18" at bounding box center [352, 230] width 21 height 17
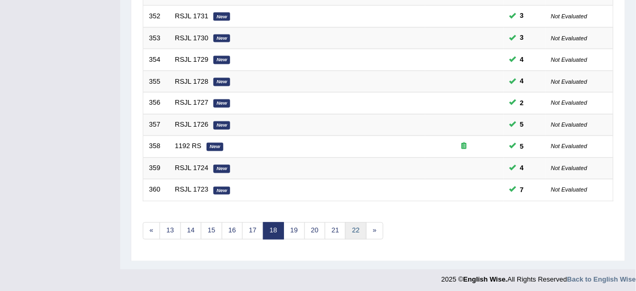
click at [351, 226] on link "22" at bounding box center [355, 230] width 21 height 17
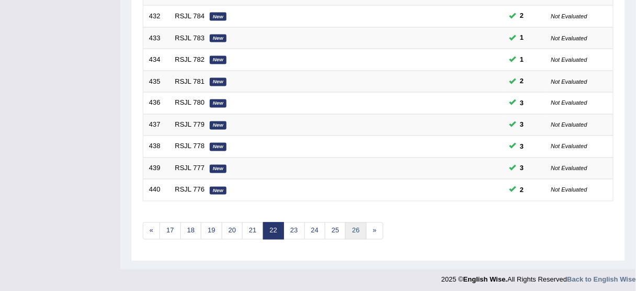
click at [350, 226] on link "26" at bounding box center [355, 230] width 21 height 17
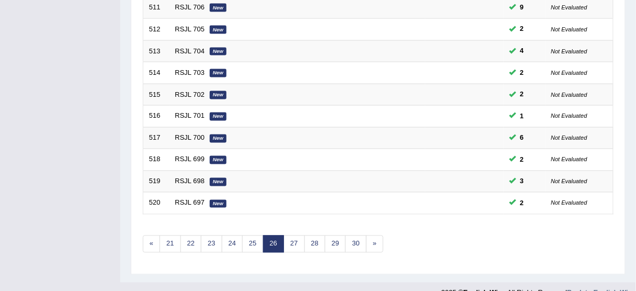
scroll to position [397, 0]
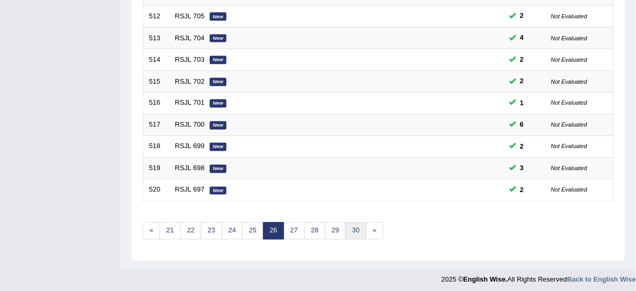
click at [350, 229] on link "30" at bounding box center [355, 230] width 21 height 17
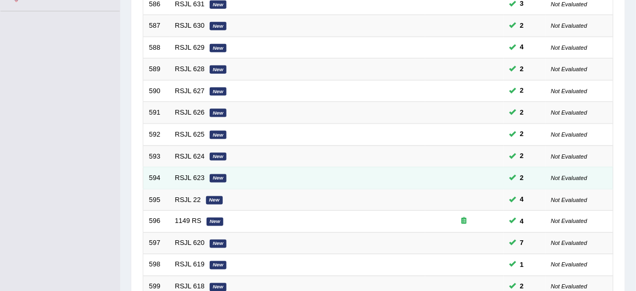
scroll to position [397, 0]
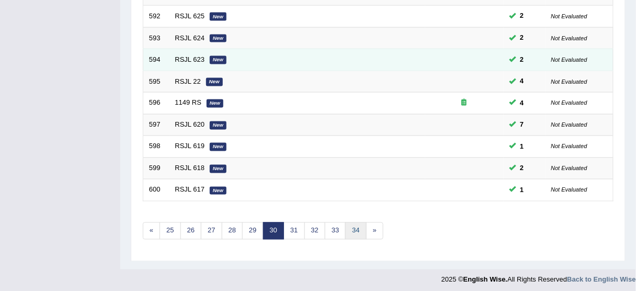
click at [349, 230] on link "34" at bounding box center [355, 230] width 21 height 17
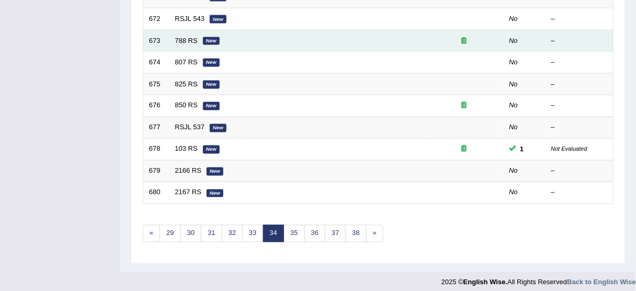
scroll to position [397, 0]
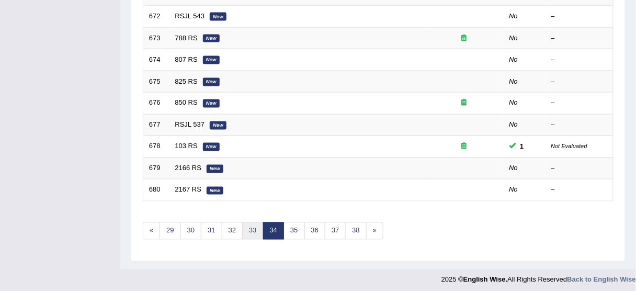
click at [247, 225] on link "33" at bounding box center [252, 230] width 21 height 17
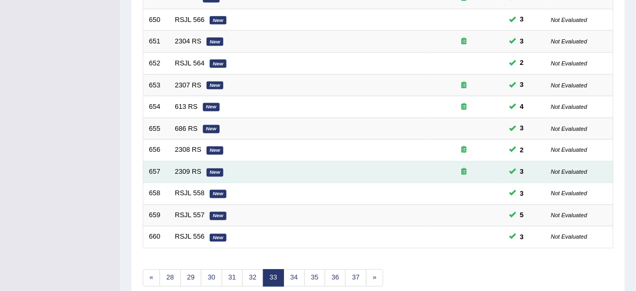
scroll to position [397, 0]
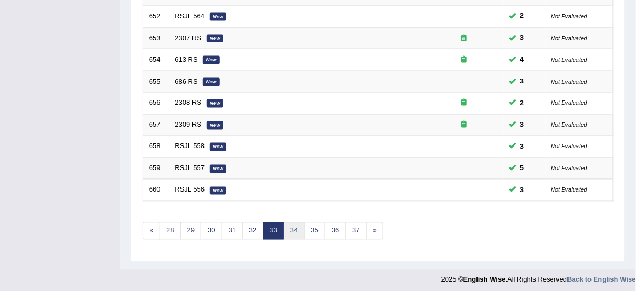
click at [288, 227] on link "34" at bounding box center [294, 230] width 21 height 17
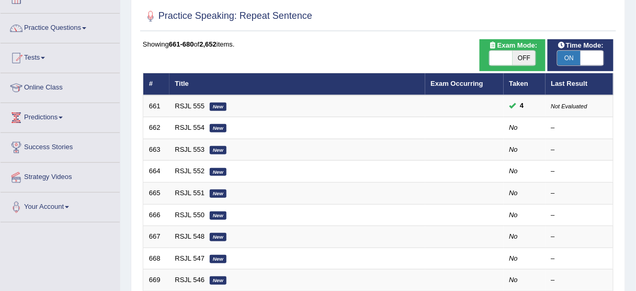
scroll to position [20, 0]
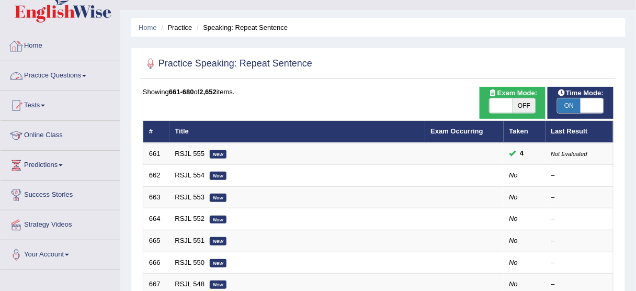
click at [60, 73] on link "Practice Questions" at bounding box center [60, 74] width 119 height 26
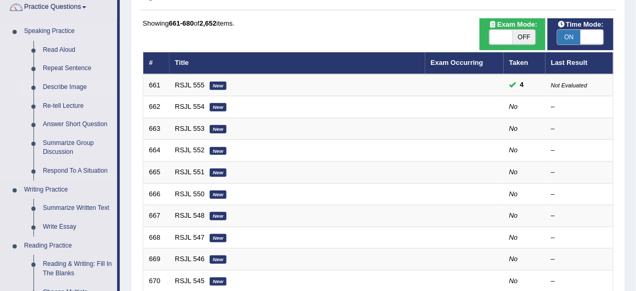
scroll to position [104, 0]
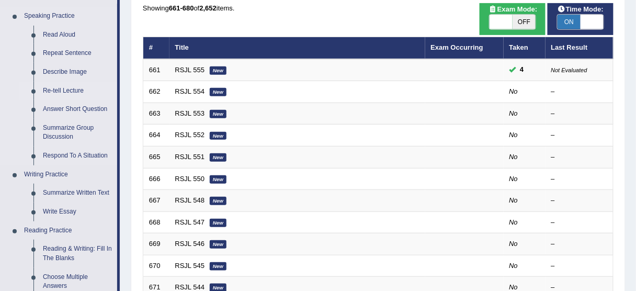
click at [65, 87] on link "Re-tell Lecture" at bounding box center [77, 91] width 79 height 19
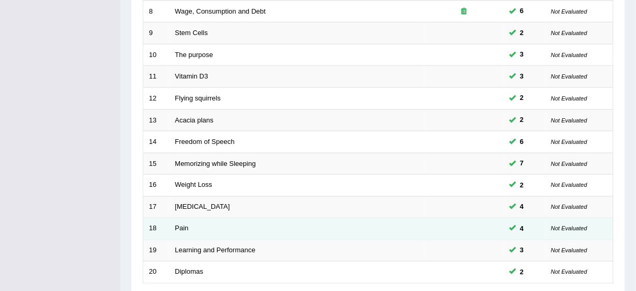
scroll to position [397, 0]
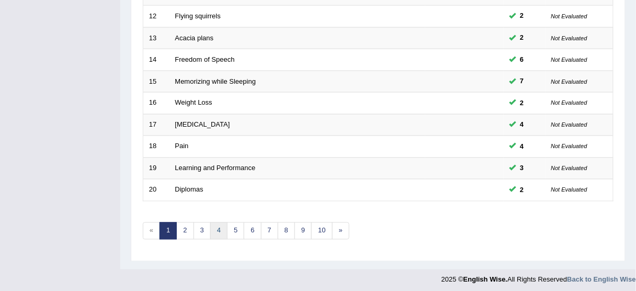
click at [216, 225] on link "4" at bounding box center [218, 230] width 17 height 17
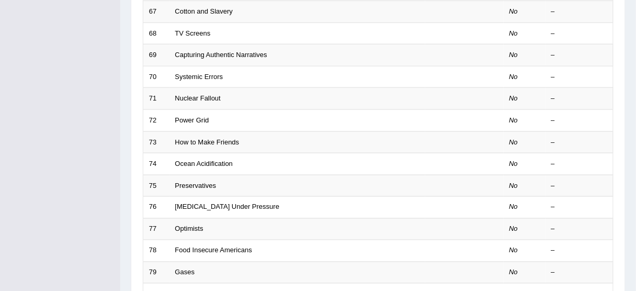
scroll to position [397, 0]
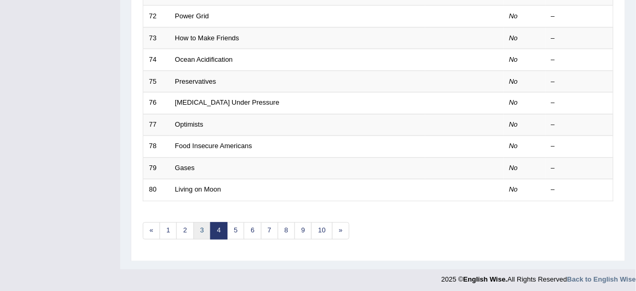
click at [197, 225] on link "3" at bounding box center [202, 230] width 17 height 17
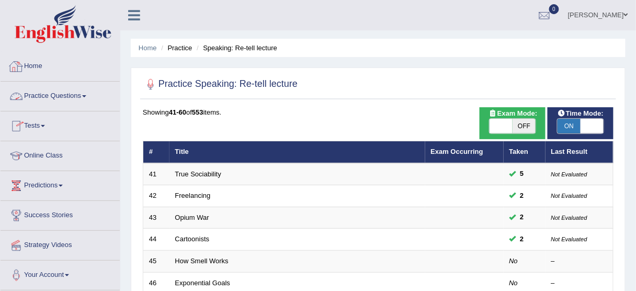
click at [74, 111] on link "Tests" at bounding box center [60, 124] width 119 height 26
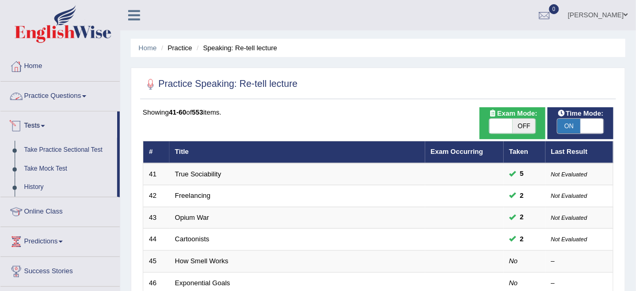
click at [59, 103] on link "Practice Questions" at bounding box center [60, 95] width 119 height 26
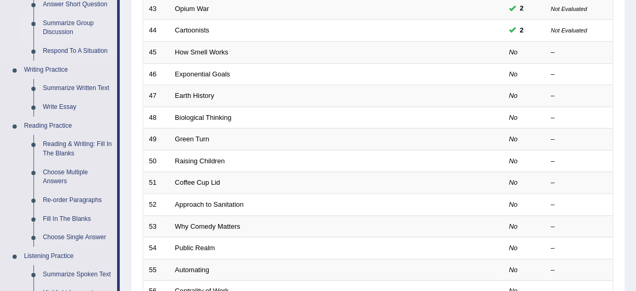
scroll to position [209, 0]
click at [76, 83] on link "Summarize Written Text" at bounding box center [77, 87] width 79 height 19
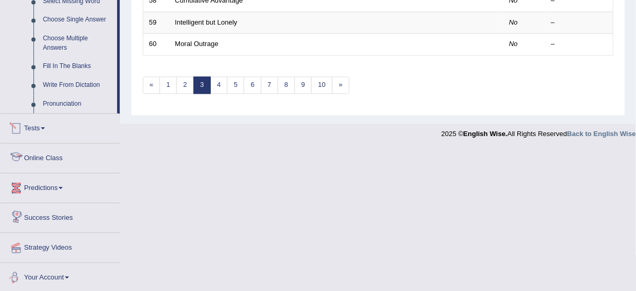
scroll to position [536, 0]
